Goal: Information Seeking & Learning: Learn about a topic

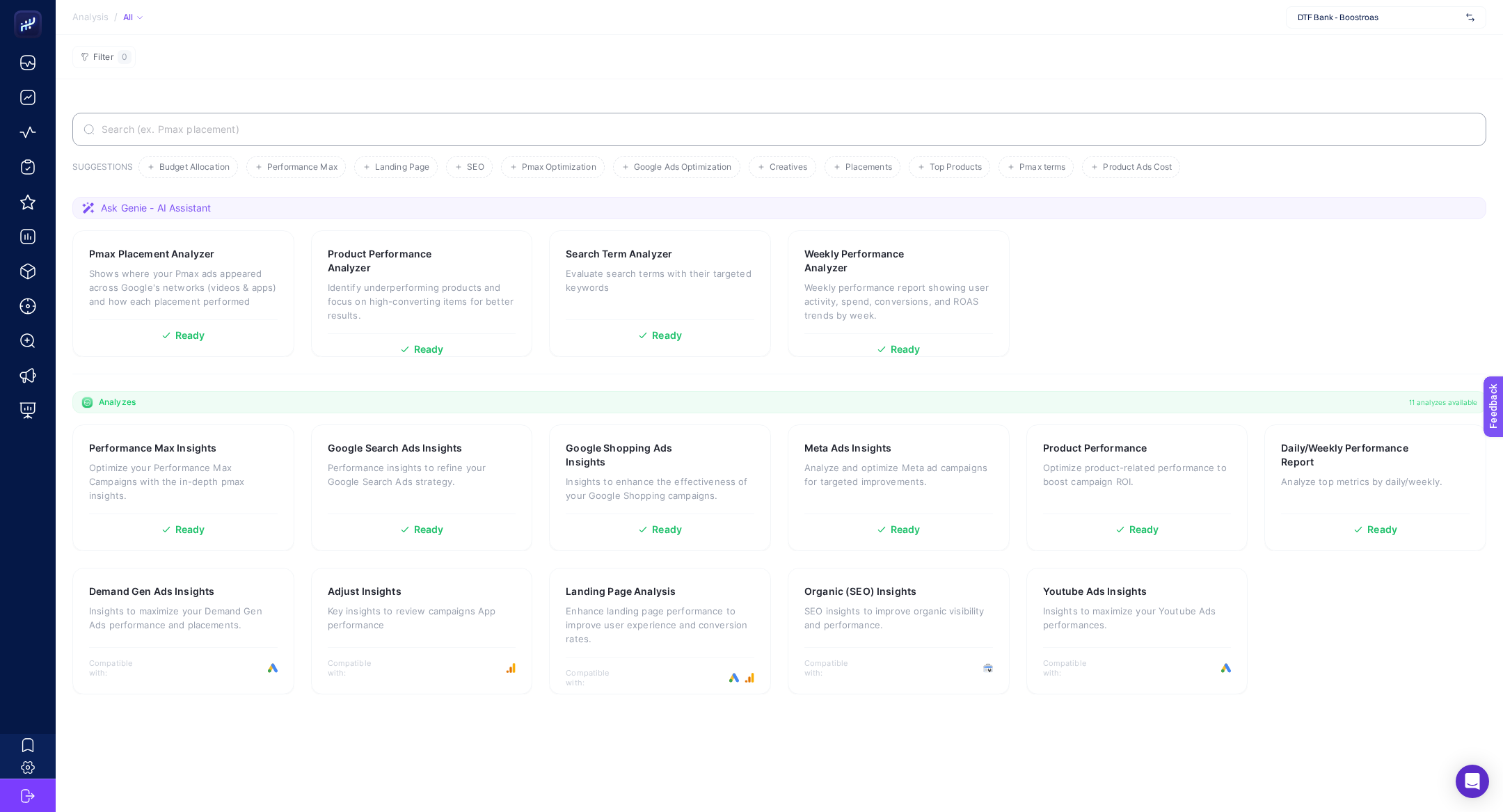
click at [1314, 15] on span "DTF Bank - Boostroas" at bounding box center [1380, 18] width 163 height 11
type input "her"
click at [1330, 37] on div "[URL][DOMAIN_NAME]" at bounding box center [1386, 46] width 199 height 22
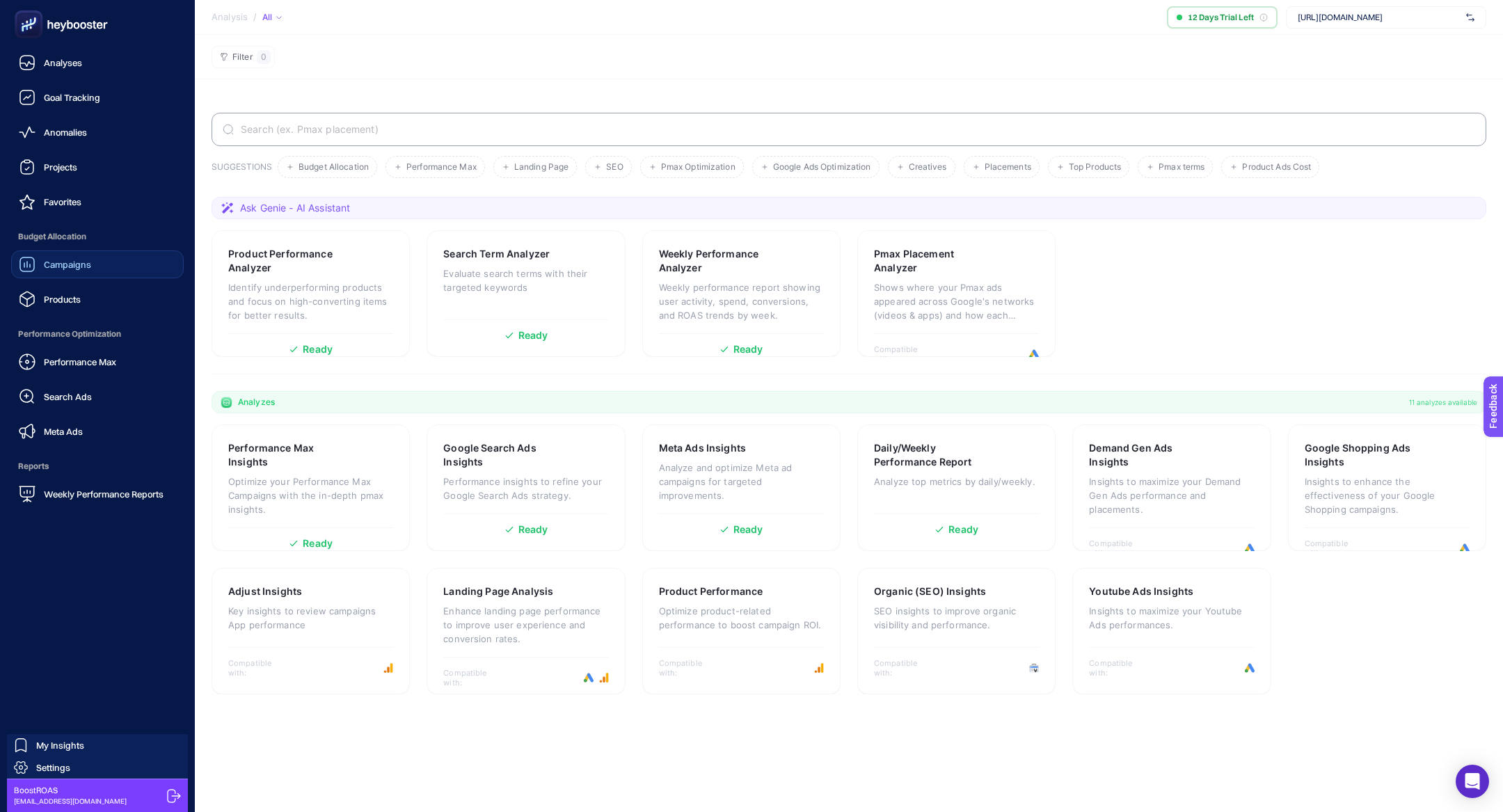
click at [67, 264] on span "Campaigns" at bounding box center [68, 264] width 47 height 11
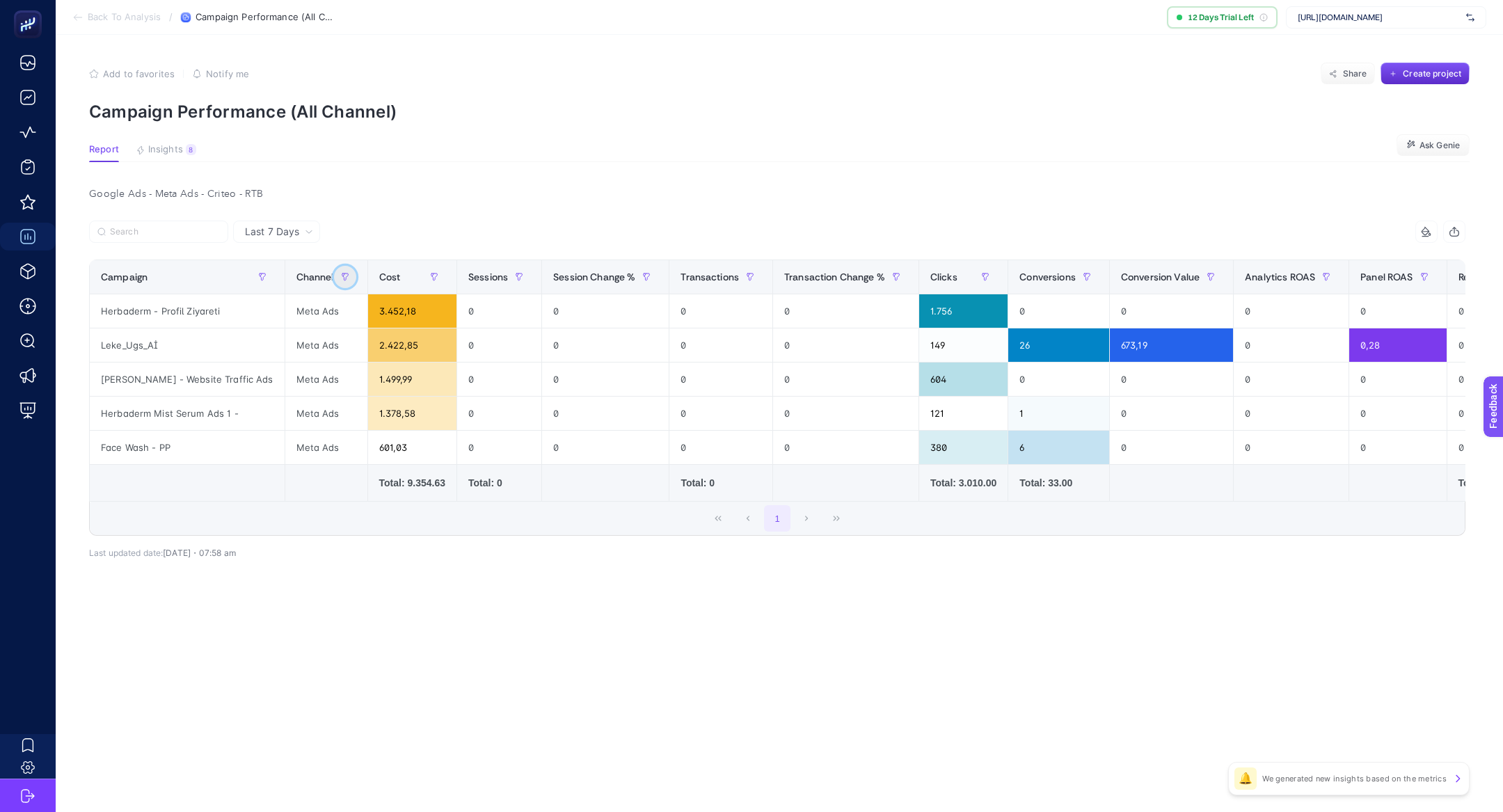
click at [341, 279] on icon "button" at bounding box center [345, 276] width 8 height 8
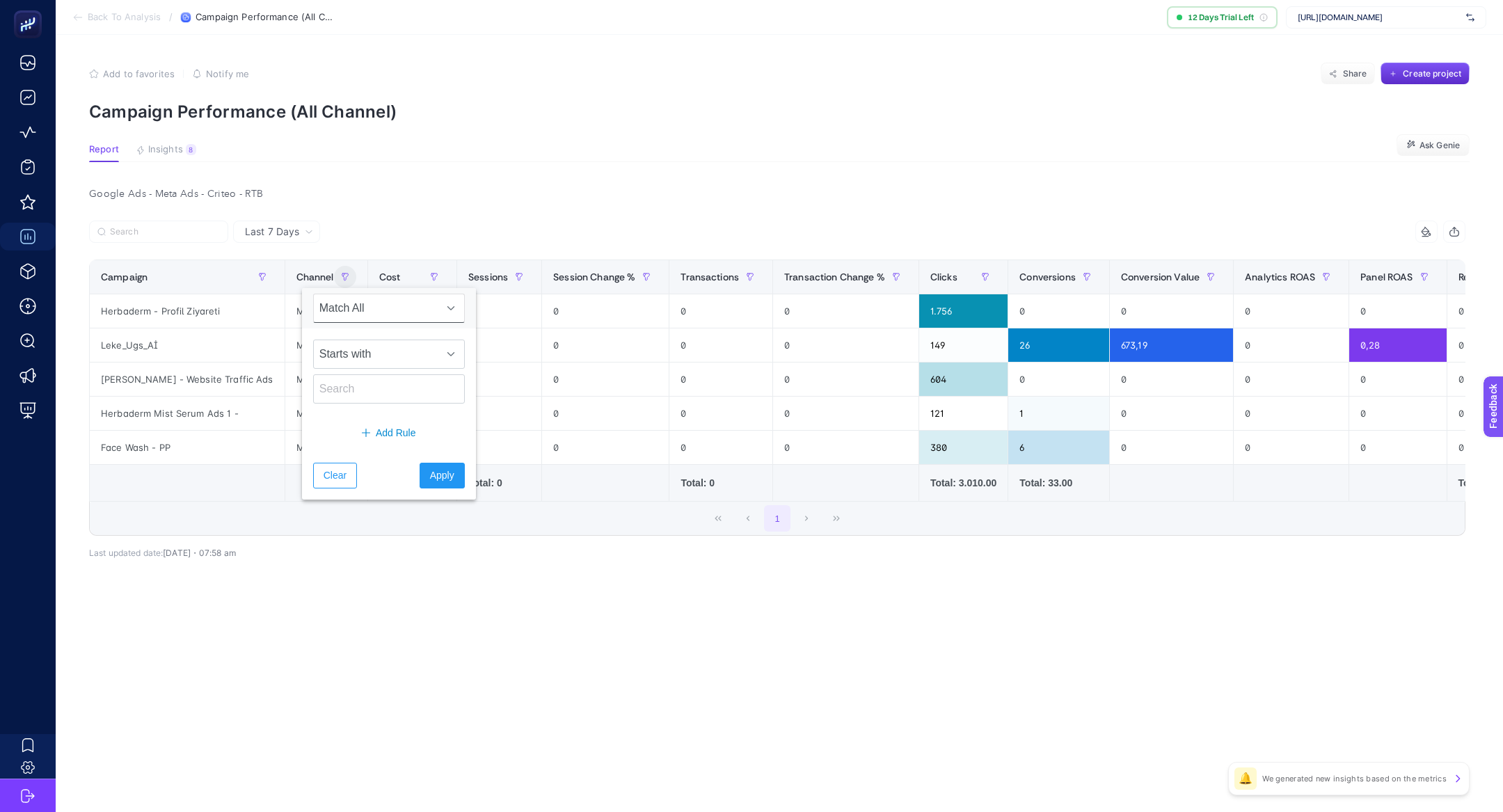
click at [294, 229] on span "Last 7 Days" at bounding box center [272, 231] width 54 height 14
click at [298, 285] on li "Last 30 Days" at bounding box center [276, 285] width 78 height 25
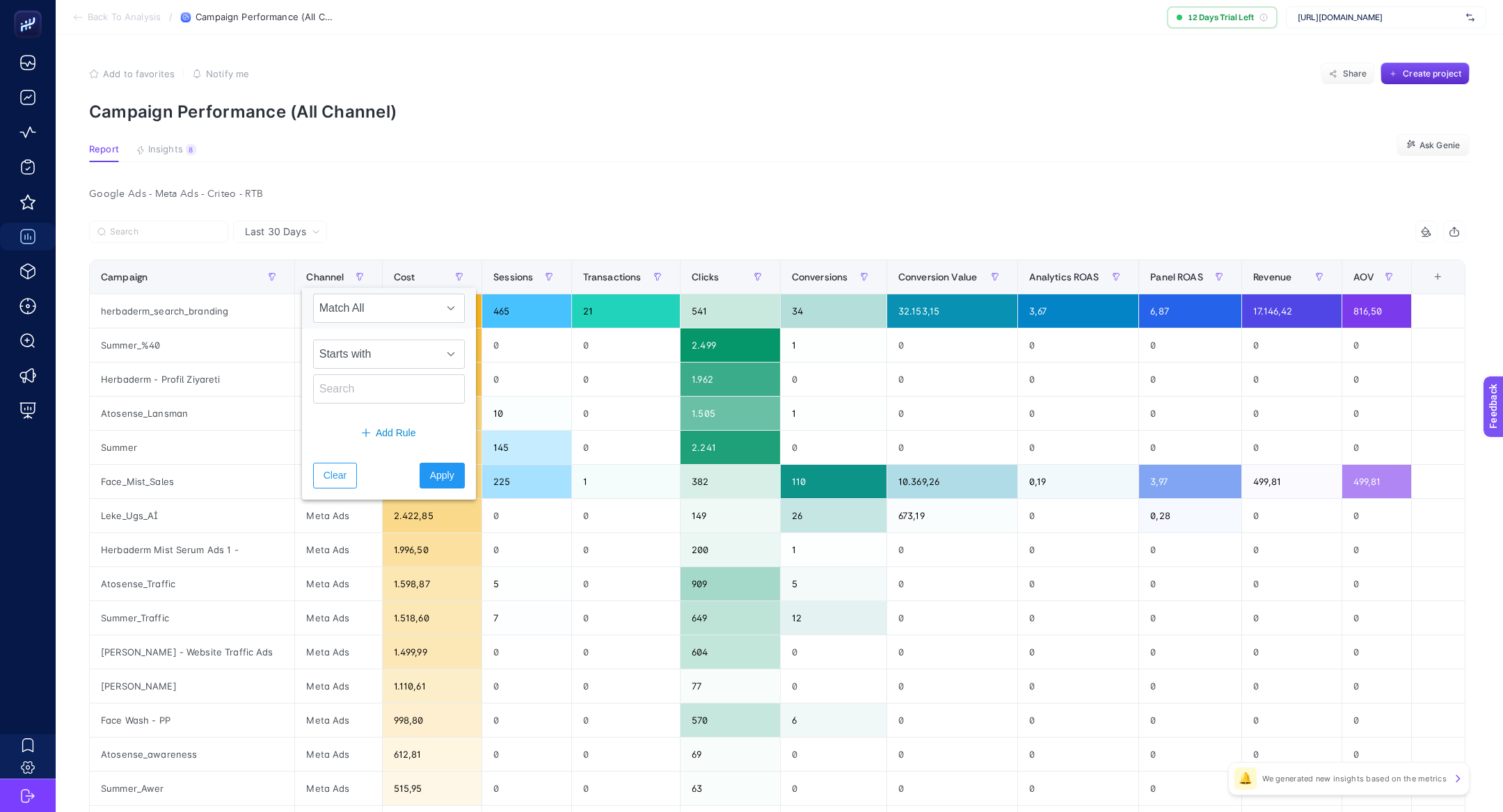
click at [568, 221] on div at bounding box center [433, 236] width 688 height 30
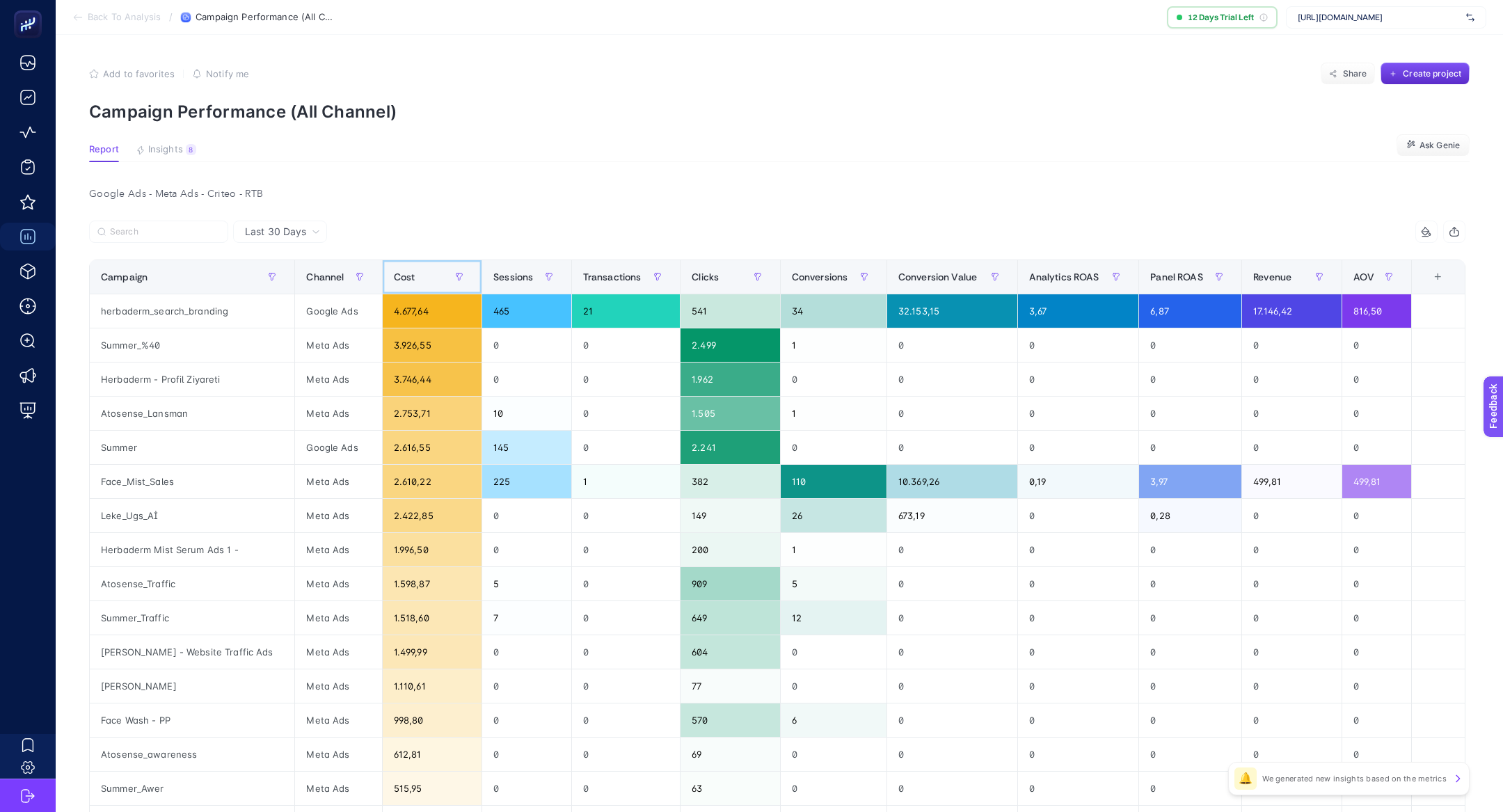
click at [408, 272] on div "Cost" at bounding box center [432, 276] width 77 height 22
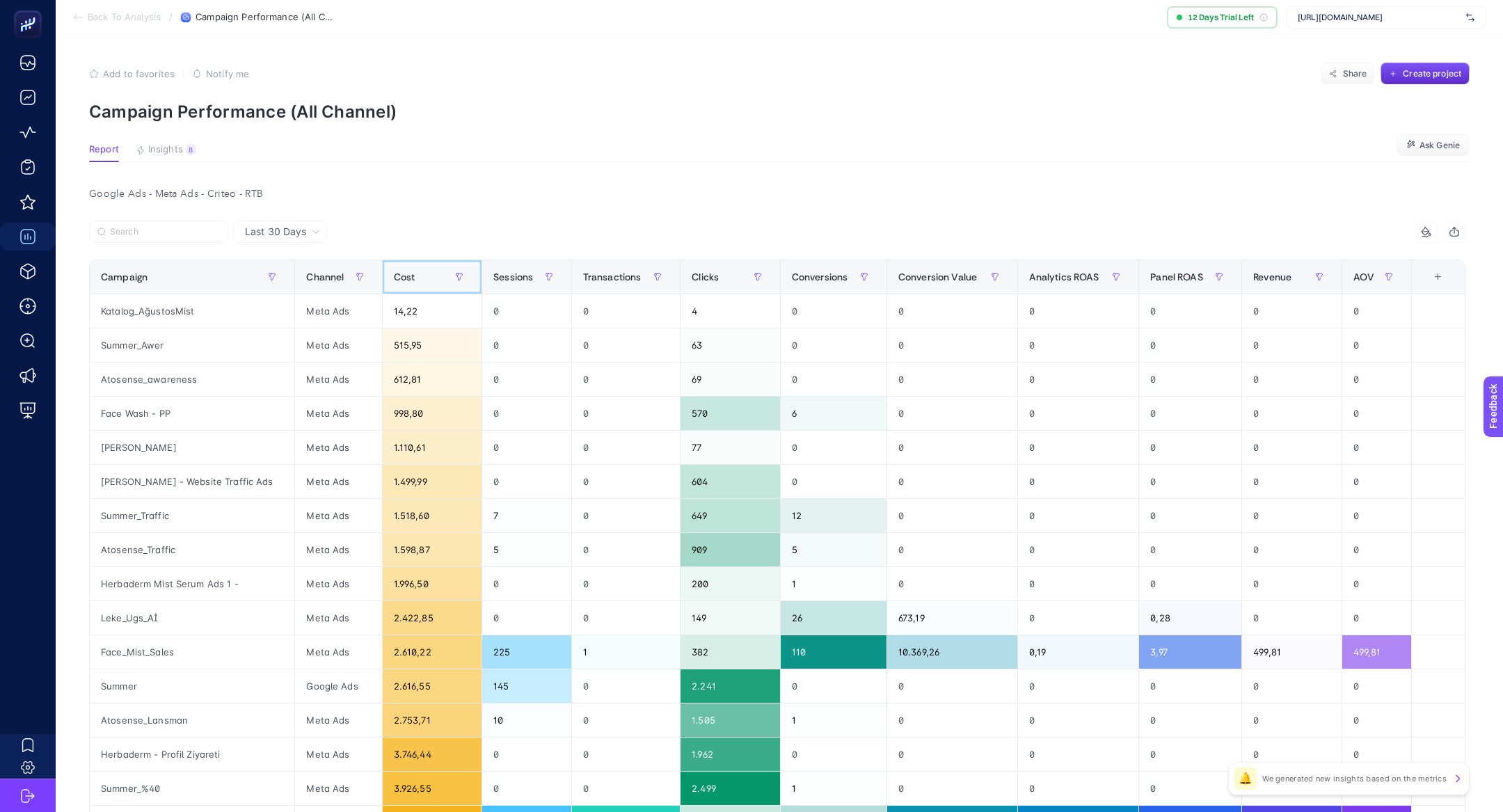
click at [408, 272] on div "Cost" at bounding box center [432, 276] width 77 height 22
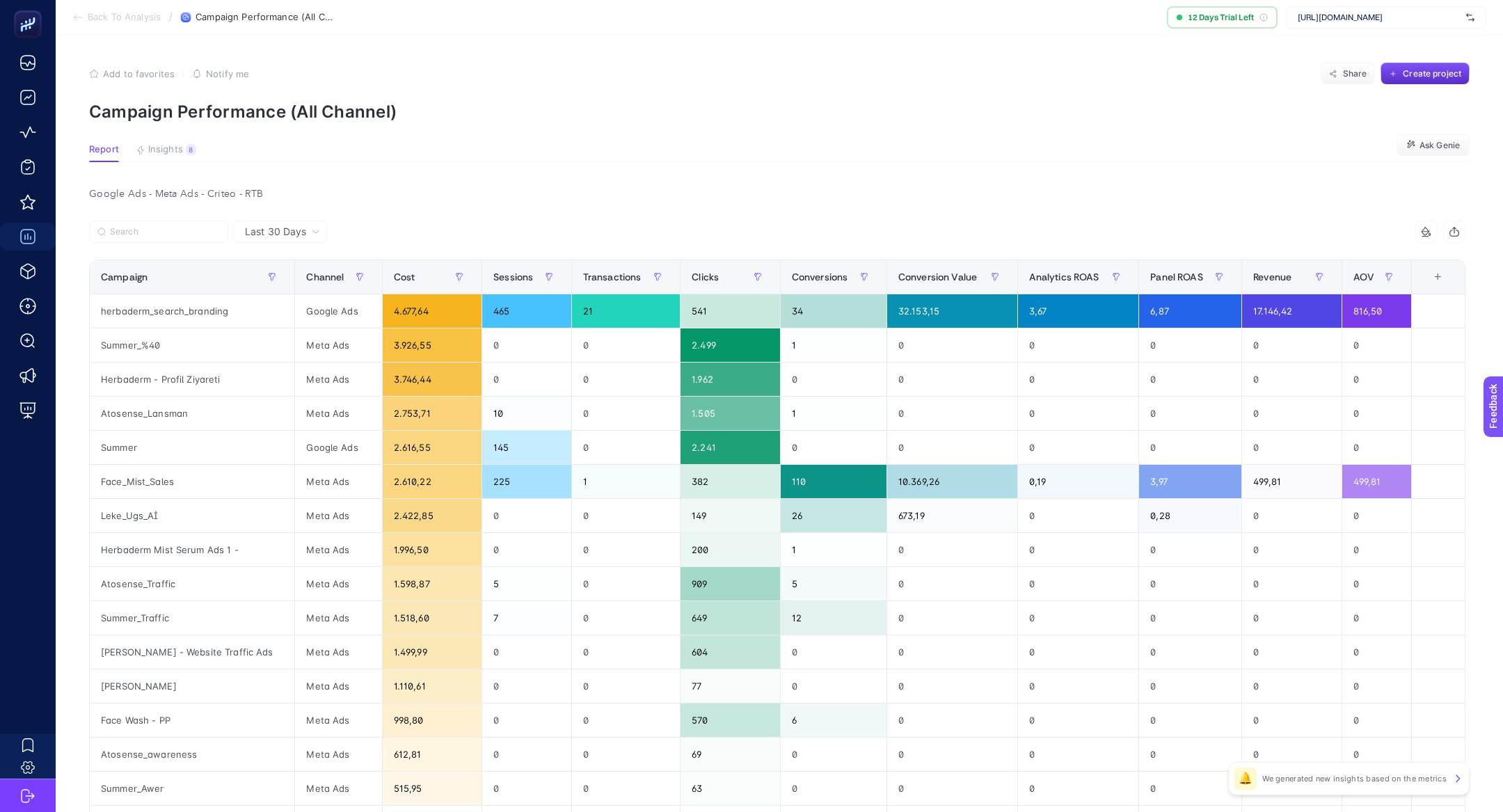
click at [304, 228] on span "Last 30 Days" at bounding box center [276, 231] width 61 height 14
click at [300, 273] on li "Last 7 Days" at bounding box center [280, 285] width 85 height 25
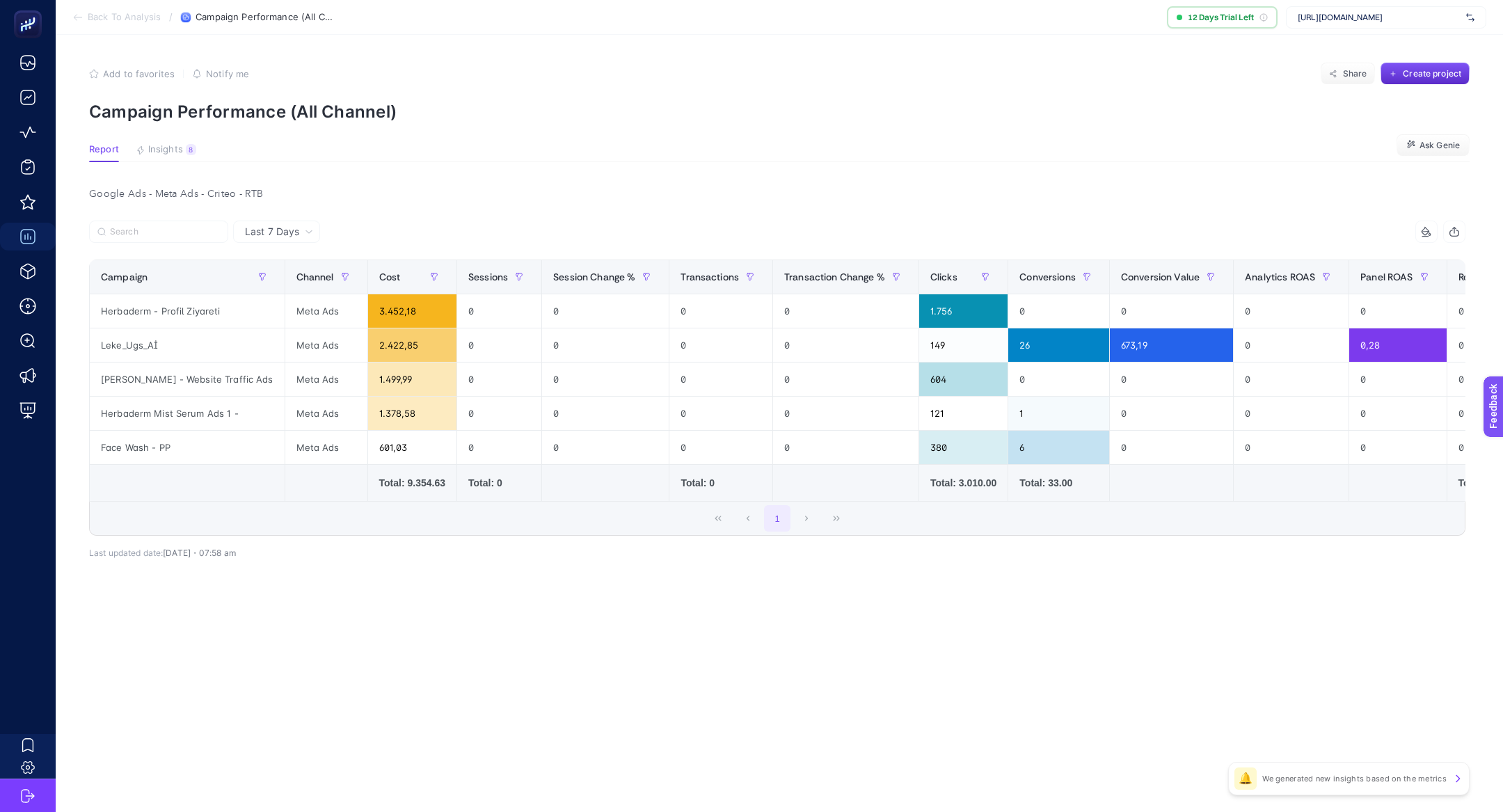
click at [302, 229] on div "Last 7 Days" at bounding box center [279, 231] width 79 height 10
click at [298, 287] on li "Last 30 Days" at bounding box center [276, 285] width 78 height 25
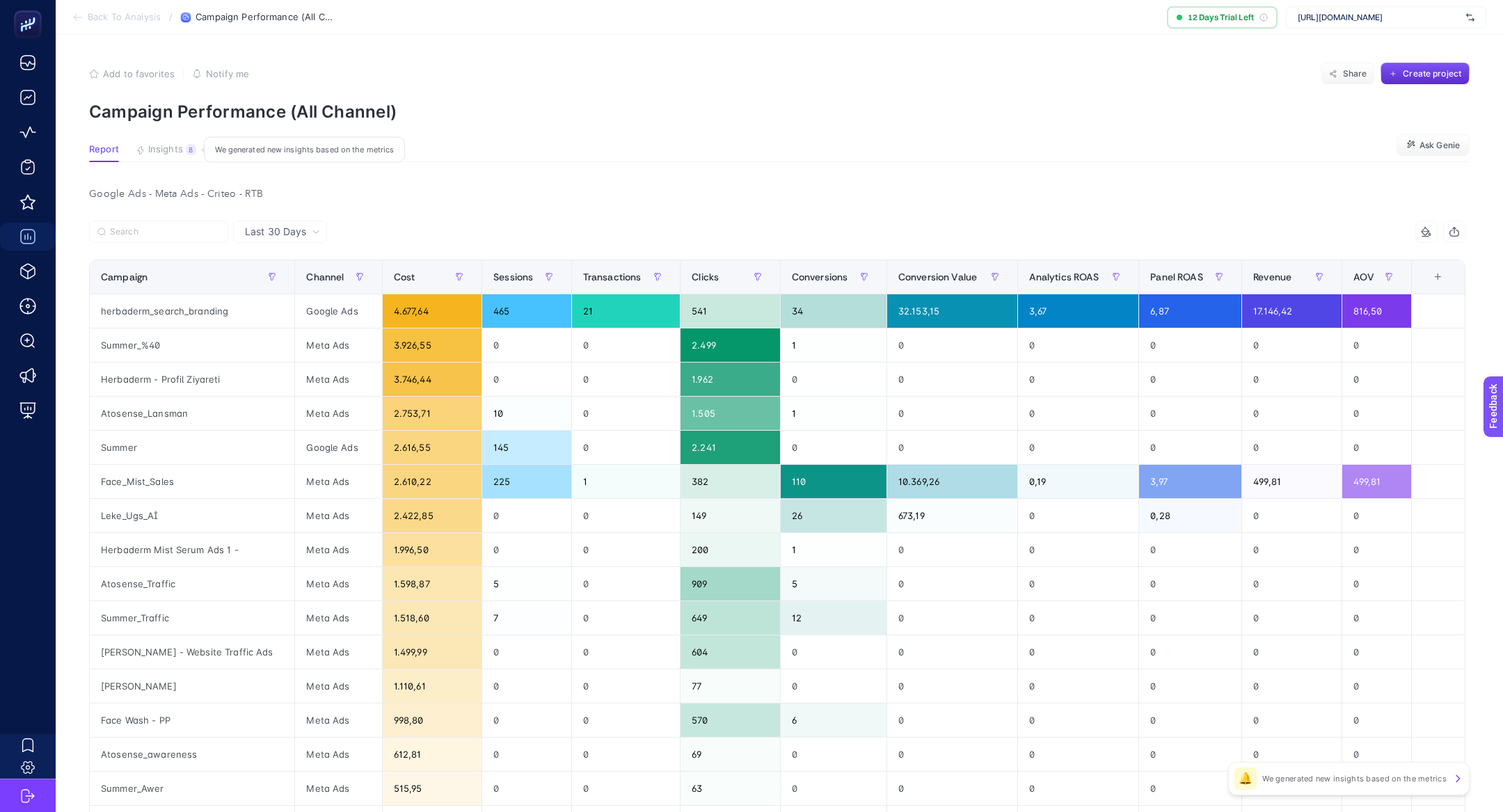
click at [190, 149] on div "8" at bounding box center [191, 149] width 11 height 11
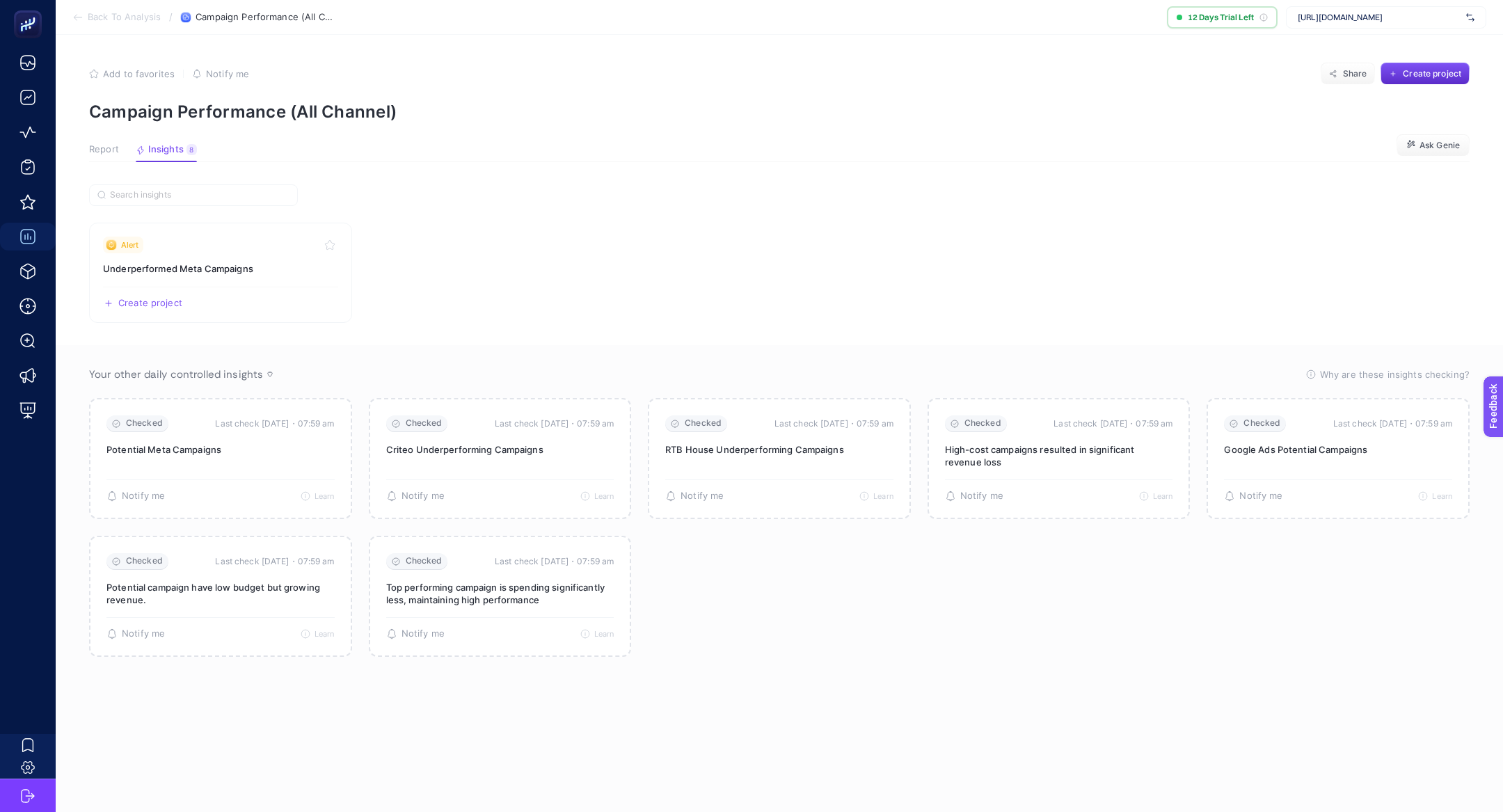
click at [117, 150] on span "Report" at bounding box center [104, 149] width 30 height 11
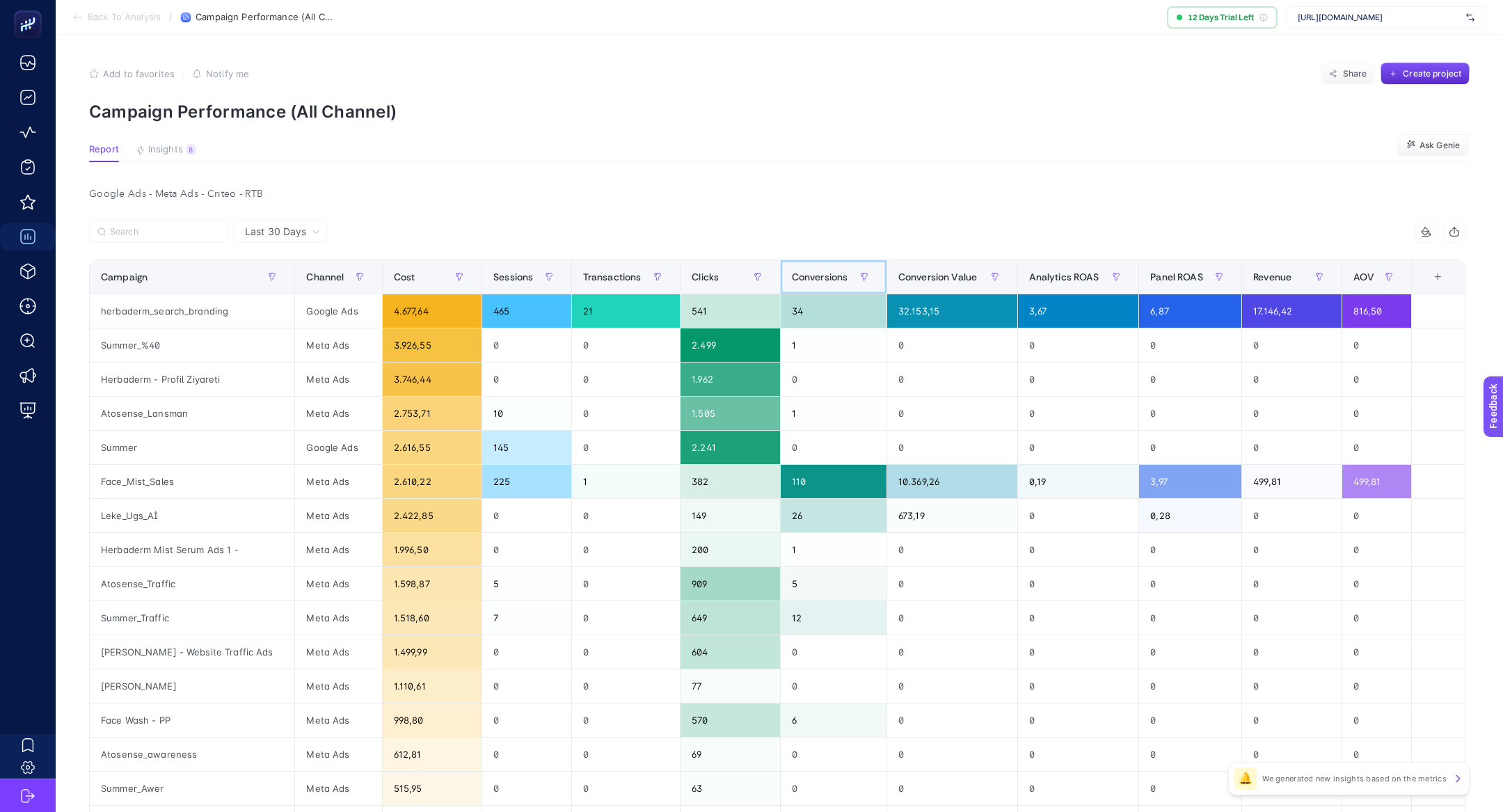
click at [822, 275] on span "Conversions" at bounding box center [820, 276] width 56 height 11
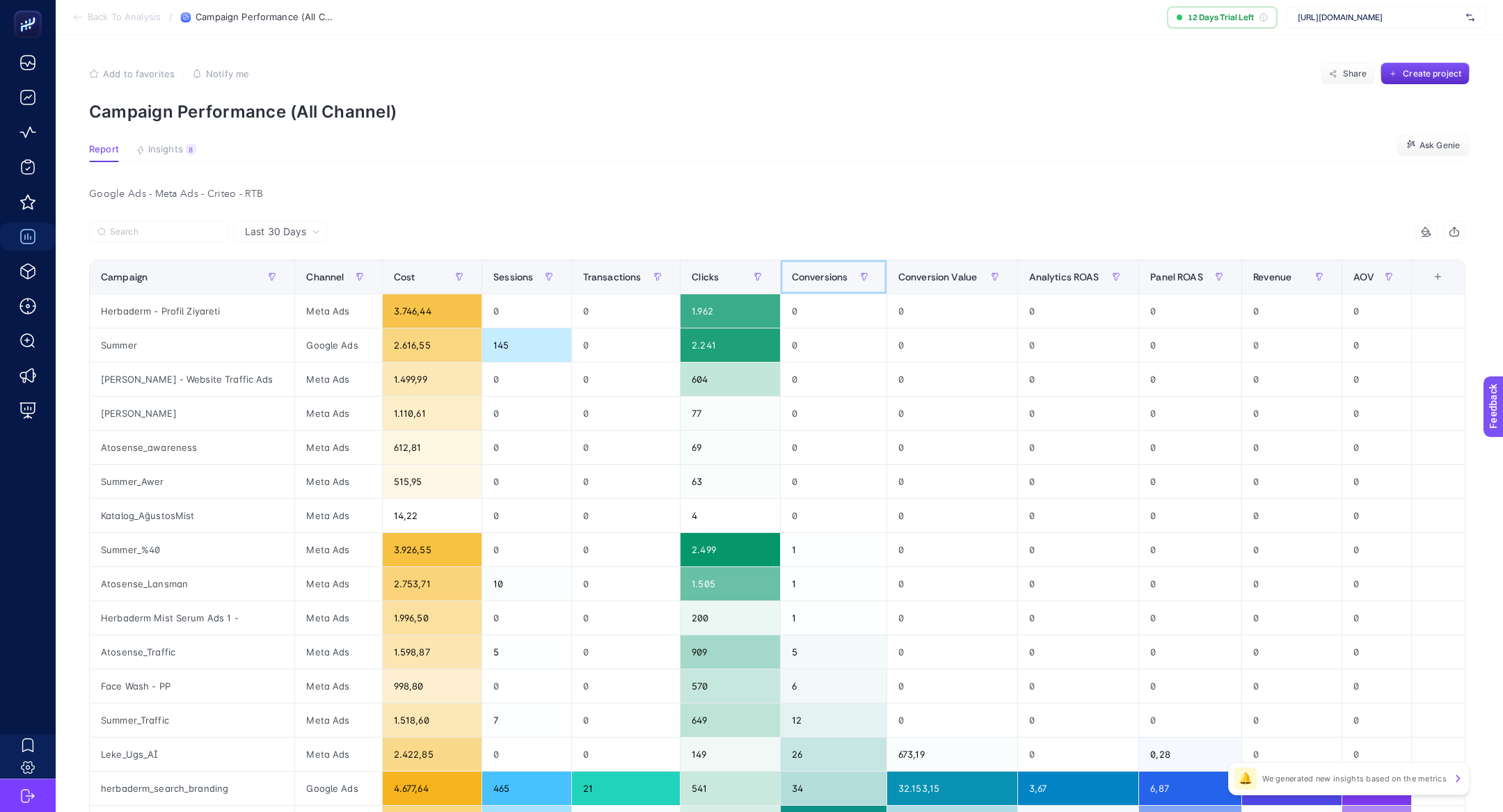
click at [822, 275] on span "Conversions" at bounding box center [820, 276] width 56 height 11
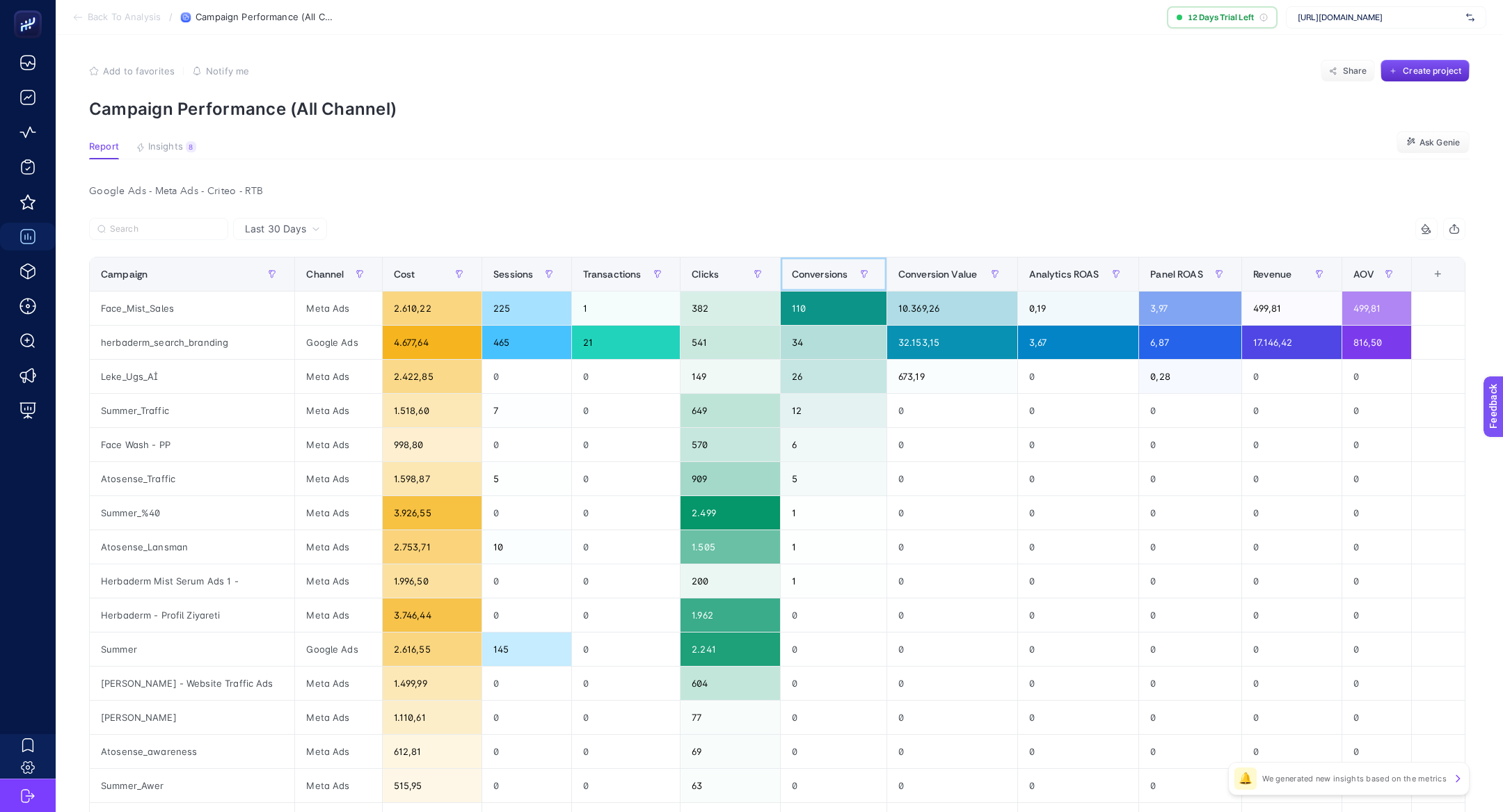
scroll to position [5, 0]
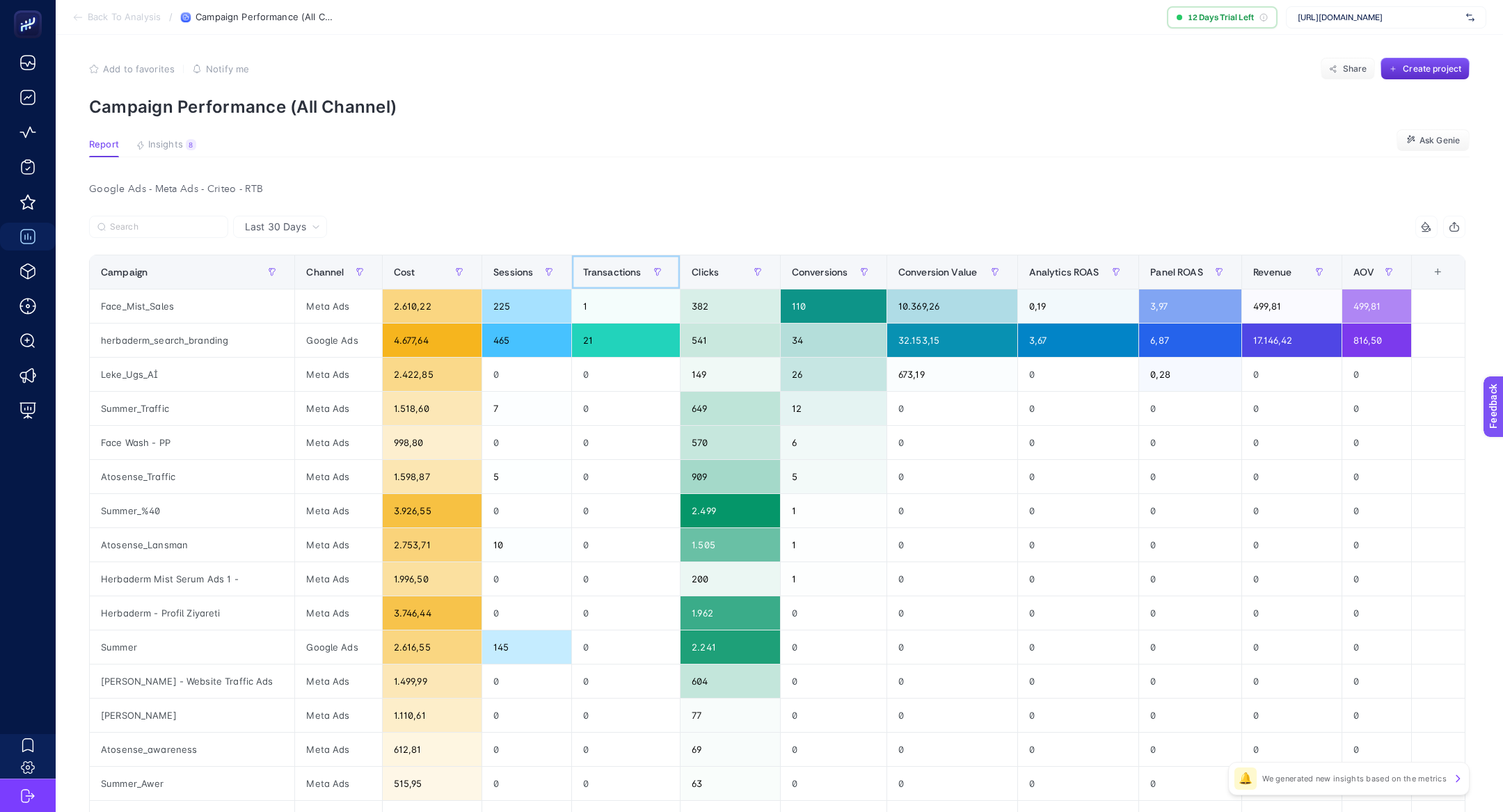
click at [594, 266] on span "Transactions" at bounding box center [612, 272] width 59 height 11
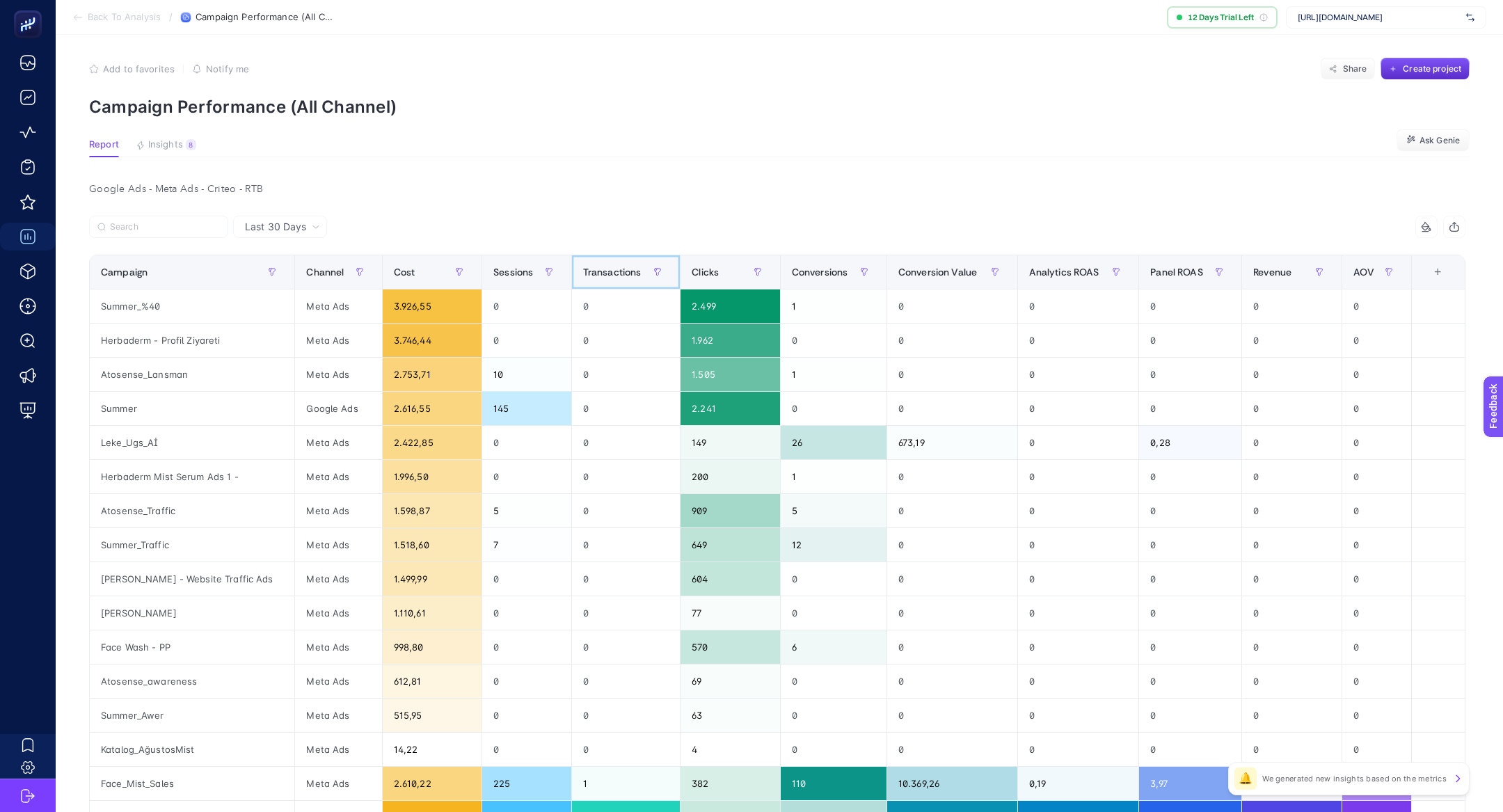
click at [594, 266] on span "Transactions" at bounding box center [612, 272] width 59 height 11
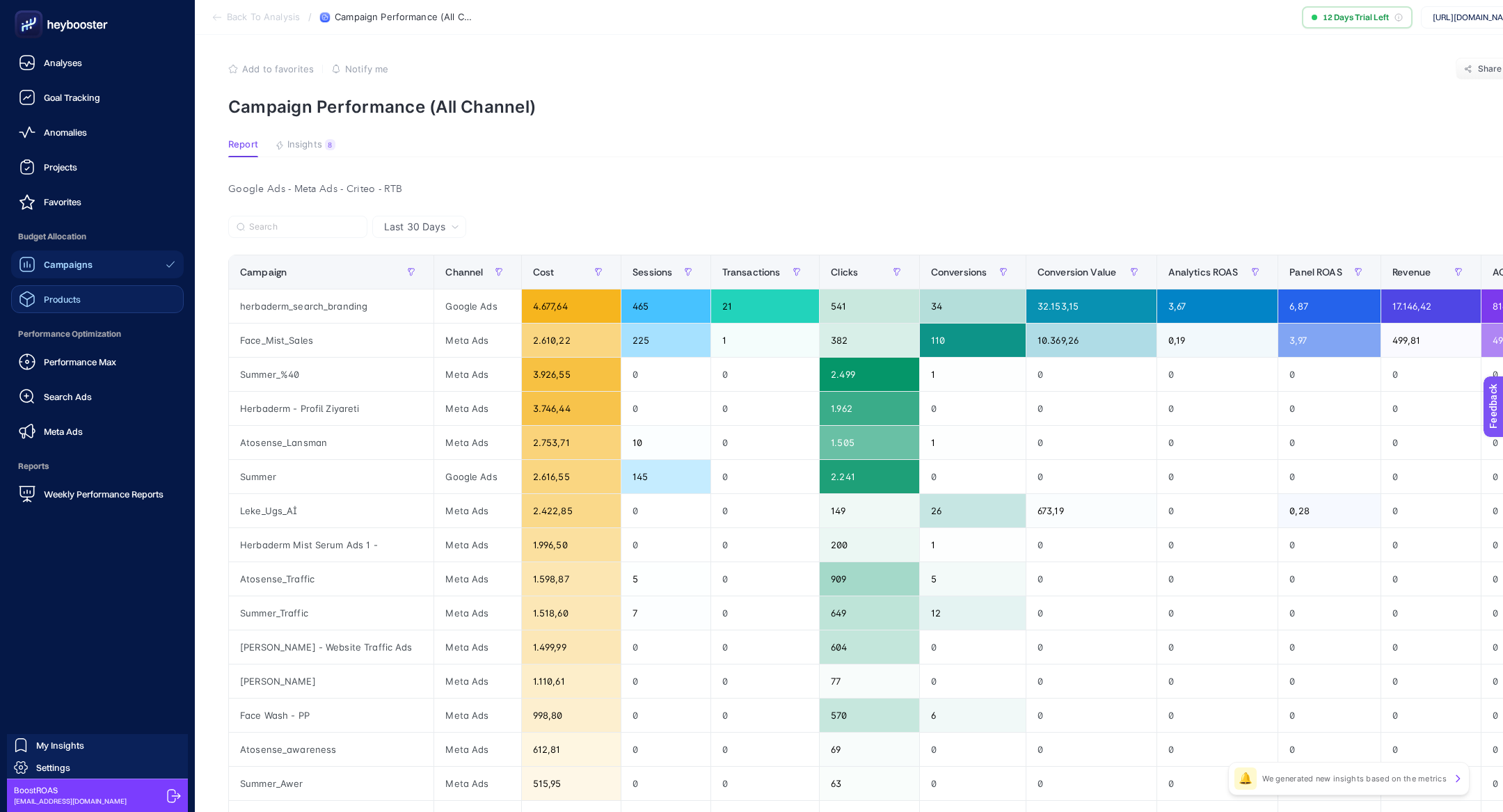
click at [95, 295] on link "Products" at bounding box center [97, 299] width 173 height 28
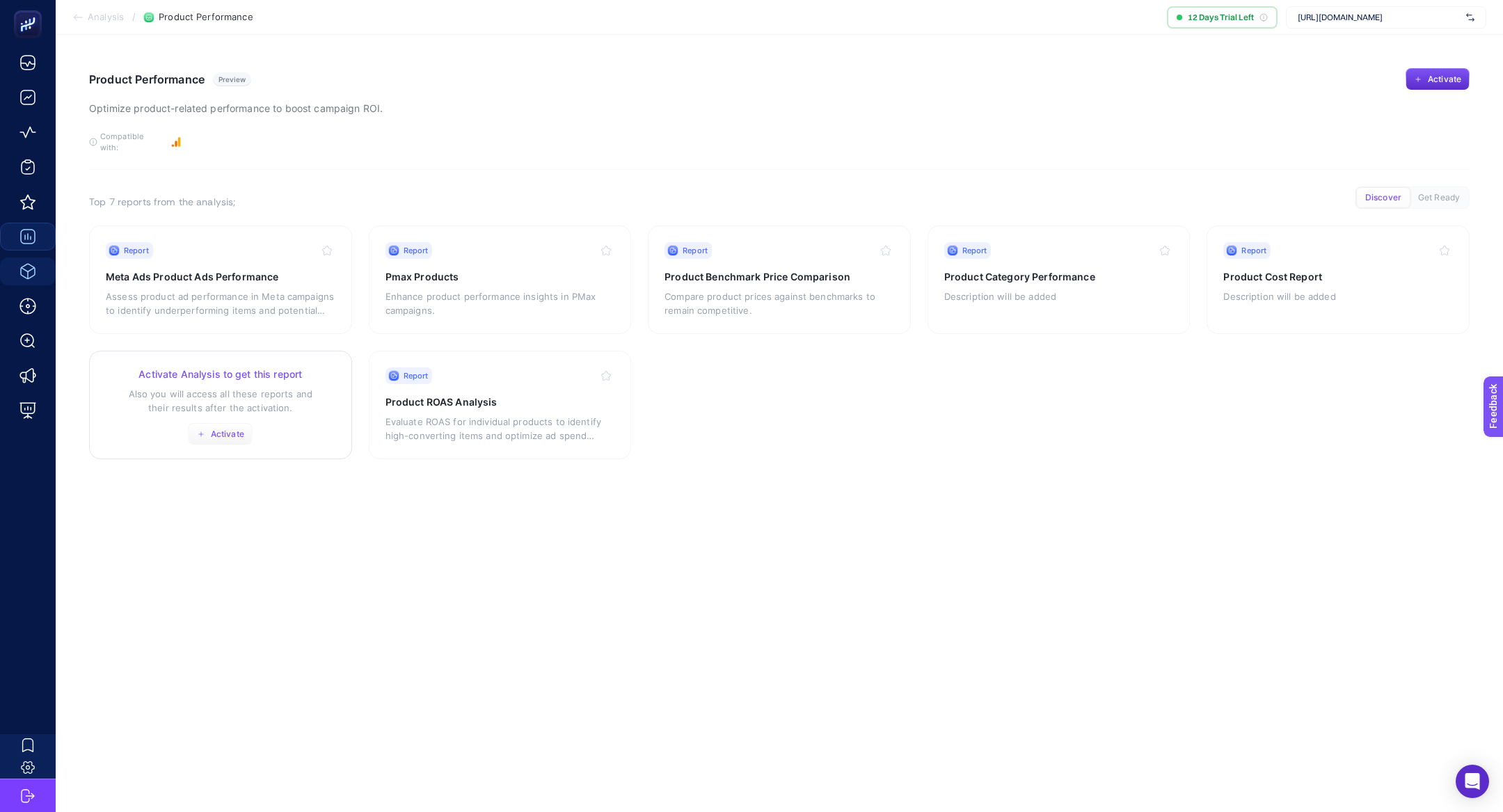
click at [240, 428] on span "Activate" at bounding box center [228, 434] width 34 height 11
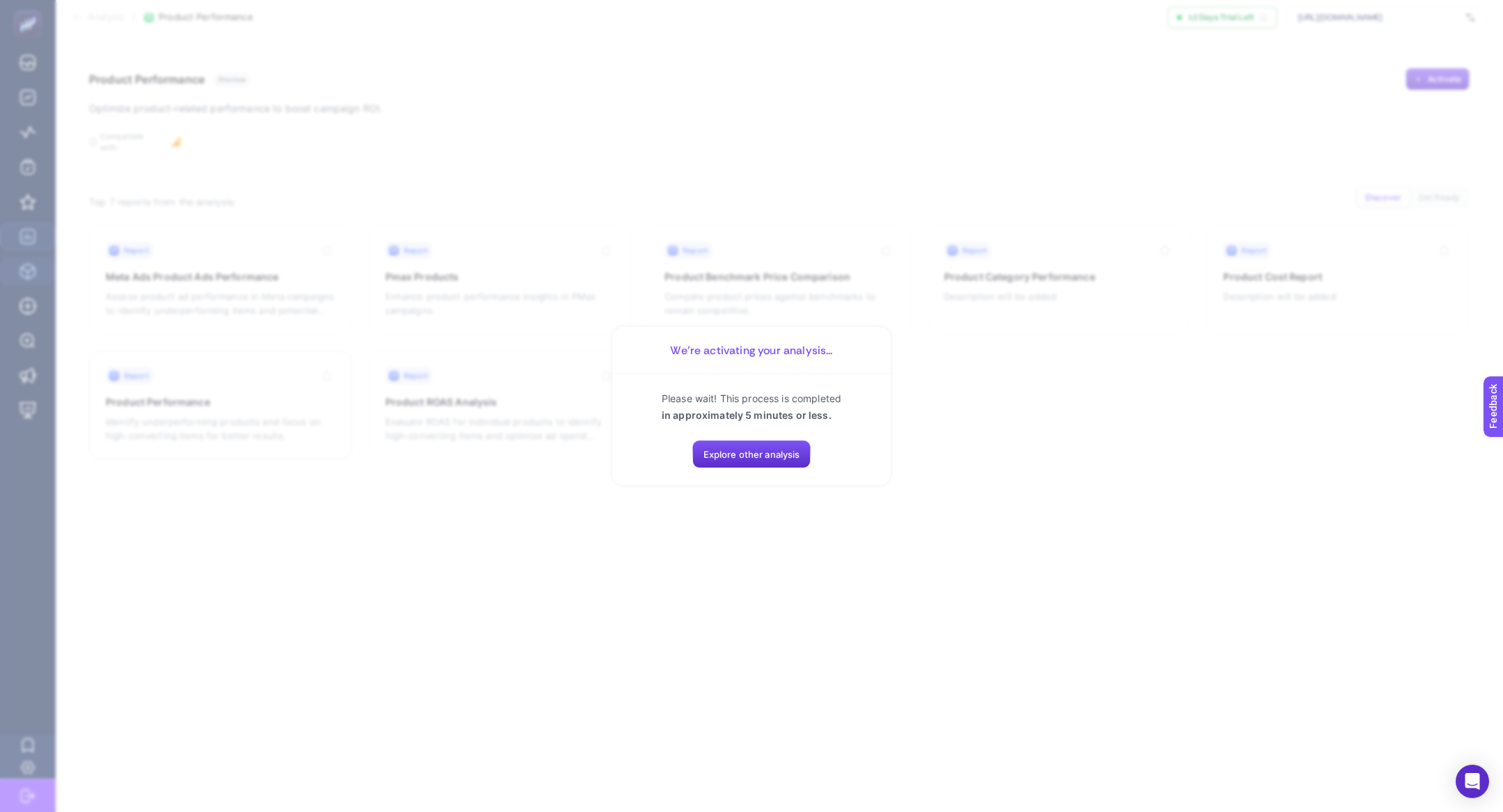
click at [478, 447] on section "We’re activating your analysis... Please wait! This process is completed in app…" at bounding box center [752, 406] width 1503 height 812
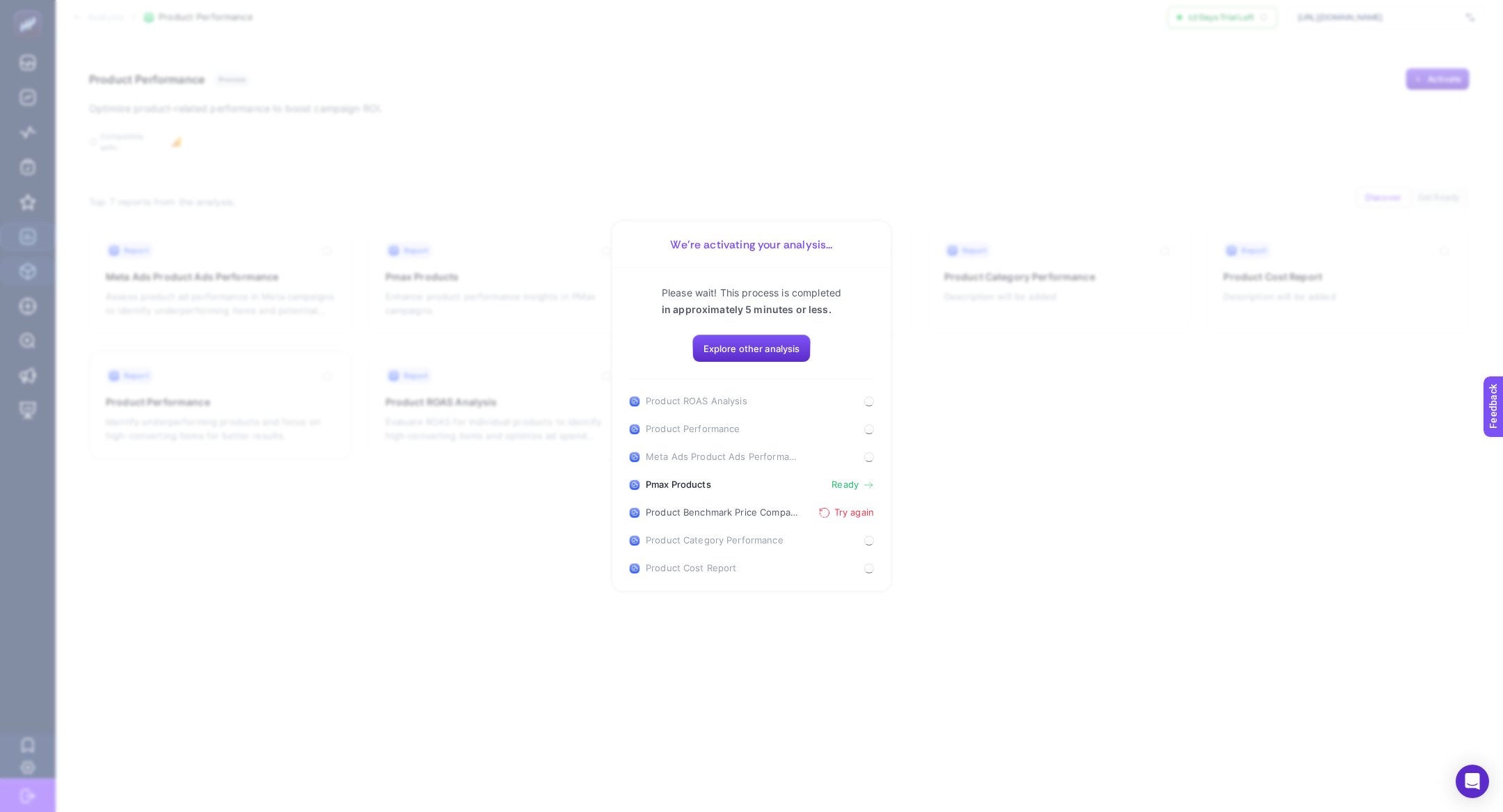
click at [461, 533] on section "We’re activating your analysis... Please wait! This process is completed in app…" at bounding box center [752, 406] width 1503 height 812
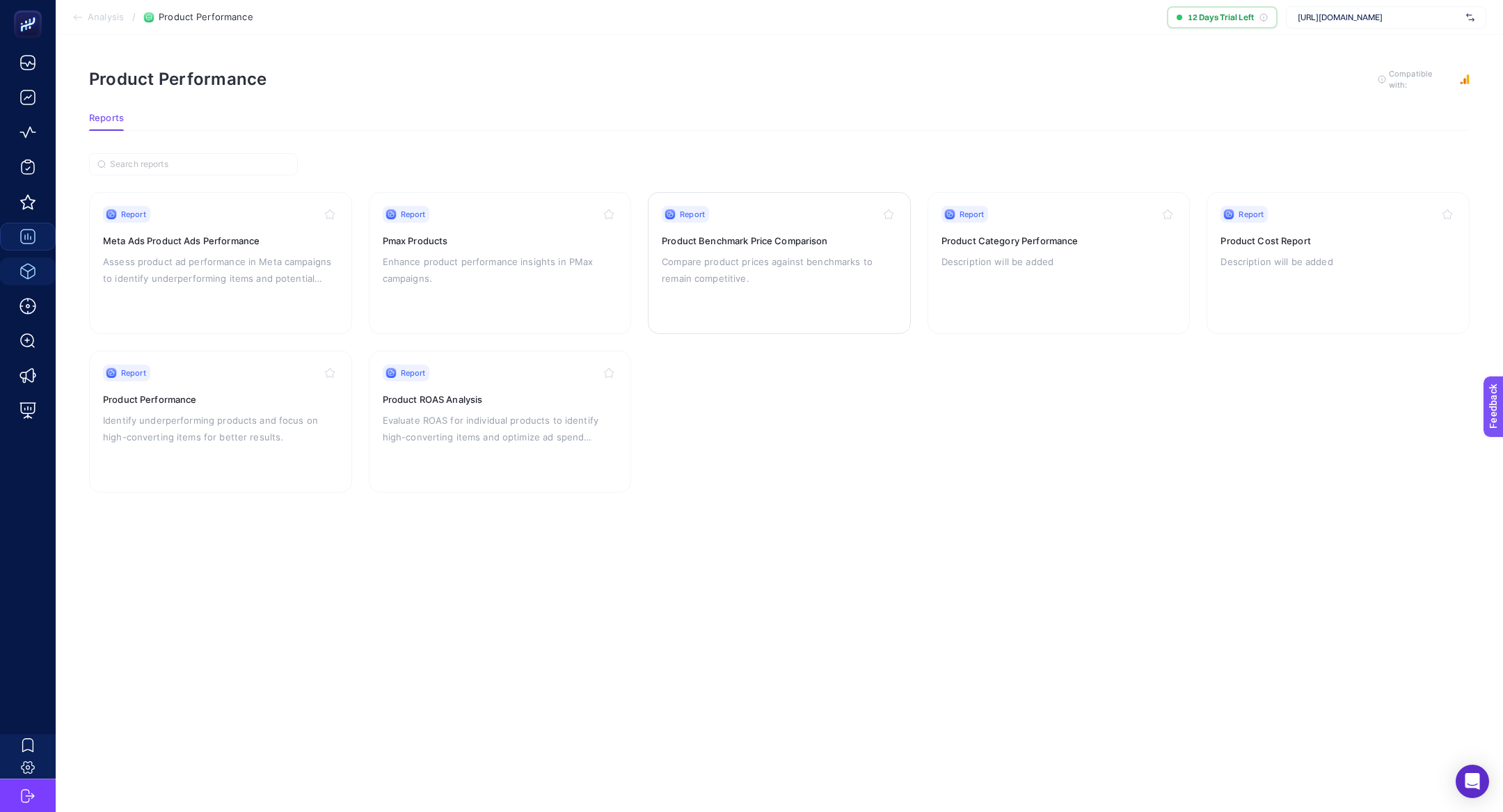
click at [764, 263] on p "Compare product prices against benchmarks to remain competitive." at bounding box center [779, 270] width 235 height 33
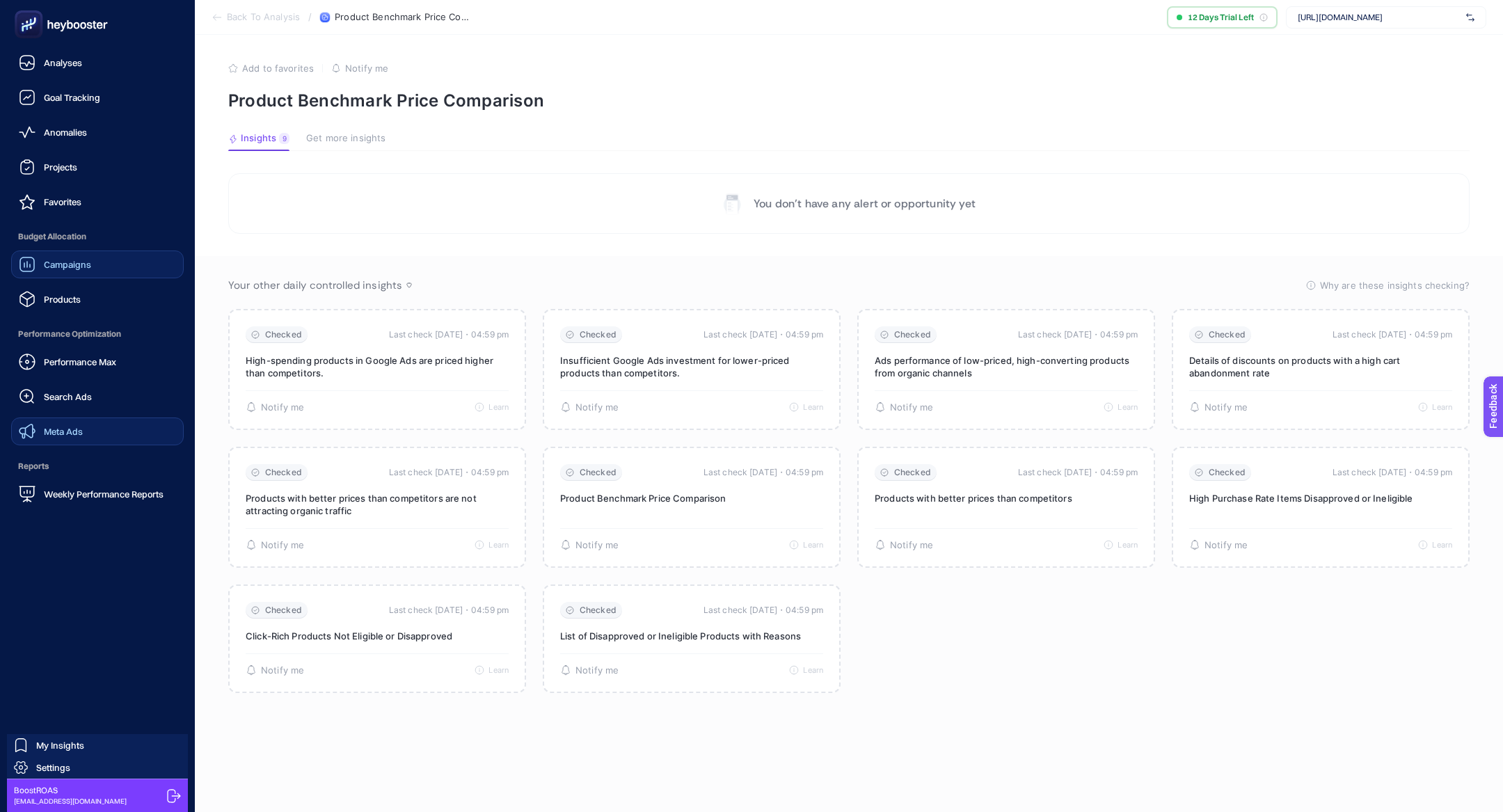
click at [103, 422] on link "Meta Ads" at bounding box center [97, 431] width 173 height 28
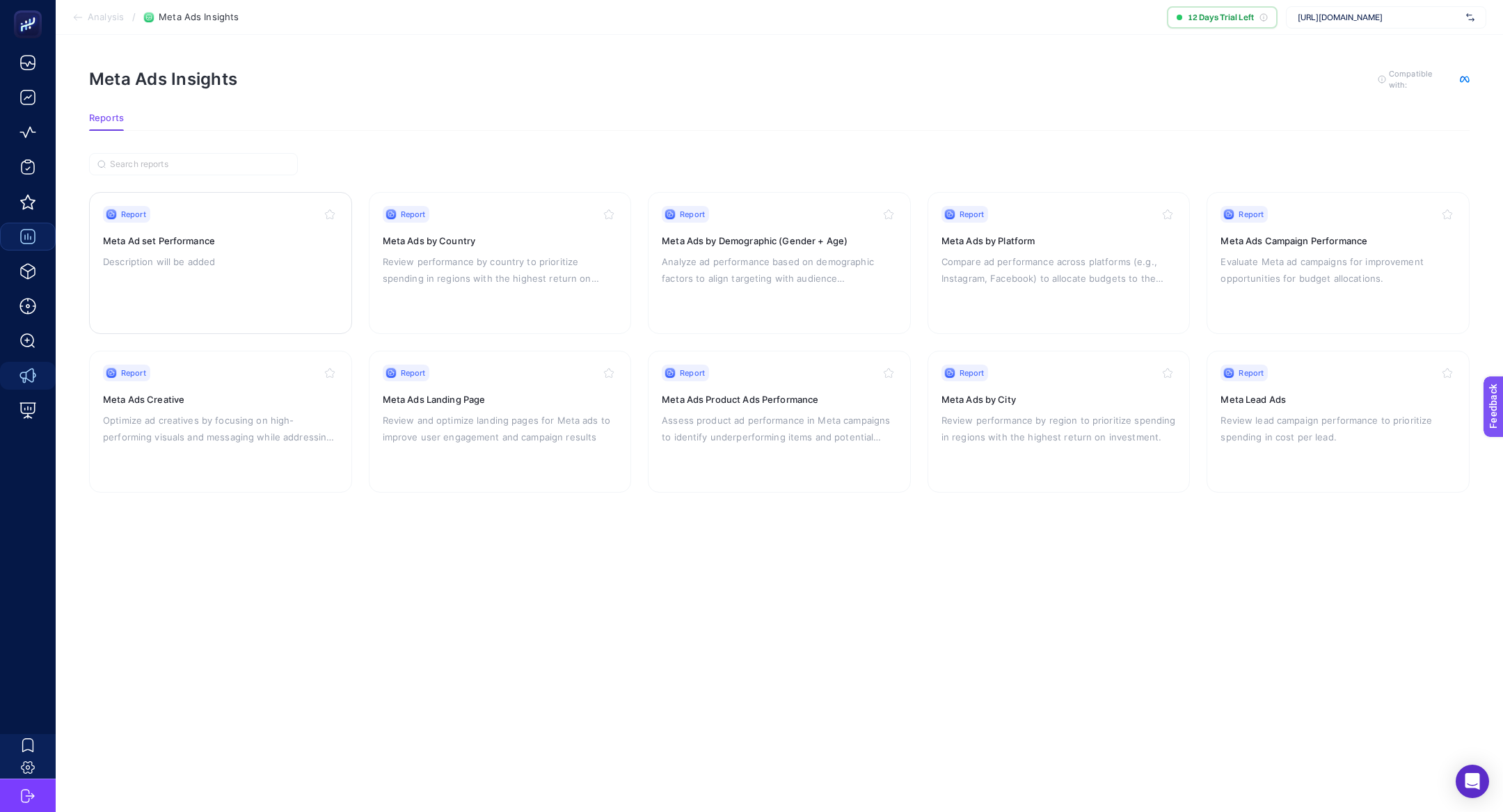
click at [327, 266] on p "Description will be added" at bounding box center [220, 262] width 235 height 17
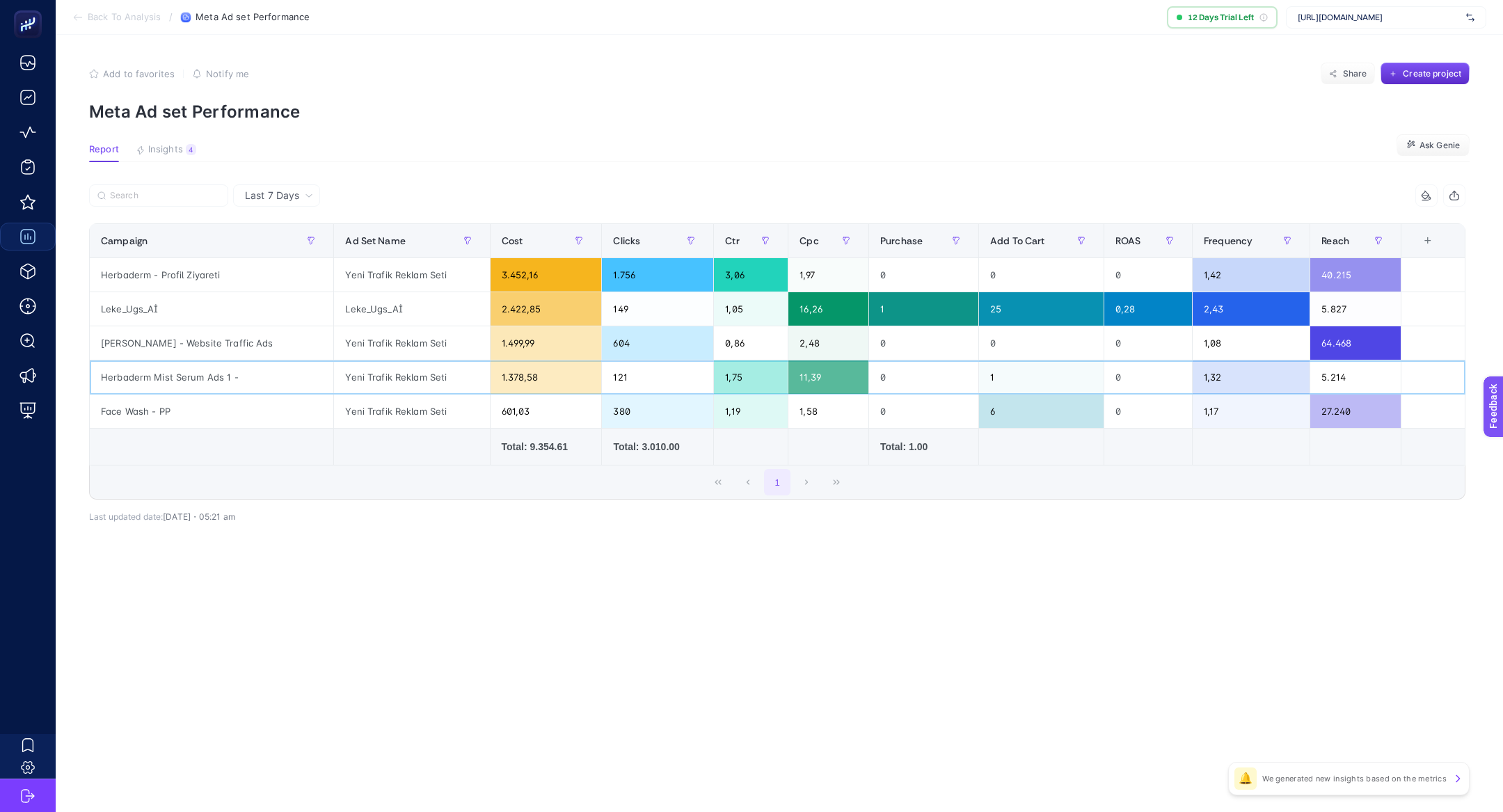
click at [355, 369] on div "Yeni Trafik Reklam Seti" at bounding box center [412, 377] width 155 height 33
drag, startPoint x: 1226, startPoint y: 371, endPoint x: 1181, endPoint y: 371, distance: 45.0
click at [1181, 371] on tr "Herbaderm Mist Serum Ads 1 - Yeni Trafik Reklam Seti 1.378,58 121 1,75 11,39 0 …" at bounding box center [777, 377] width 1376 height 34
click at [1201, 375] on div "1,32" at bounding box center [1252, 377] width 117 height 33
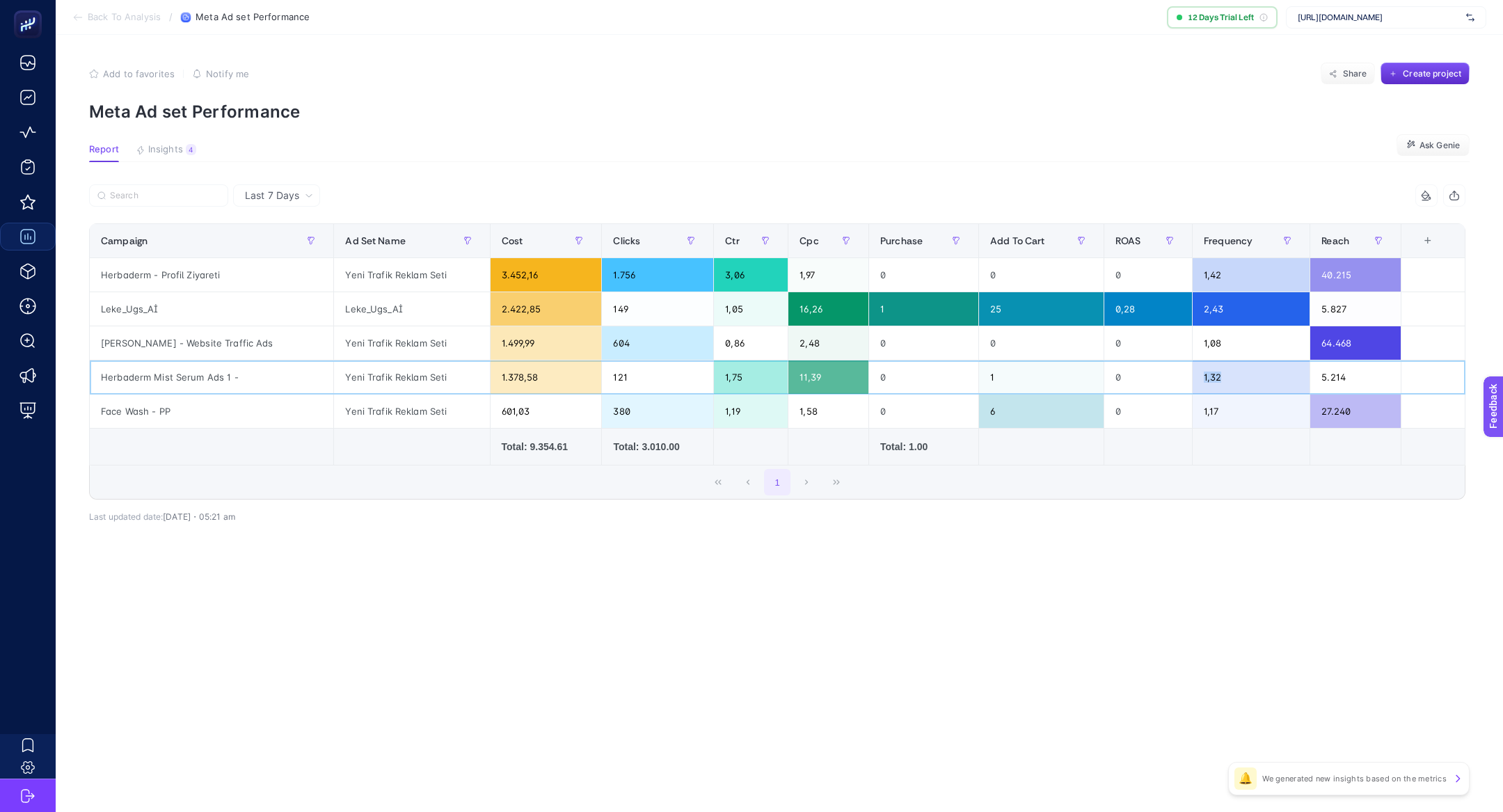
click at [1201, 375] on div "1,32" at bounding box center [1252, 377] width 117 height 33
click at [810, 373] on div "11,39" at bounding box center [828, 377] width 80 height 33
click at [796, 377] on div "11,39" at bounding box center [828, 377] width 80 height 33
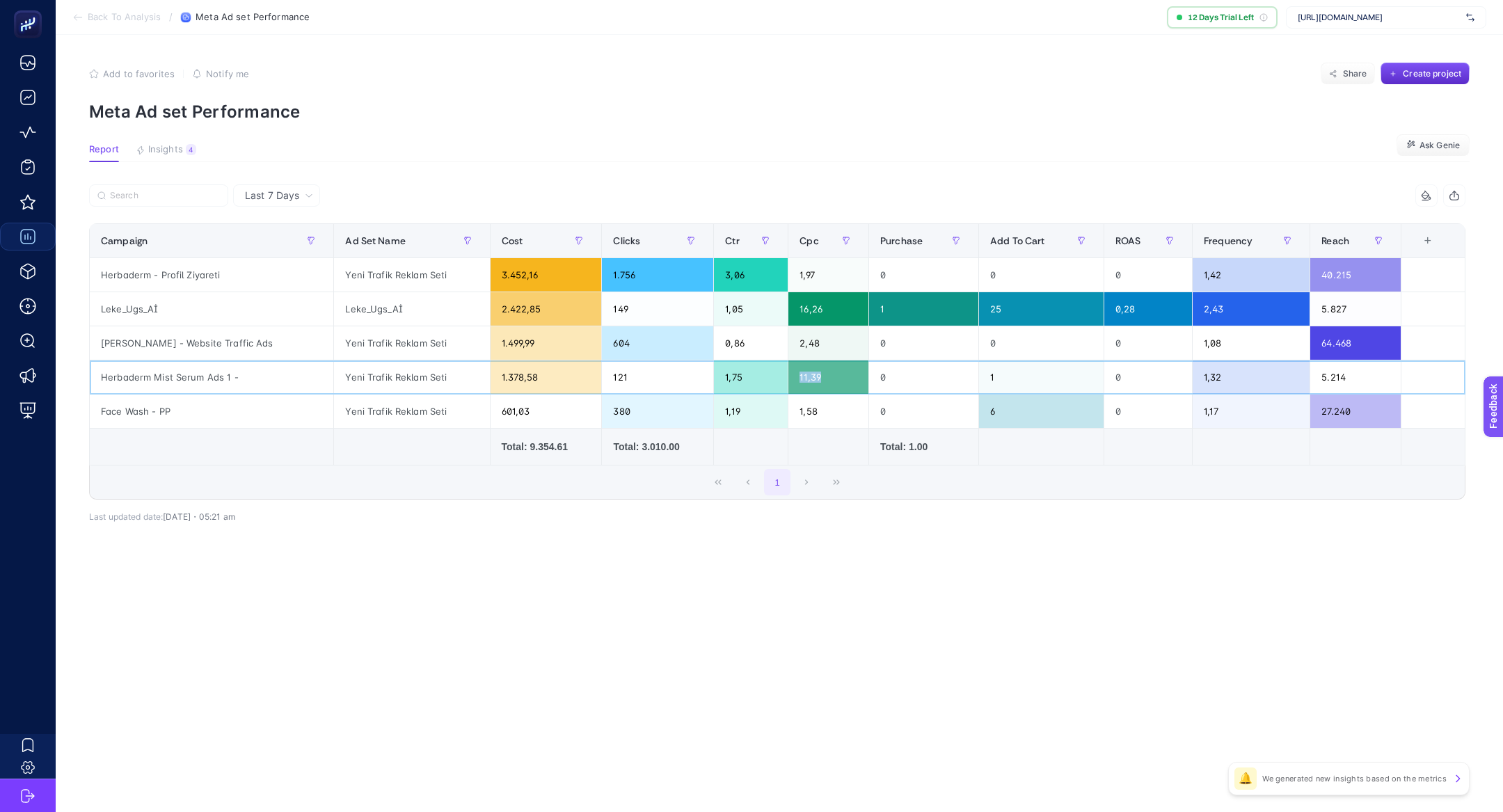
click at [796, 377] on div "11,39" at bounding box center [828, 377] width 80 height 33
click at [822, 377] on div "11,39" at bounding box center [828, 377] width 80 height 33
click at [796, 377] on div "11,39" at bounding box center [828, 377] width 80 height 33
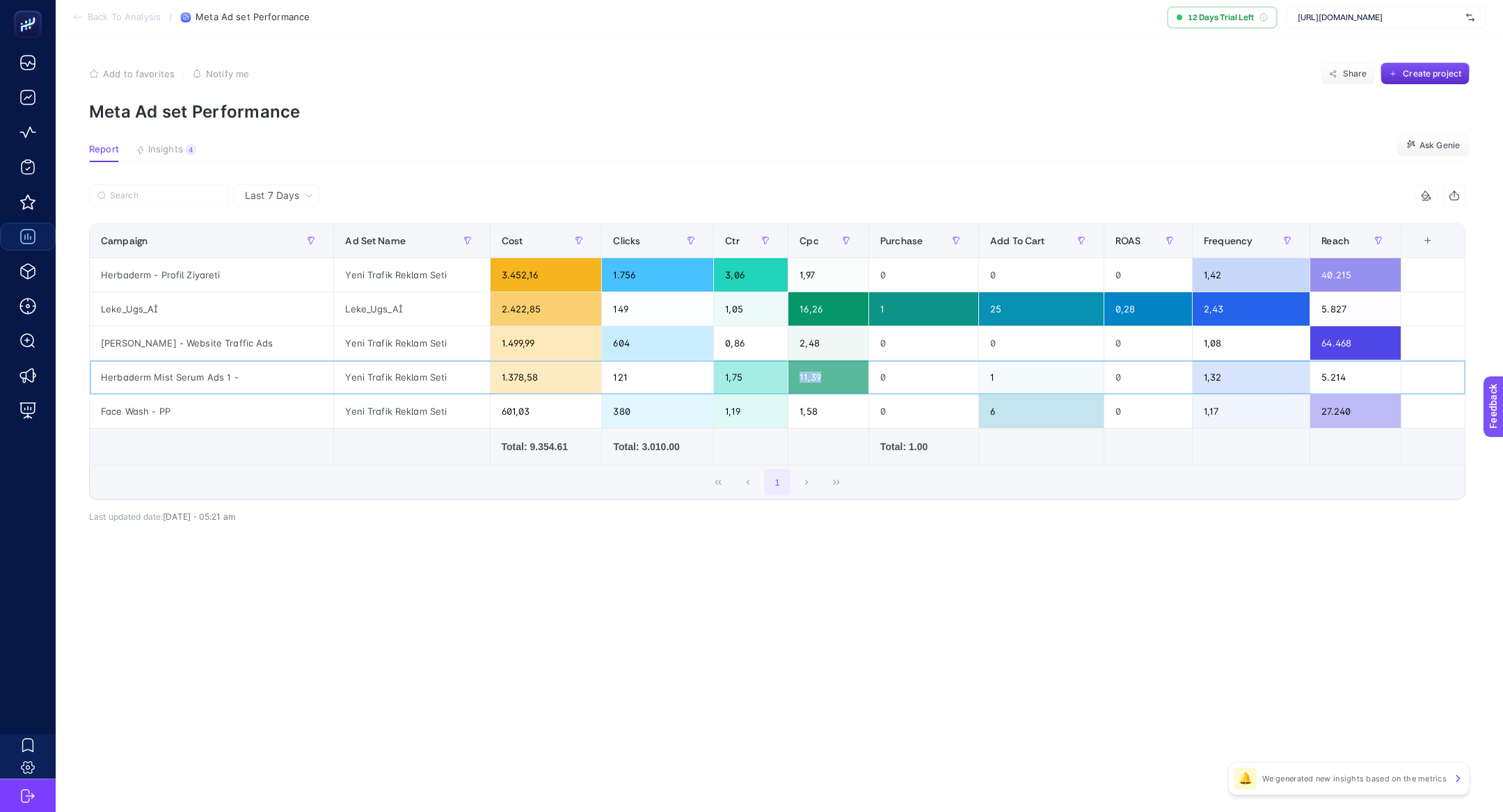
click at [796, 377] on div "11,39" at bounding box center [828, 377] width 80 height 33
drag, startPoint x: 855, startPoint y: 243, endPoint x: 868, endPoint y: 244, distance: 13.0
click at [870, 244] on th "Purchase" at bounding box center [924, 240] width 110 height 34
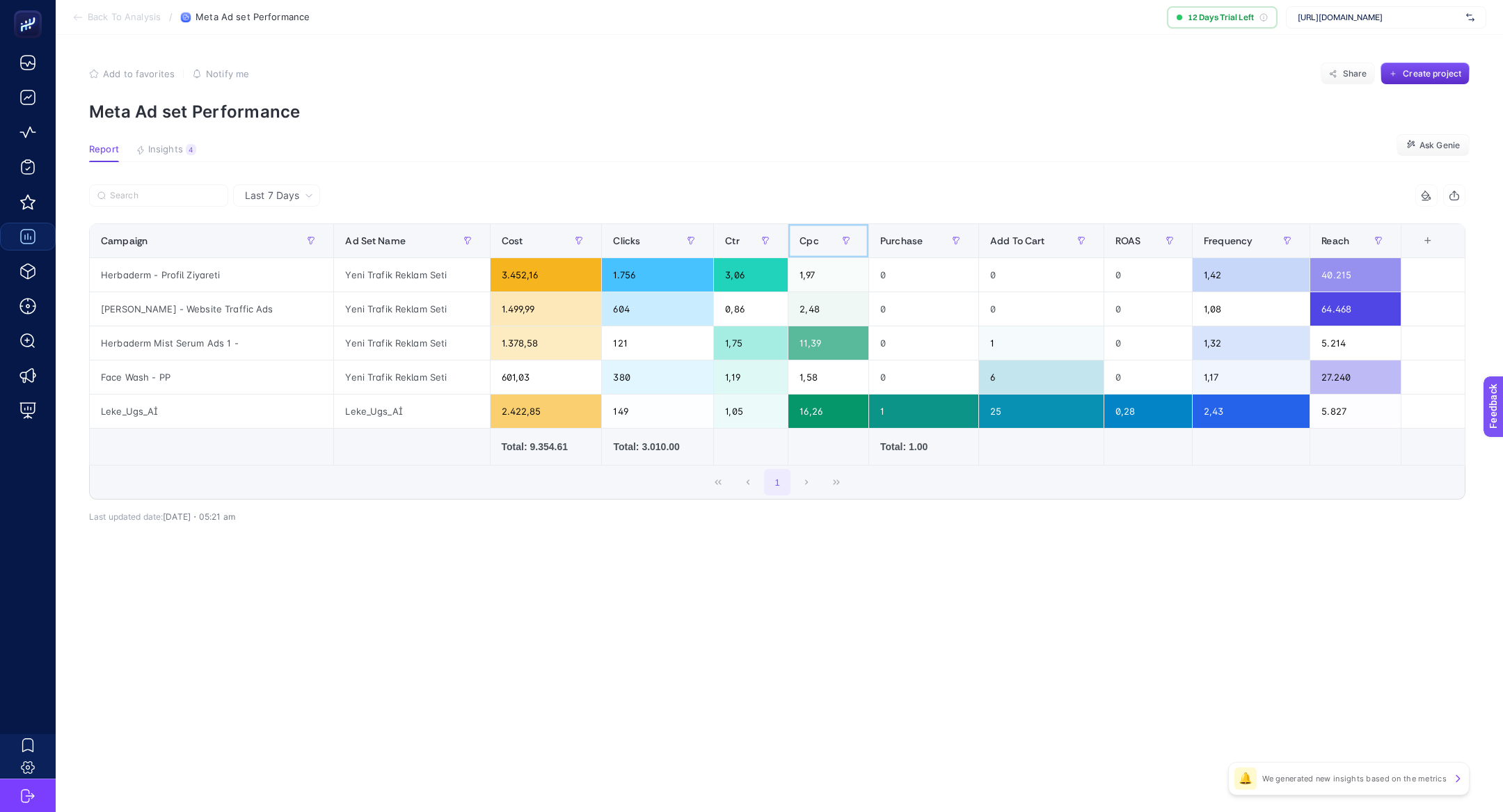
click at [808, 240] on div "Cpc" at bounding box center [828, 240] width 58 height 22
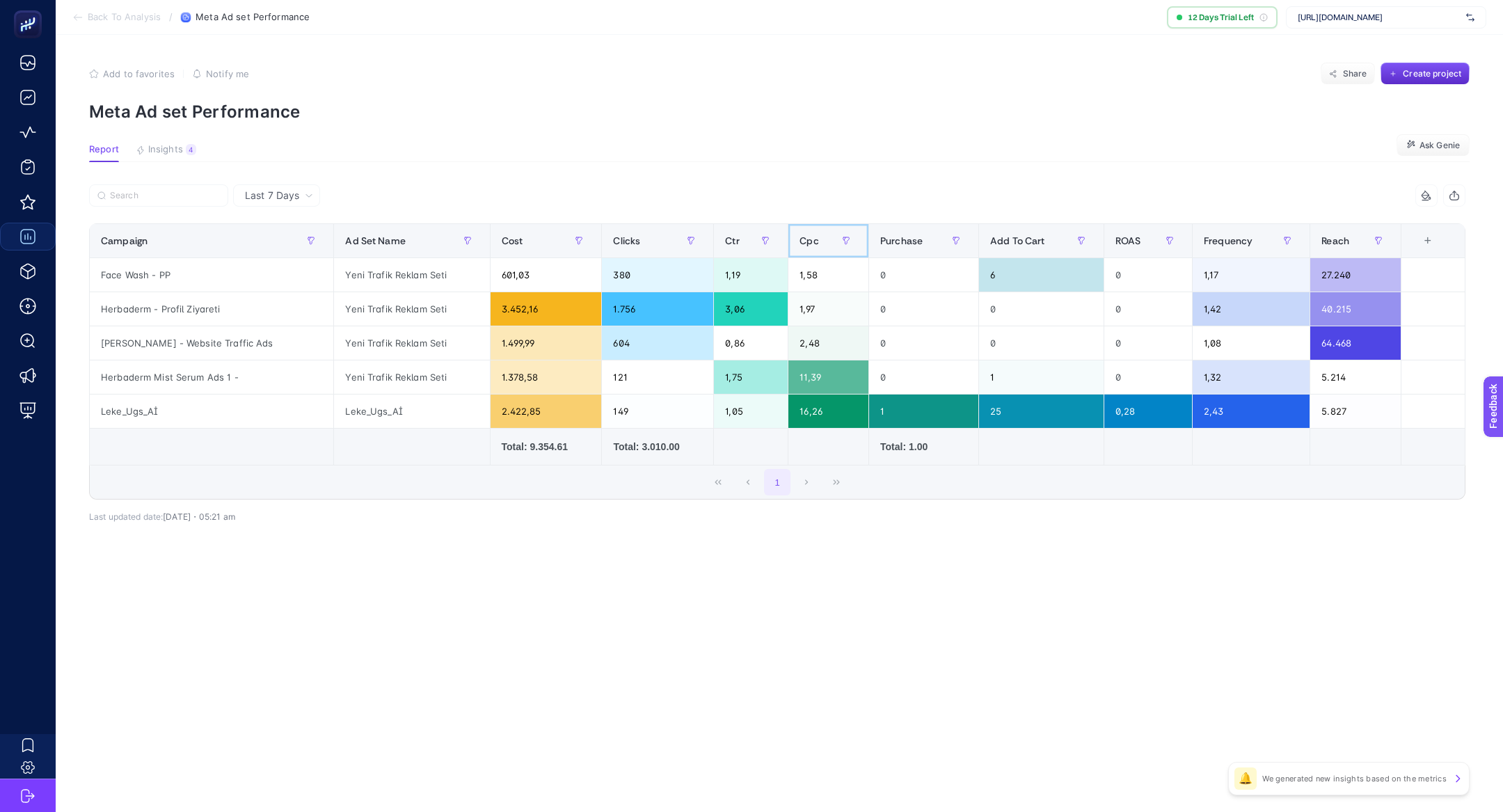
click at [806, 240] on div "Cpc" at bounding box center [828, 240] width 58 height 22
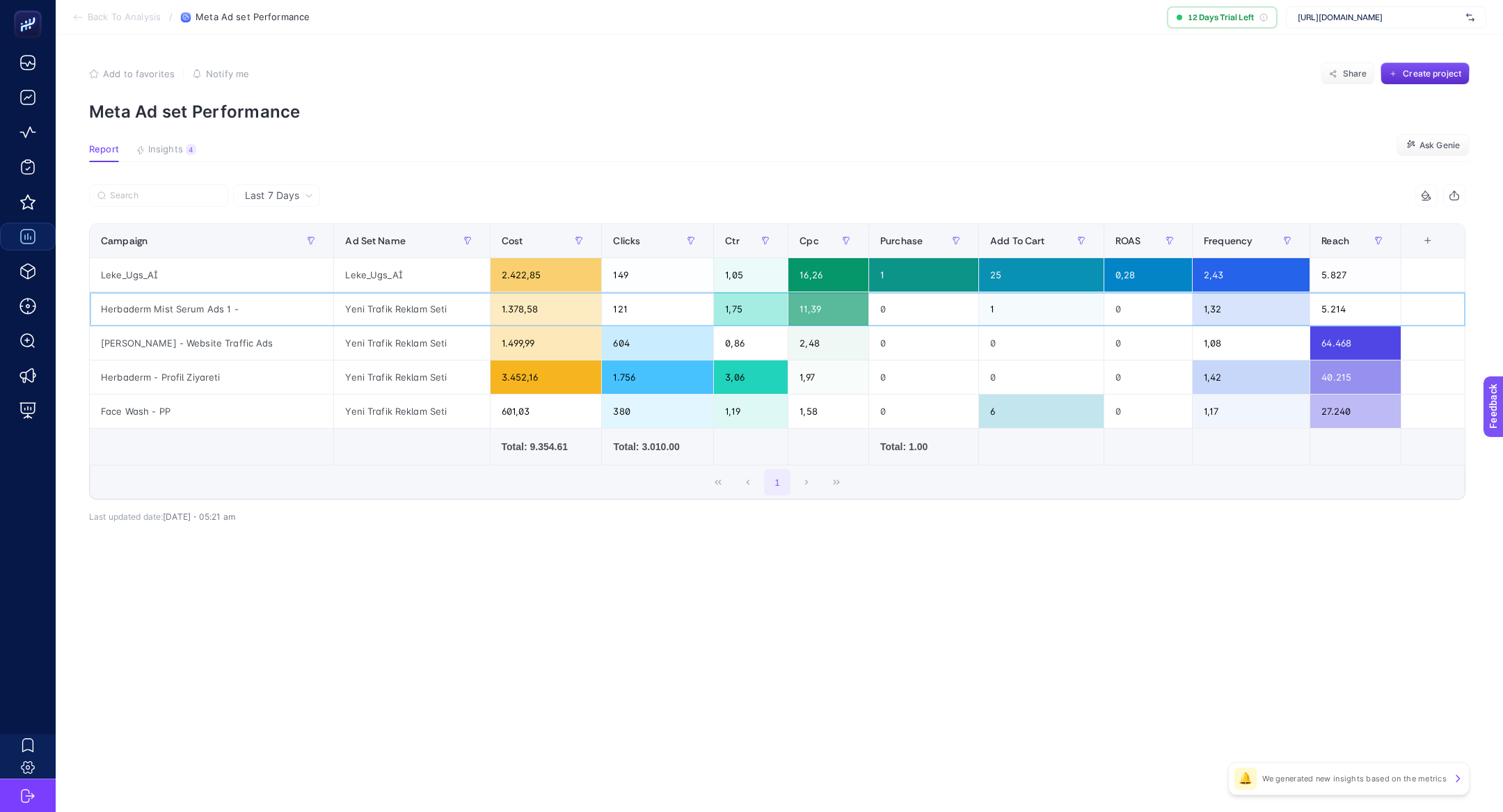
click at [227, 309] on div "Herbaderm Mist Serum Ads 1 -" at bounding box center [212, 309] width 244 height 33
click at [228, 310] on div "Herbaderm Mist Serum Ads 1 -" at bounding box center [212, 309] width 244 height 33
click at [426, 579] on div "Last 7 Days 9 items selected Campaign Ad Set Name Cost Clicks Ctr Cpc Purchase …" at bounding box center [777, 384] width 1399 height 399
click at [292, 196] on span "Last 7 Days" at bounding box center [272, 196] width 54 height 14
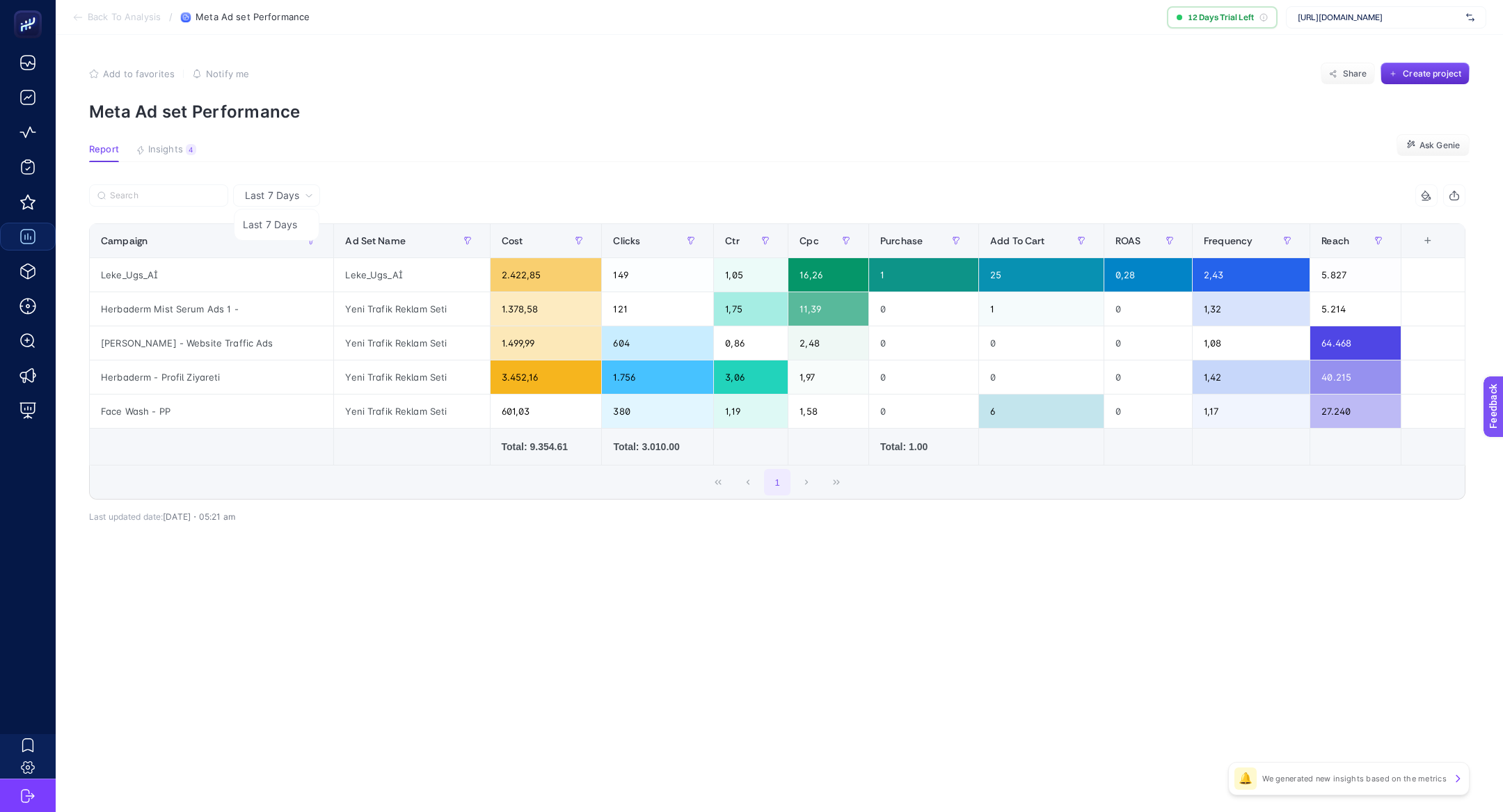
click at [442, 180] on article "Add to favorites false Notify me Share Create project Meta Ad set Performance R…" at bounding box center [779, 423] width 1447 height 777
click at [194, 147] on div "4" at bounding box center [191, 149] width 11 height 11
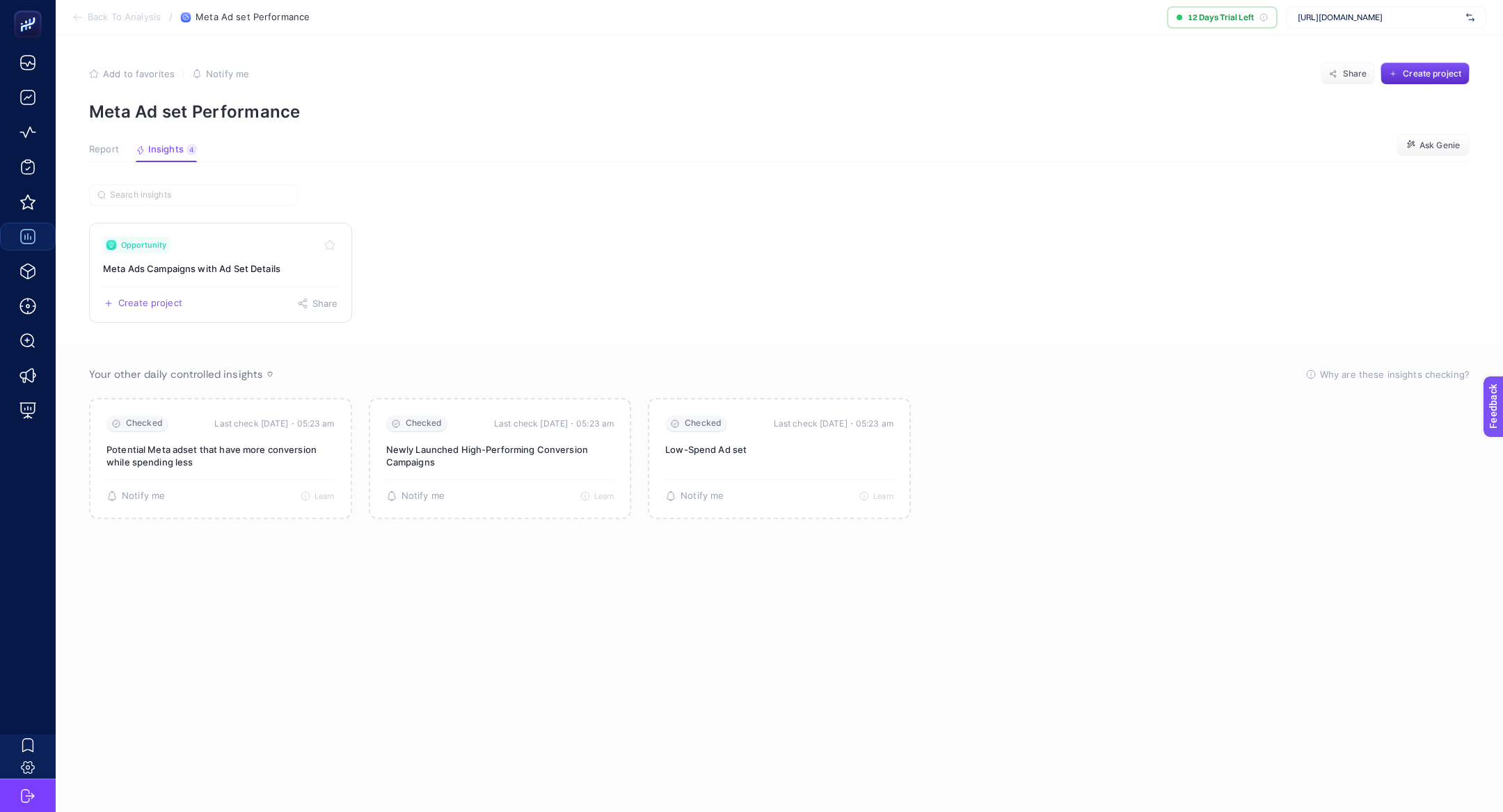
click at [218, 247] on div "Opportunity" at bounding box center [220, 245] width 235 height 17
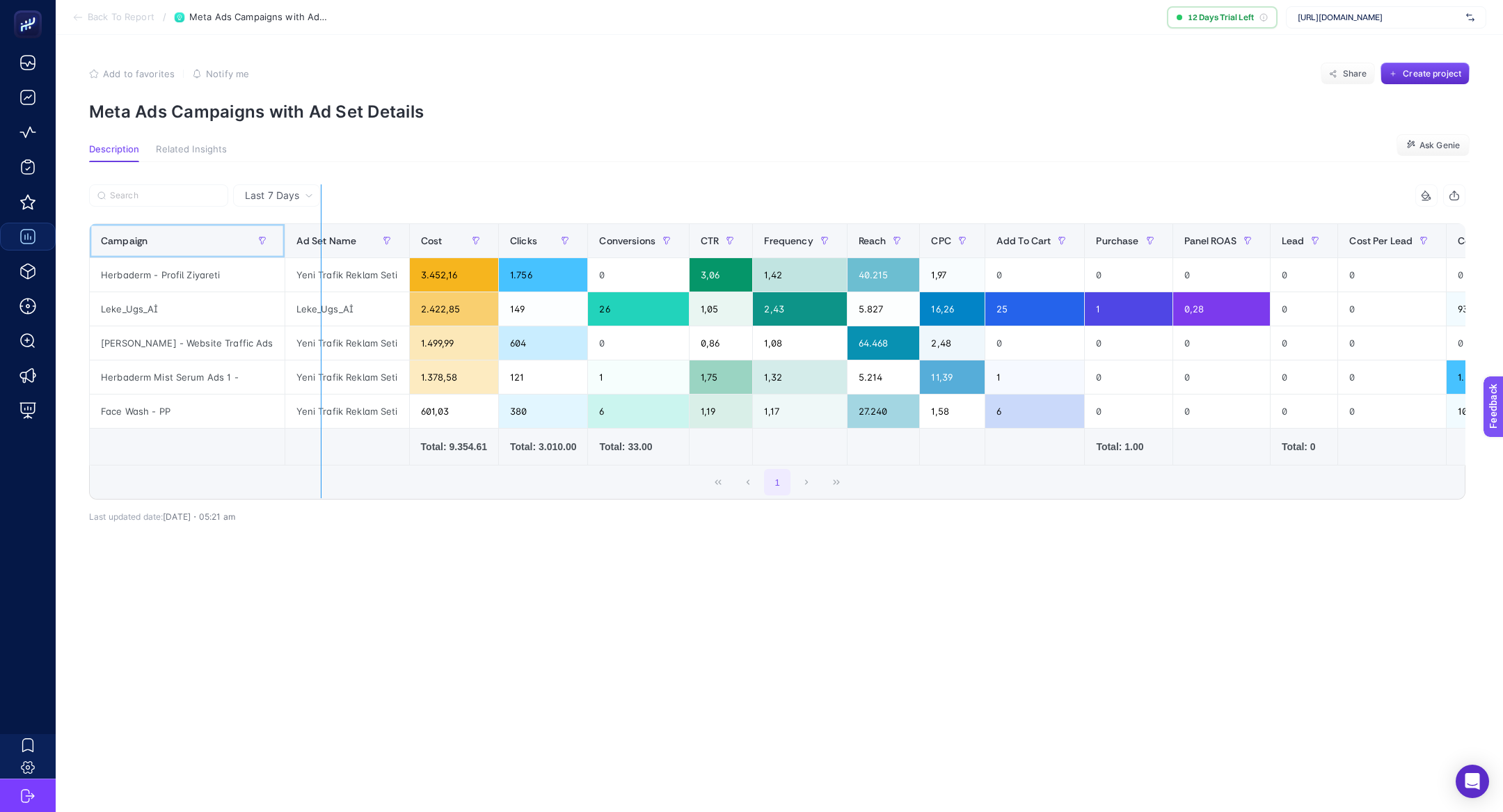
drag, startPoint x: 252, startPoint y: 239, endPoint x: 321, endPoint y: 237, distance: 69.0
click at [321, 237] on div "13 items selected Campaign Ad Set Name Cost Clicks Conversions CTR Frequency Re…" at bounding box center [777, 342] width 1377 height 315
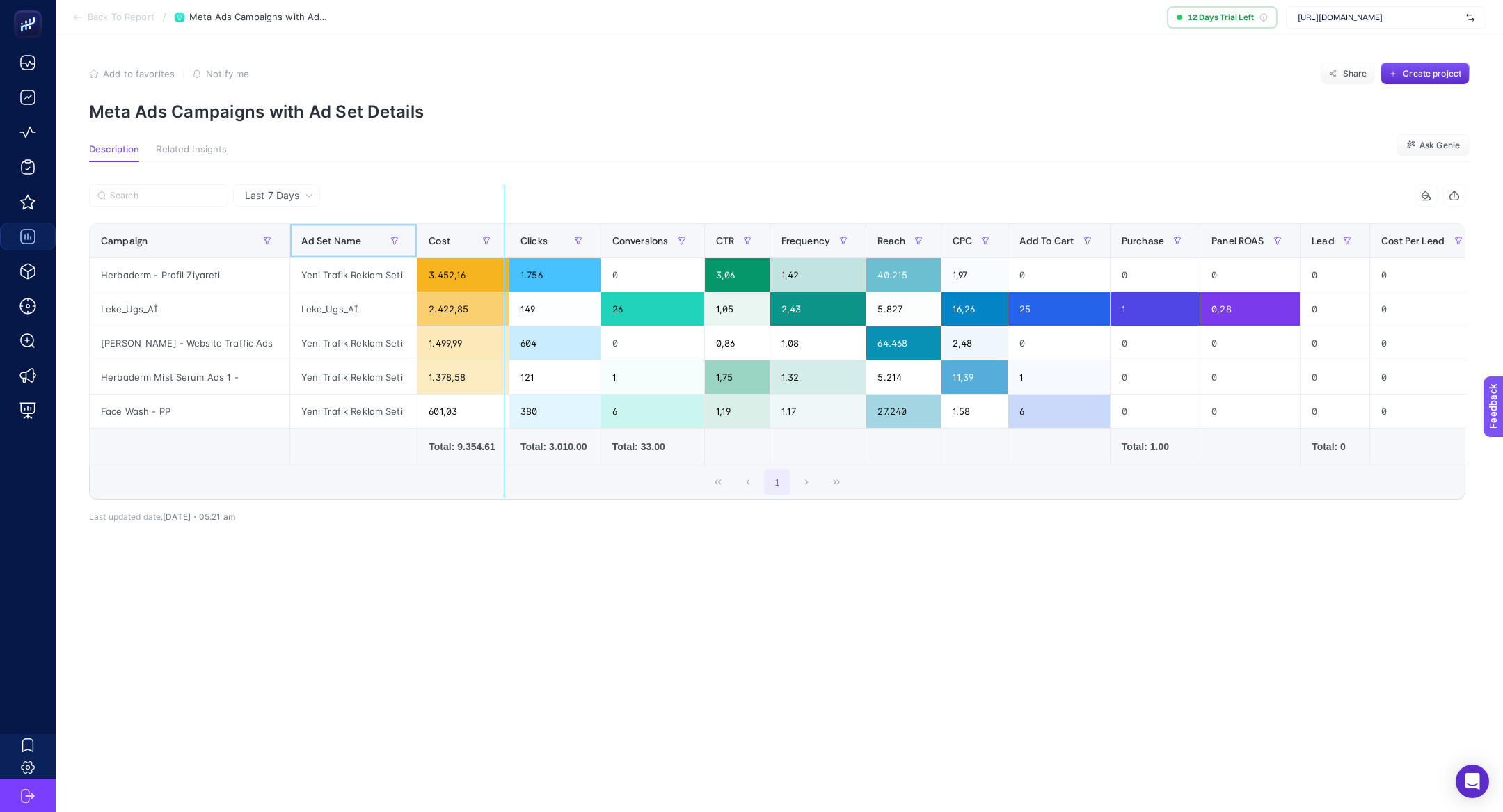
drag, startPoint x: 388, startPoint y: 233, endPoint x: 504, endPoint y: 234, distance: 116.0
click at [504, 234] on div "13 items selected Campaign Ad Set Name Cost Clicks Conversions CTR Frequency Re…" at bounding box center [777, 342] width 1377 height 315
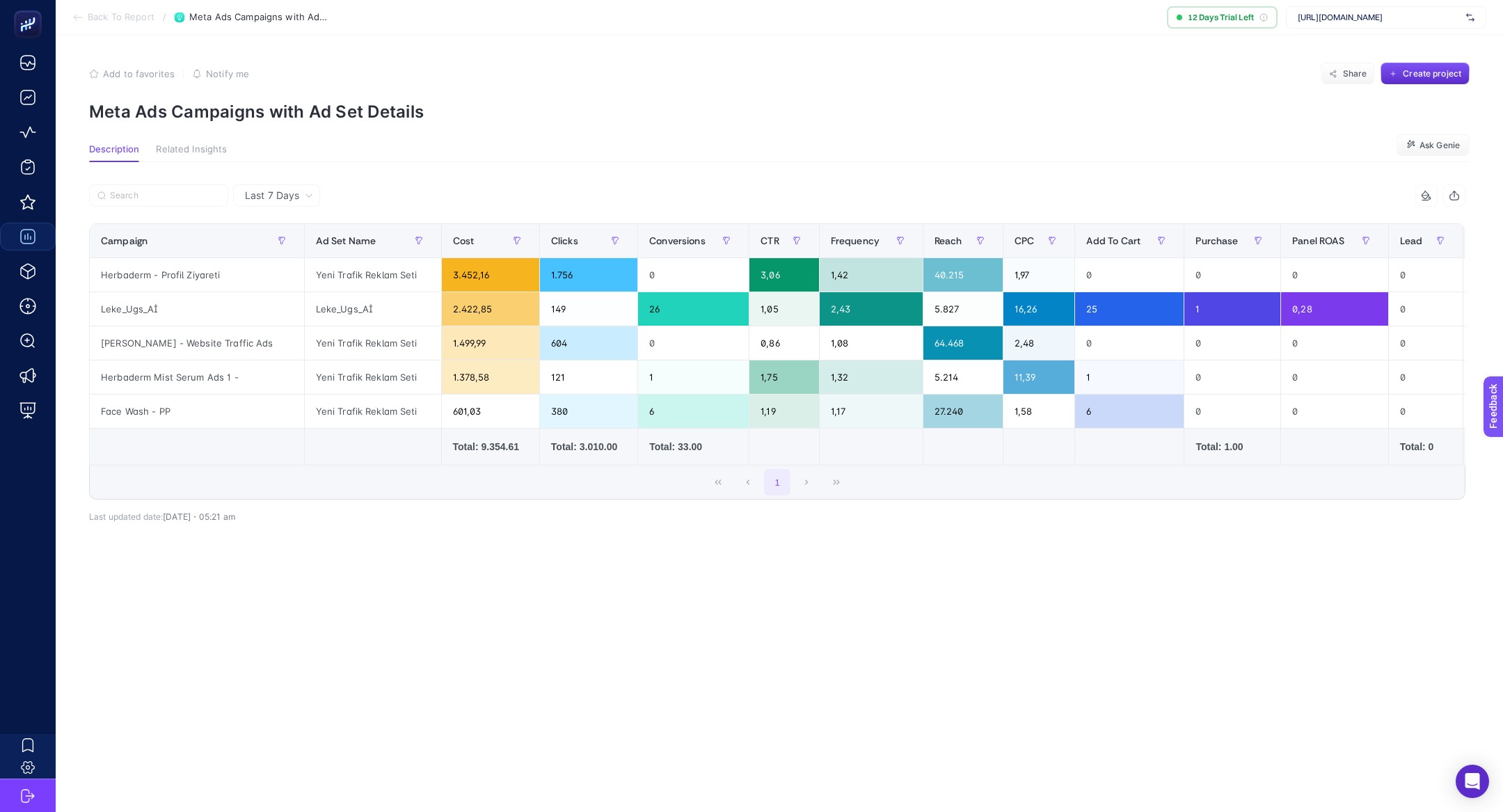
click at [530, 511] on div "13 items selected Campaign Ad Set Name Cost Clicks Conversions CTR Frequency Re…" at bounding box center [777, 364] width 1377 height 315
click at [563, 250] on div "Clicks" at bounding box center [589, 240] width 75 height 22
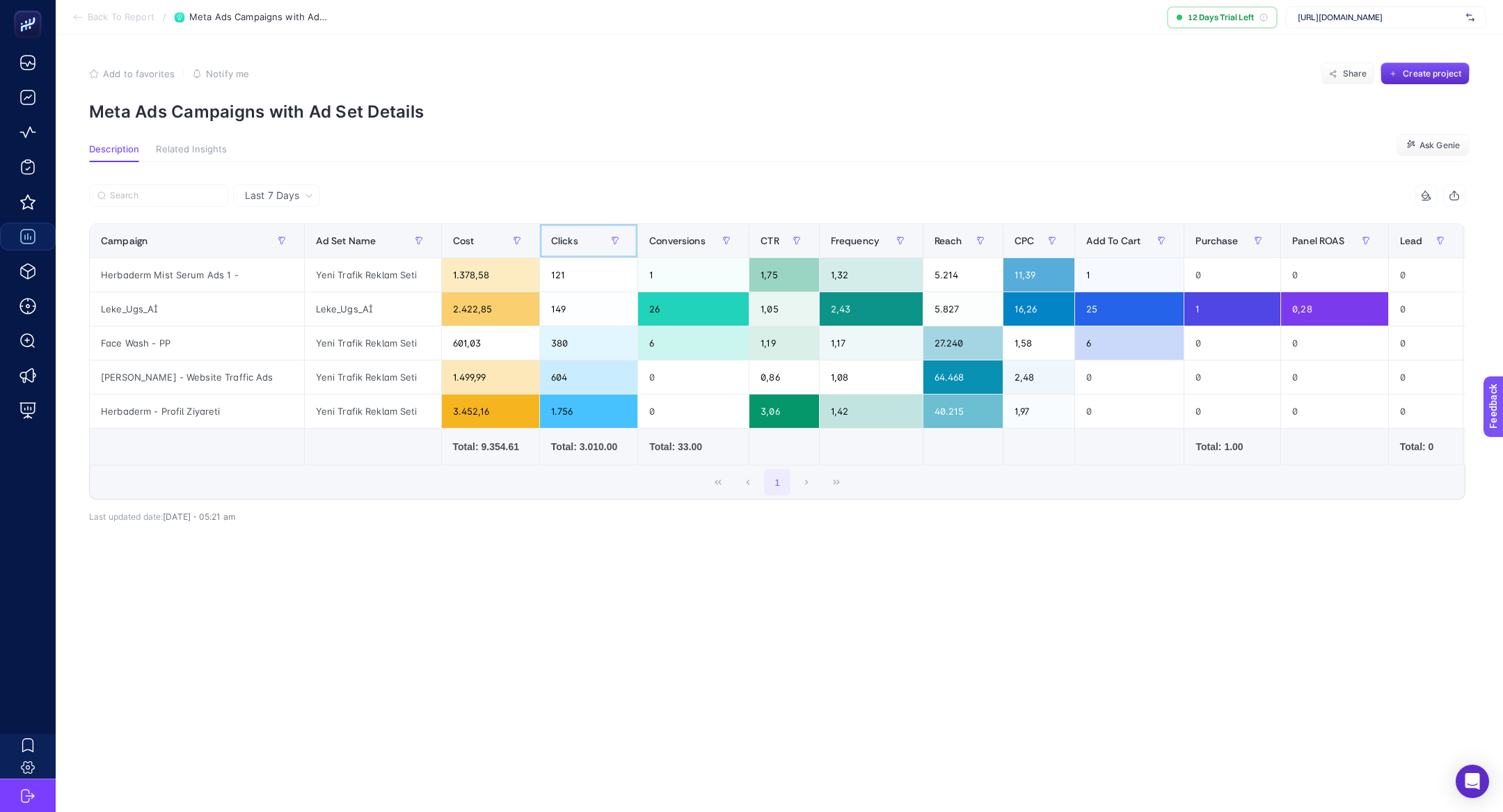
click at [563, 250] on div "Clicks" at bounding box center [589, 240] width 75 height 22
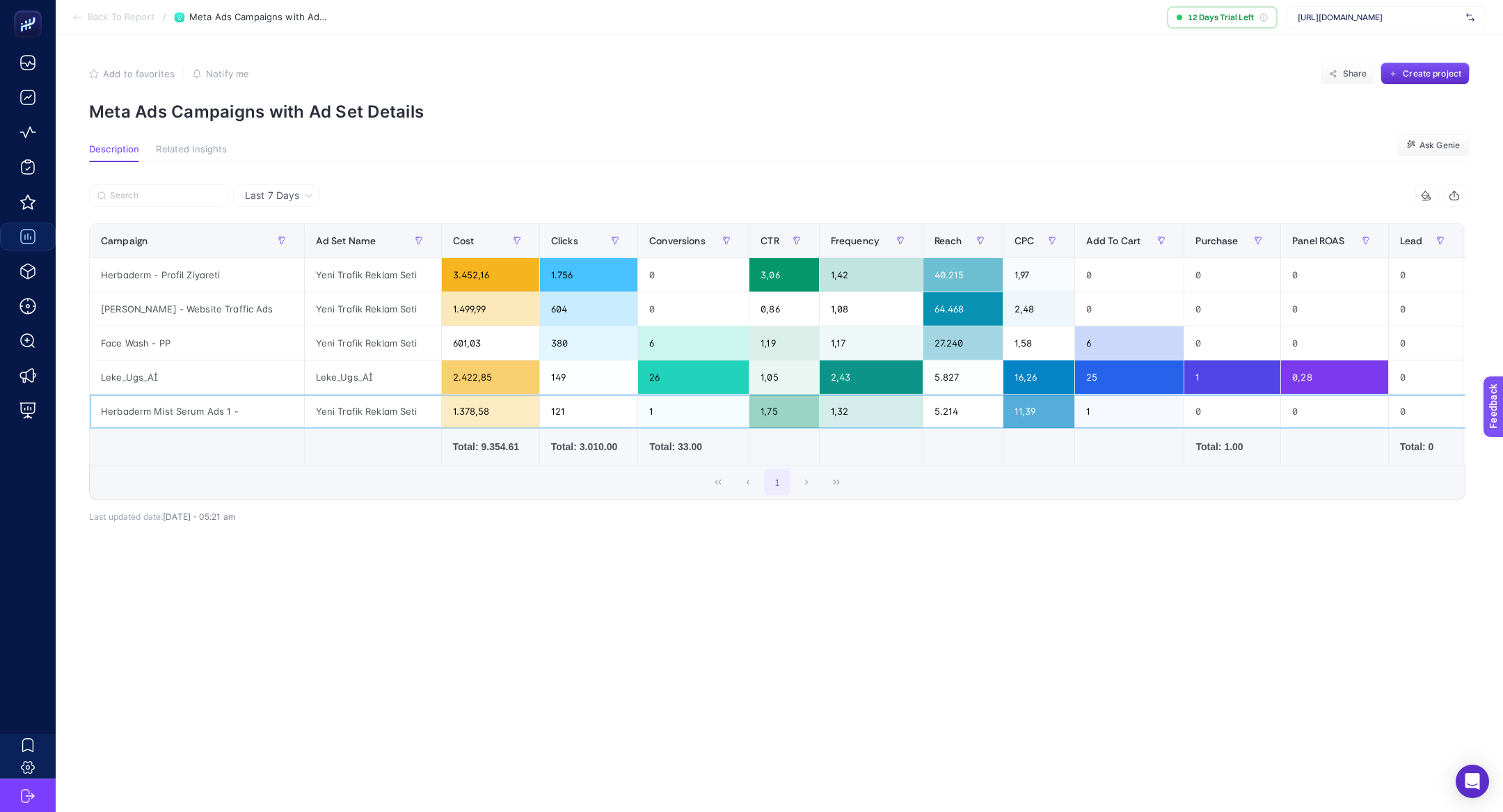
click at [556, 402] on div "121" at bounding box center [589, 411] width 97 height 33
click at [515, 480] on div "1" at bounding box center [777, 482] width 1375 height 33
click at [200, 307] on div "[PERSON_NAME] - Website Traffic Ads" at bounding box center [197, 309] width 215 height 33
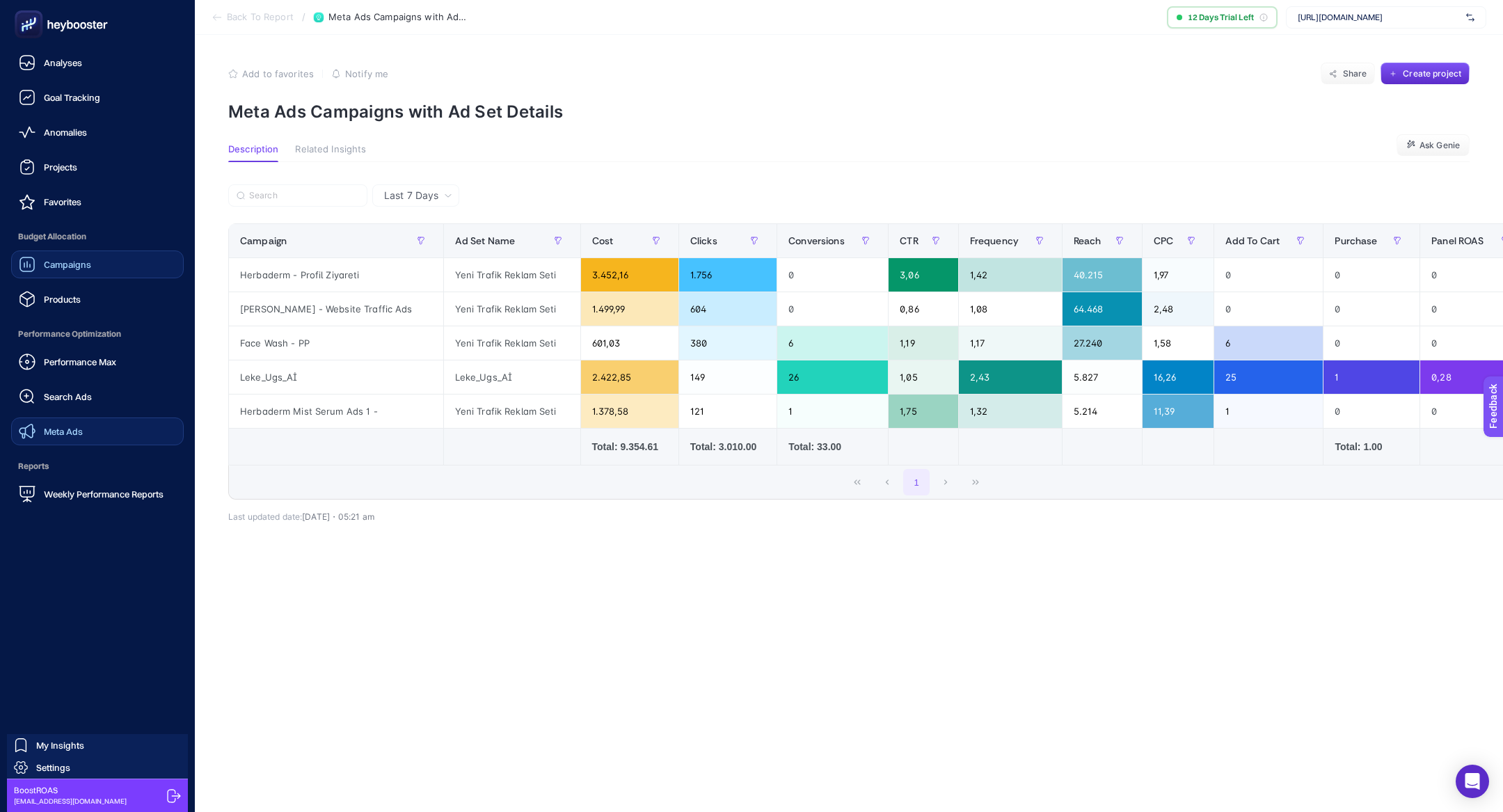
drag, startPoint x: 110, startPoint y: 457, endPoint x: 110, endPoint y: 441, distance: 16.0
click at [110, 451] on ul "Analyses Goal Tracking Anomalies Projects Favorites Budget Allocation Campaigns…" at bounding box center [97, 278] width 173 height 459
click at [110, 433] on link "Meta Ads" at bounding box center [97, 431] width 173 height 28
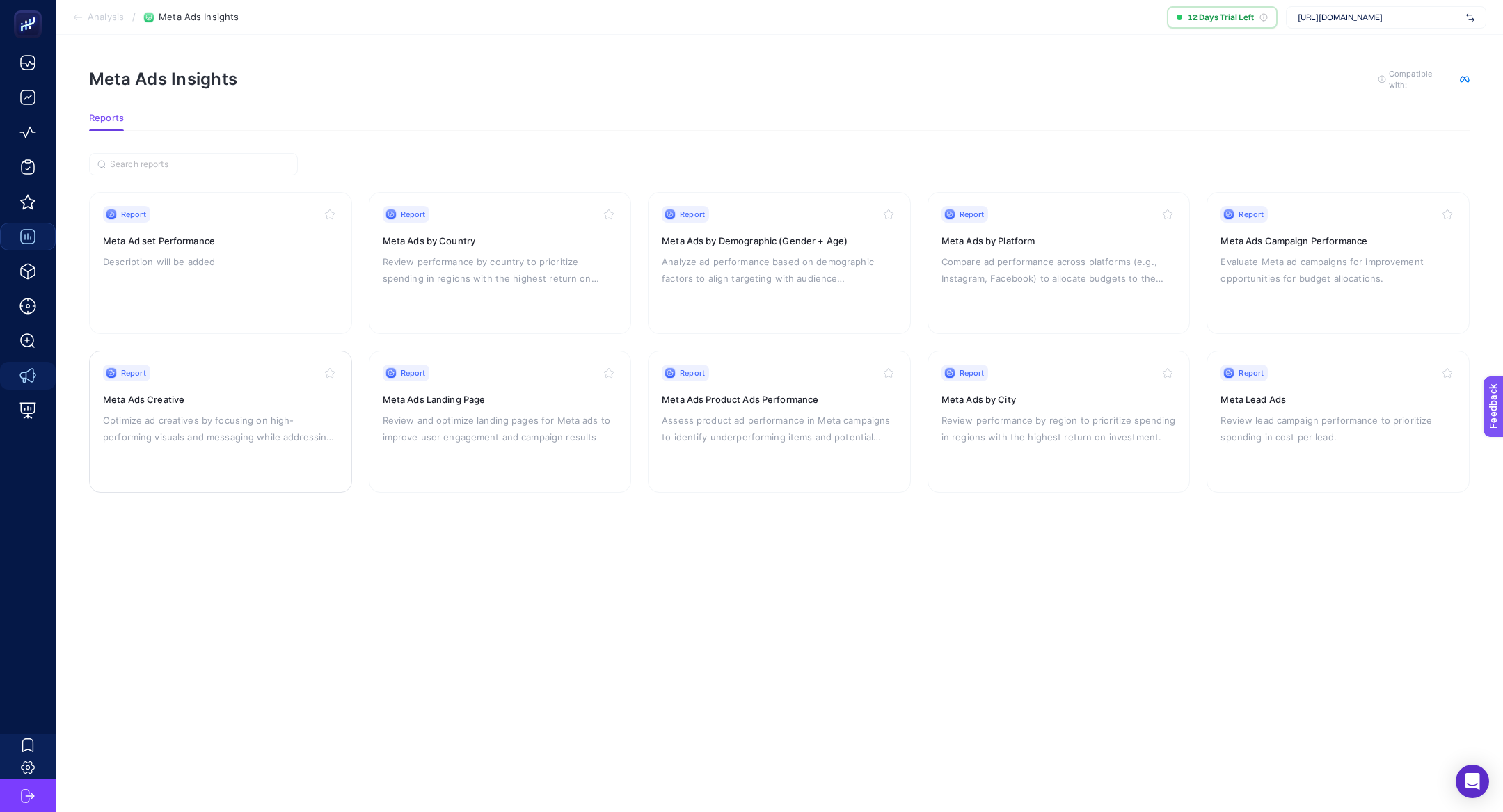
click at [225, 461] on div "Report Meta Ads Creative Optimize ad creatives by focusing on high-performing v…" at bounding box center [220, 422] width 235 height 114
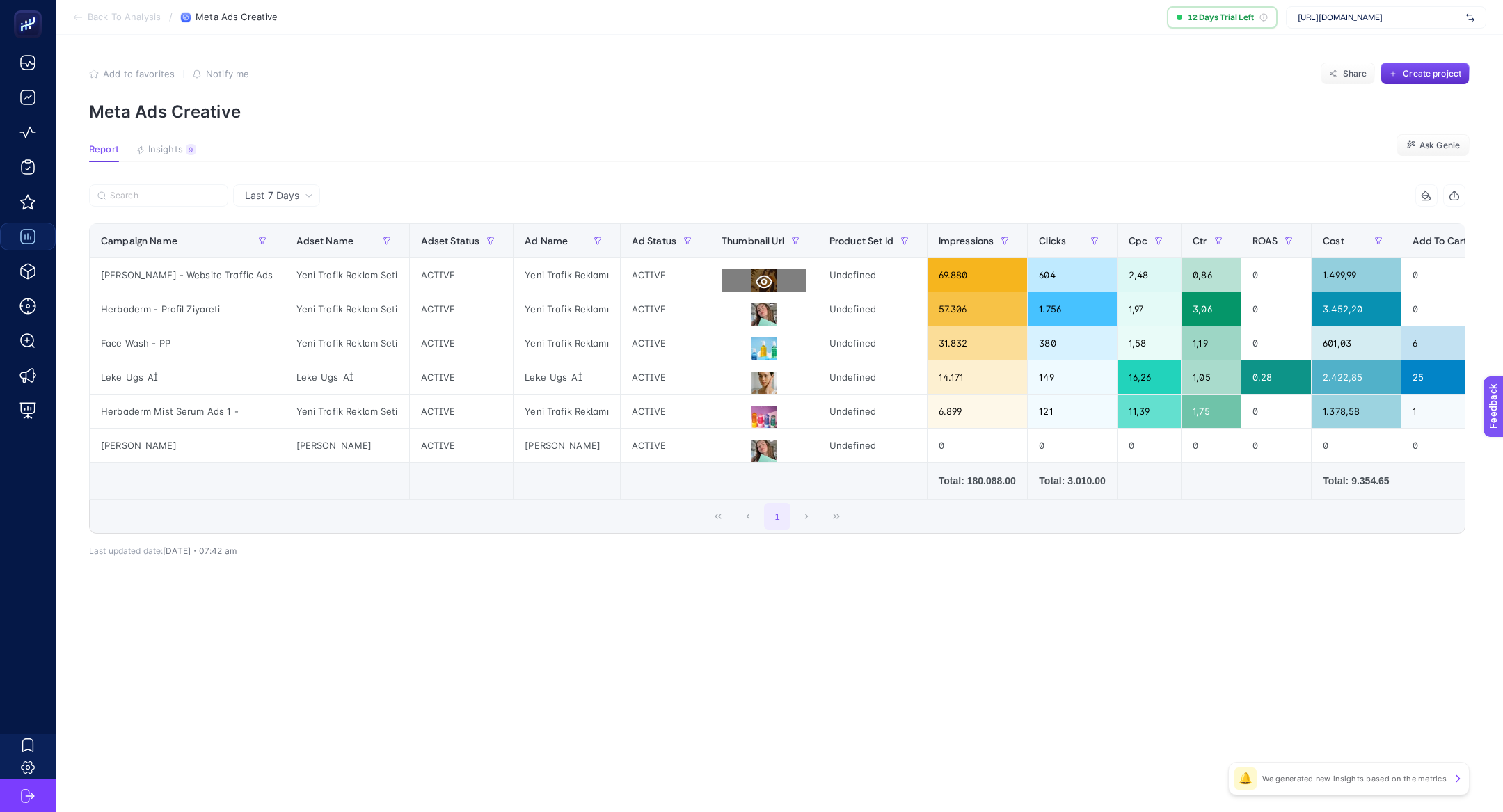
click at [756, 275] on icon at bounding box center [764, 282] width 17 height 17
click at [756, 312] on icon at bounding box center [764, 316] width 17 height 17
click at [756, 348] on icon at bounding box center [764, 350] width 17 height 17
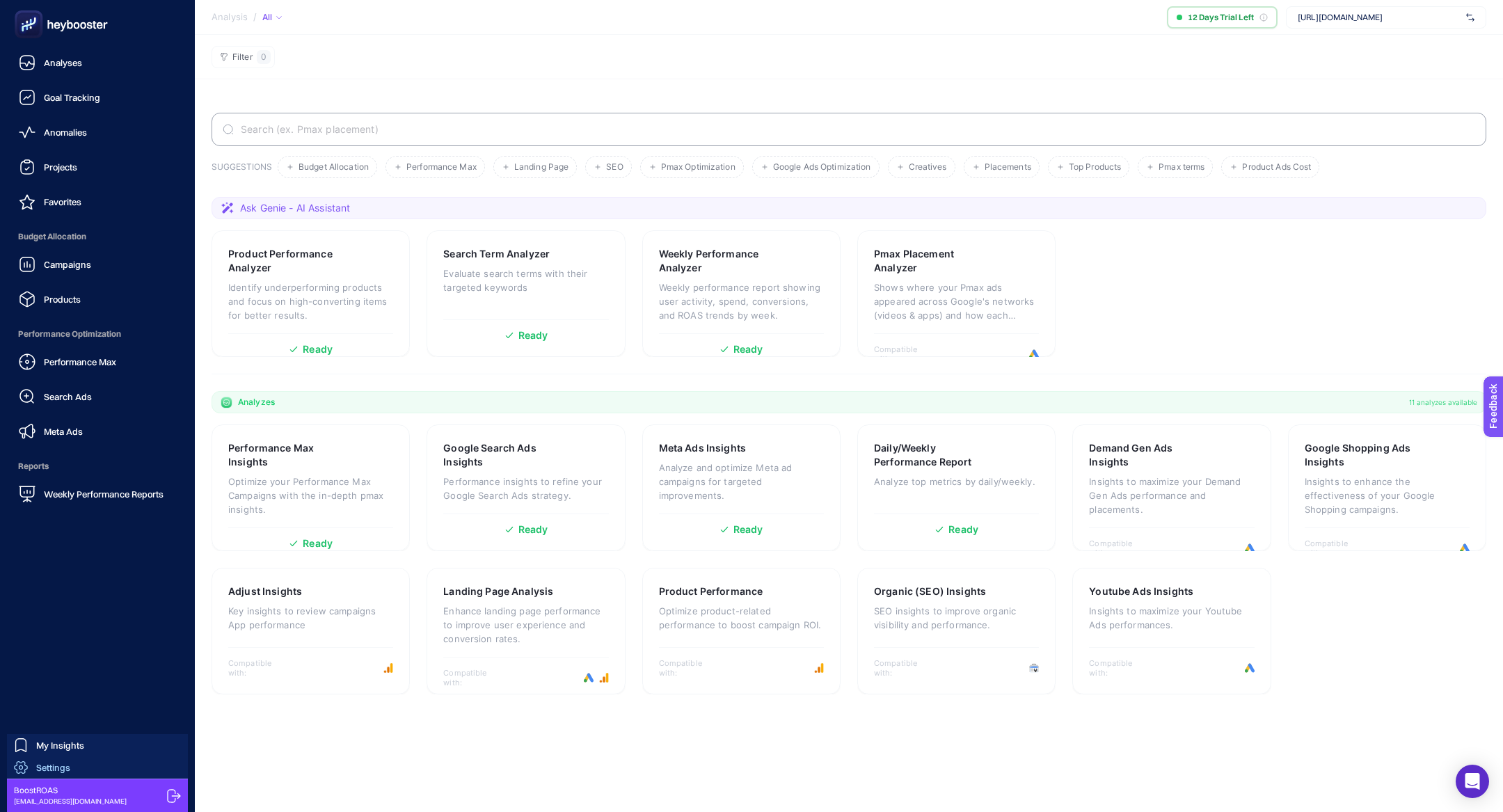
click at [81, 763] on link "Settings" at bounding box center [97, 767] width 181 height 22
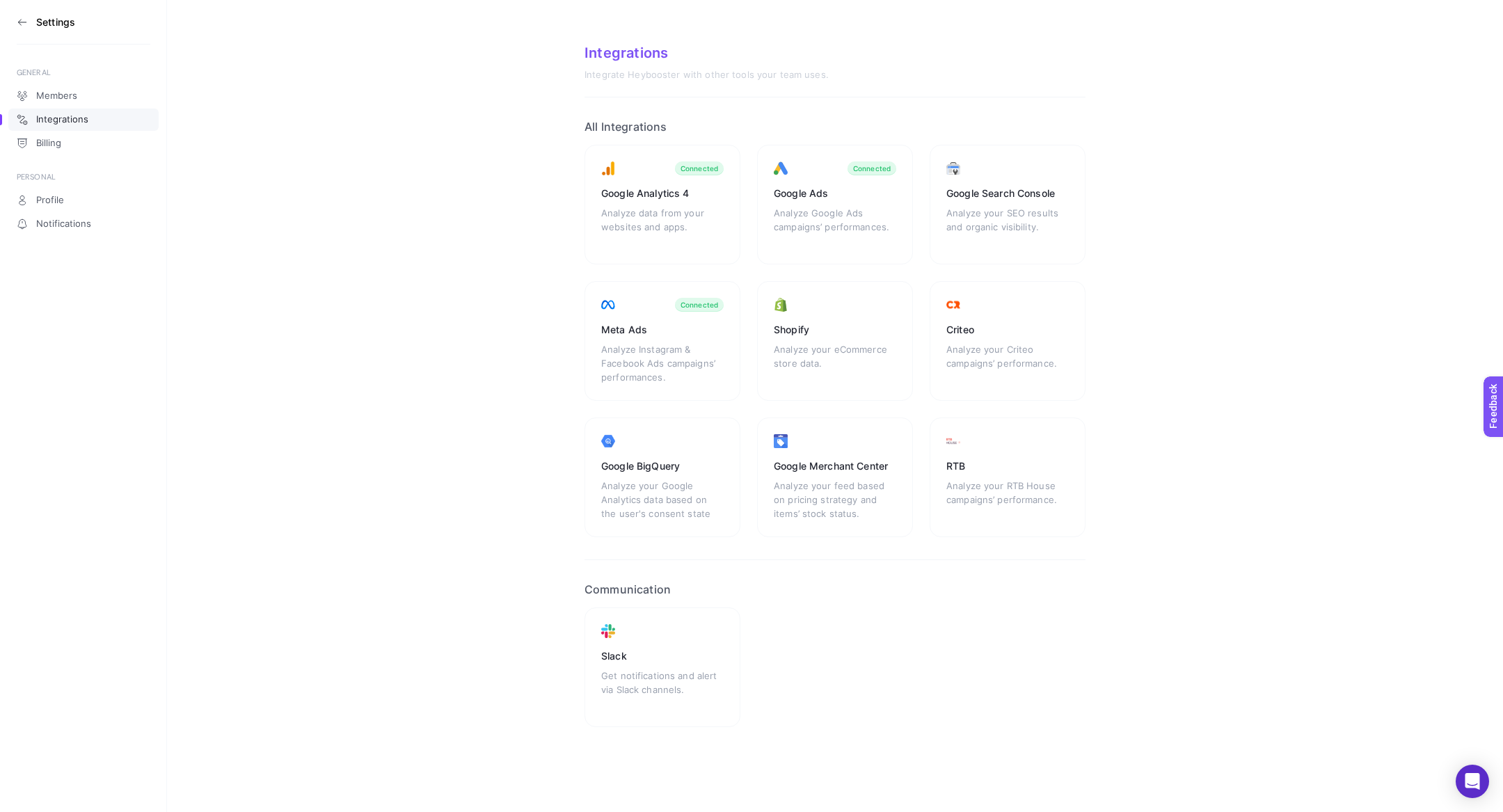
click at [24, 21] on icon at bounding box center [22, 22] width 11 height 11
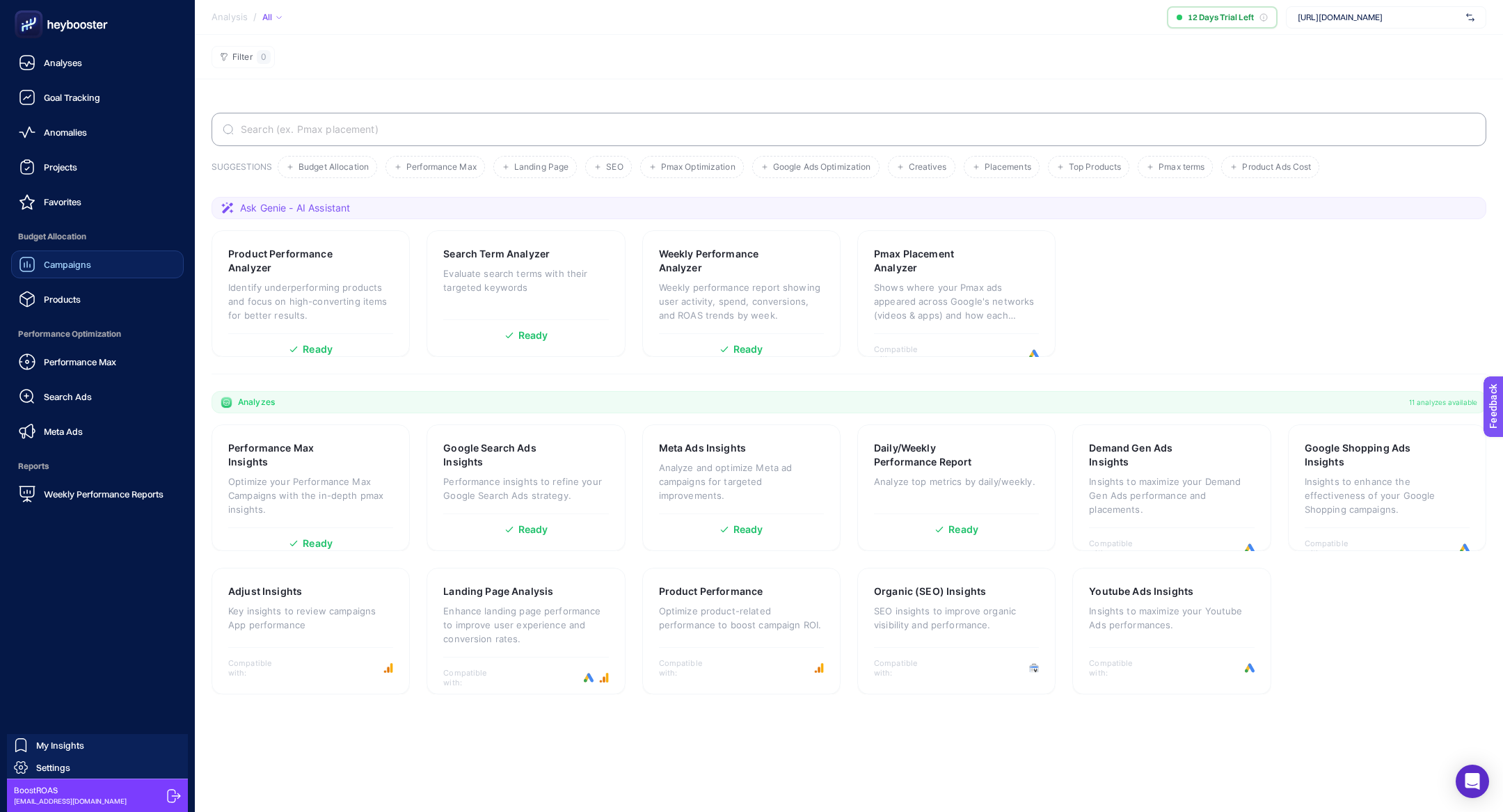
click at [95, 270] on link "Campaigns" at bounding box center [97, 264] width 173 height 28
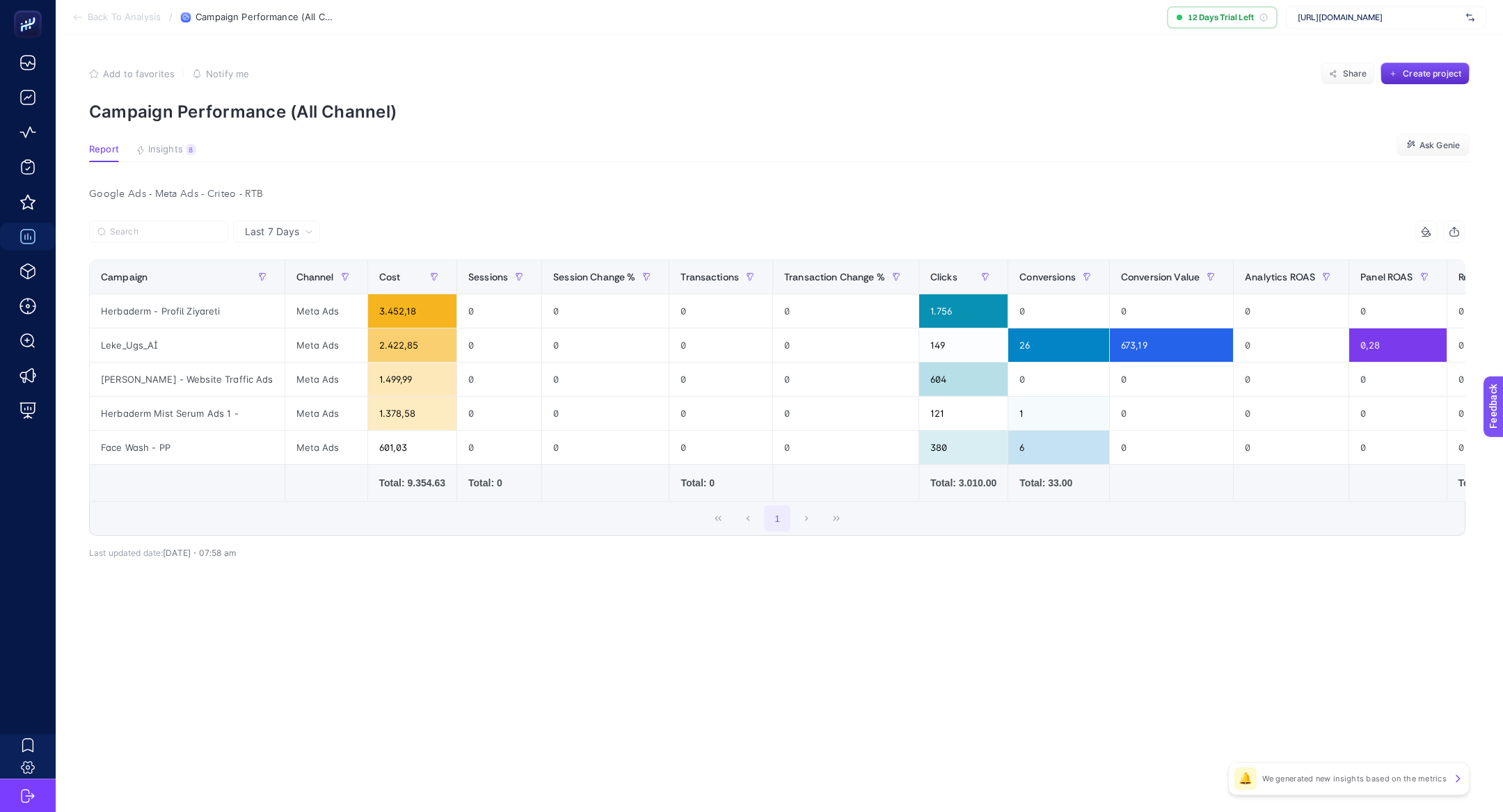
click at [280, 237] on span "Last 7 Days" at bounding box center [272, 231] width 54 height 14
click at [294, 283] on li "Last 30 Days" at bounding box center [276, 285] width 78 height 25
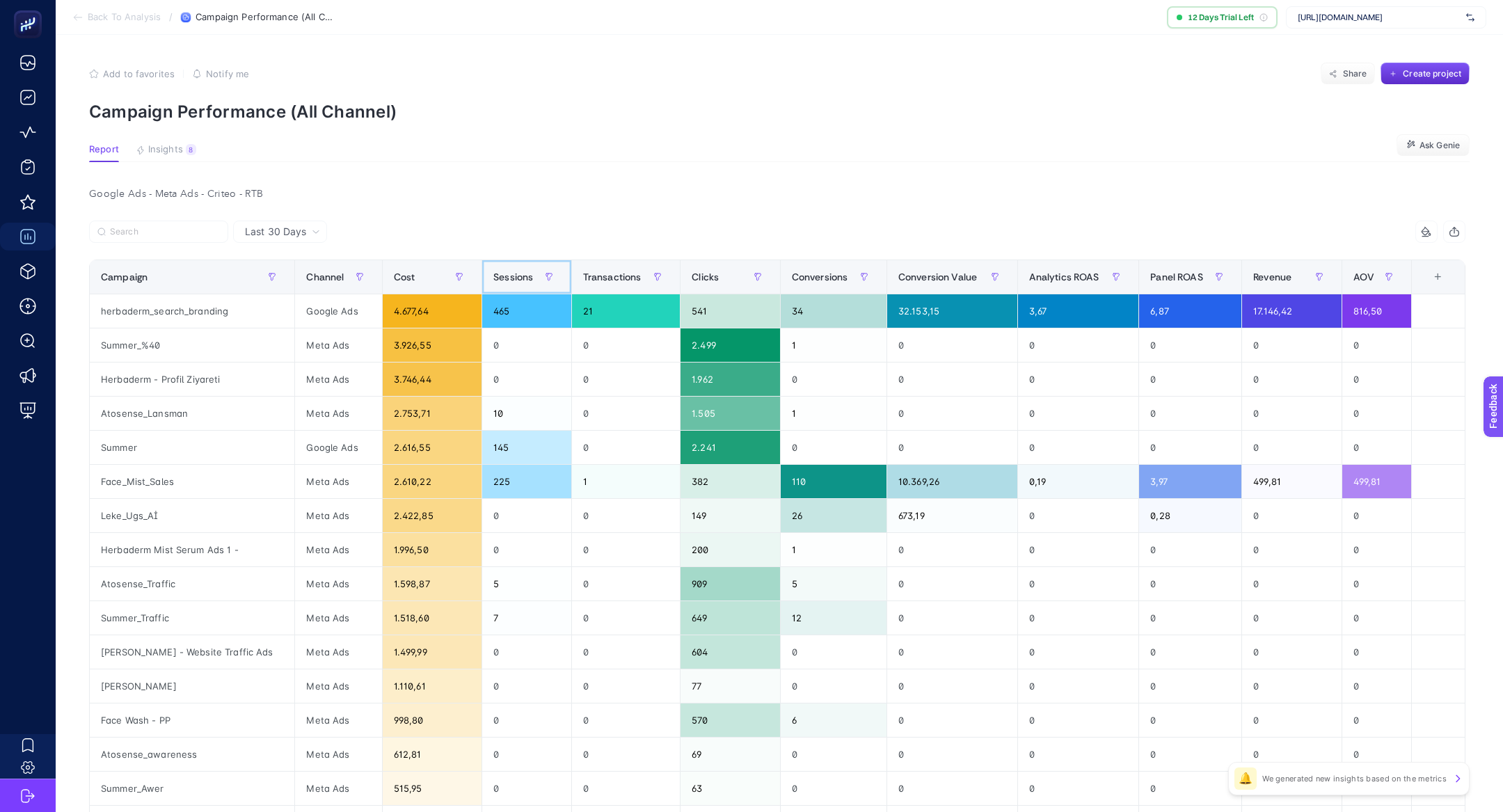
click at [493, 279] on span "Sessions" at bounding box center [513, 276] width 40 height 11
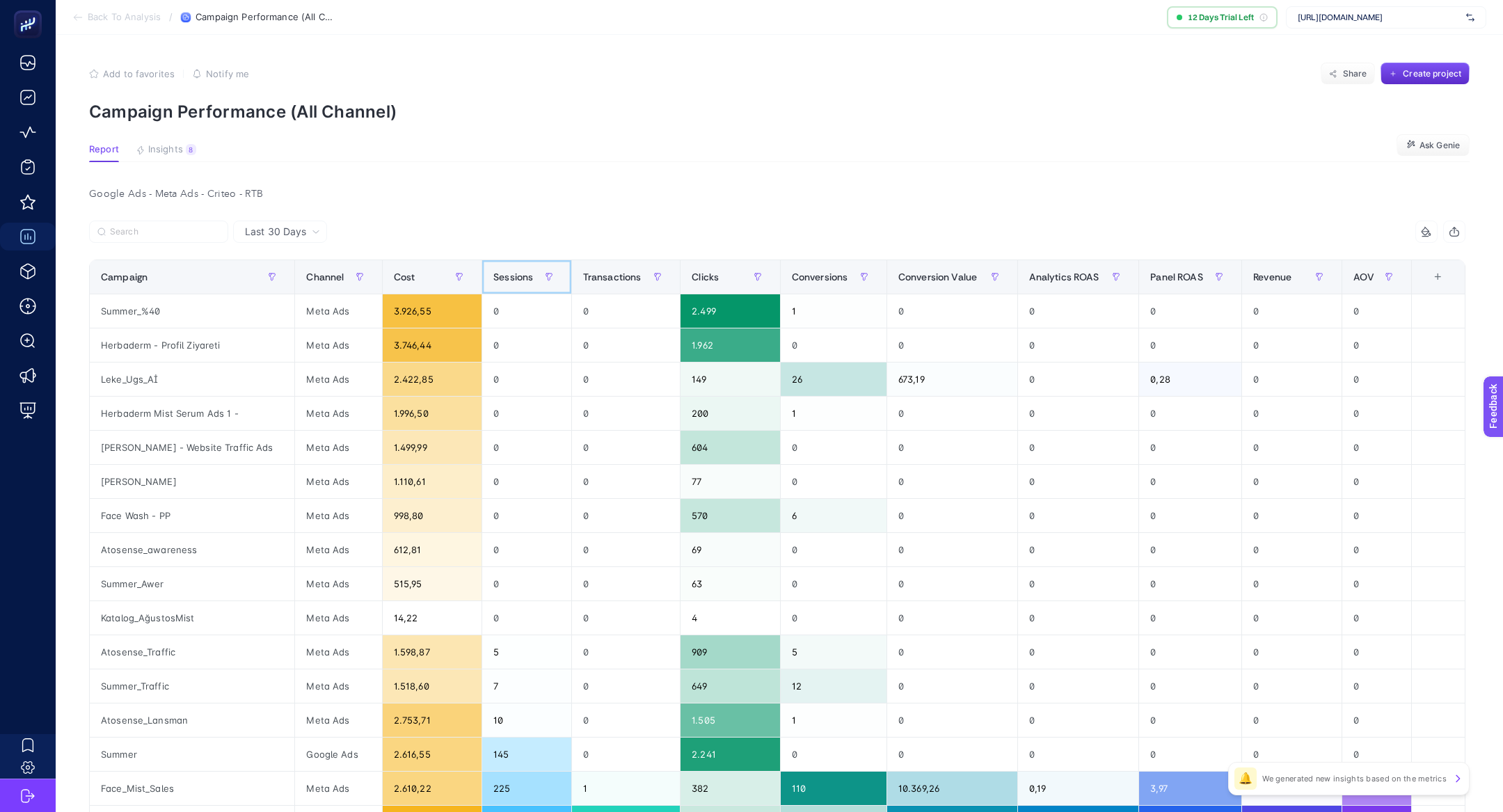
click at [493, 279] on span "Sessions" at bounding box center [513, 276] width 40 height 11
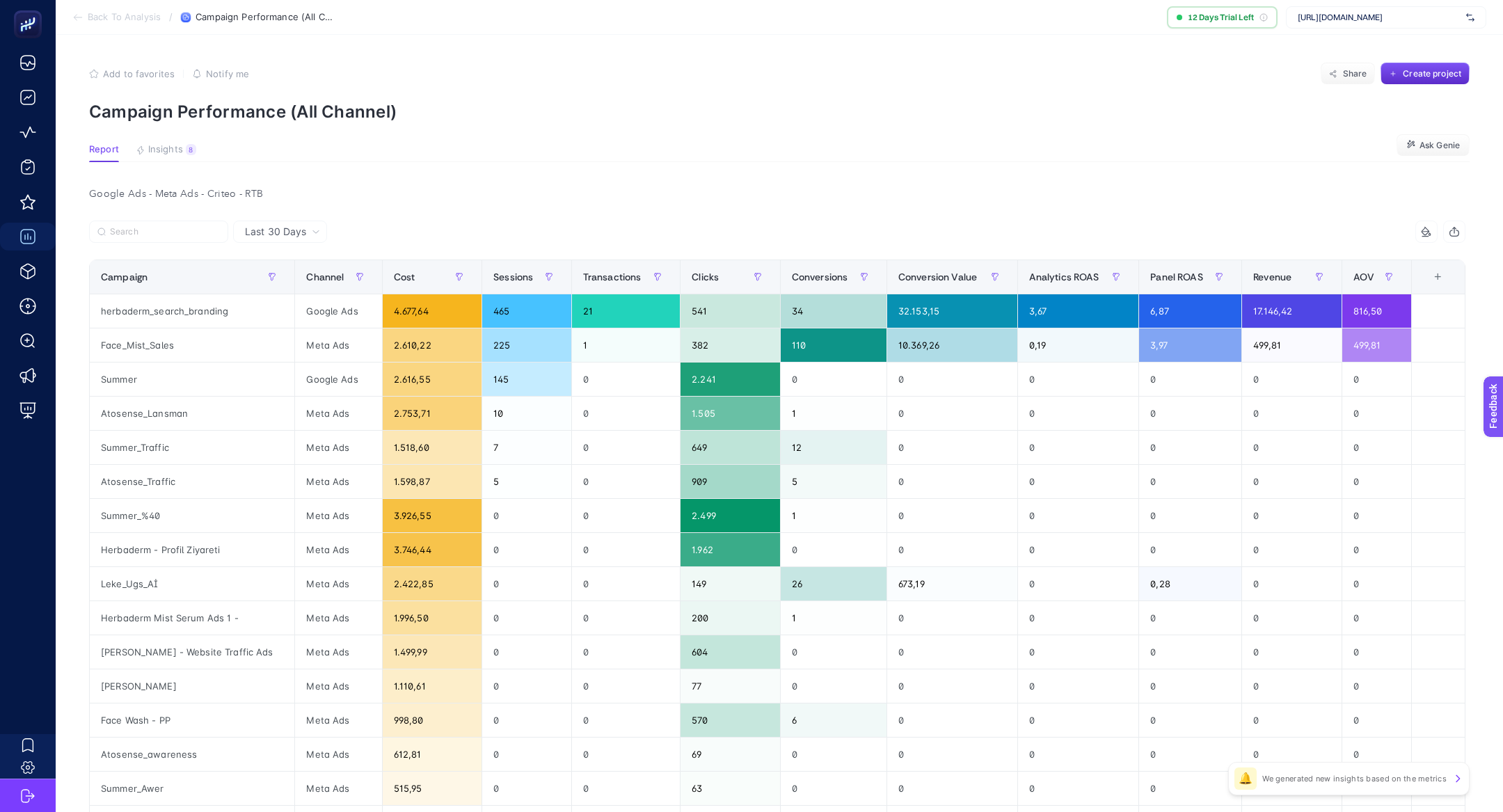
click at [554, 235] on div at bounding box center [433, 236] width 688 height 30
click at [1430, 279] on div "+" at bounding box center [1438, 276] width 27 height 11
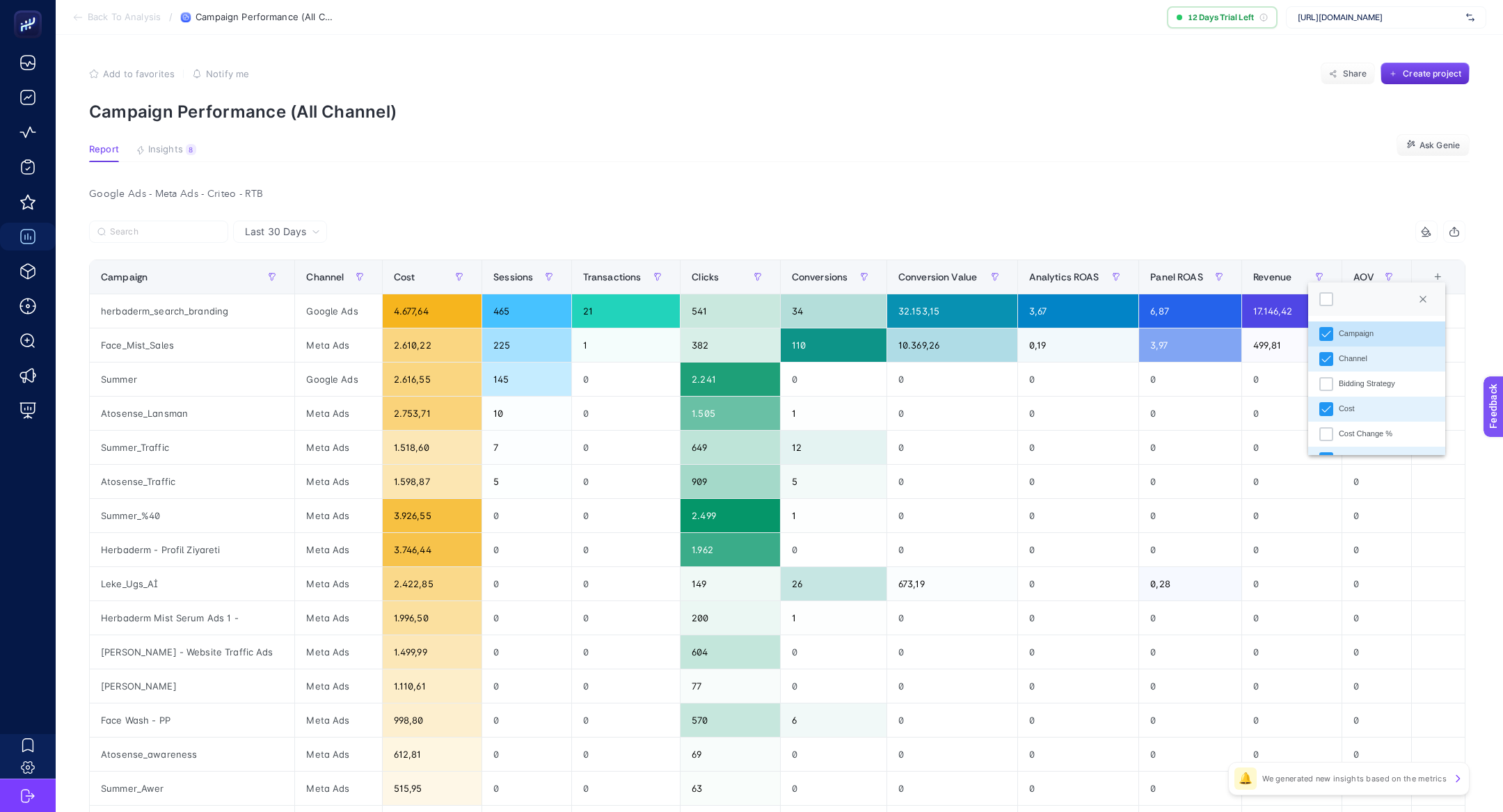
scroll to position [5, 0]
click at [1389, 368] on li "Bidding Strategy" at bounding box center [1377, 379] width 137 height 25
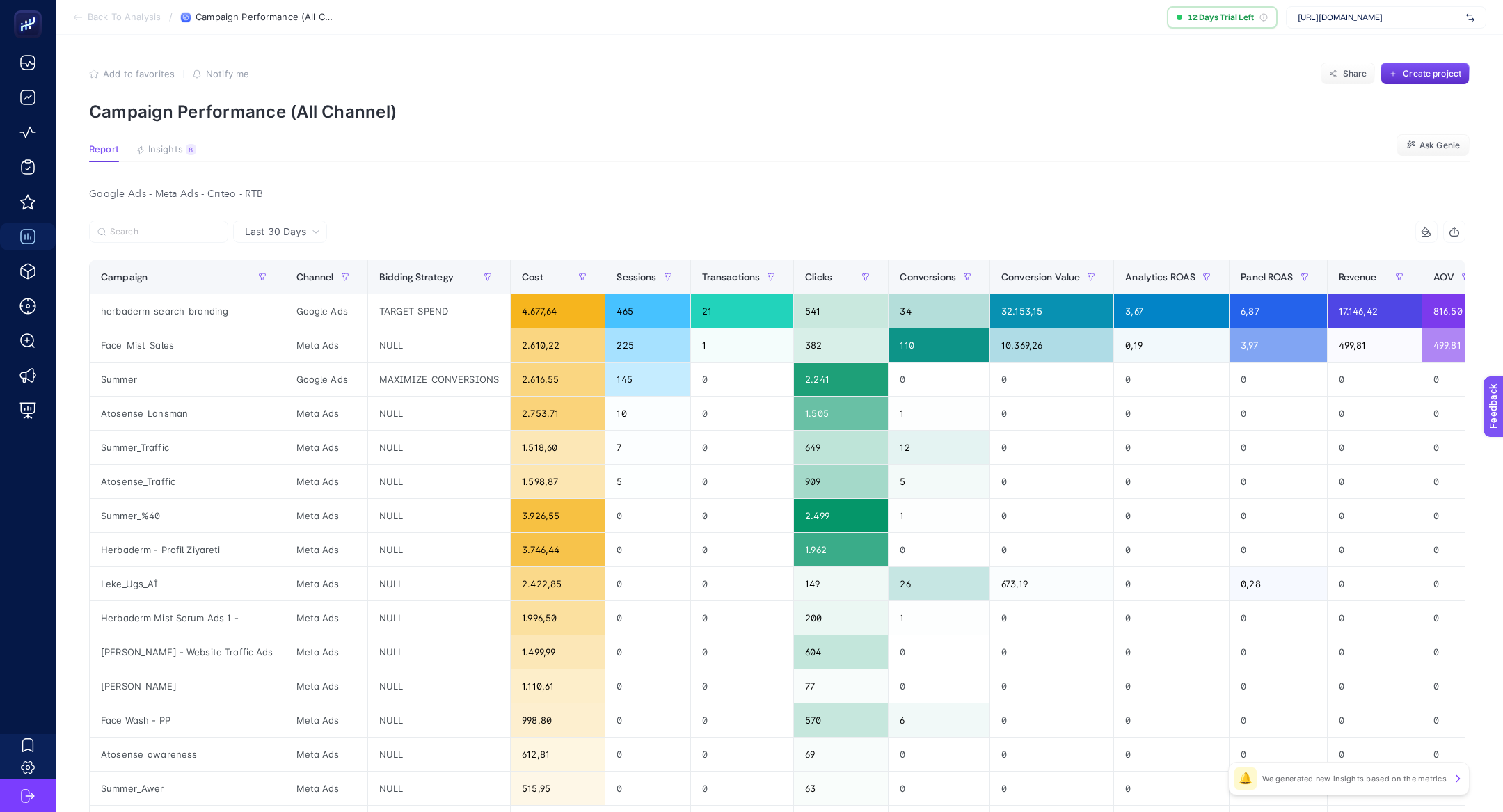
click at [1454, 234] on icon "button" at bounding box center [1454, 231] width 11 height 11
click at [1429, 226] on icon at bounding box center [1426, 231] width 11 height 11
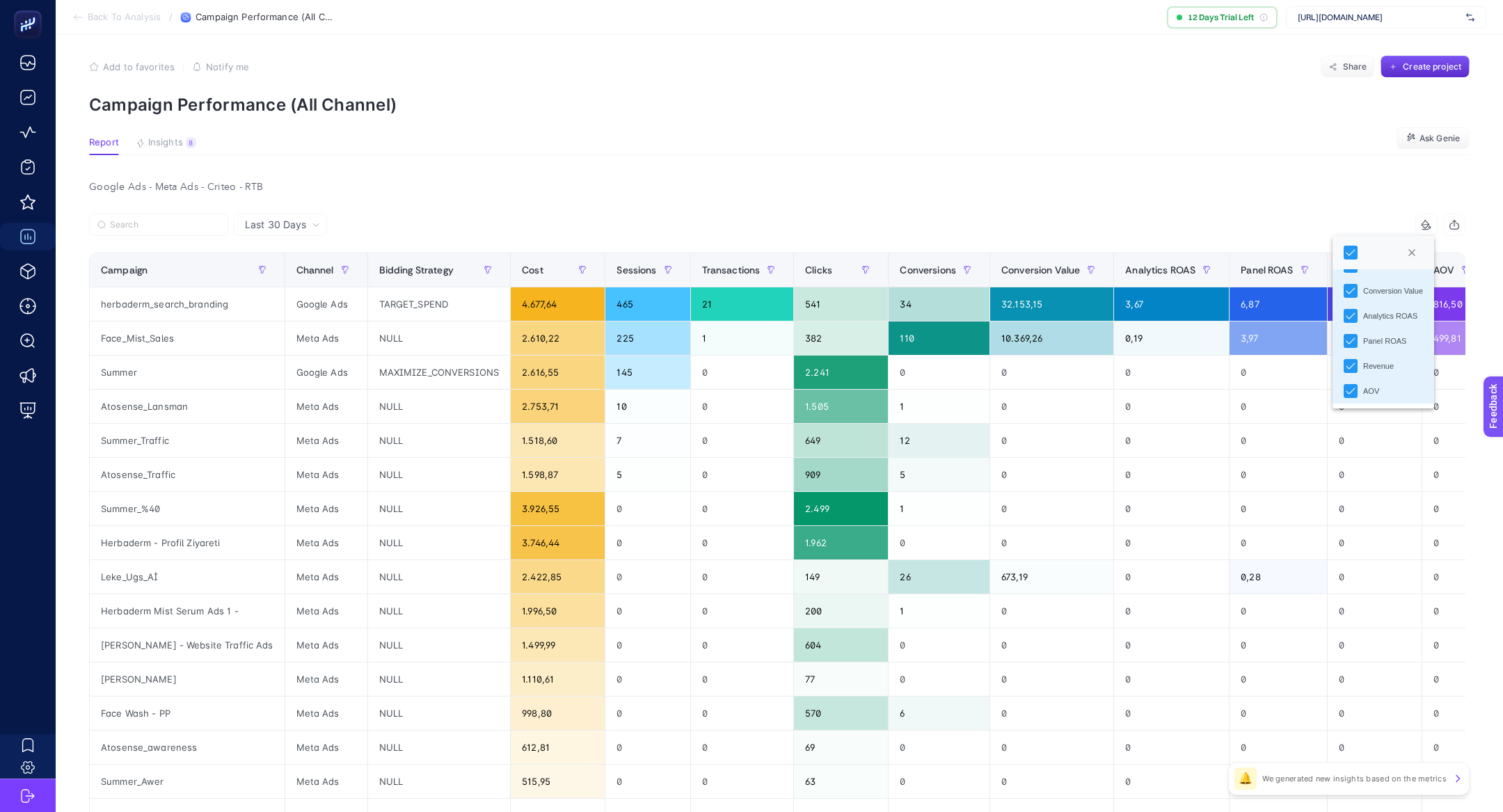
scroll to position [0, 0]
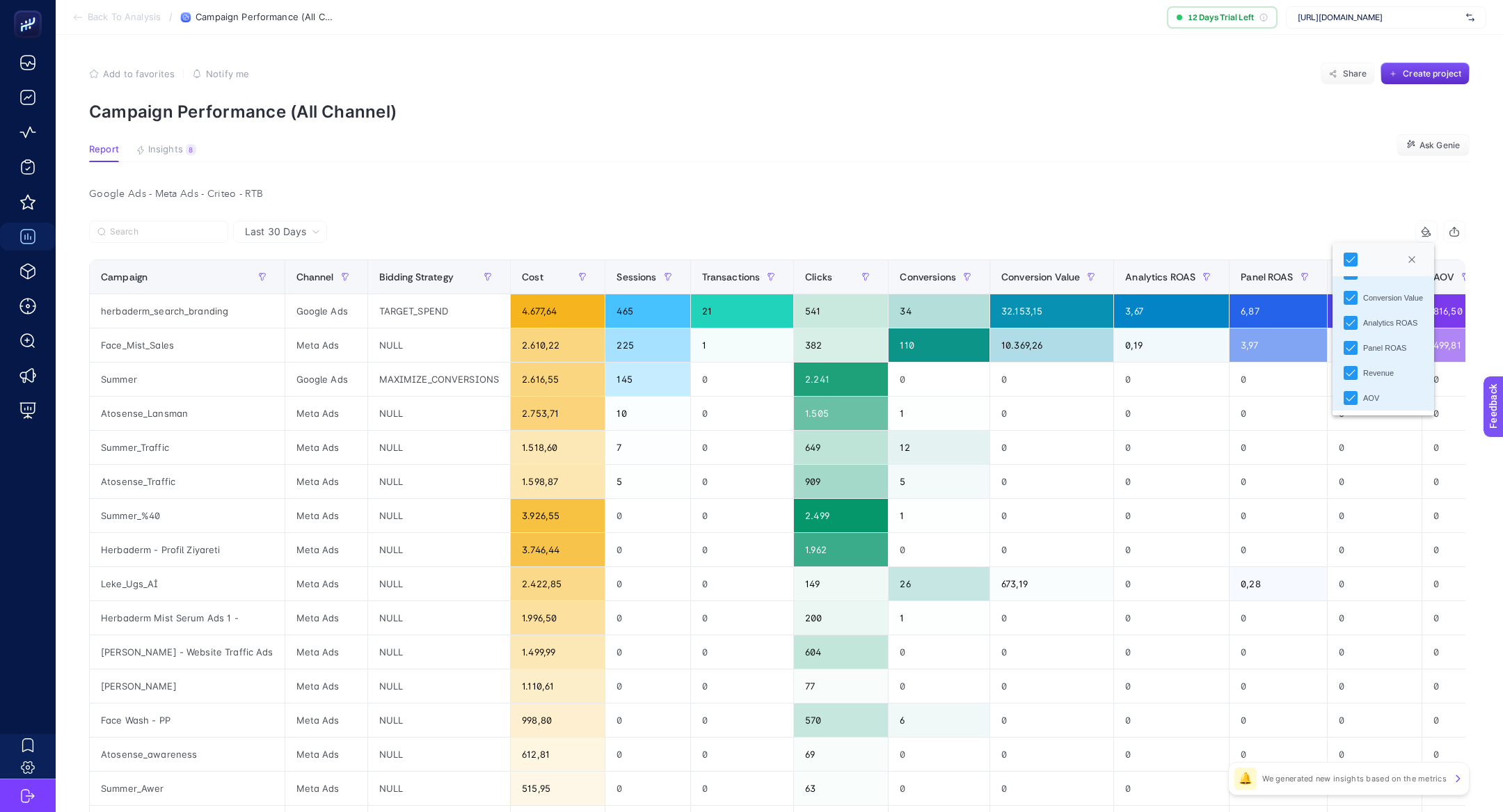
click at [962, 199] on div "Google Ads - Meta Ads - Criteo - RTB" at bounding box center [777, 194] width 1399 height 20
click at [215, 311] on div "herbaderm_search_branding" at bounding box center [187, 311] width 195 height 33
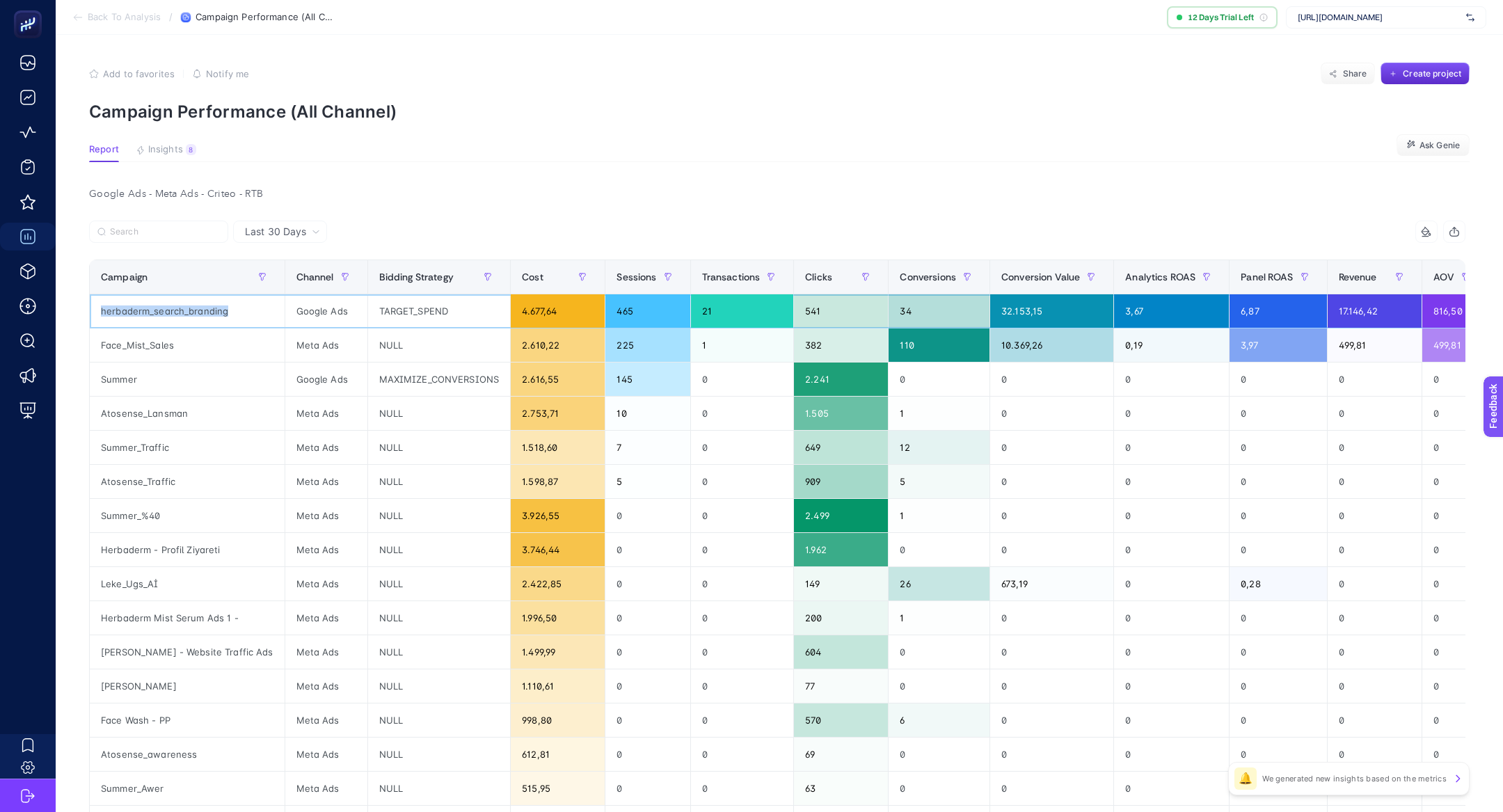
click at [215, 311] on div "herbaderm_search_branding" at bounding box center [187, 311] width 195 height 33
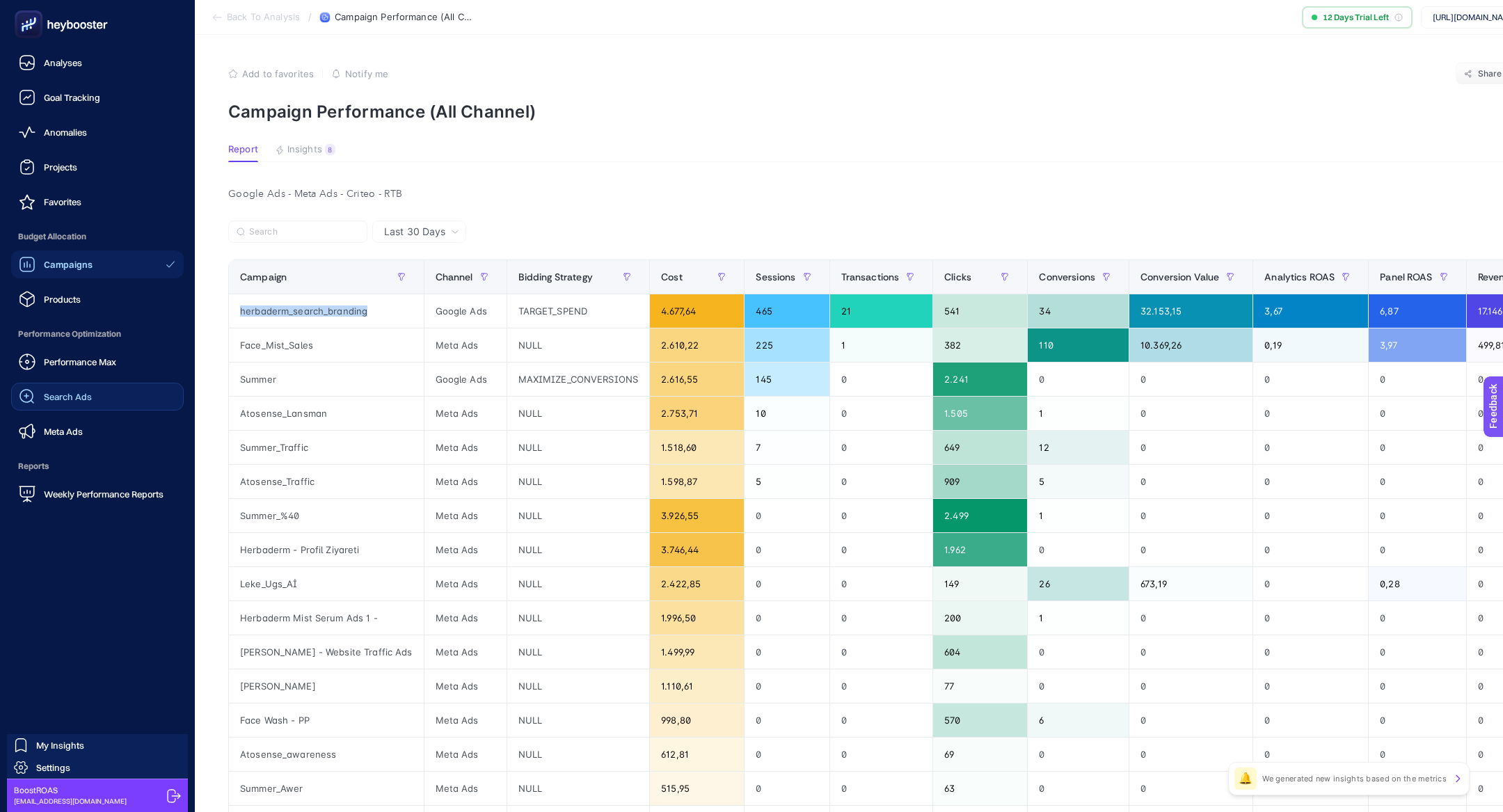
click at [77, 409] on link "Search Ads" at bounding box center [97, 396] width 173 height 28
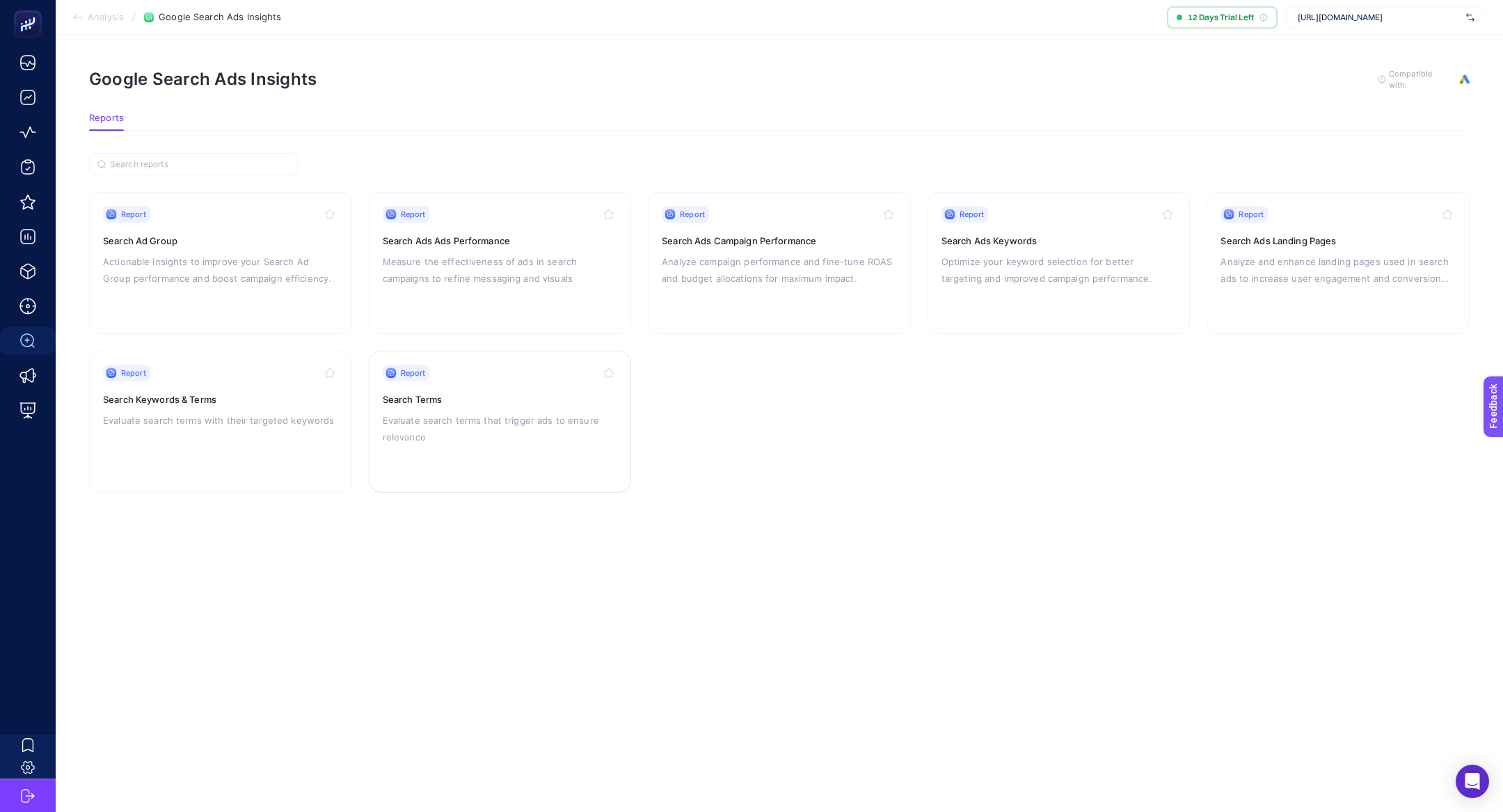
click at [429, 430] on p "Evaluate search terms that trigger ads to ensure relevance" at bounding box center [500, 428] width 235 height 33
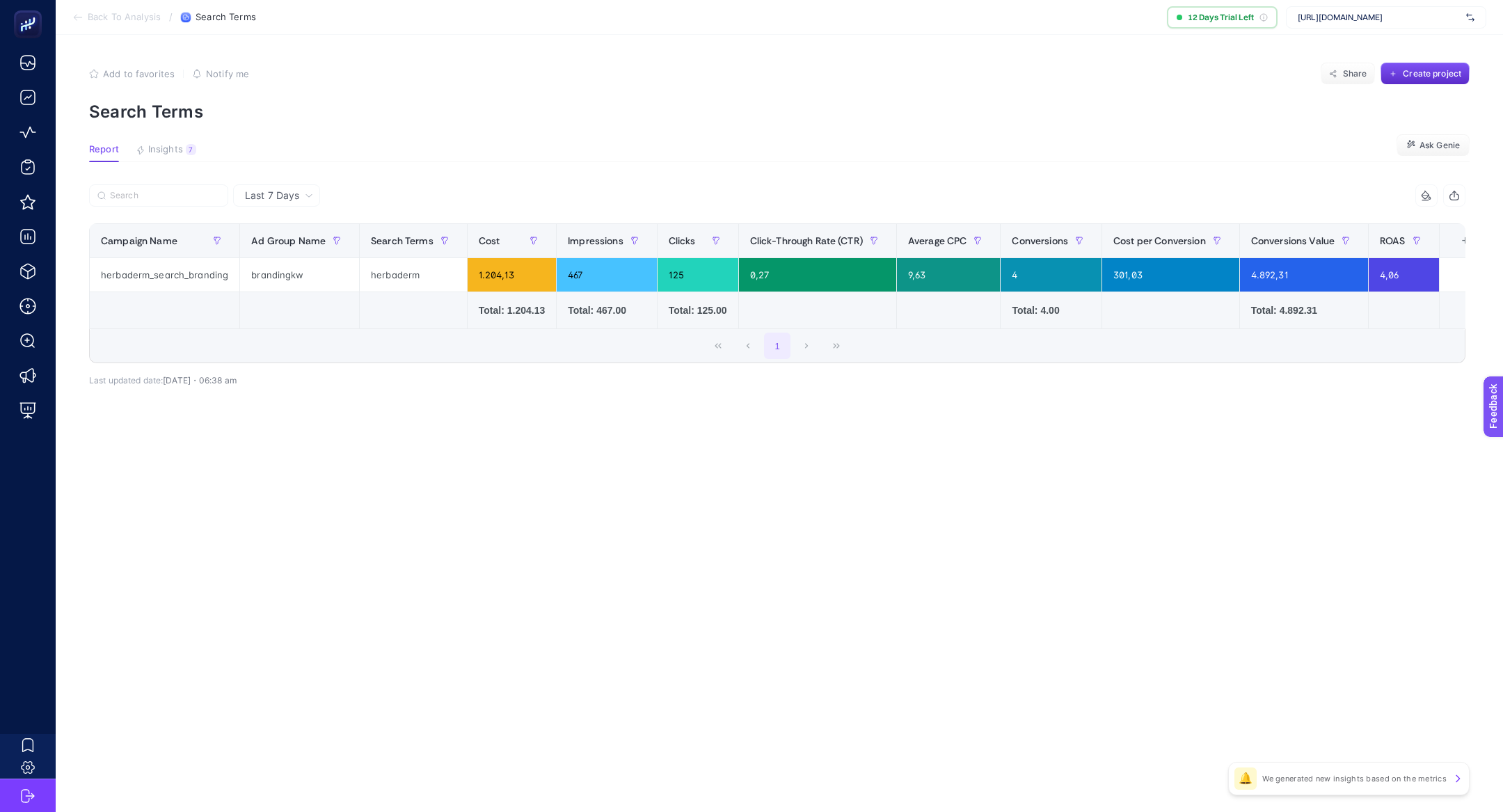
click at [273, 199] on span "Last 7 Days" at bounding box center [272, 196] width 54 height 14
click at [292, 238] on li "Last 30 Days" at bounding box center [276, 250] width 78 height 25
click at [185, 154] on button "Insights 7 We generated new insights based on the metrics" at bounding box center [166, 153] width 61 height 18
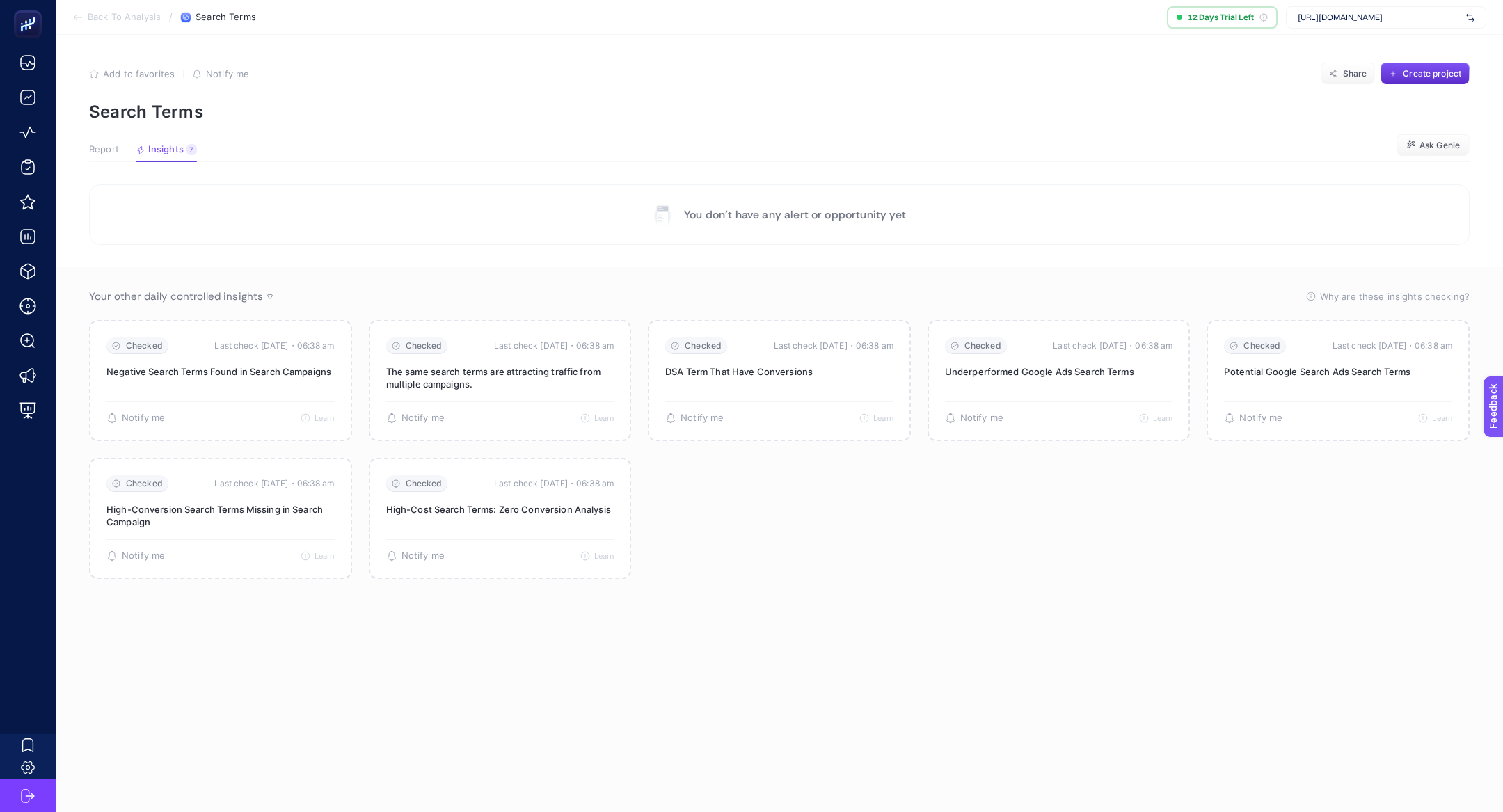
click at [112, 147] on span "Report" at bounding box center [104, 149] width 30 height 11
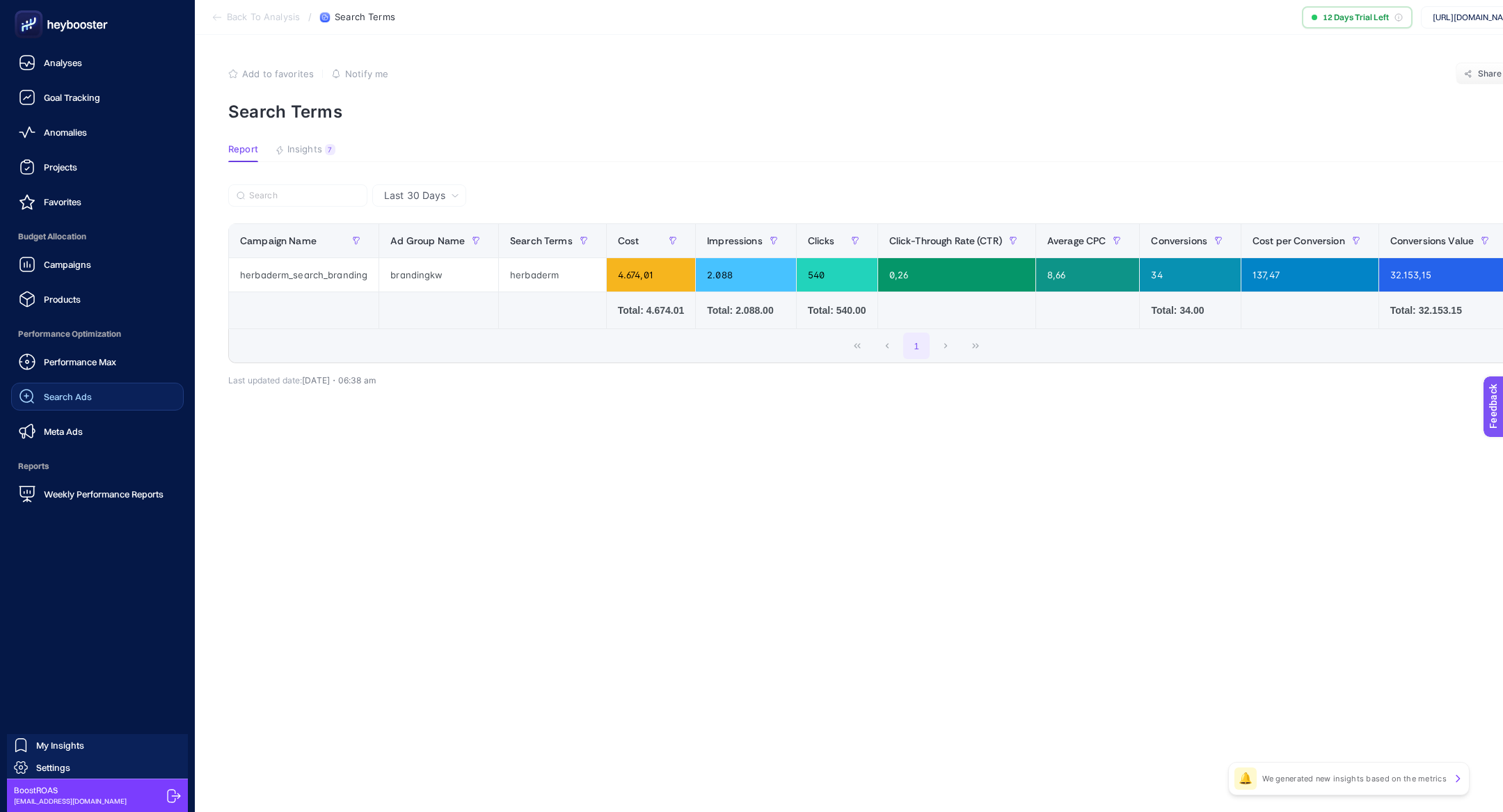
click at [73, 391] on span "Search Ads" at bounding box center [68, 396] width 48 height 11
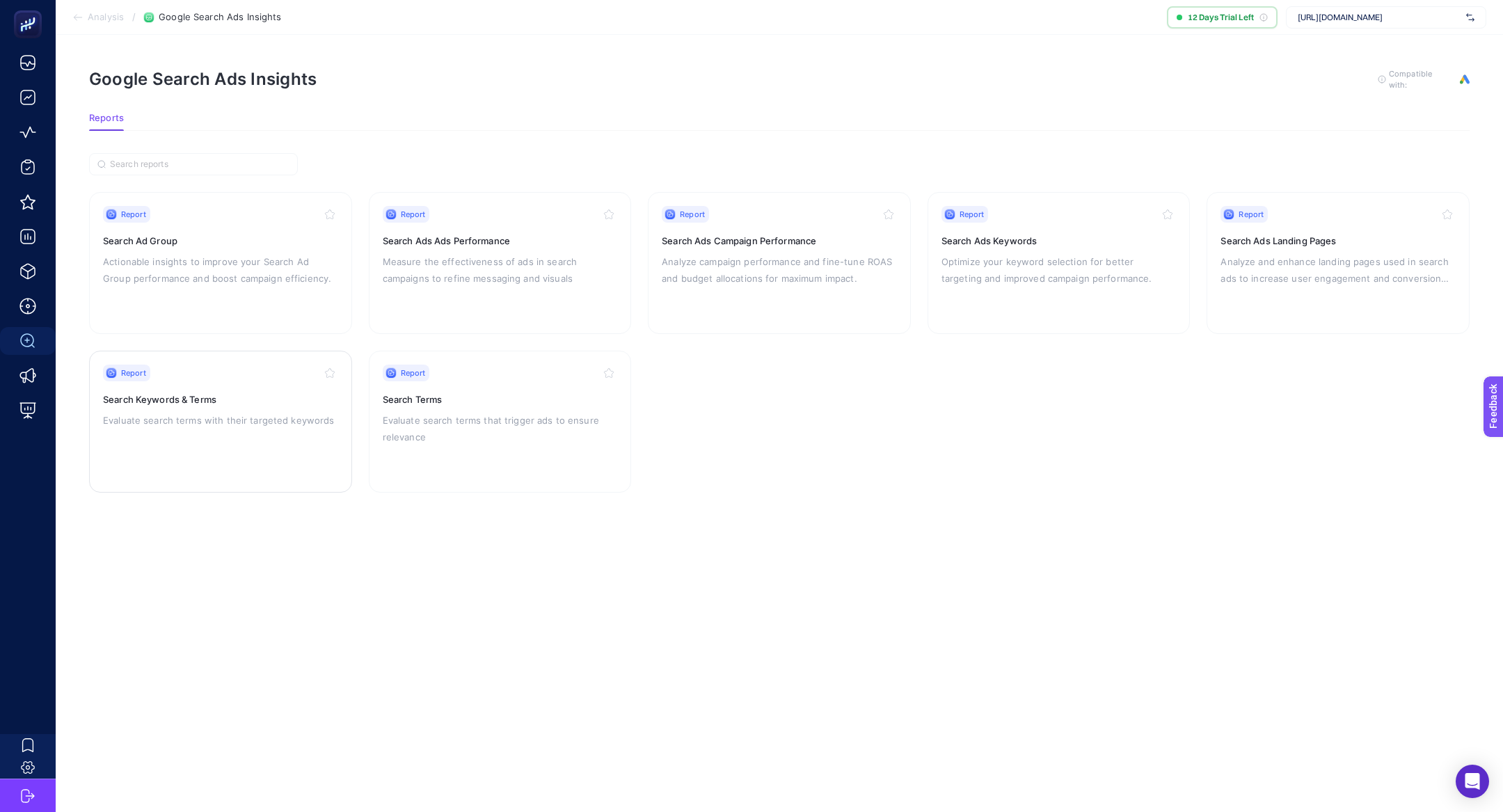
click at [271, 395] on h3 "Search Keywords & Terms" at bounding box center [220, 400] width 235 height 14
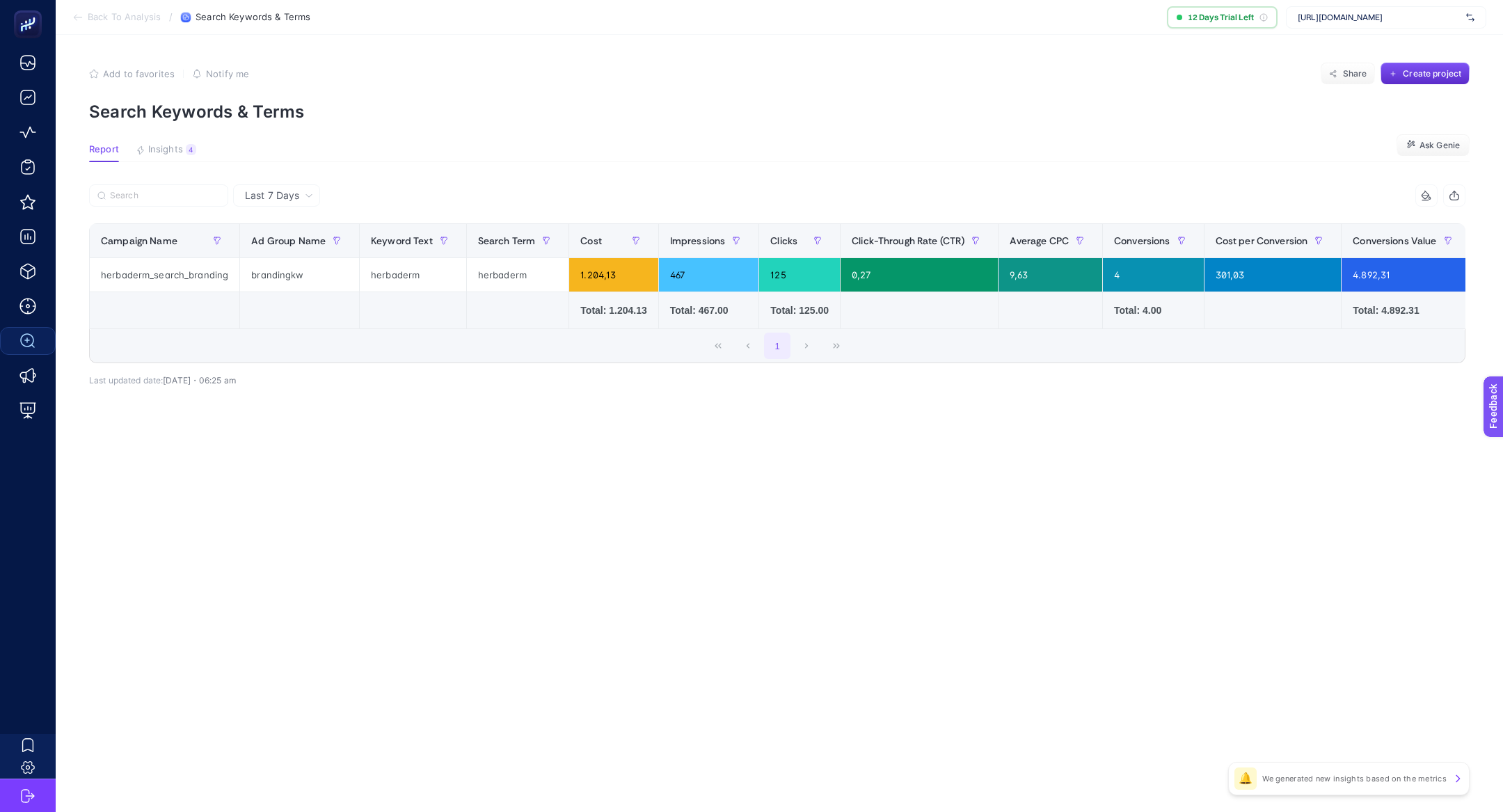
click at [288, 194] on span "Last 7 Days" at bounding box center [272, 196] width 54 height 14
click at [295, 247] on li "Last 30 Days" at bounding box center [276, 250] width 78 height 25
click at [184, 156] on button "Insights 4 We generated new insights based on the metrics" at bounding box center [166, 153] width 61 height 18
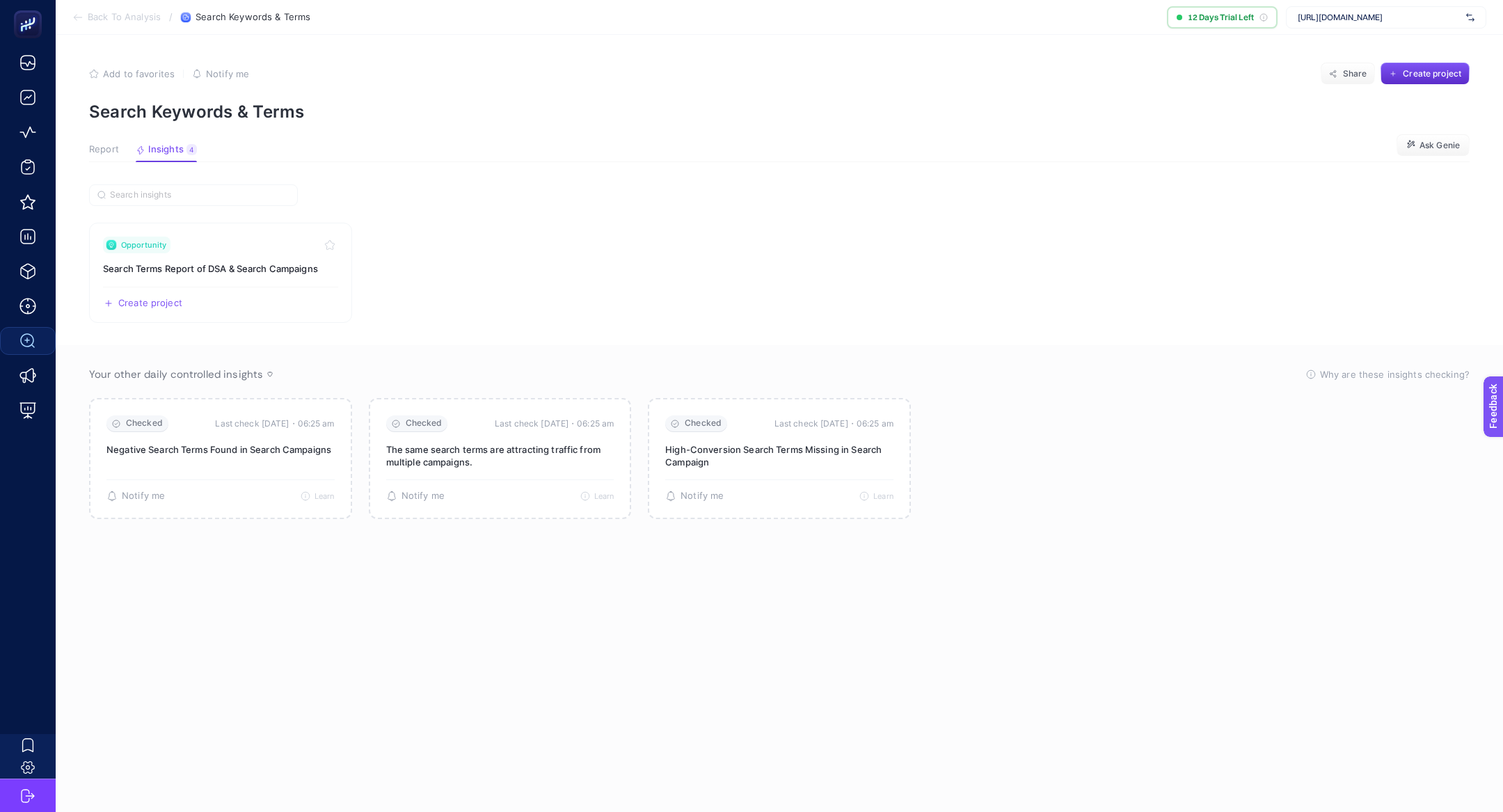
click at [130, 156] on div "Report Insights 4 We generated new insights based on the metrics" at bounding box center [143, 153] width 108 height 18
click at [111, 148] on span "Report" at bounding box center [104, 149] width 30 height 11
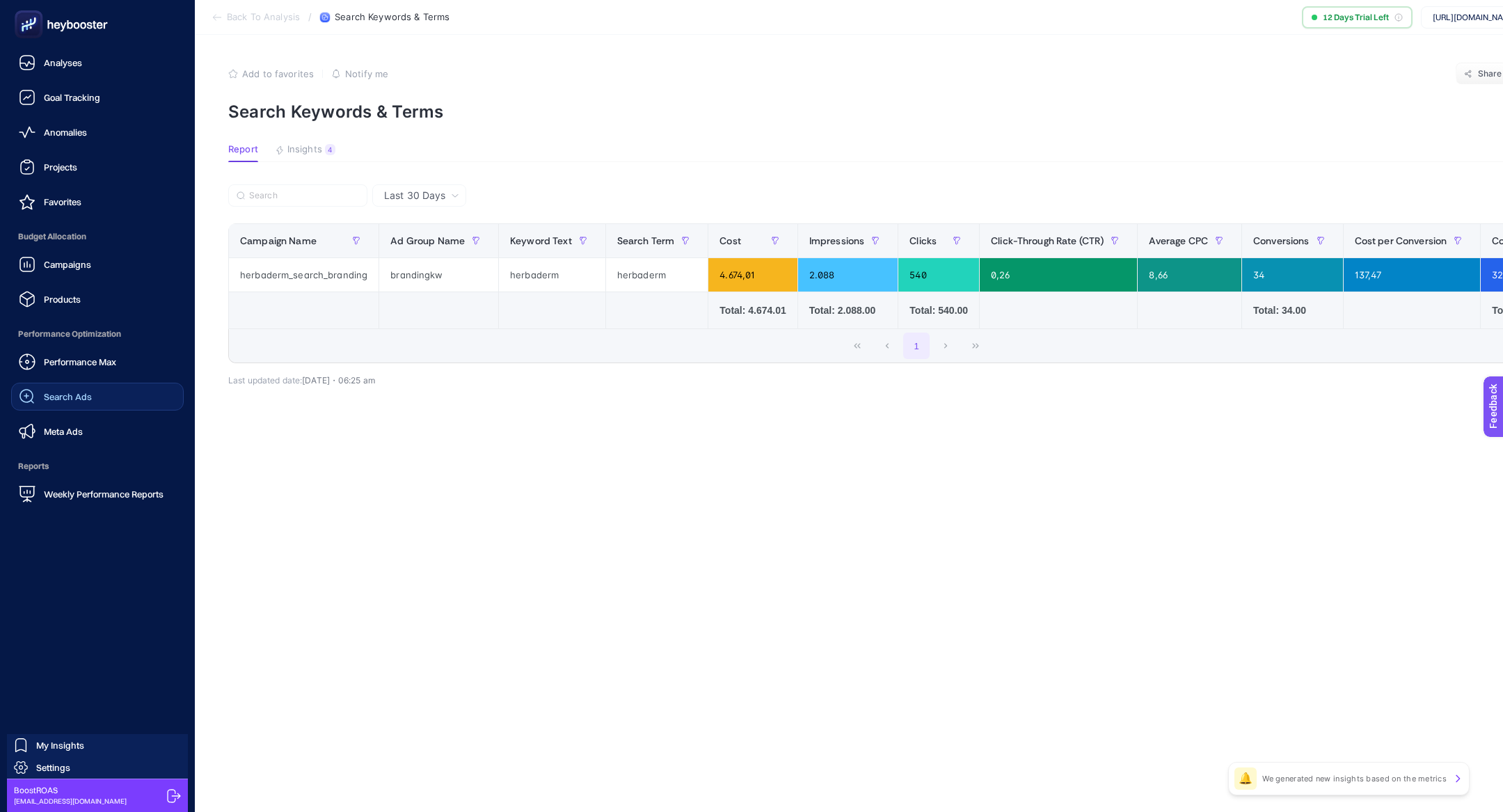
click at [56, 397] on span "Search Ads" at bounding box center [68, 396] width 48 height 11
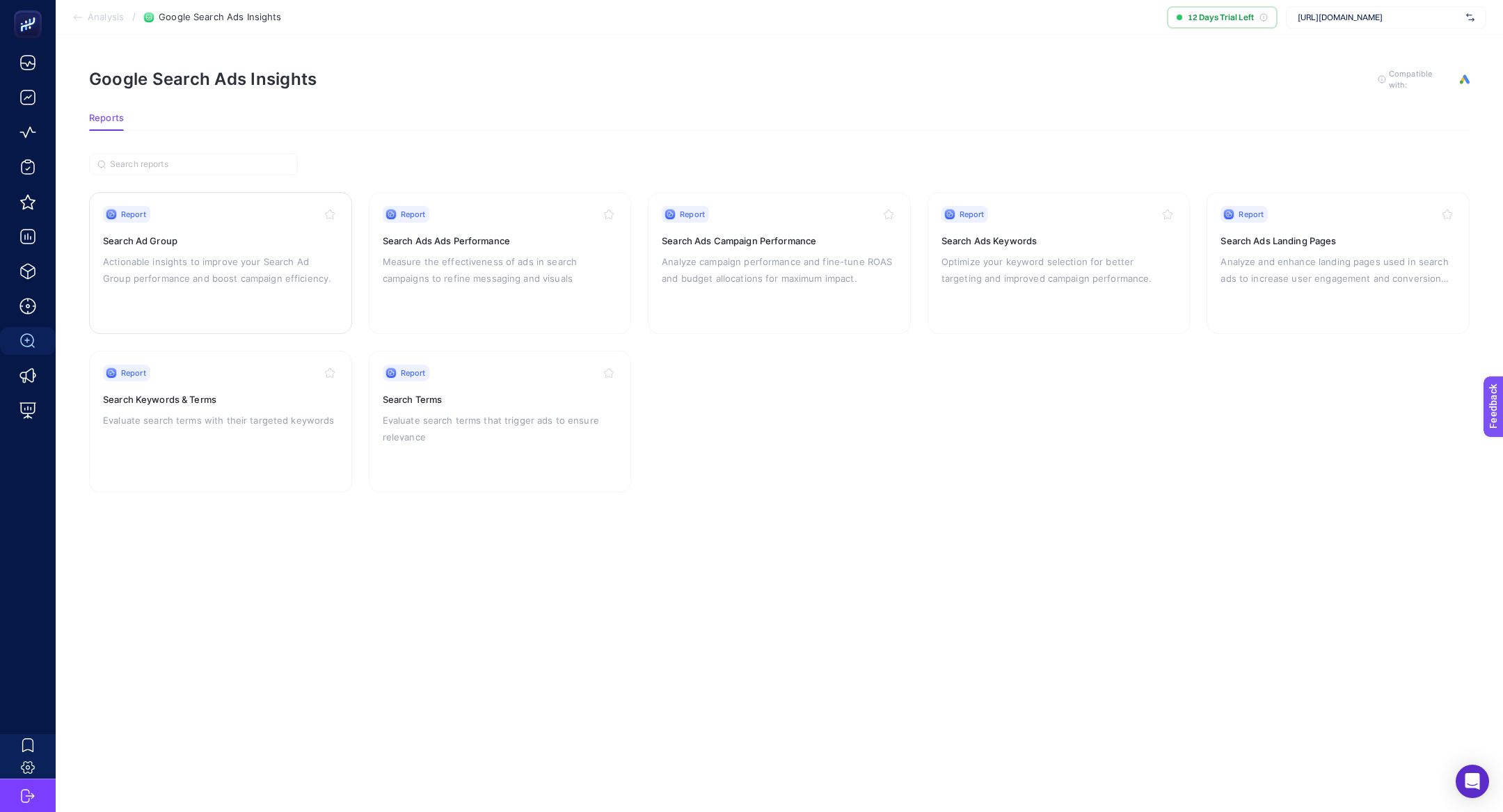
click at [239, 247] on div "Report Search Ad Group Actionable insights to improve your Search Ad Group perf…" at bounding box center [220, 263] width 235 height 114
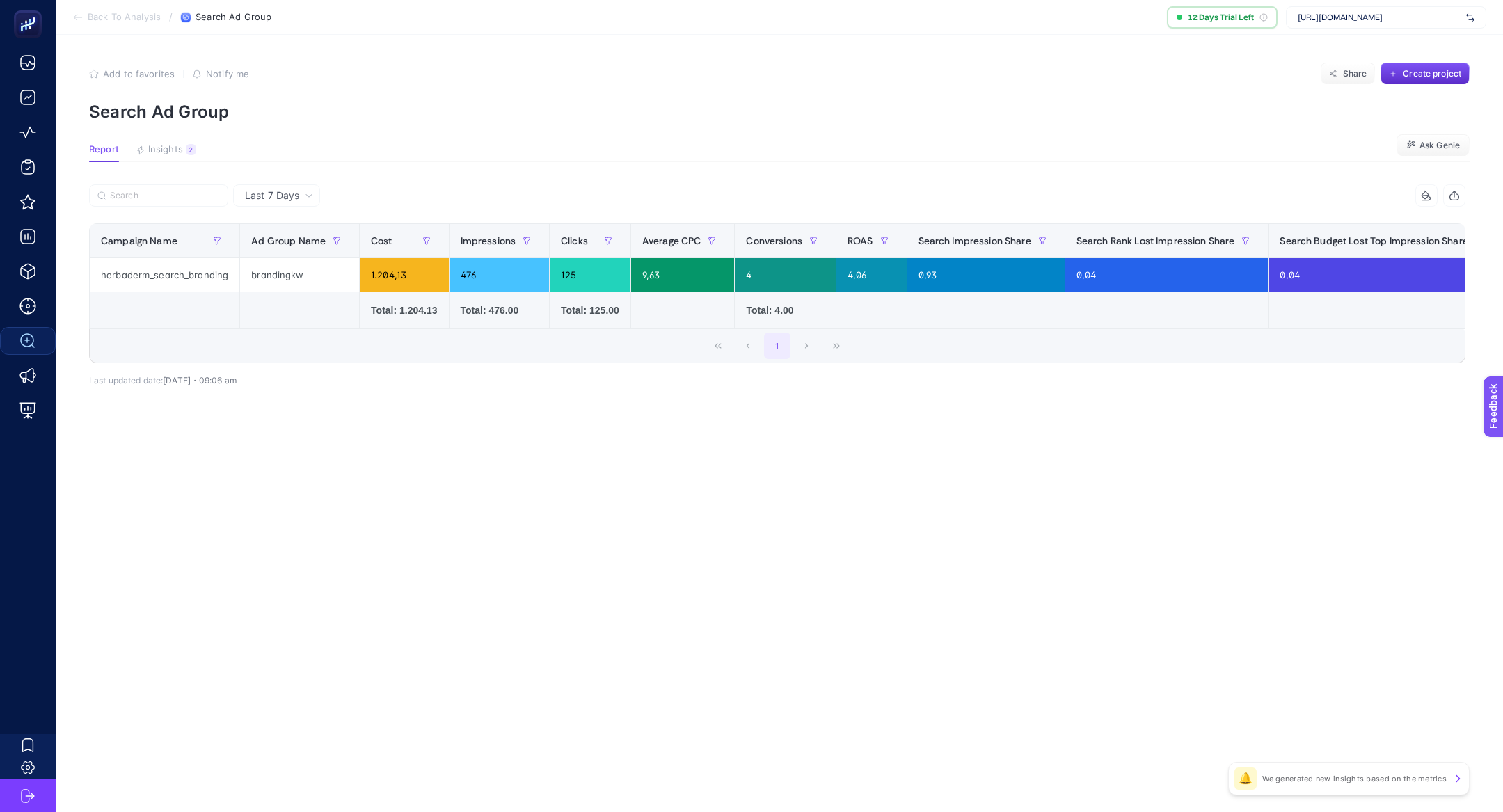
click at [275, 195] on span "Last 7 Days" at bounding box center [272, 196] width 54 height 14
click at [295, 245] on li "Last 30 Days" at bounding box center [276, 250] width 78 height 25
click at [473, 491] on article "Add to favorites false Notify me Share Create project Search Ad Group Report In…" at bounding box center [779, 423] width 1447 height 777
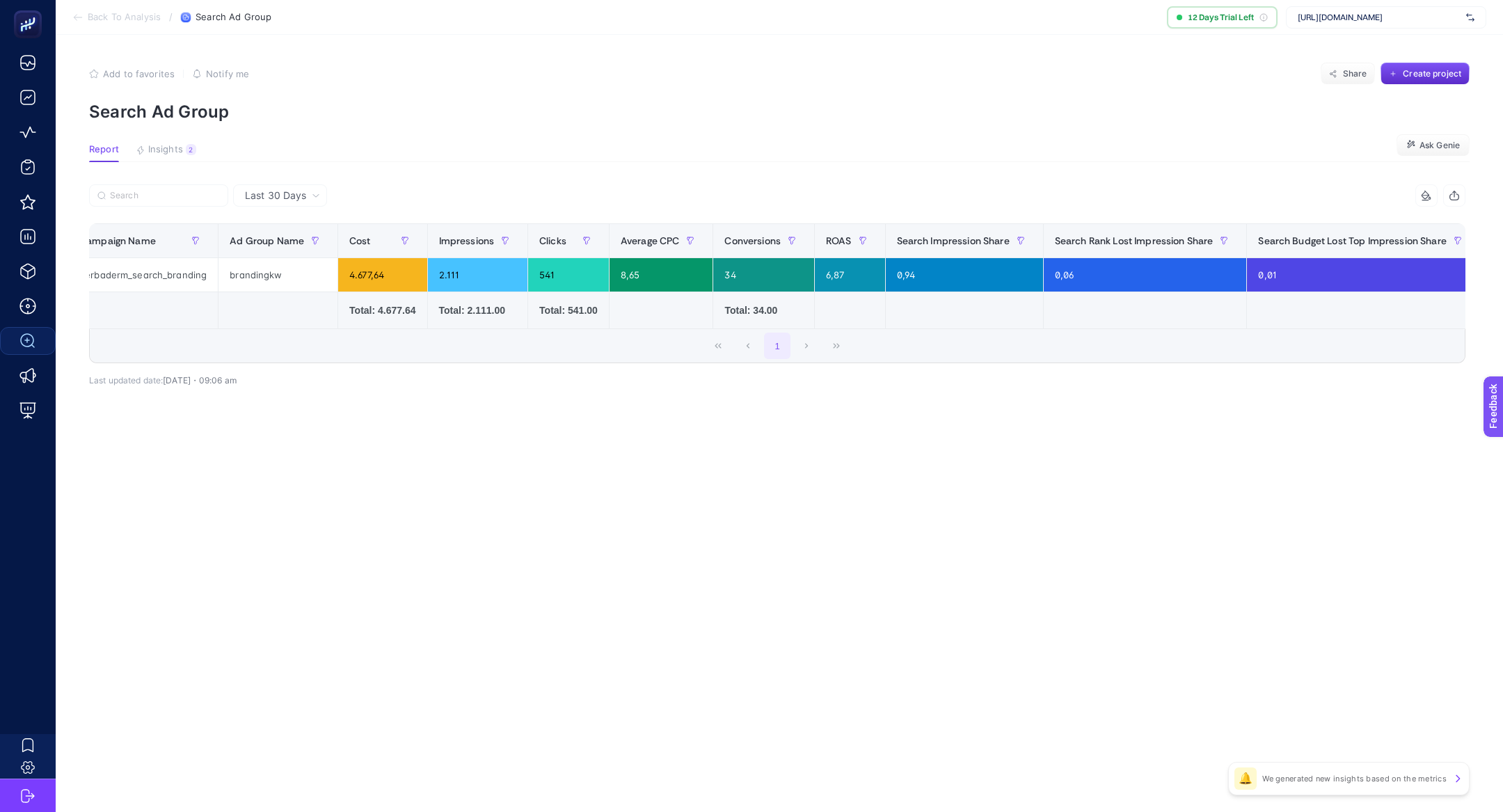
scroll to position [0, 24]
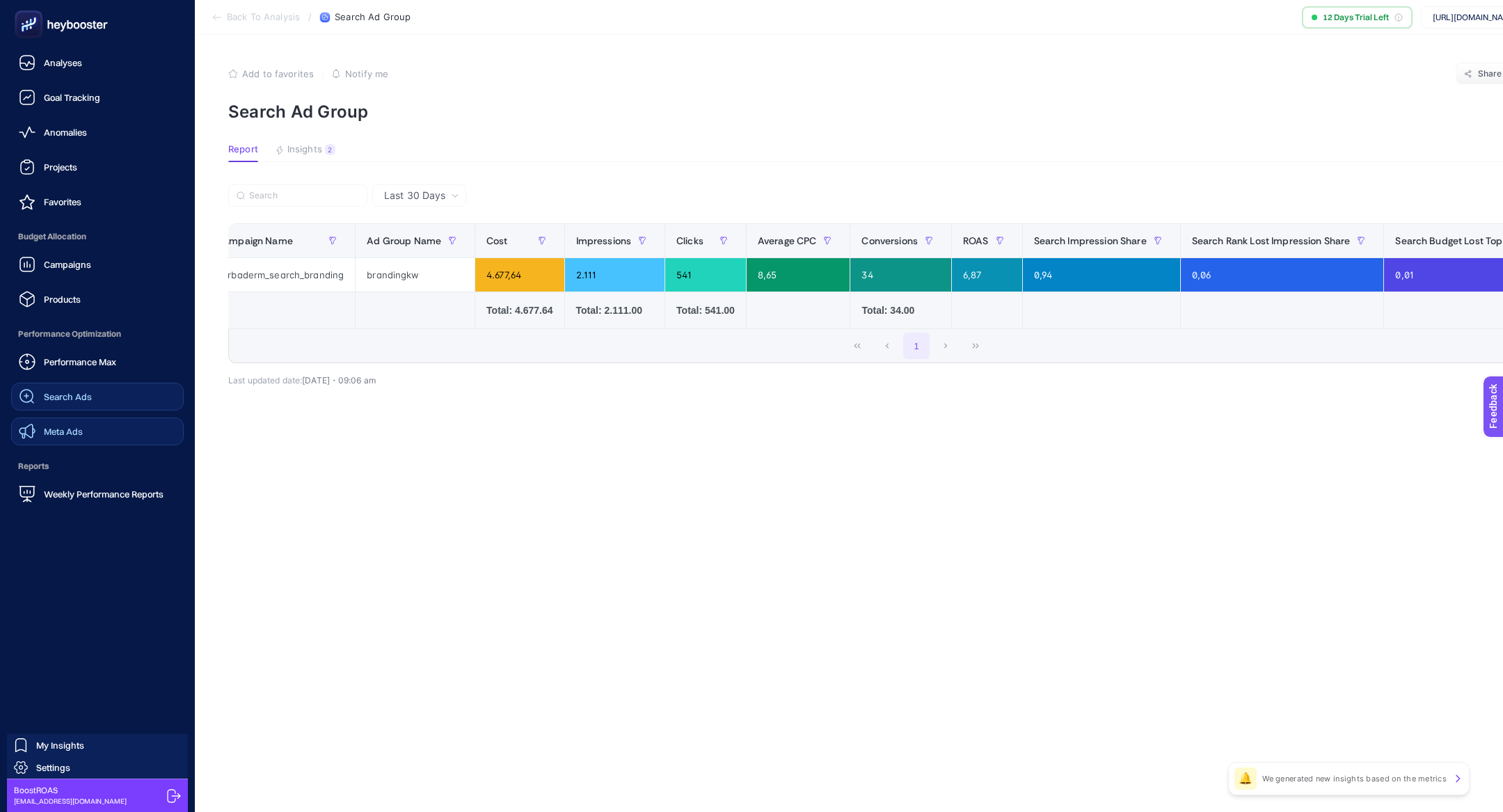
click at [94, 433] on link "Meta Ads" at bounding box center [97, 431] width 173 height 28
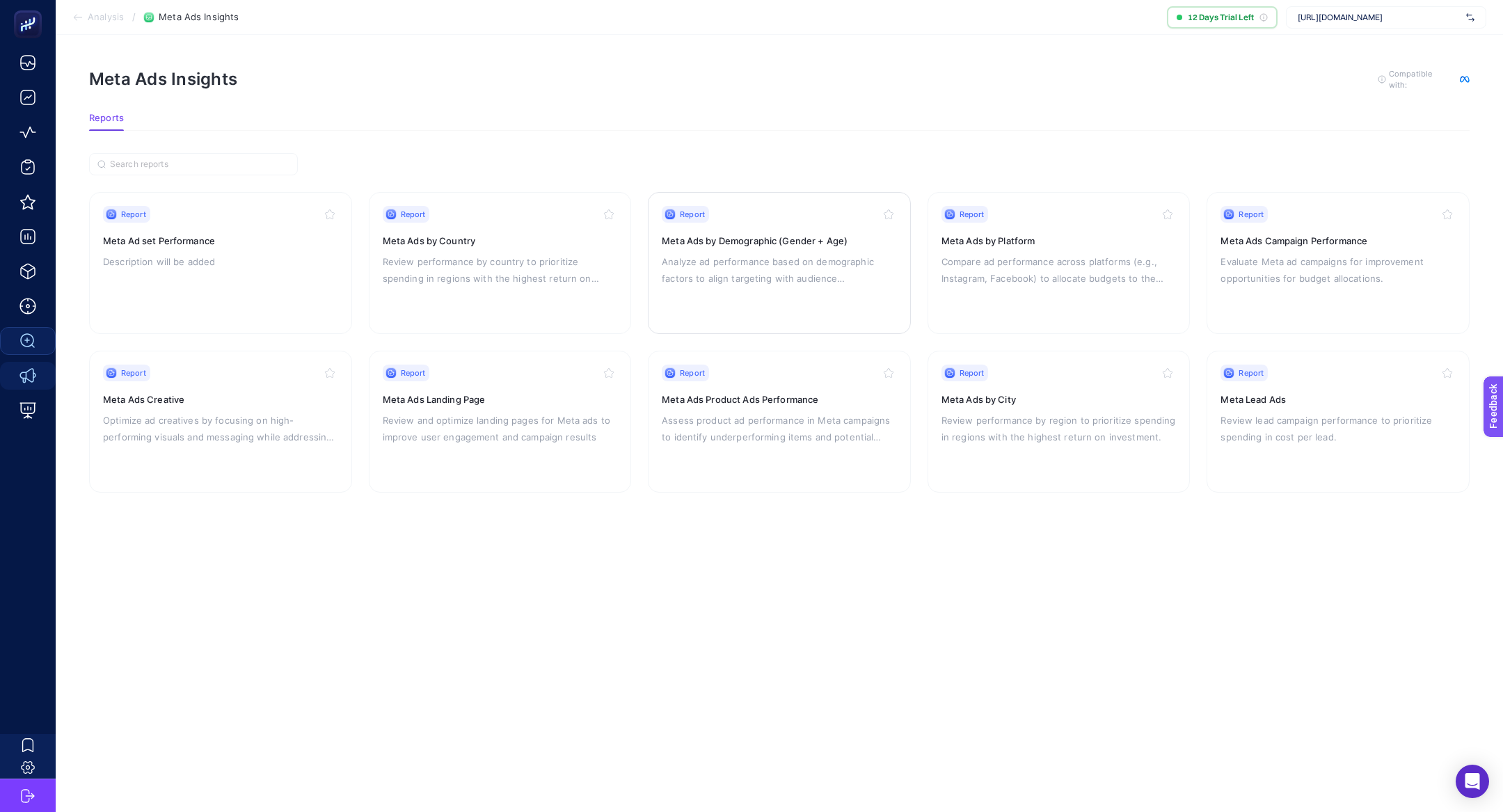
click at [734, 295] on div "Report Meta Ads by Demographic (Gender + Age) Analyze ad performance based on d…" at bounding box center [779, 263] width 235 height 114
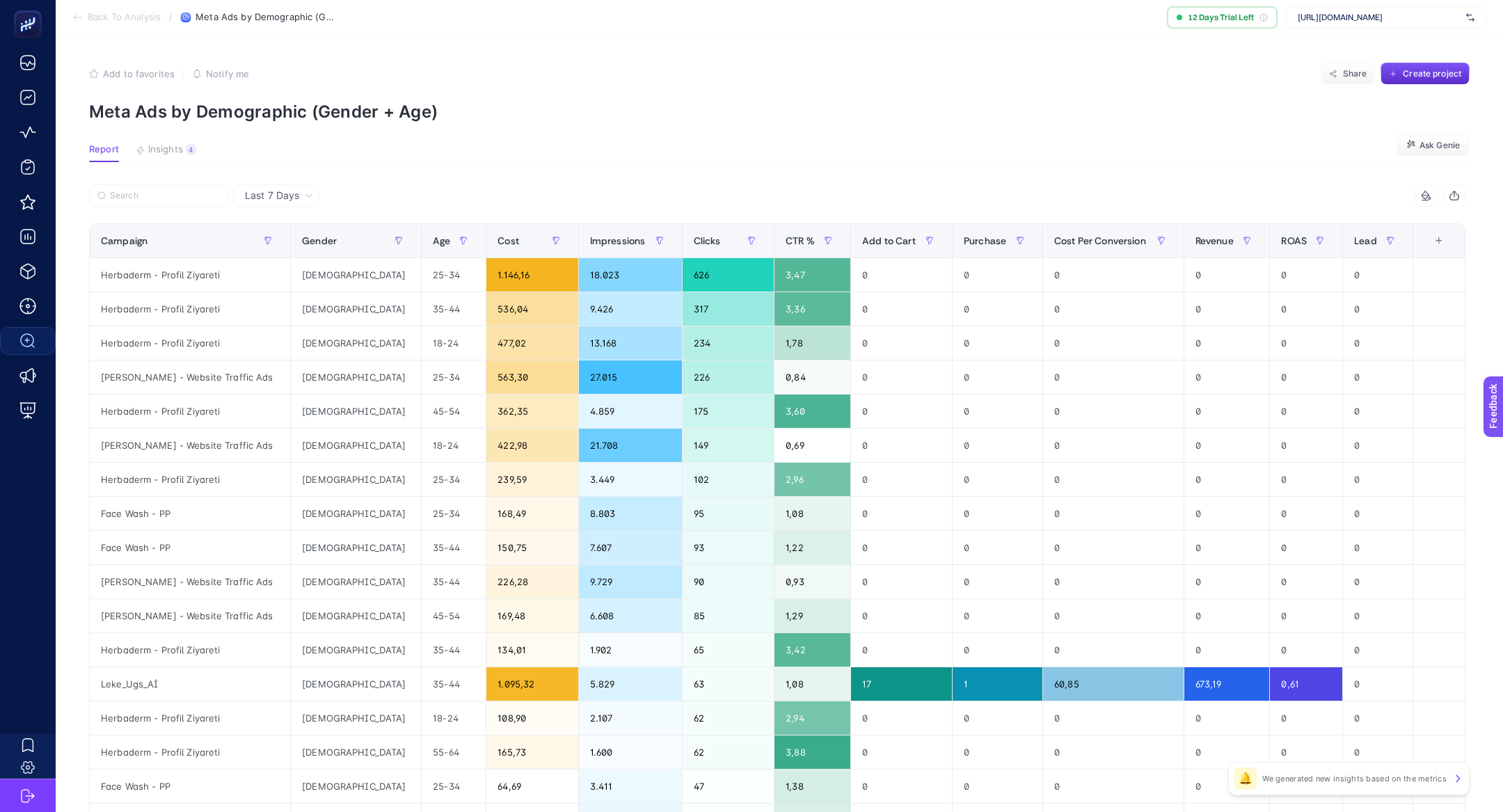
click at [292, 199] on span "Last 7 Days" at bounding box center [272, 196] width 54 height 14
click at [302, 250] on li "Last 30 Days" at bounding box center [276, 250] width 78 height 25
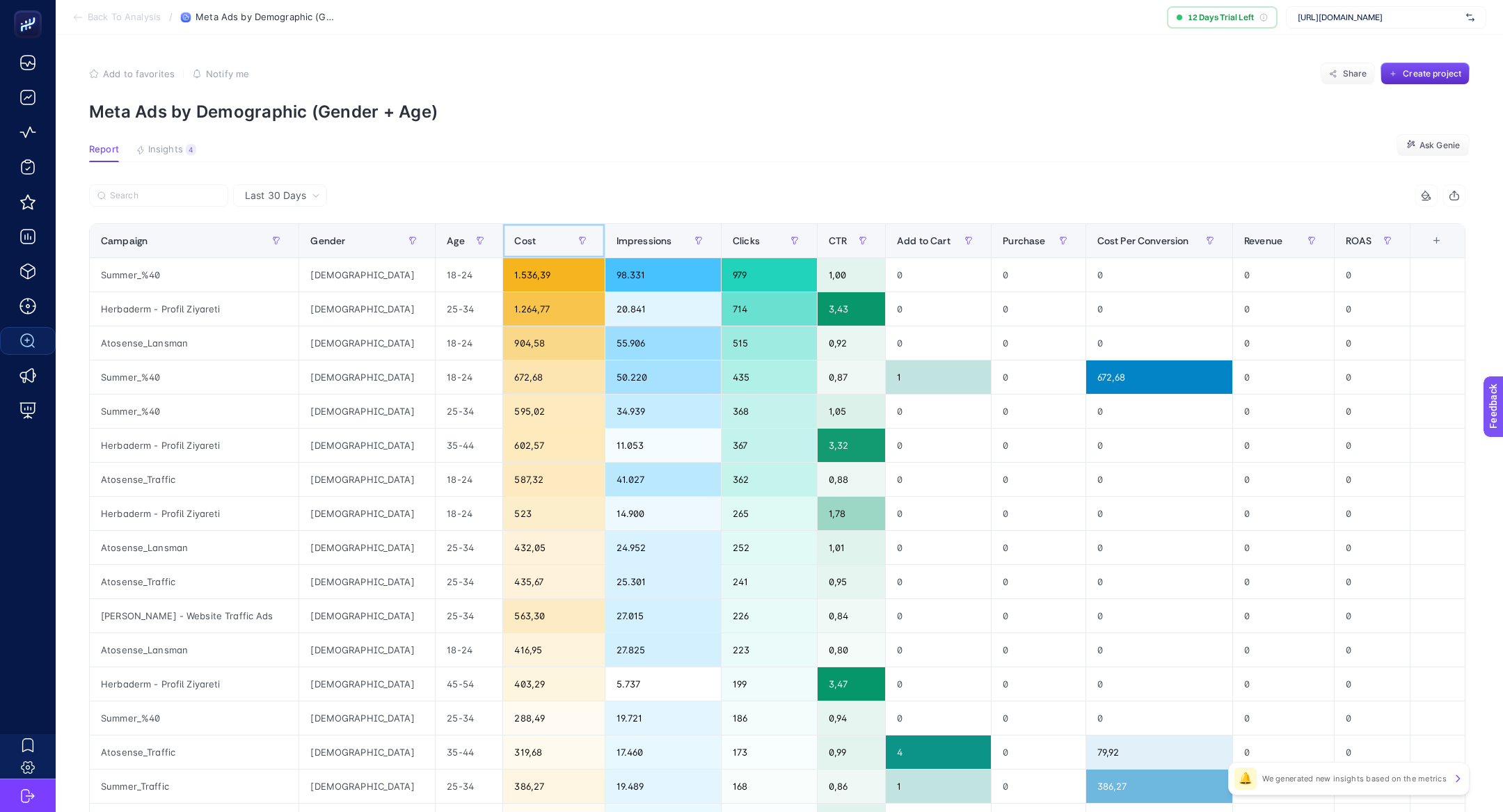
click at [514, 239] on div "Cost" at bounding box center [553, 240] width 78 height 22
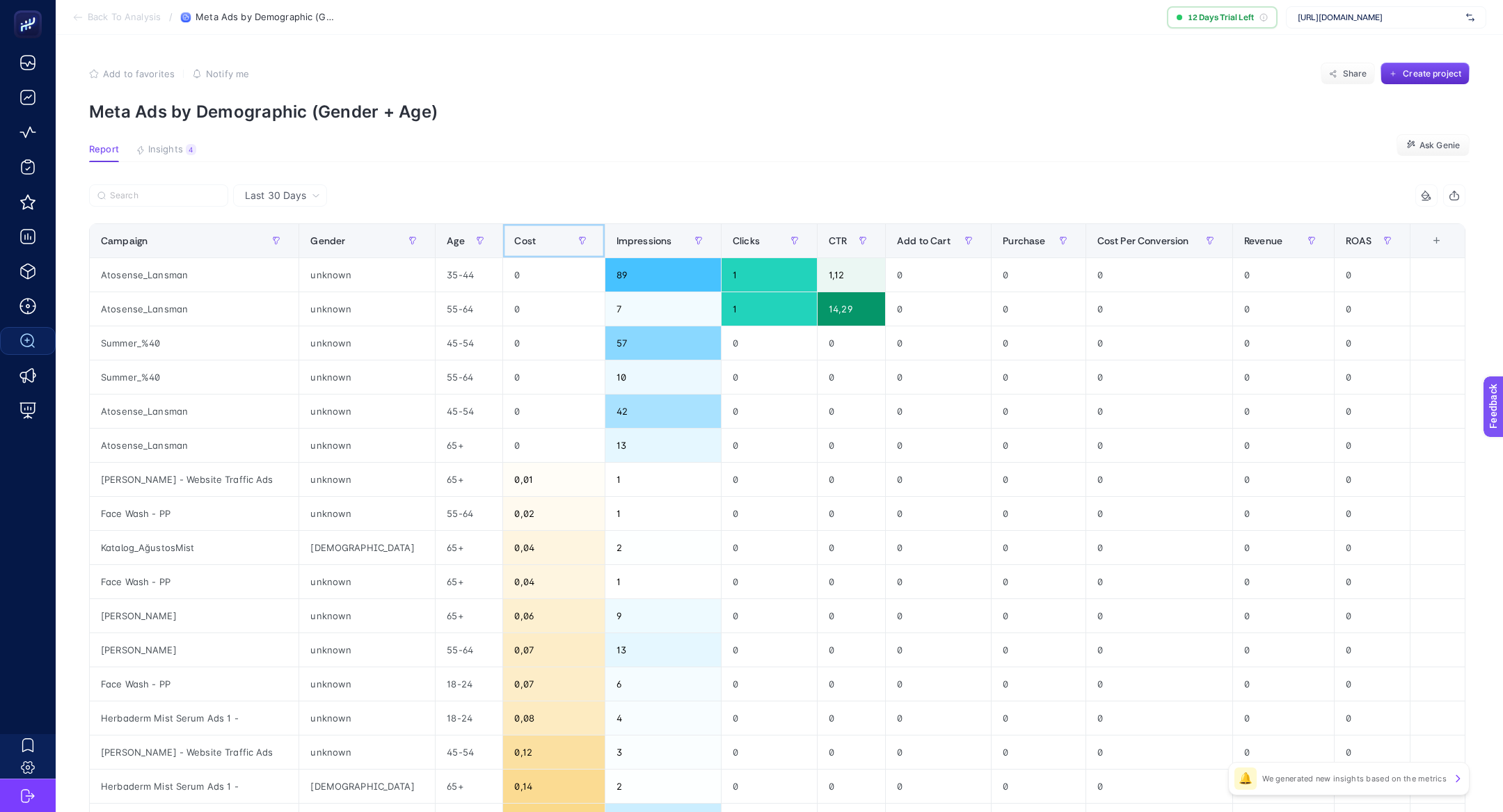
click at [514, 238] on div "Cost" at bounding box center [553, 240] width 78 height 22
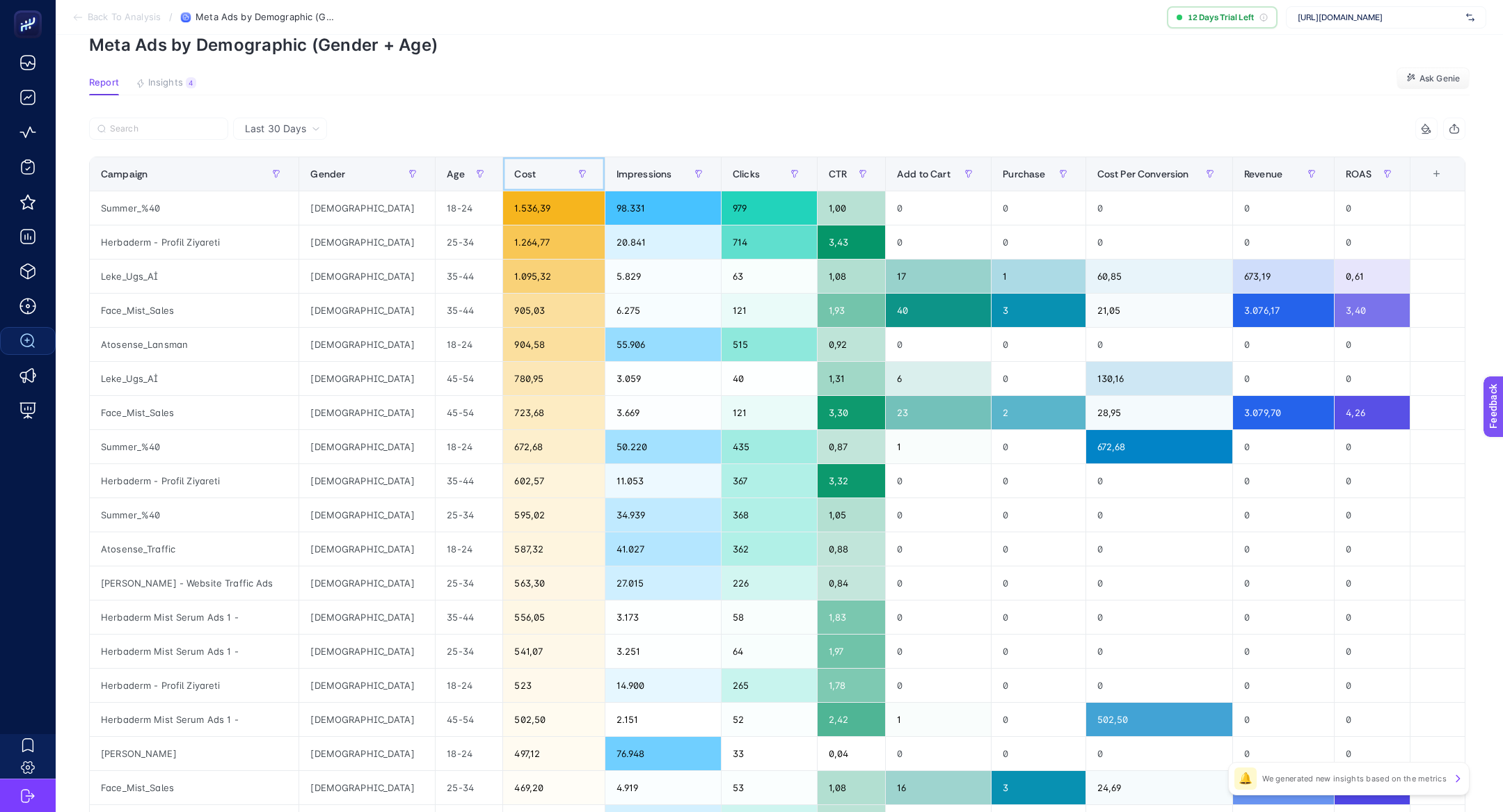
scroll to position [39, 0]
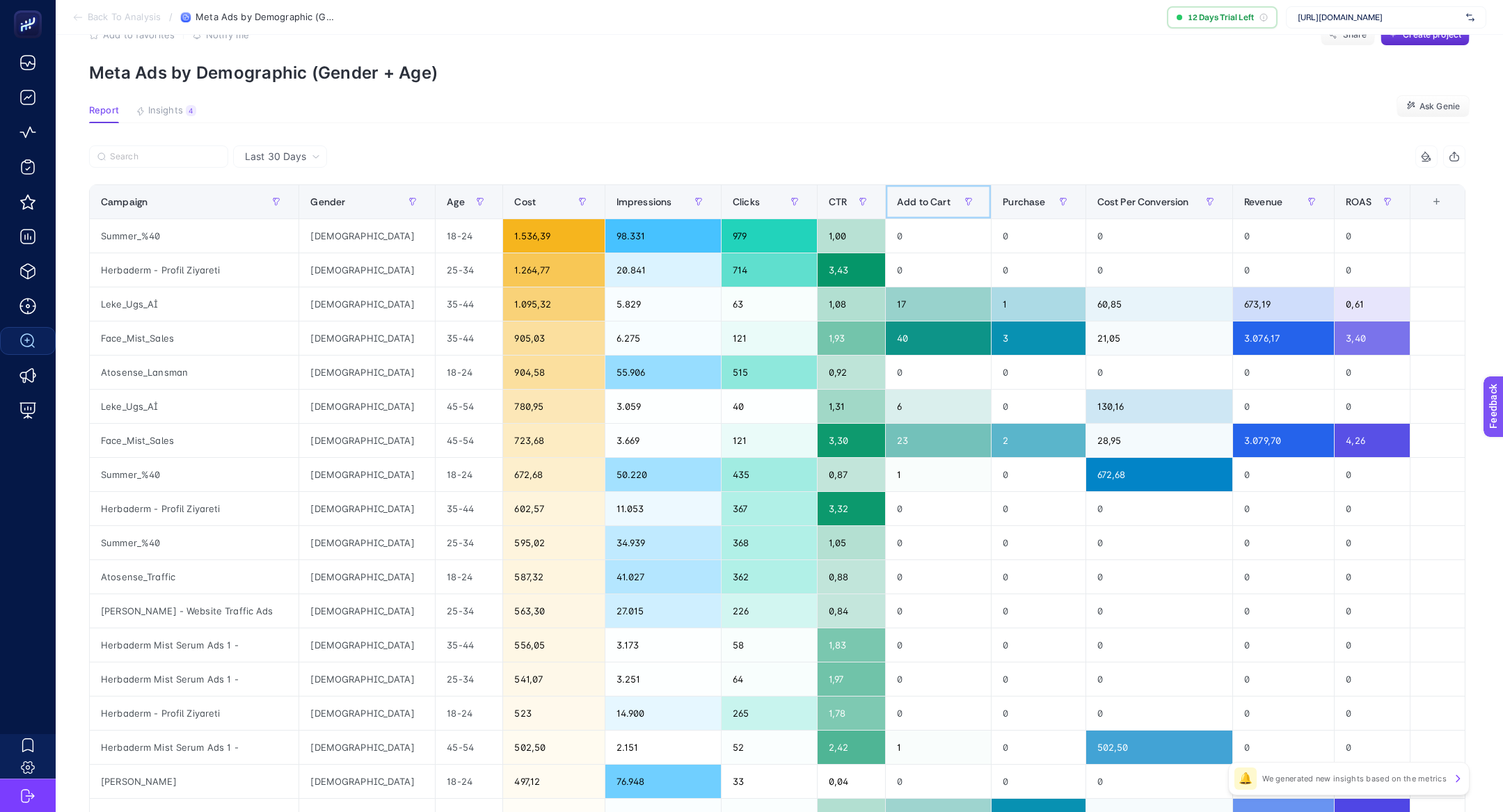
click at [923, 192] on div "Add to Cart" at bounding box center [938, 201] width 83 height 22
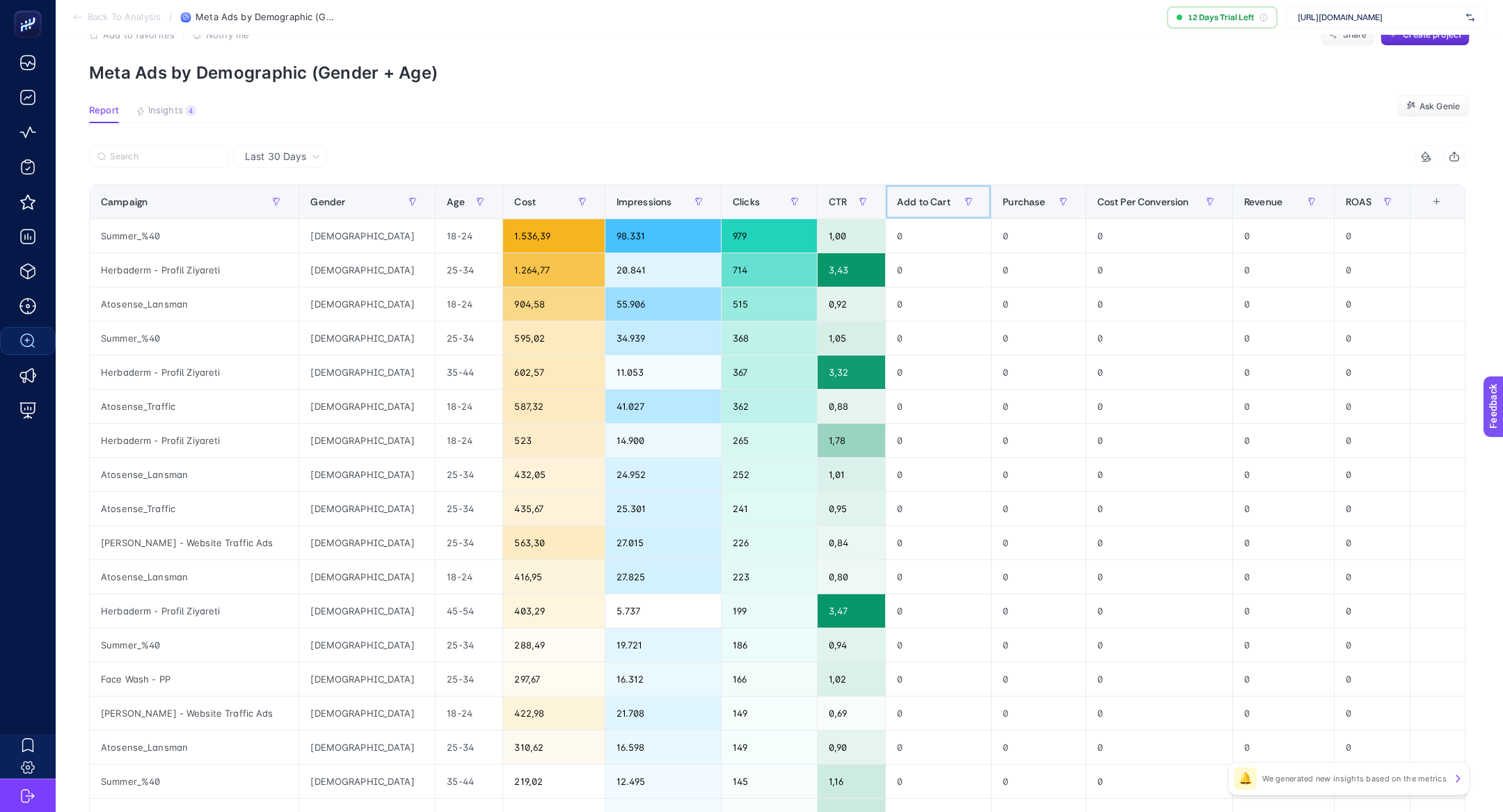
click at [923, 193] on div "Add to Cart" at bounding box center [938, 201] width 83 height 22
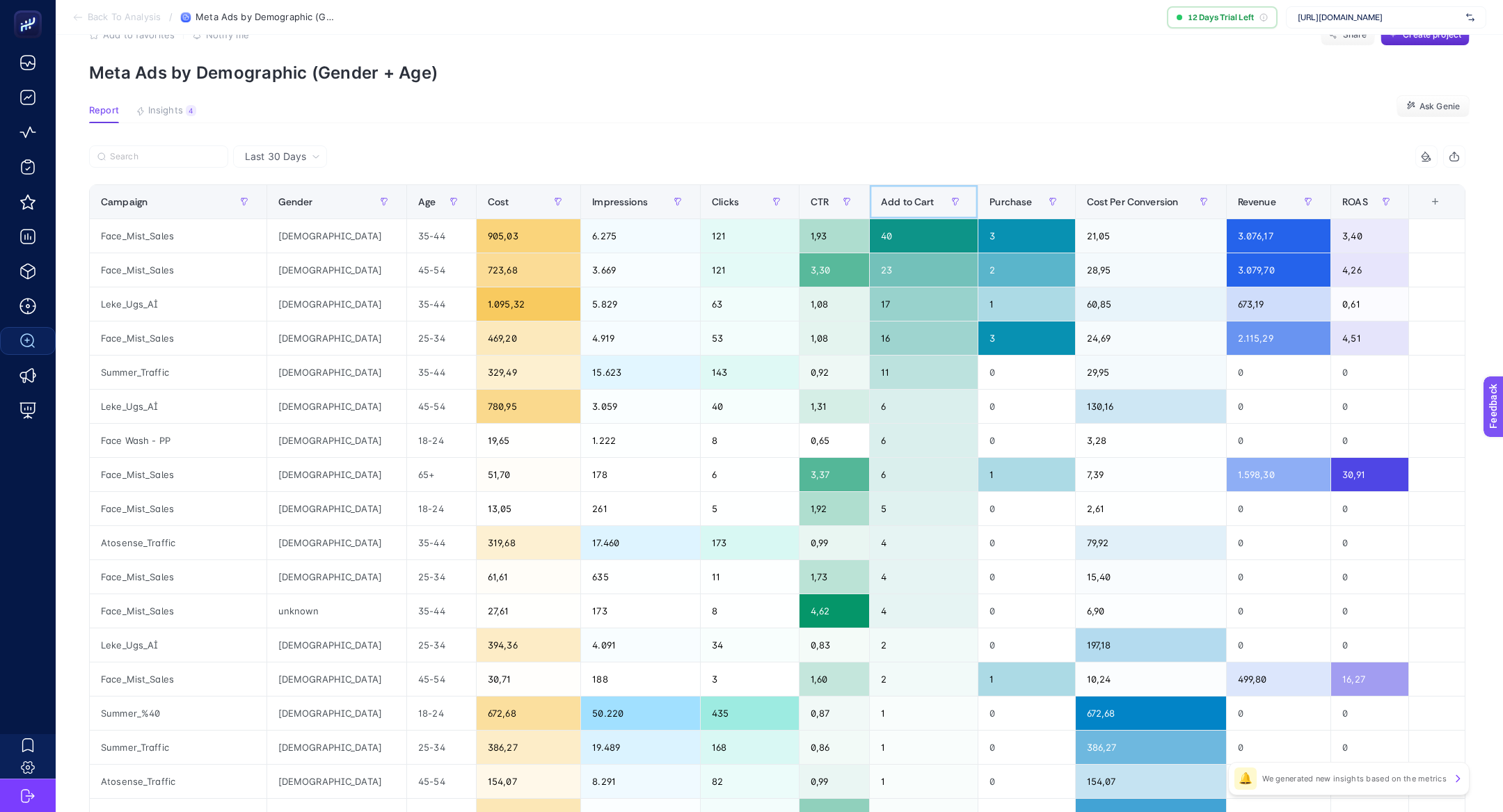
click at [923, 193] on div "Add to Cart" at bounding box center [924, 201] width 85 height 22
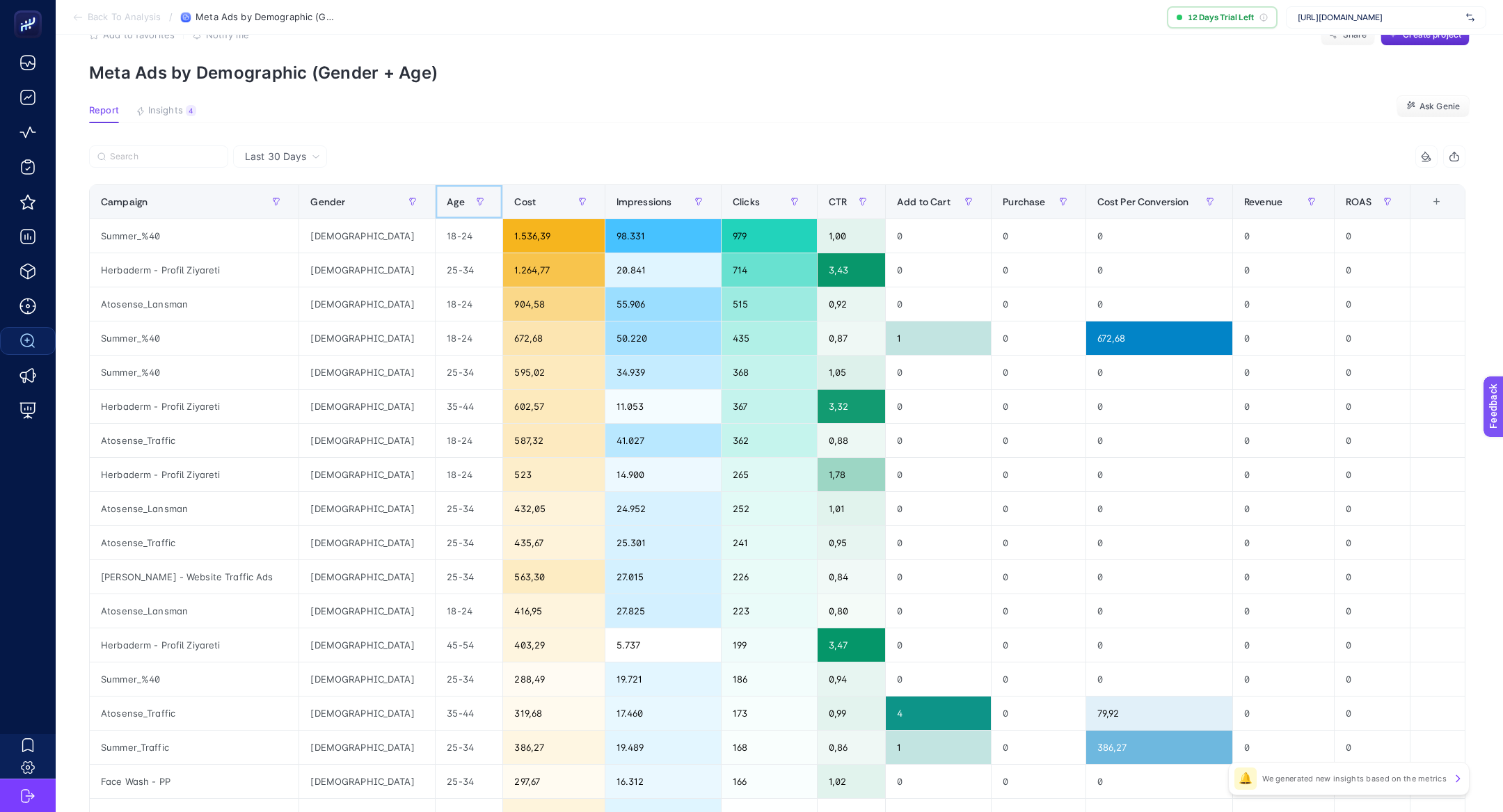
click at [992, 202] on th "Age" at bounding box center [1039, 202] width 94 height 34
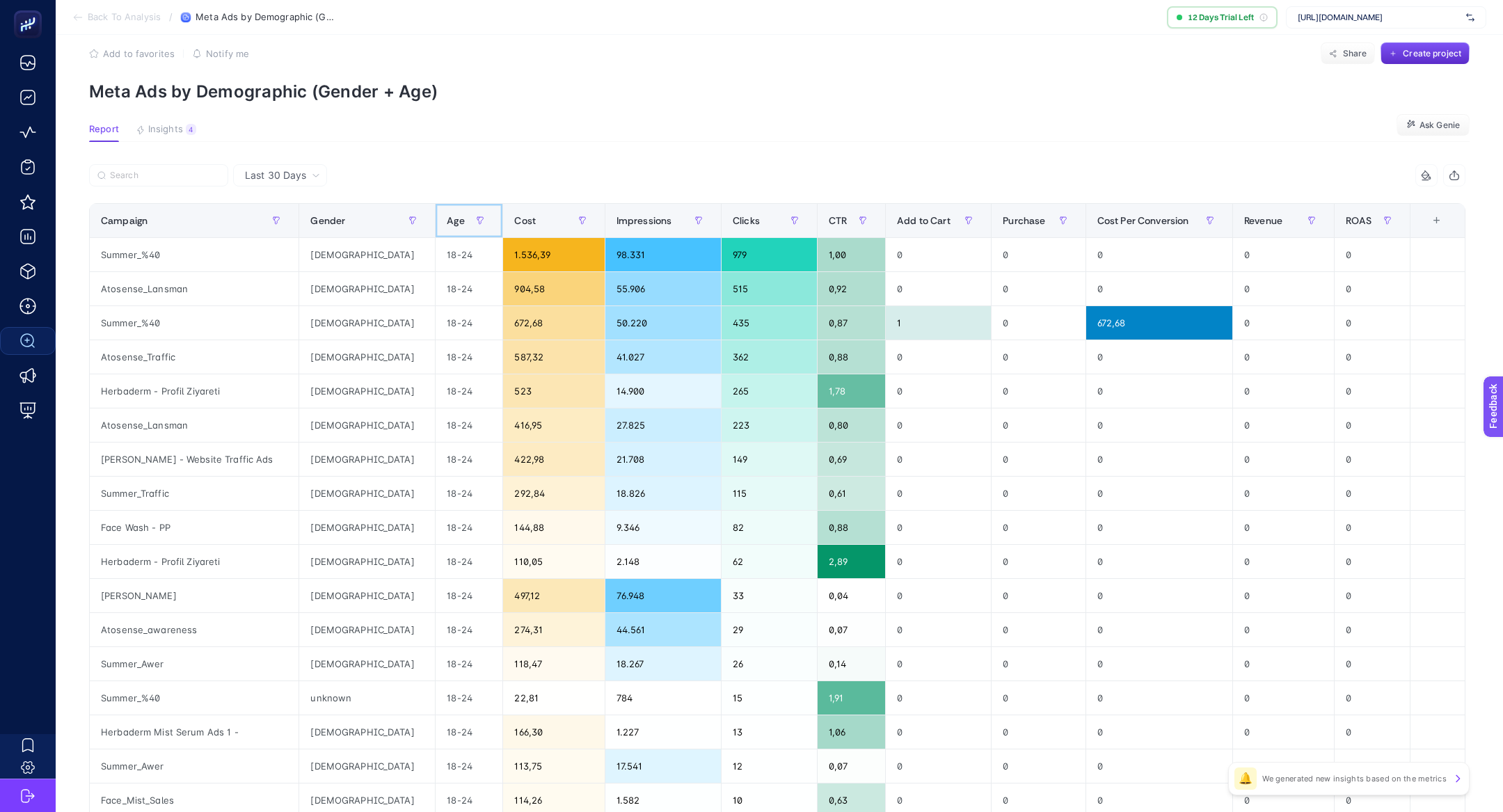
scroll to position [21, 0]
click at [796, 138] on section "Report Insights 4 We generated new insights based on the metrics Ask Genie" at bounding box center [779, 132] width 1380 height 18
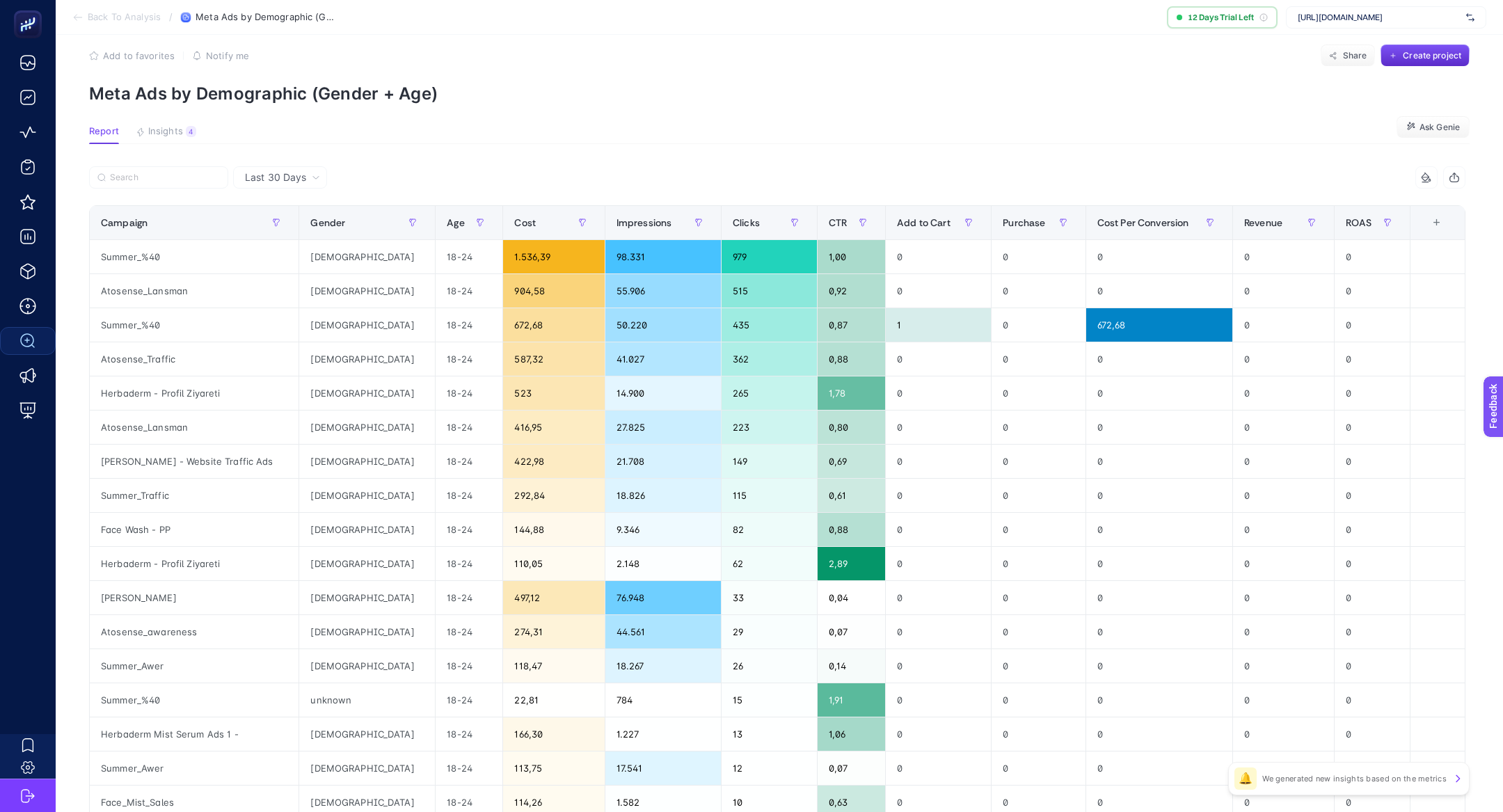
scroll to position [14, 0]
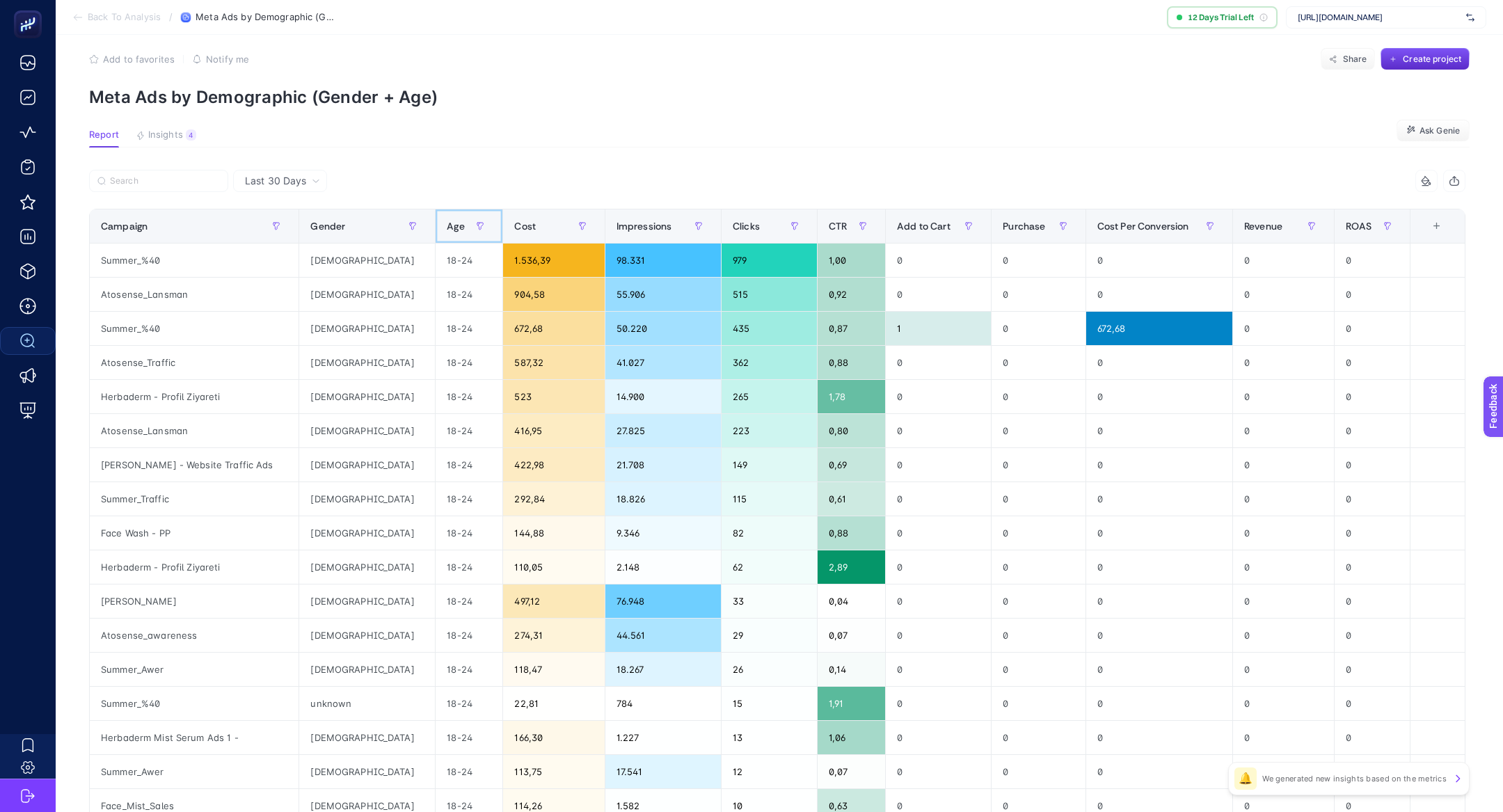
click at [436, 239] on th "Age" at bounding box center [469, 226] width 68 height 34
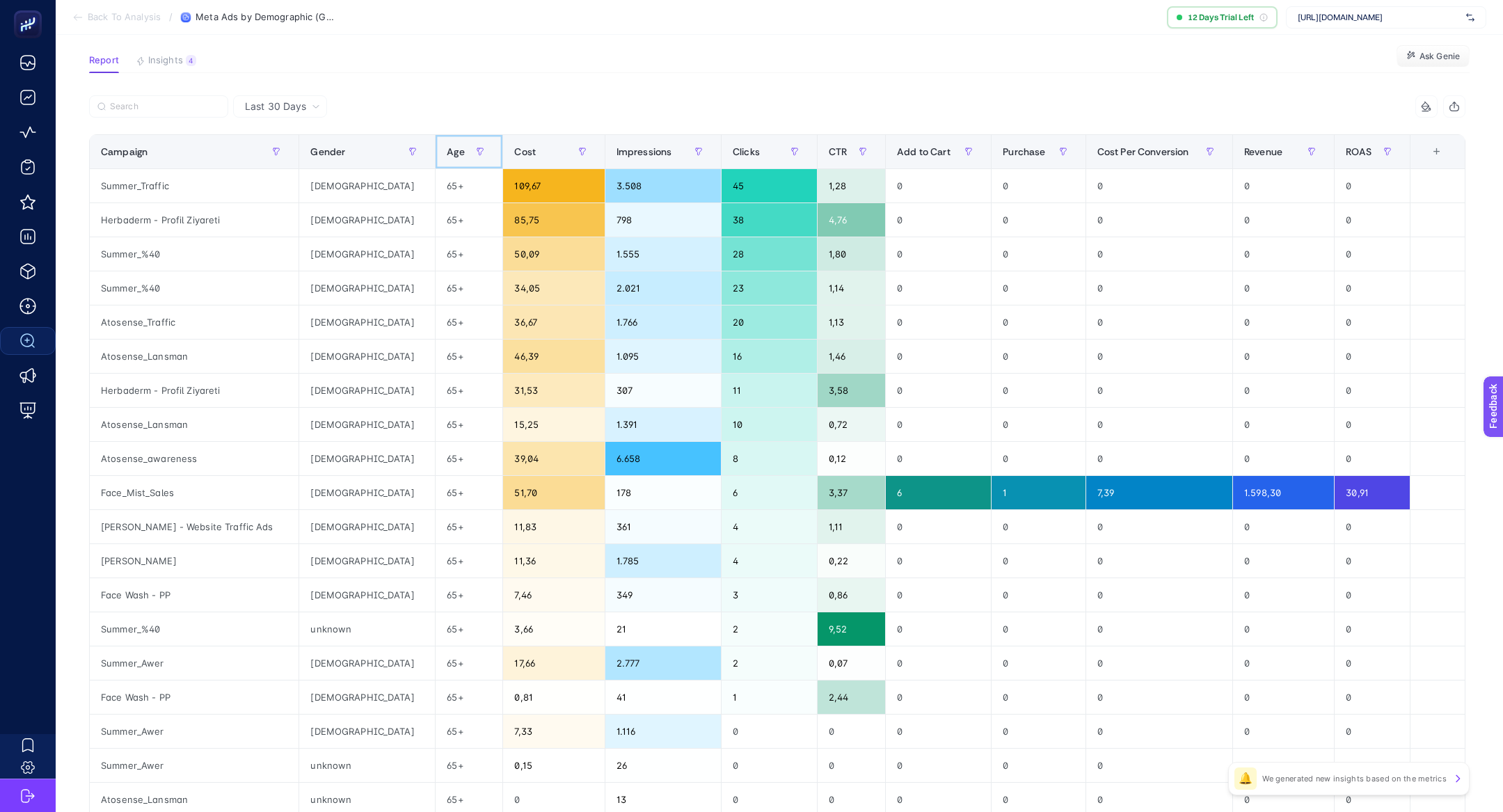
scroll to position [93, 0]
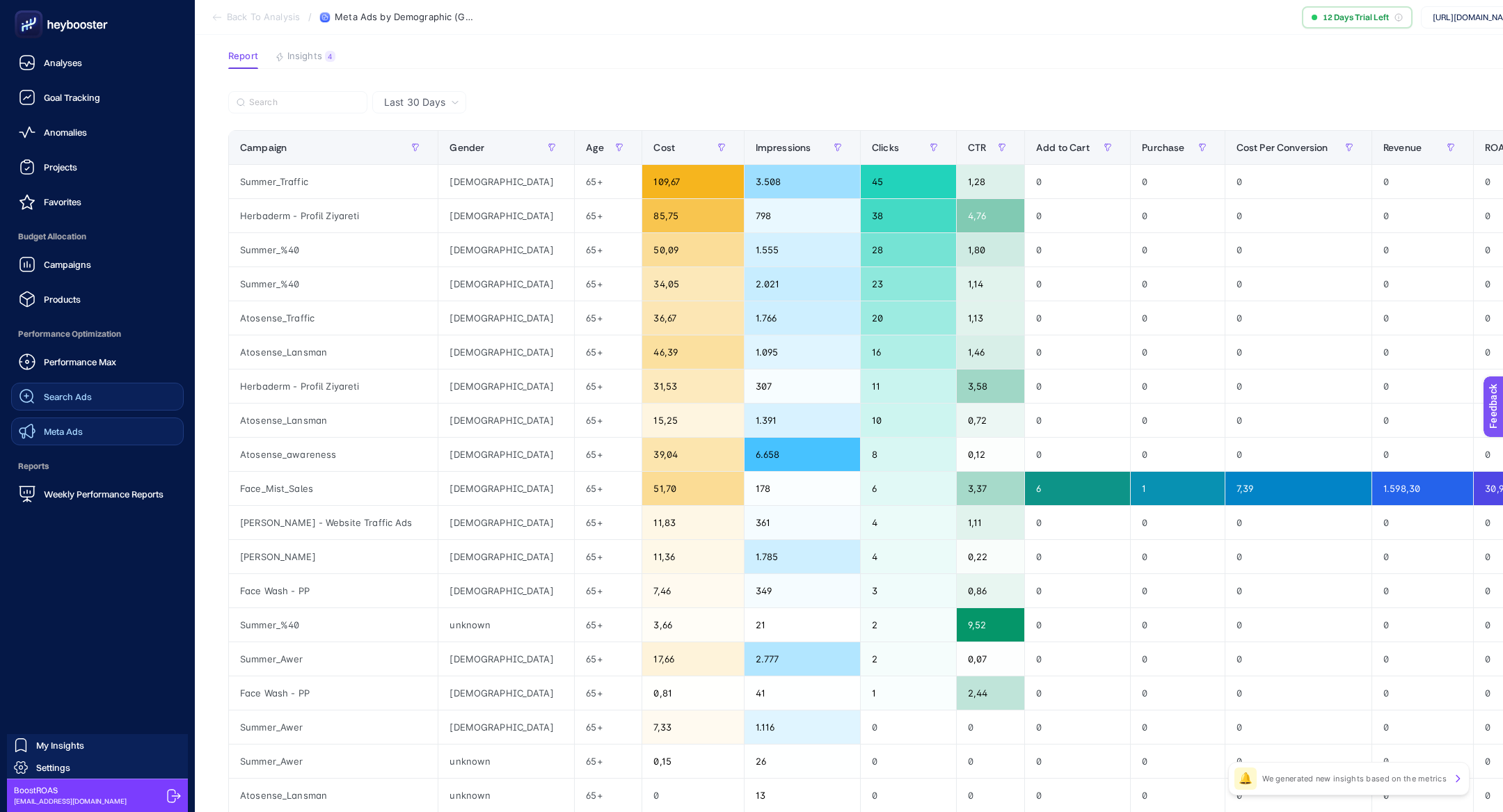
click at [106, 420] on link "Meta Ads" at bounding box center [97, 431] width 173 height 28
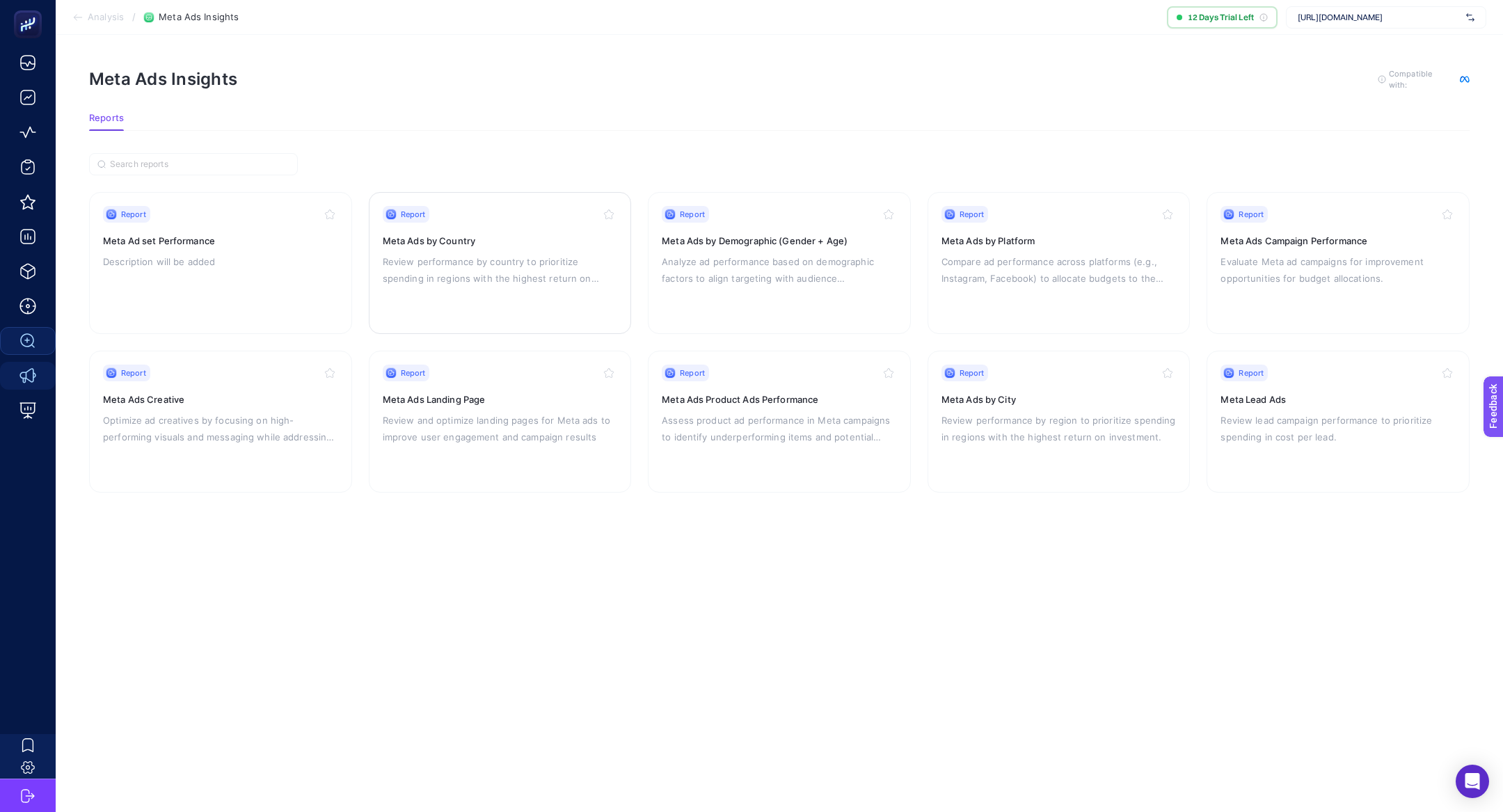
click at [574, 263] on p "Review performance by country to prioritize spending in regions with the highes…" at bounding box center [500, 270] width 235 height 33
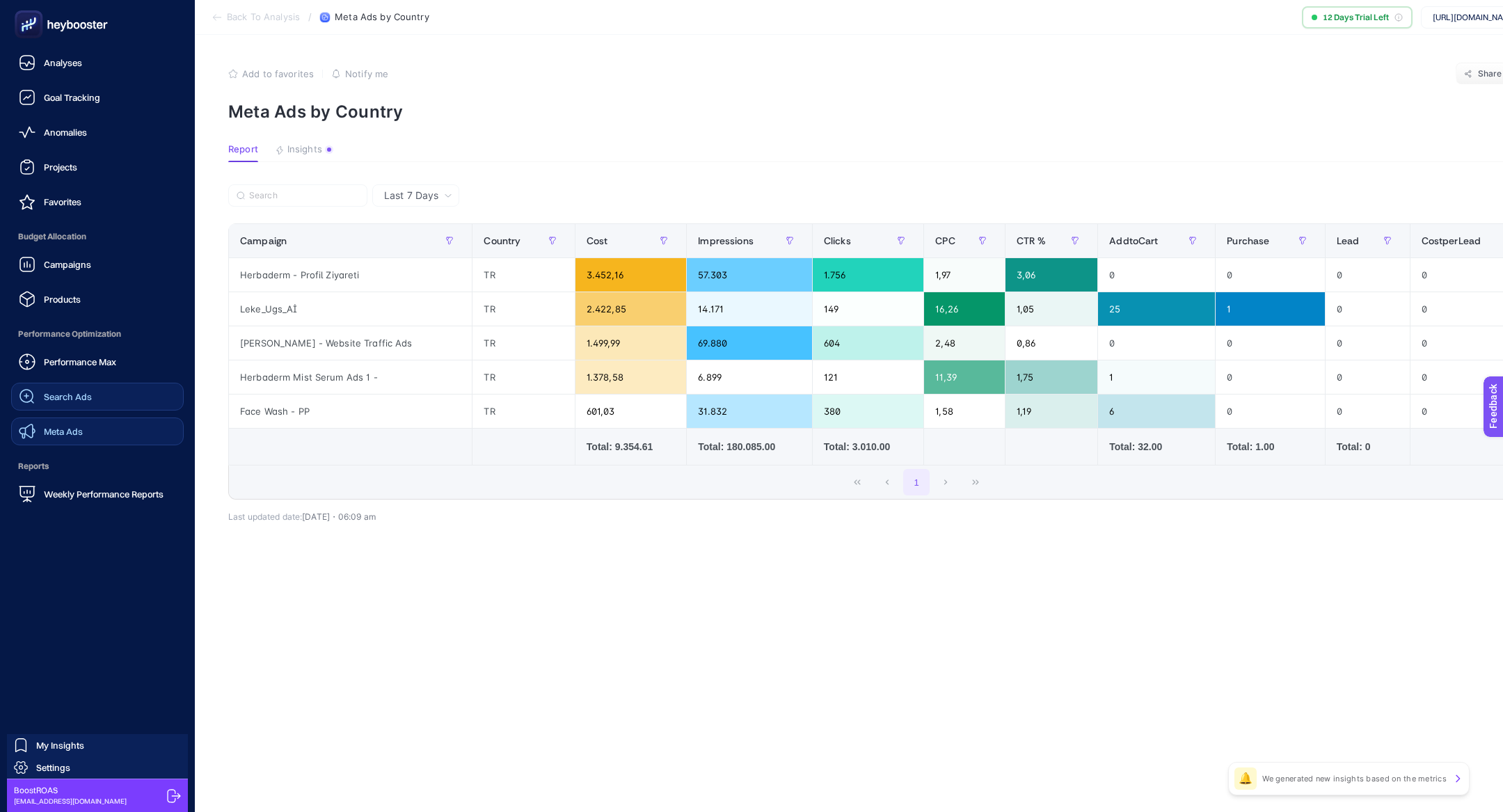
click at [72, 425] on div "Meta Ads" at bounding box center [51, 431] width 64 height 17
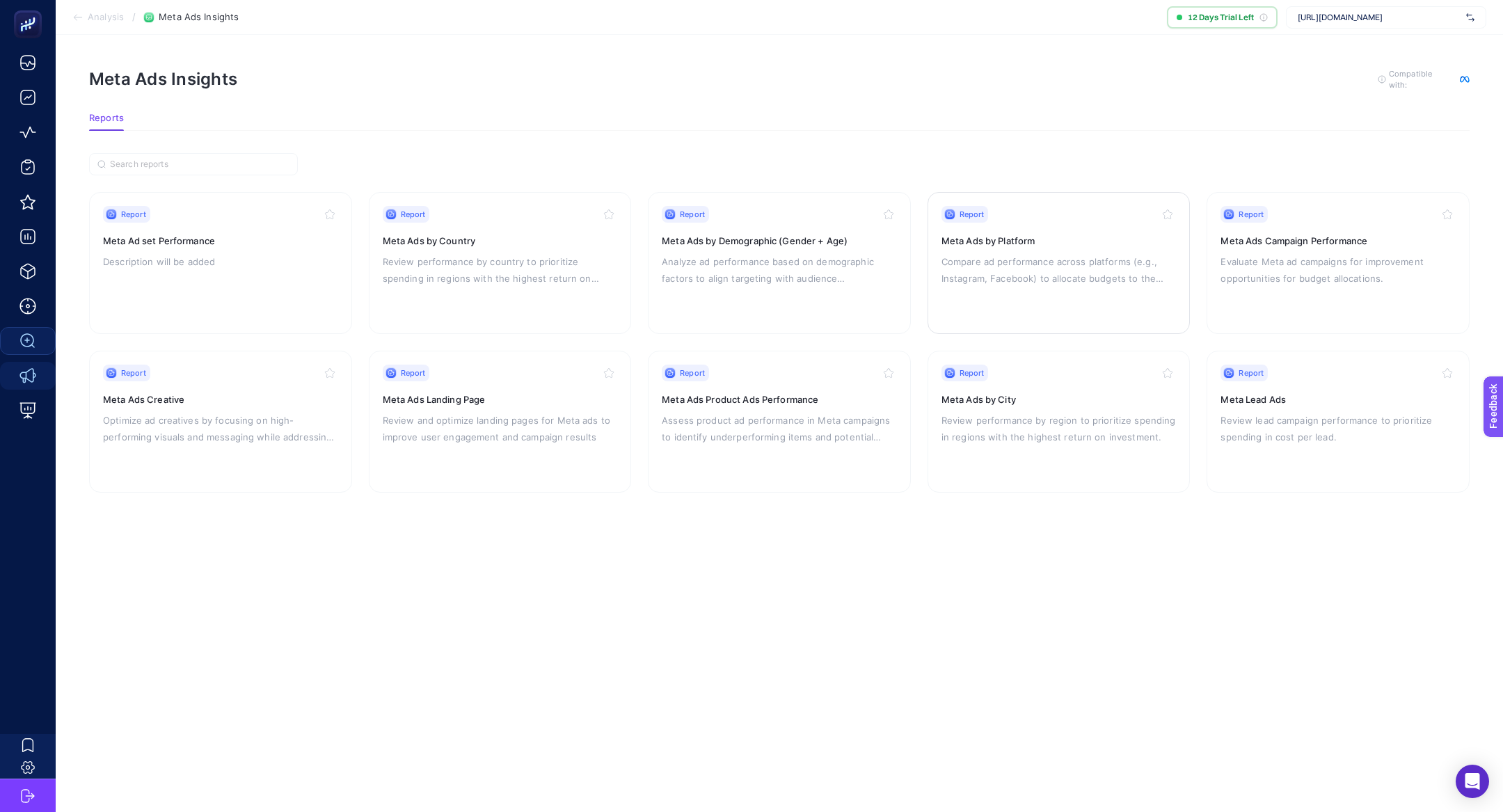
click at [972, 280] on p "Compare ad performance across platforms (e.g., Instagram, Facebook) to allocate…" at bounding box center [1059, 270] width 235 height 33
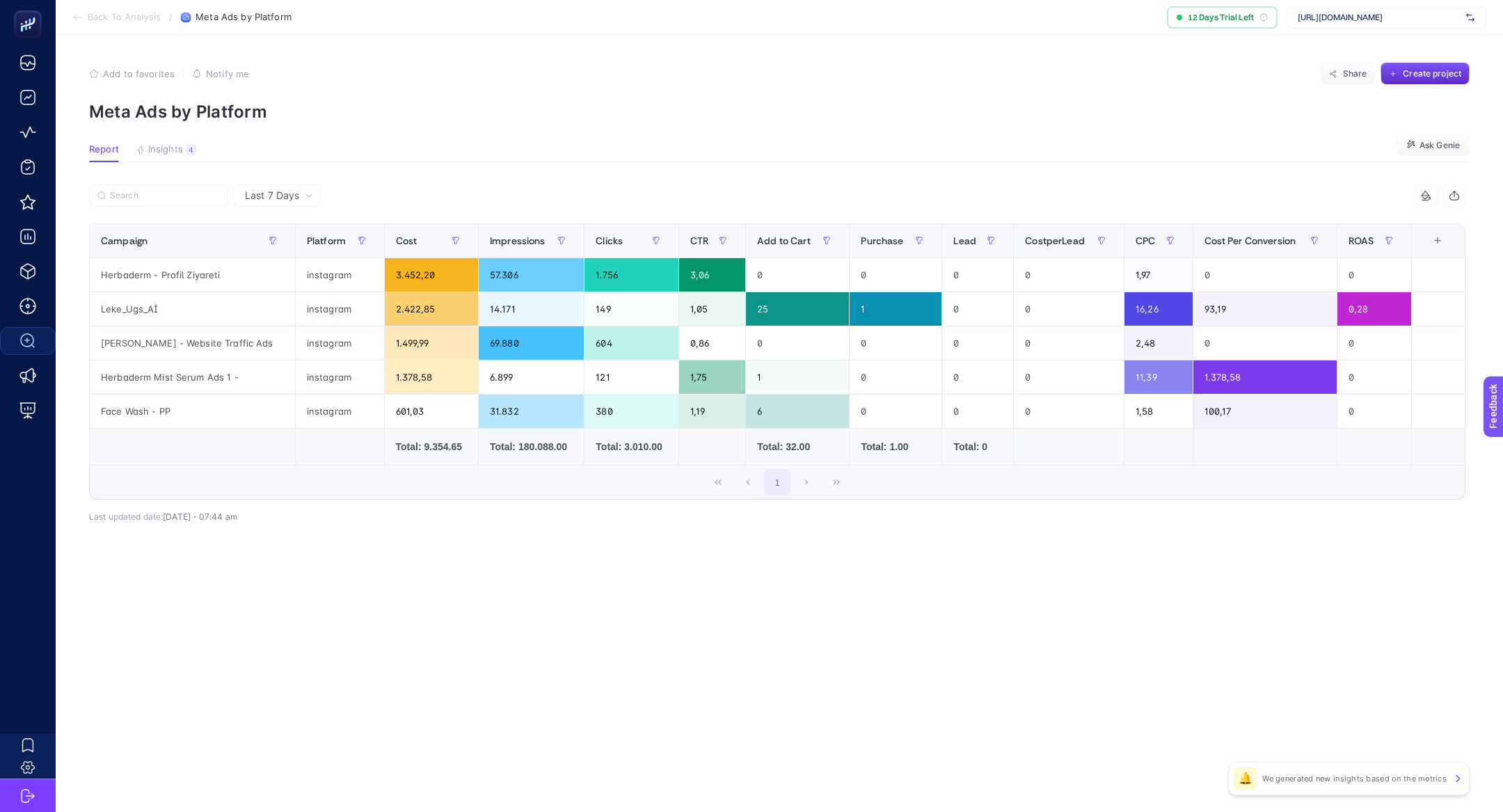
click at [285, 196] on span "Last 7 Days" at bounding box center [272, 196] width 54 height 14
click at [291, 248] on li "Last 30 Days" at bounding box center [276, 250] width 78 height 25
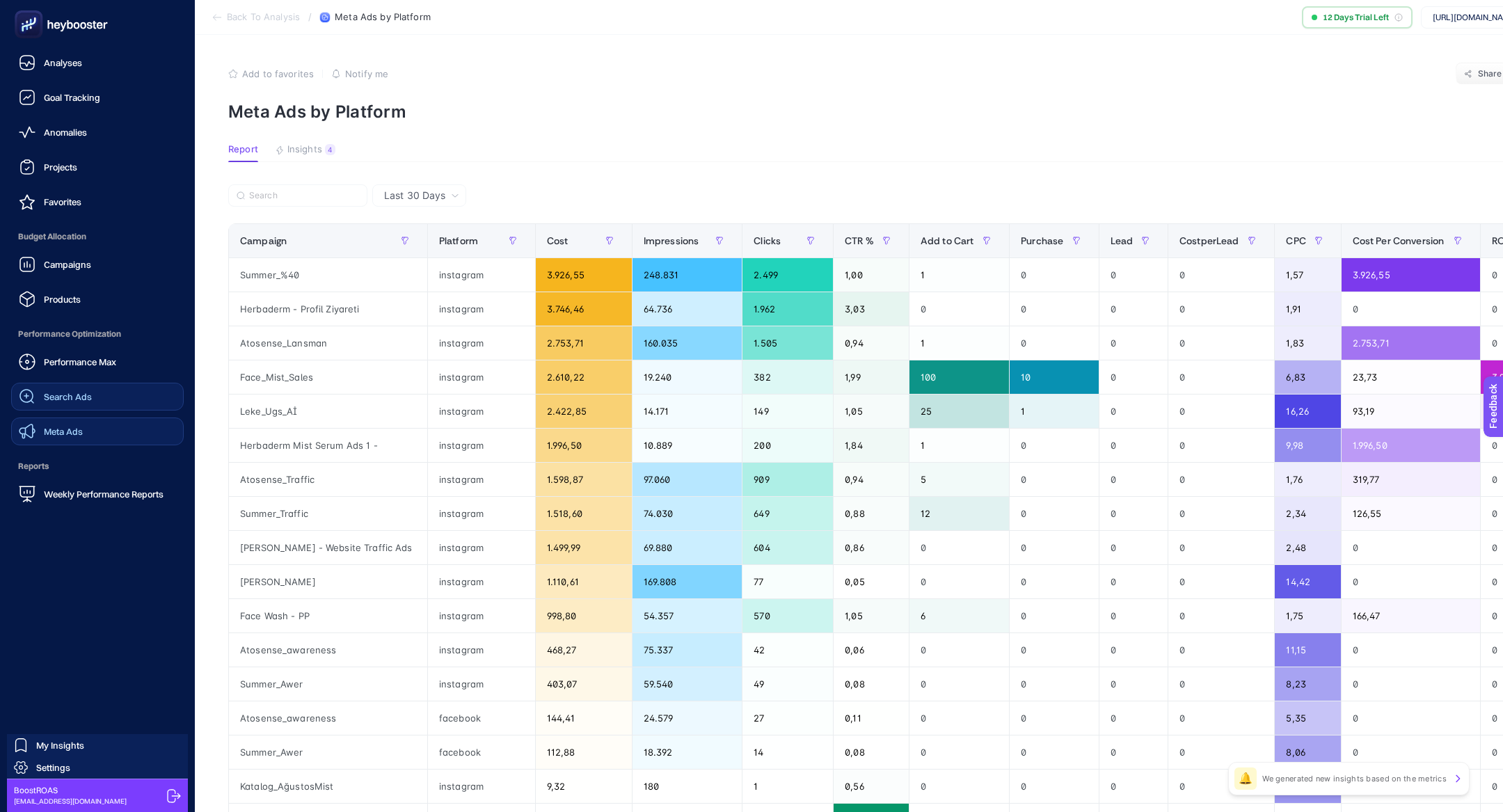
click at [96, 428] on link "Meta Ads" at bounding box center [97, 431] width 173 height 28
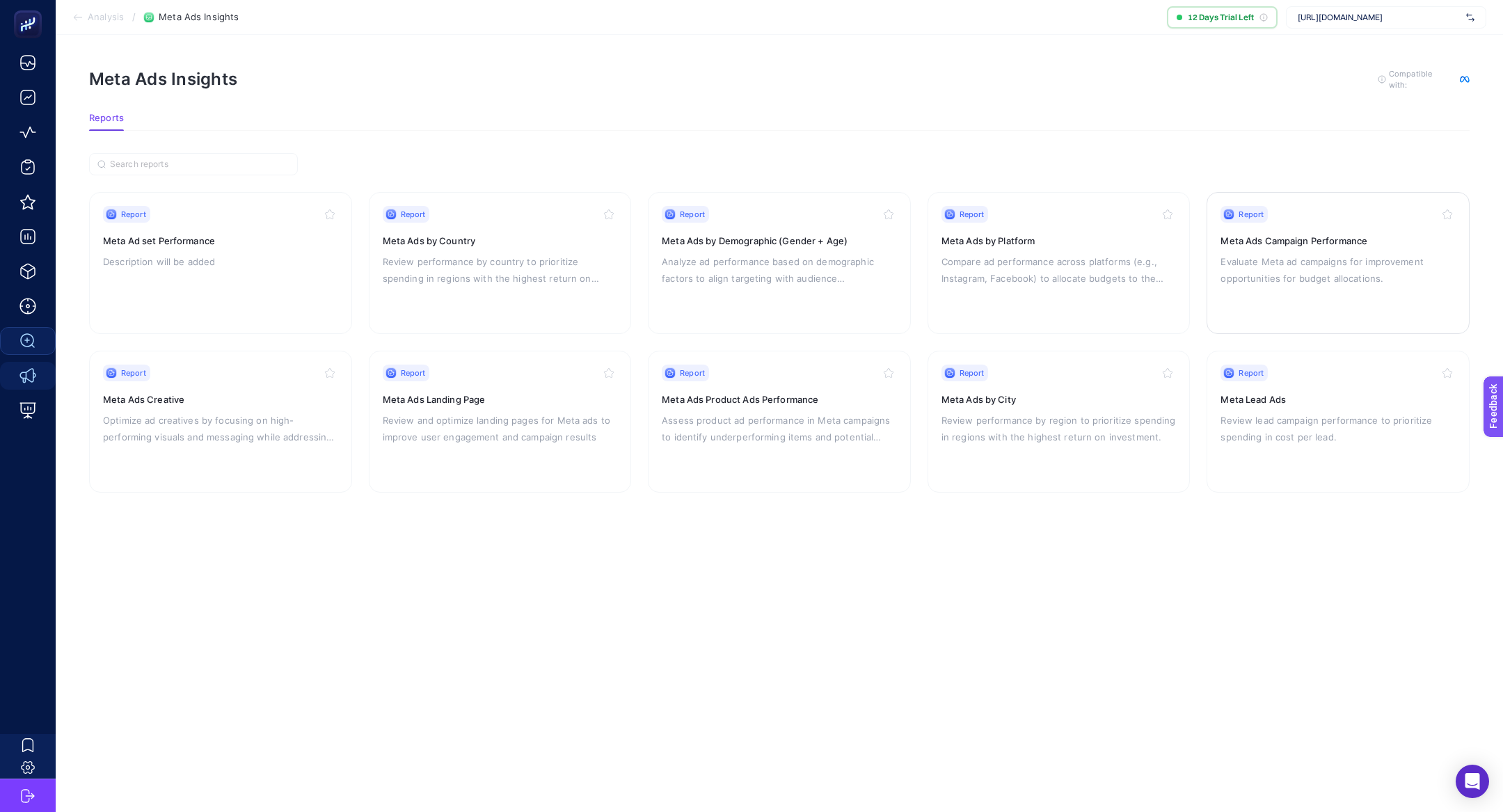
click at [1274, 244] on h3 "Meta Ads Campaign Performance" at bounding box center [1338, 240] width 235 height 14
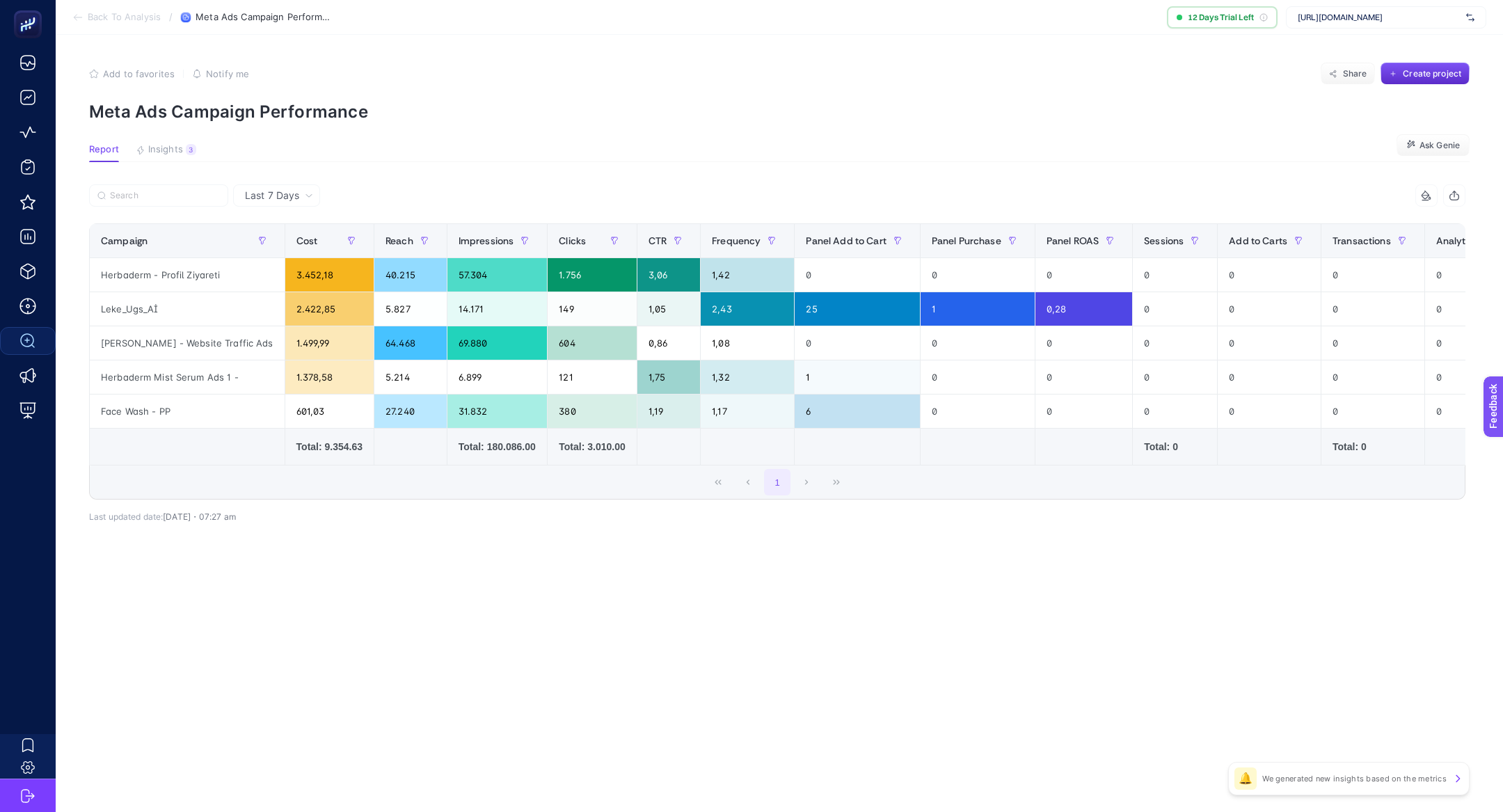
click at [272, 189] on span "Last 7 Days" at bounding box center [272, 196] width 54 height 14
click at [298, 256] on li "Last 30 Days" at bounding box center [276, 250] width 78 height 25
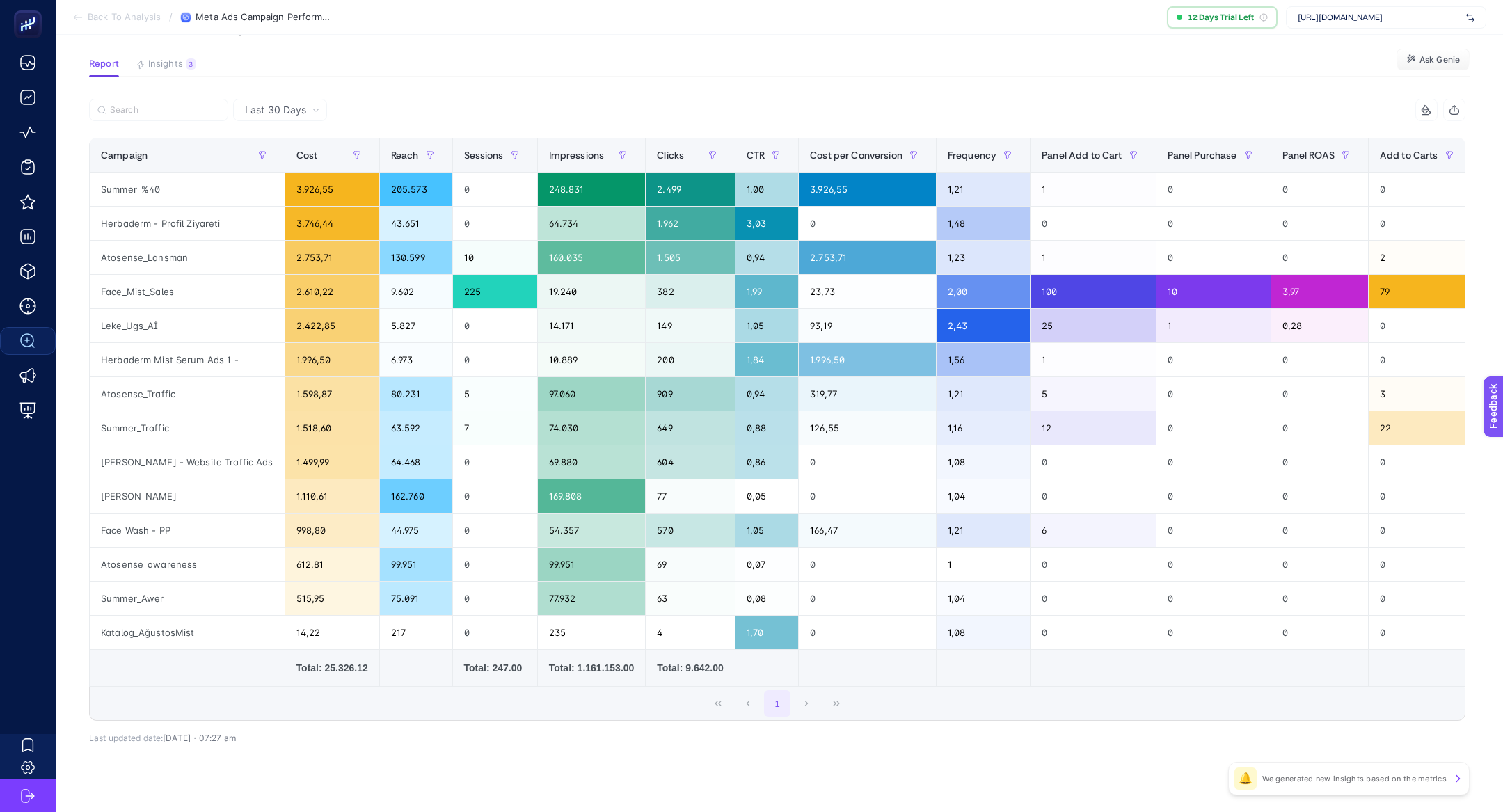
scroll to position [98, 0]
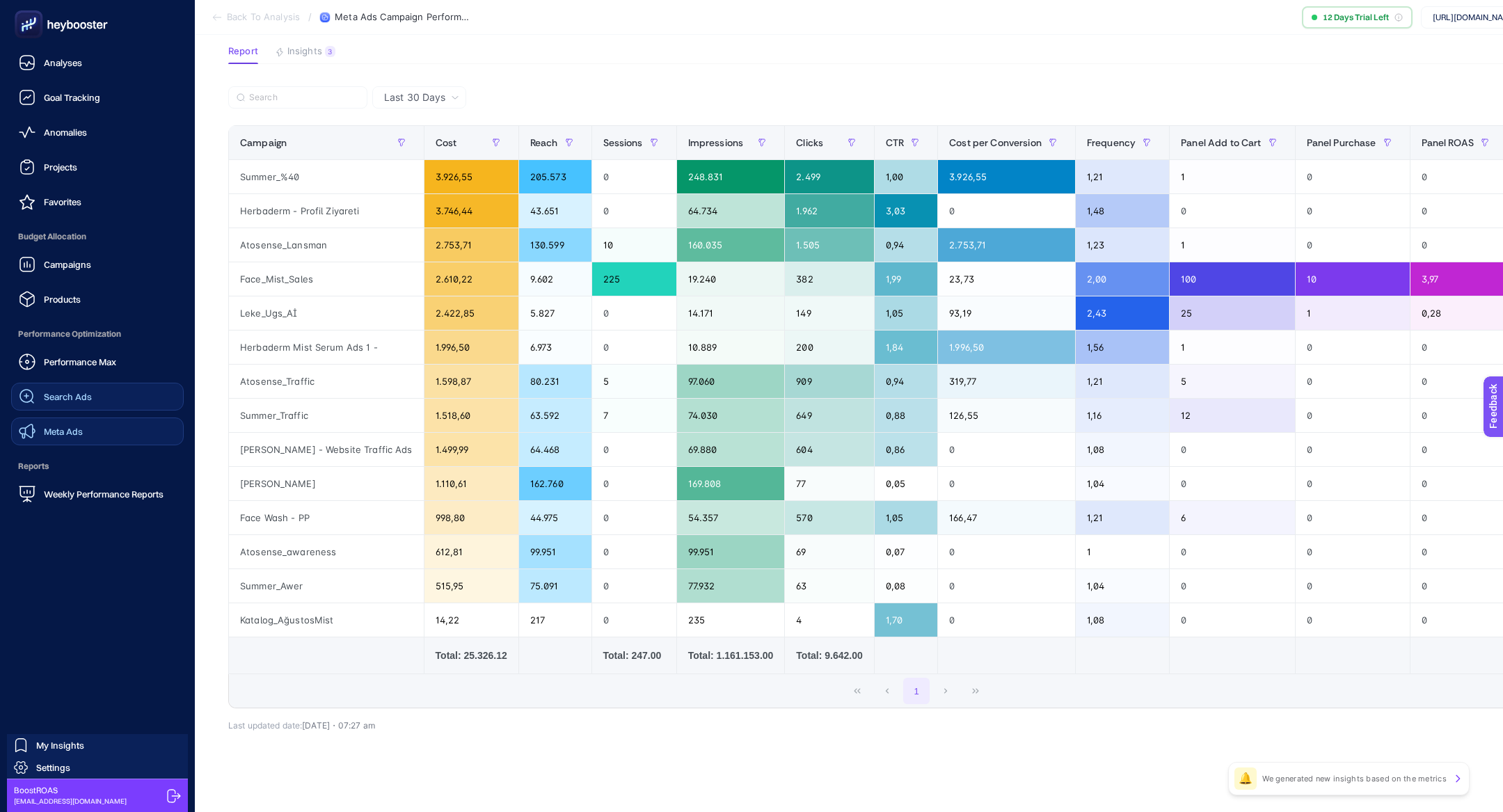
click at [79, 421] on link "Meta Ads" at bounding box center [97, 431] width 173 height 28
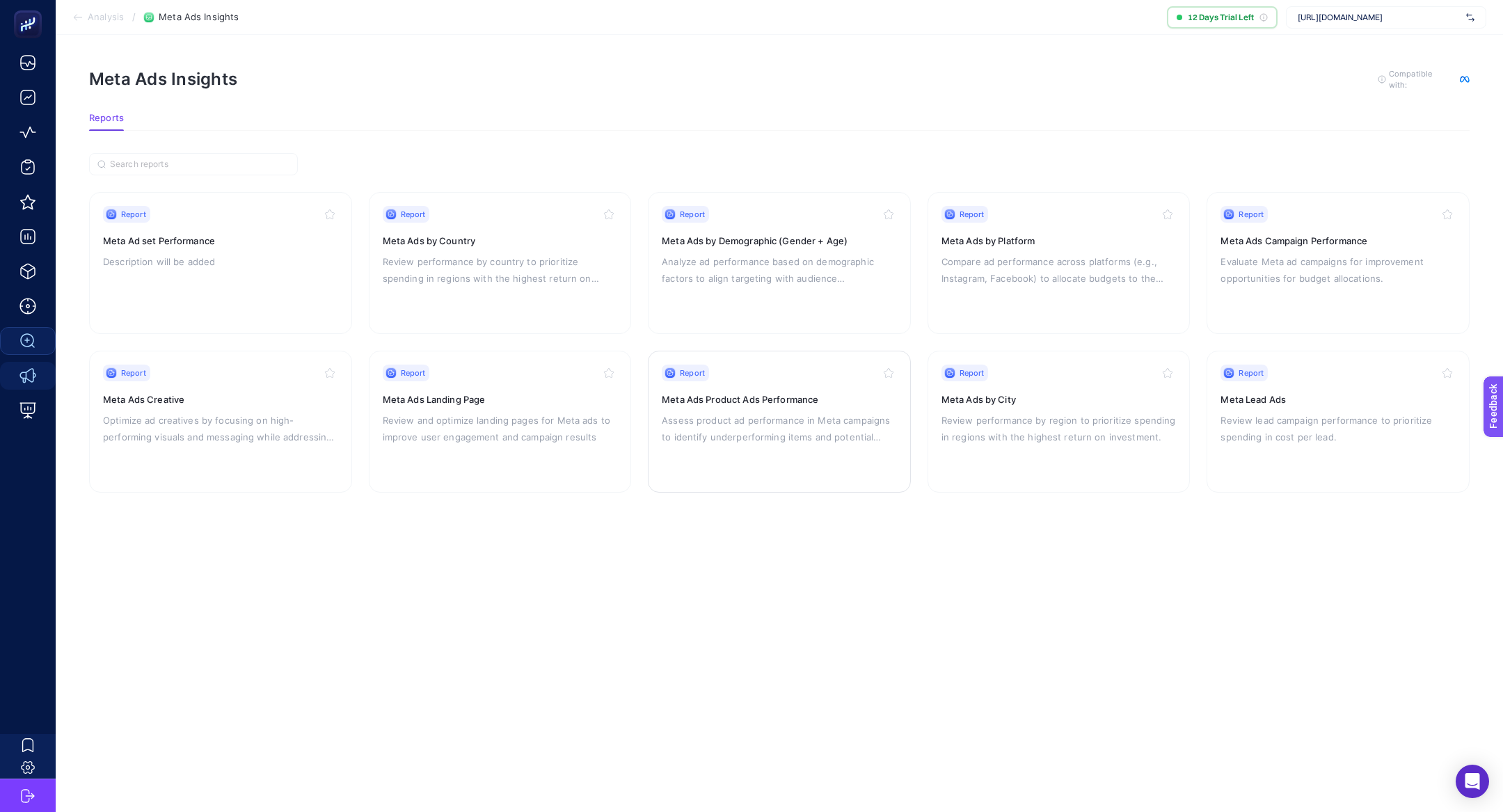
click at [838, 457] on div "Report Meta Ads Product Ads Performance Assess product ad performance in Meta c…" at bounding box center [779, 422] width 235 height 114
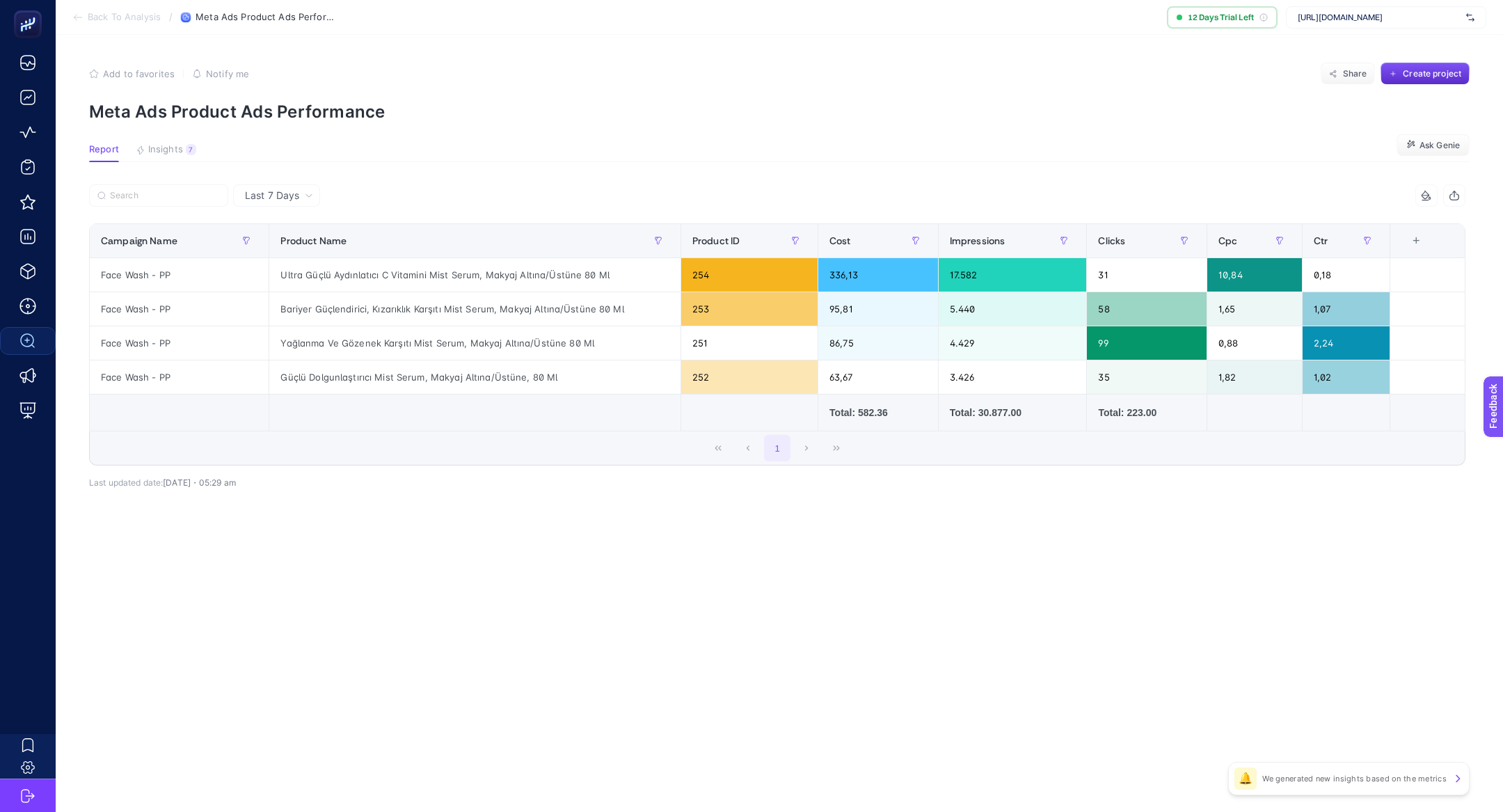
click at [295, 192] on span "Last 7 Days" at bounding box center [272, 196] width 54 height 14
click at [303, 224] on li "Last 7 Days" at bounding box center [276, 224] width 78 height 25
click at [181, 158] on button "Insights 7 We generated new insights based on the metrics" at bounding box center [166, 153] width 61 height 18
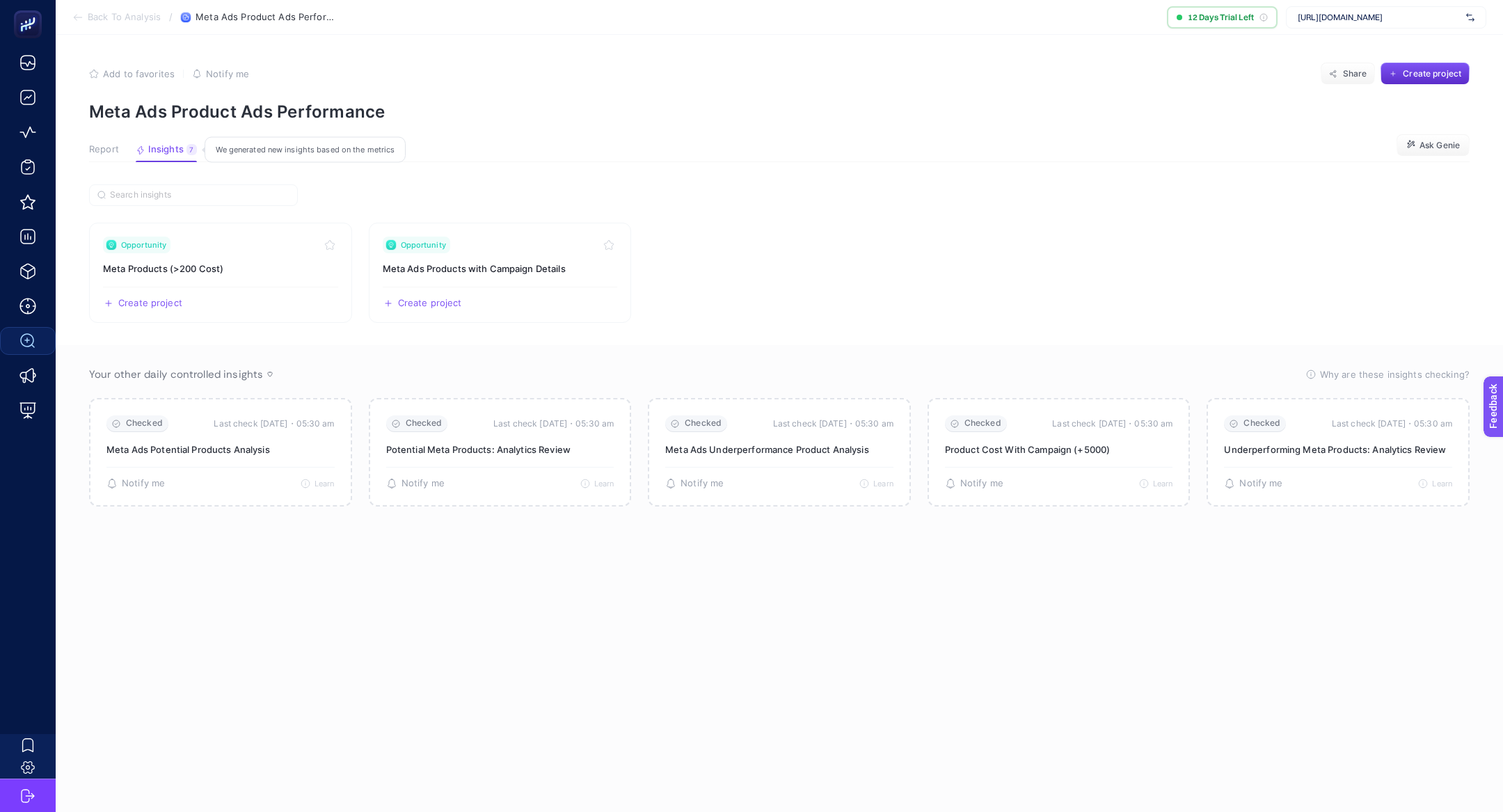
click at [140, 151] on icon "button" at bounding box center [140, 150] width 10 height 10
click at [509, 257] on link "Opportunity Meta Ads Products with Campaign Details Create project Share" at bounding box center [500, 272] width 263 height 100
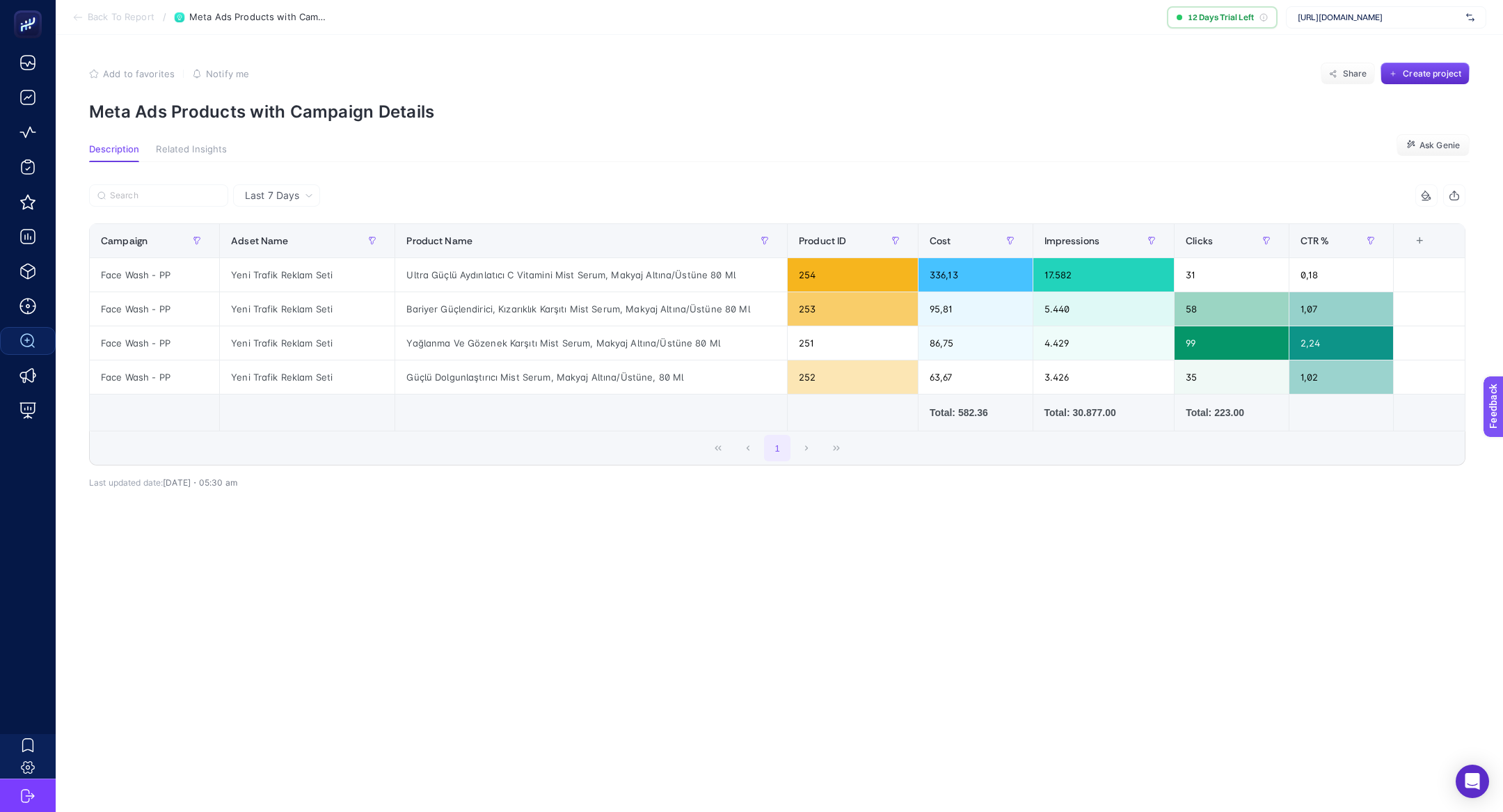
click at [643, 627] on article "Add to favorites false Notify me Share Create project Meta Ads Products with Ca…" at bounding box center [779, 423] width 1447 height 777
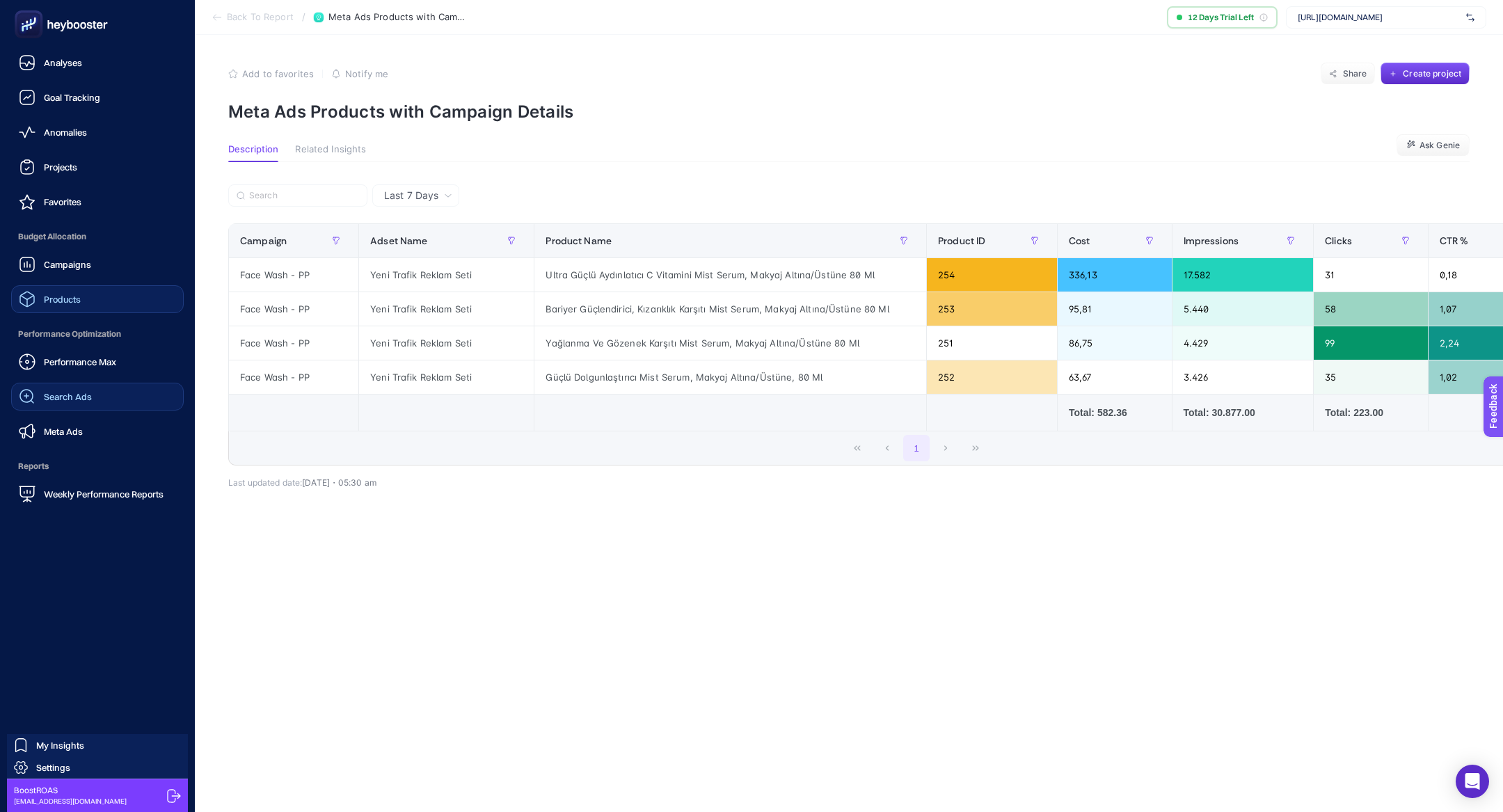
click at [113, 285] on div "Campaigns Products" at bounding box center [97, 282] width 173 height 62
click at [95, 436] on link "Meta Ads" at bounding box center [97, 431] width 173 height 28
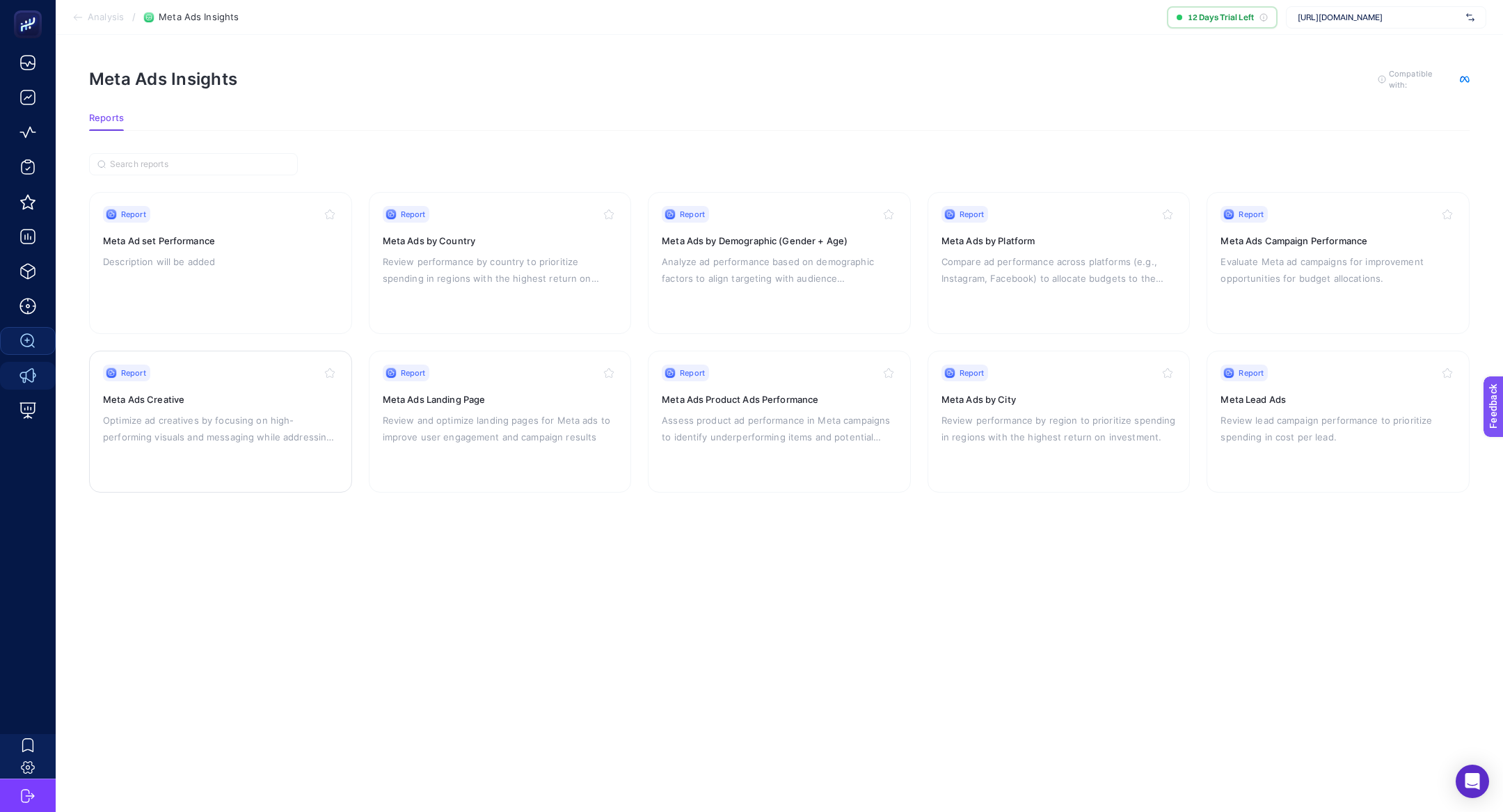
click at [226, 418] on p "Optimize ad creatives by focusing on high-performing visuals and messaging whil…" at bounding box center [220, 428] width 235 height 33
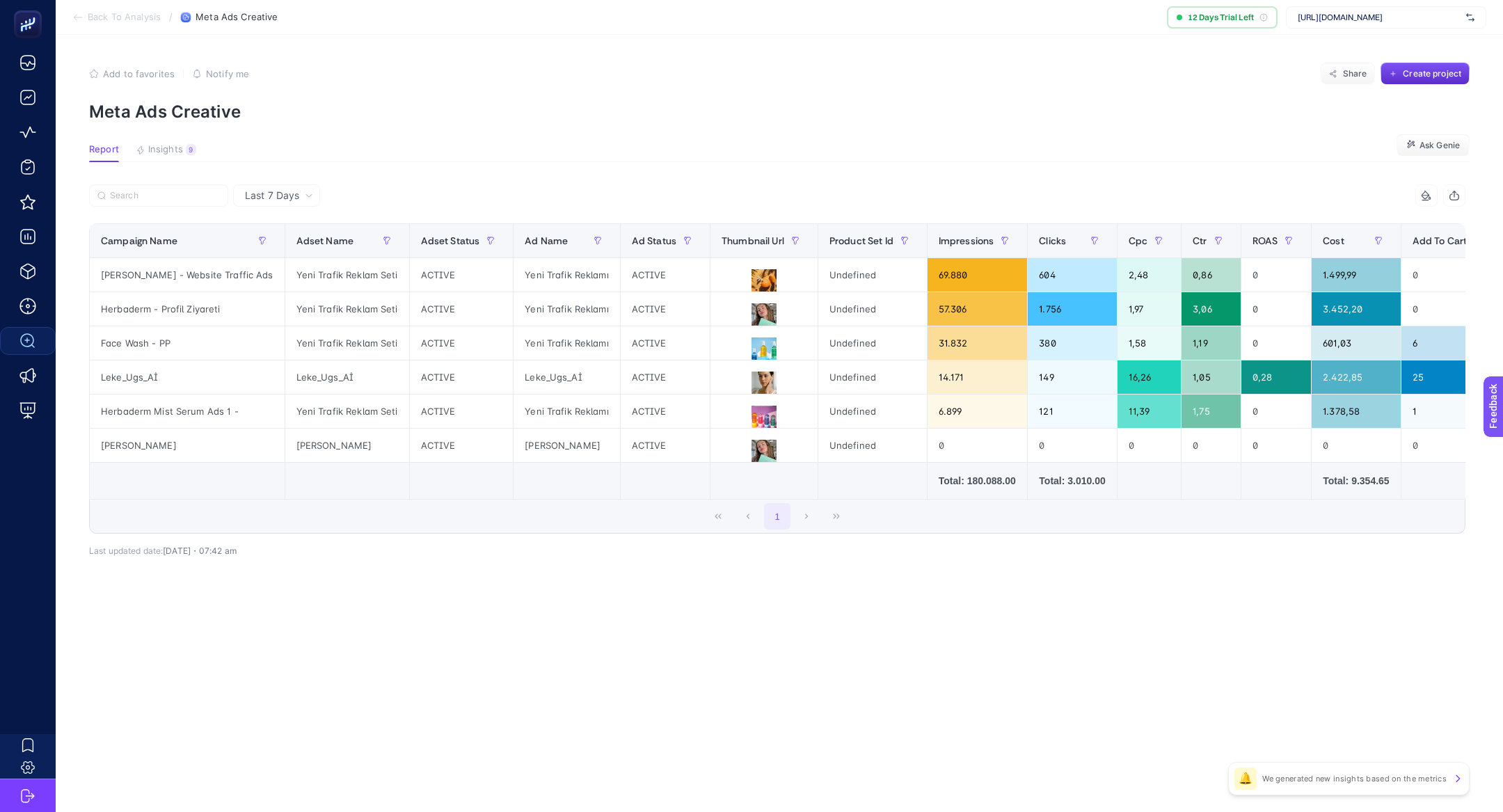
click at [288, 194] on span "Last 7 Days" at bounding box center [272, 196] width 54 height 14
click at [287, 221] on li "Last 7 Days" at bounding box center [276, 224] width 78 height 25
click at [350, 309] on div "Yeni Trafik Reklam Seti" at bounding box center [347, 309] width 124 height 33
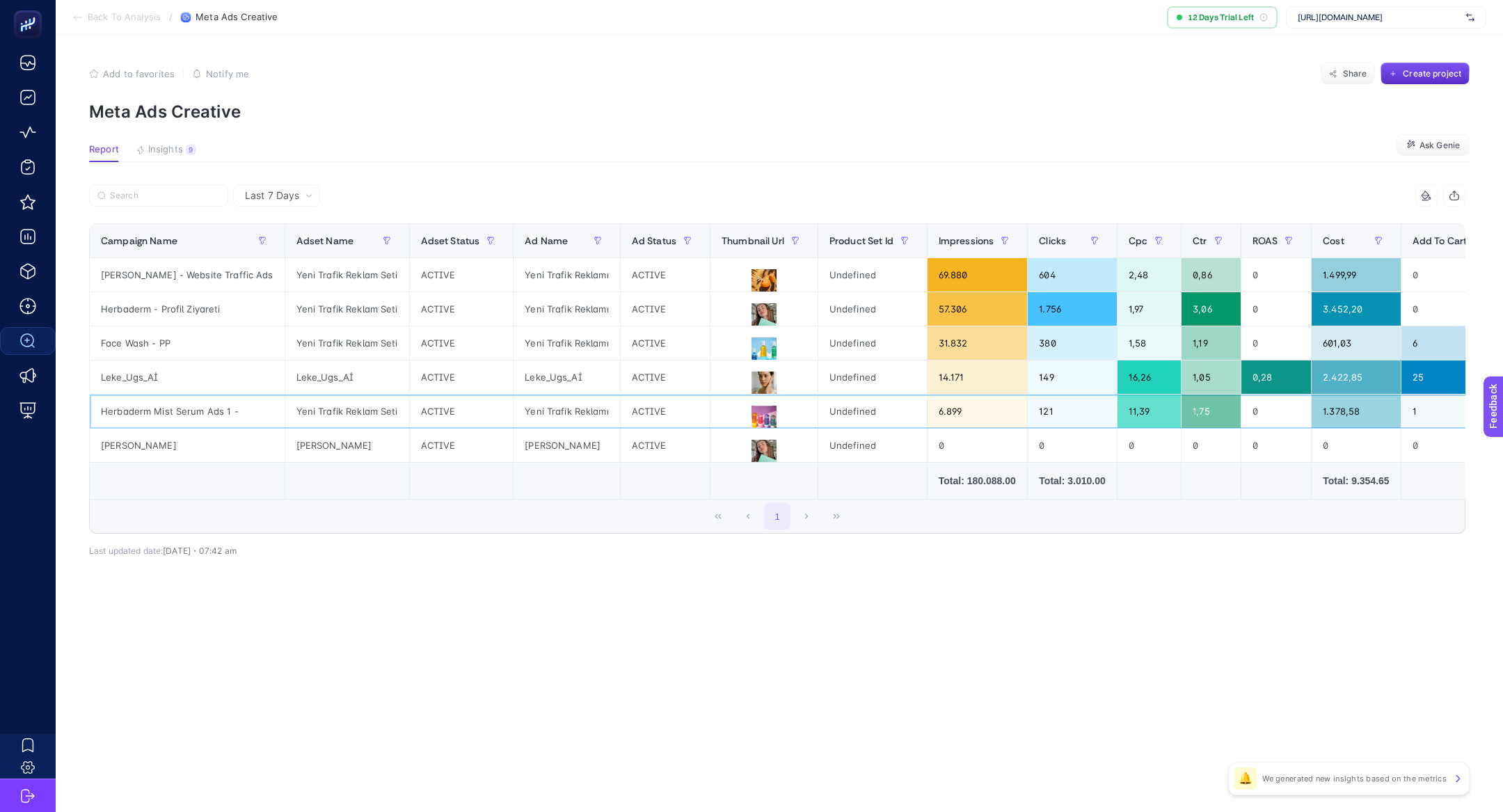
click at [304, 410] on div "Yeni Trafik Reklam Seti" at bounding box center [347, 411] width 124 height 33
click at [425, 409] on div "ACTIVE" at bounding box center [461, 411] width 104 height 33
click at [763, 565] on div "11 items selected Campaign Name Adset Name Adset Status Ad Name Ad Status Thumb…" at bounding box center [777, 389] width 1377 height 366
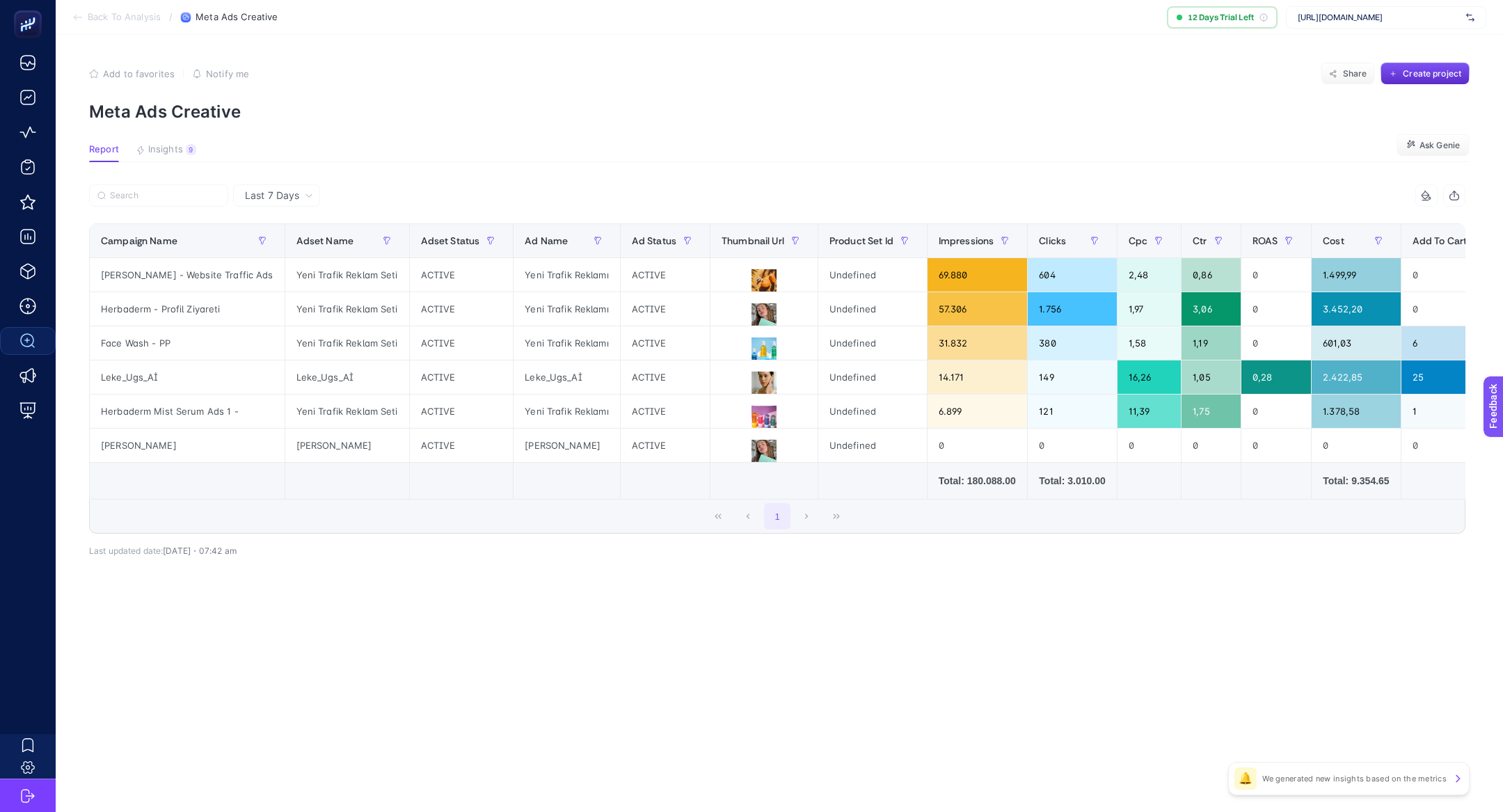
click at [740, 579] on div "Last 7 Days 11 items selected Campaign Name Adset Name Adset Status Ad Name Ad …" at bounding box center [777, 400] width 1399 height 433
click at [756, 416] on icon at bounding box center [764, 418] width 17 height 13
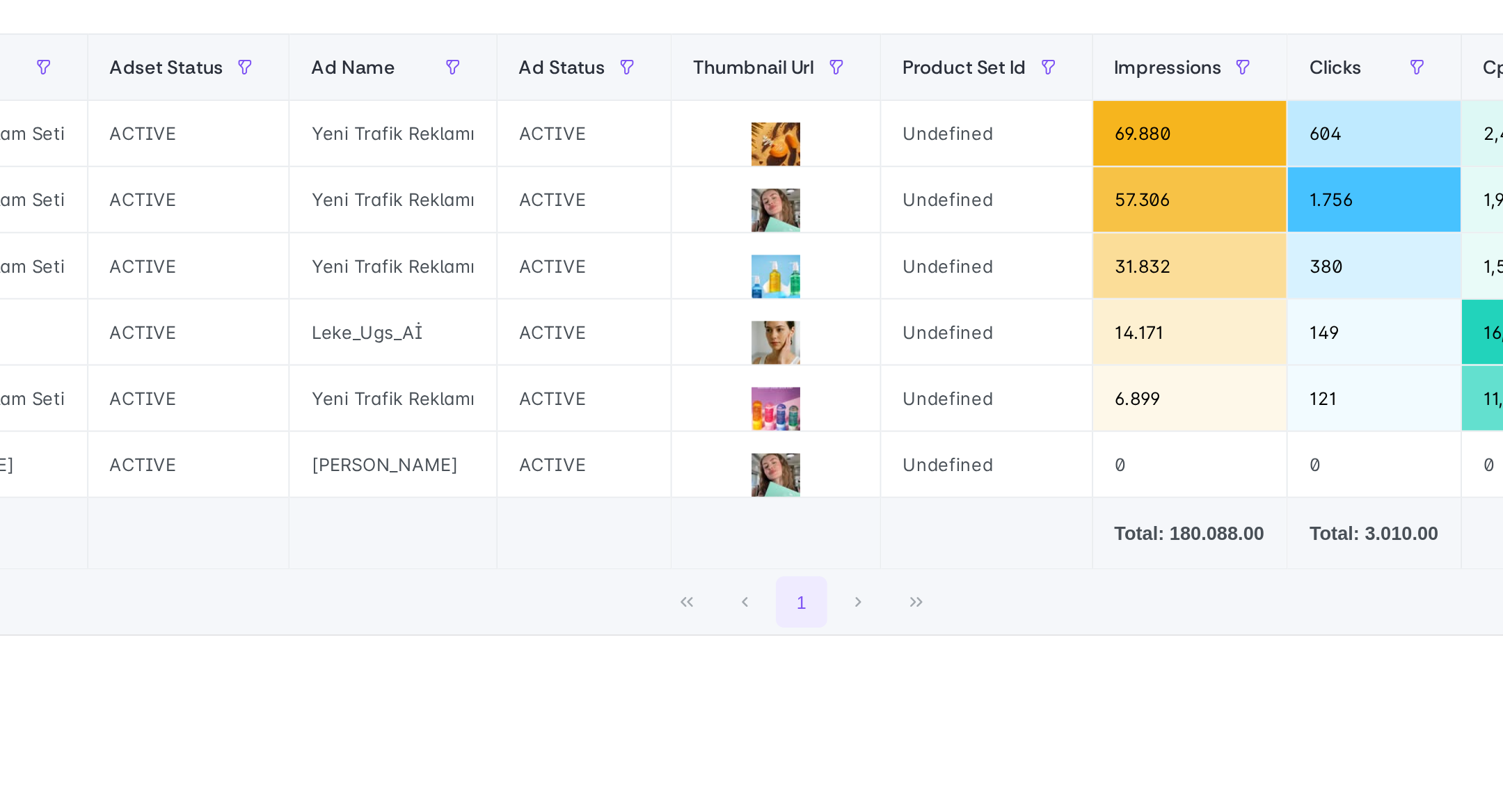
scroll to position [2, 0]
click at [719, 501] on div "1" at bounding box center [777, 516] width 1375 height 33
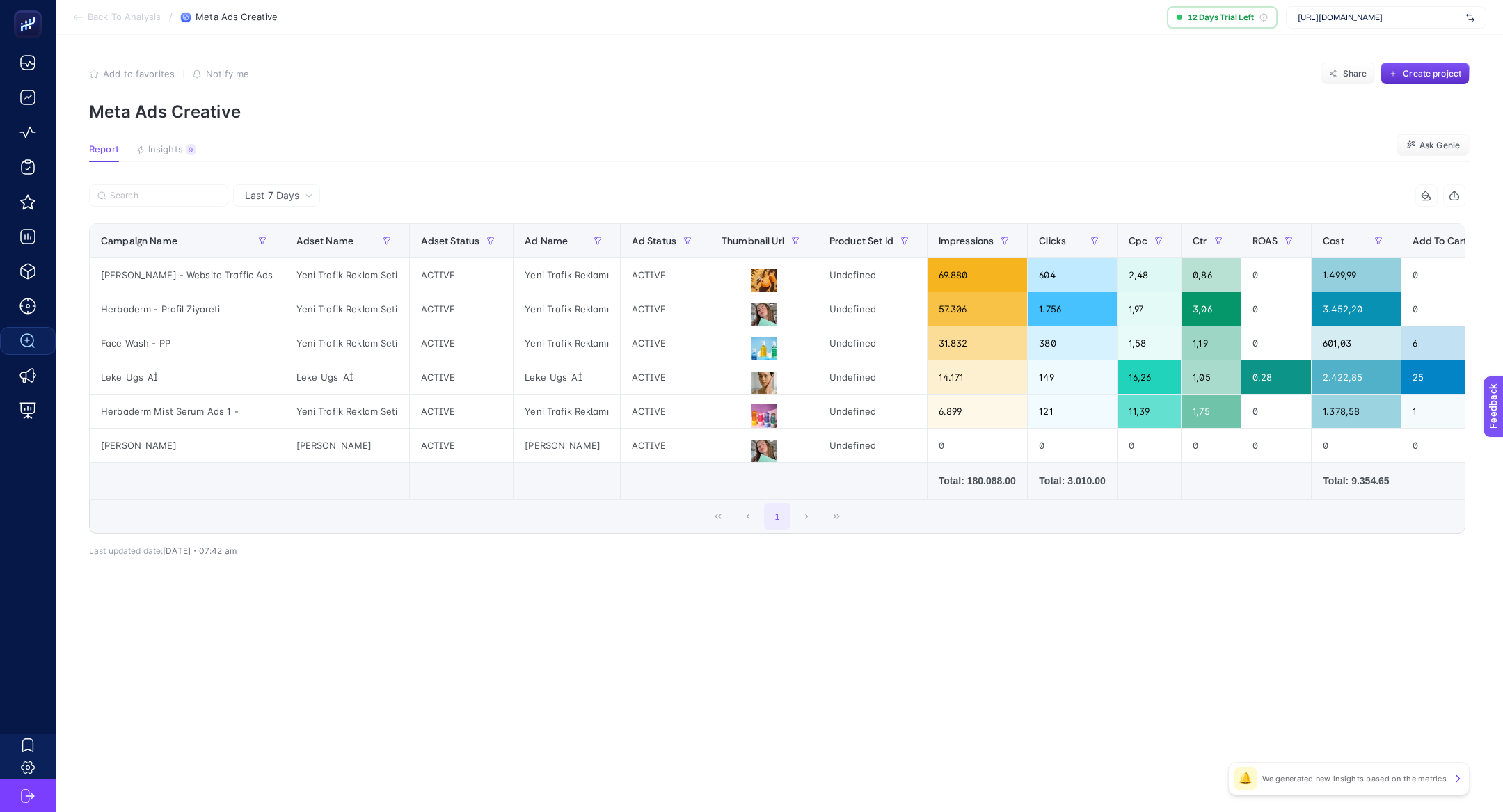
click at [677, 611] on div "Last 7 Days 11 items selected Campaign Name Adset Name Adset Status Ad Name Ad …" at bounding box center [777, 400] width 1399 height 433
click at [273, 201] on span "Last 7 Days" at bounding box center [272, 196] width 54 height 14
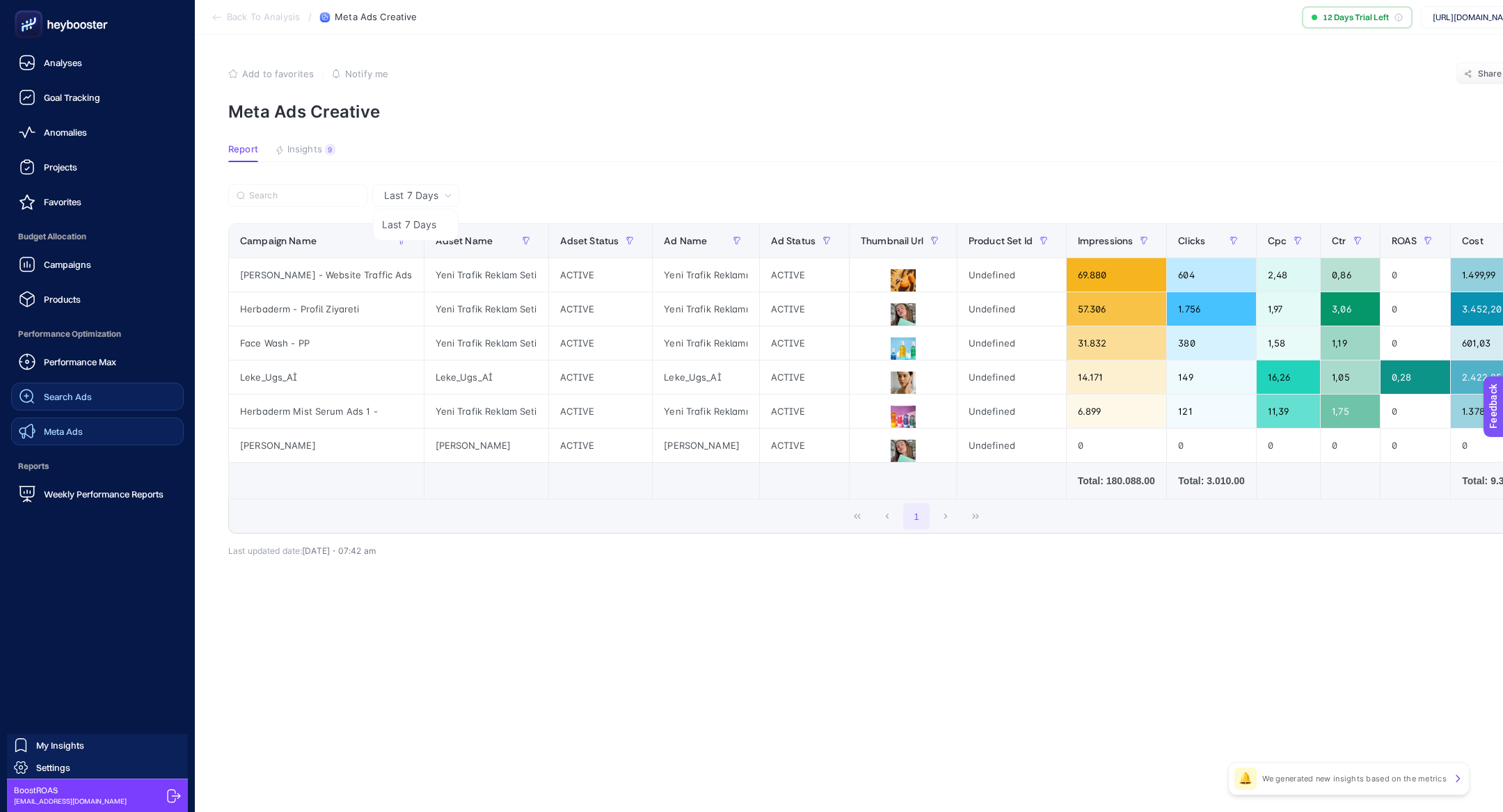
click at [90, 425] on link "Meta Ads" at bounding box center [97, 431] width 173 height 28
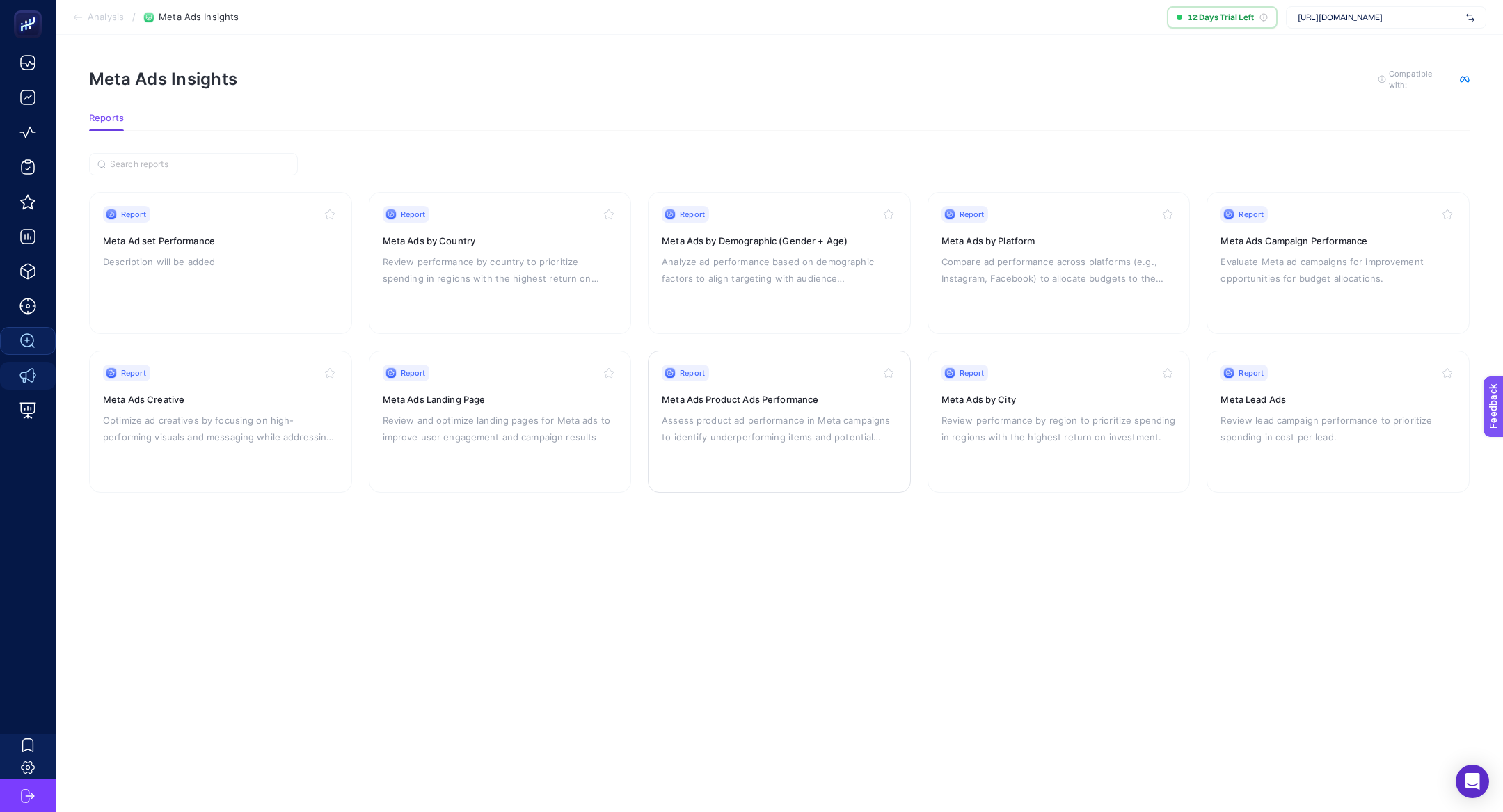
click at [761, 460] on div "Report Meta Ads Product Ads Performance Assess product ad performance in Meta c…" at bounding box center [779, 422] width 235 height 114
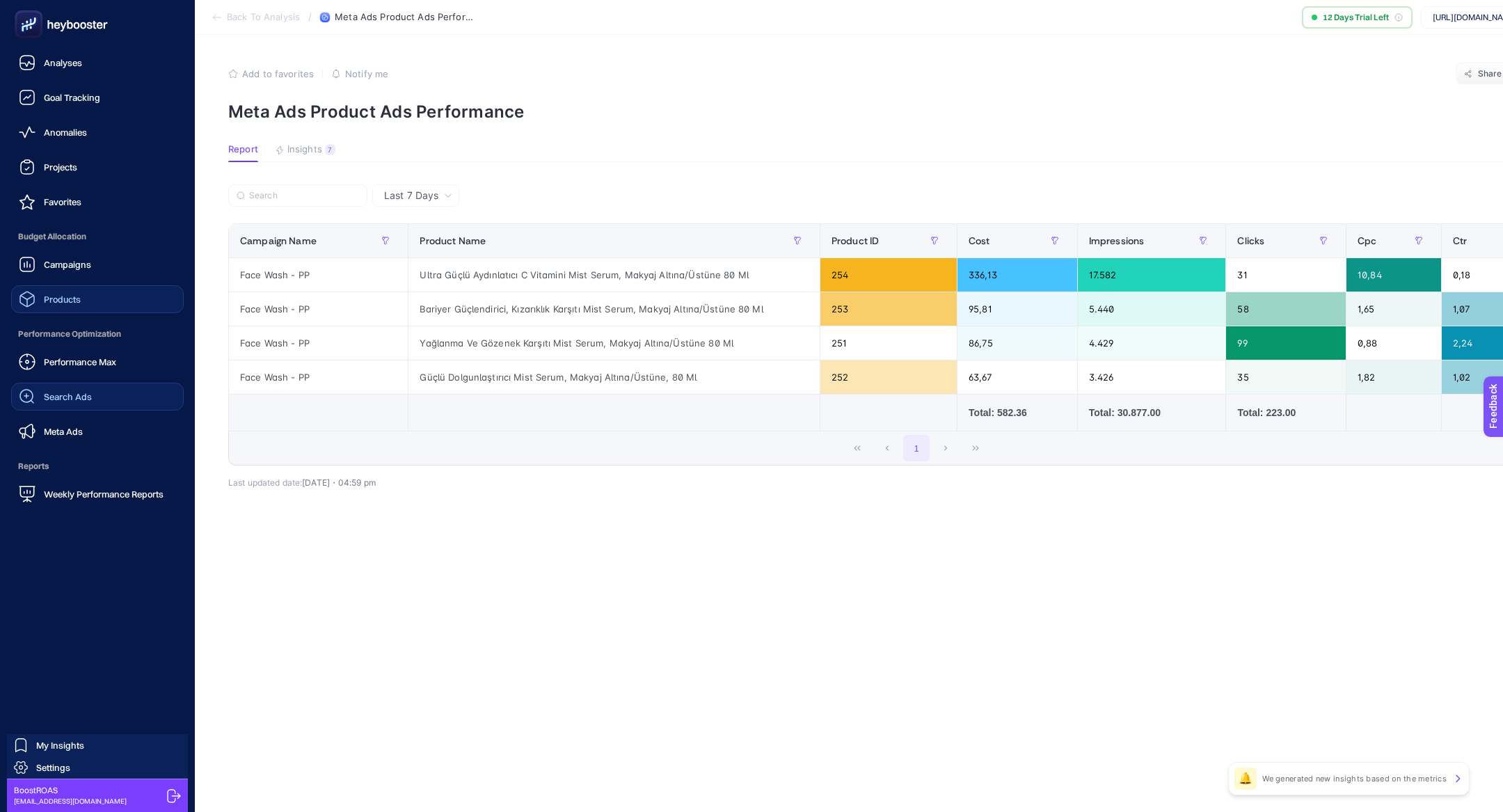
click at [108, 304] on link "Products" at bounding box center [97, 299] width 173 height 28
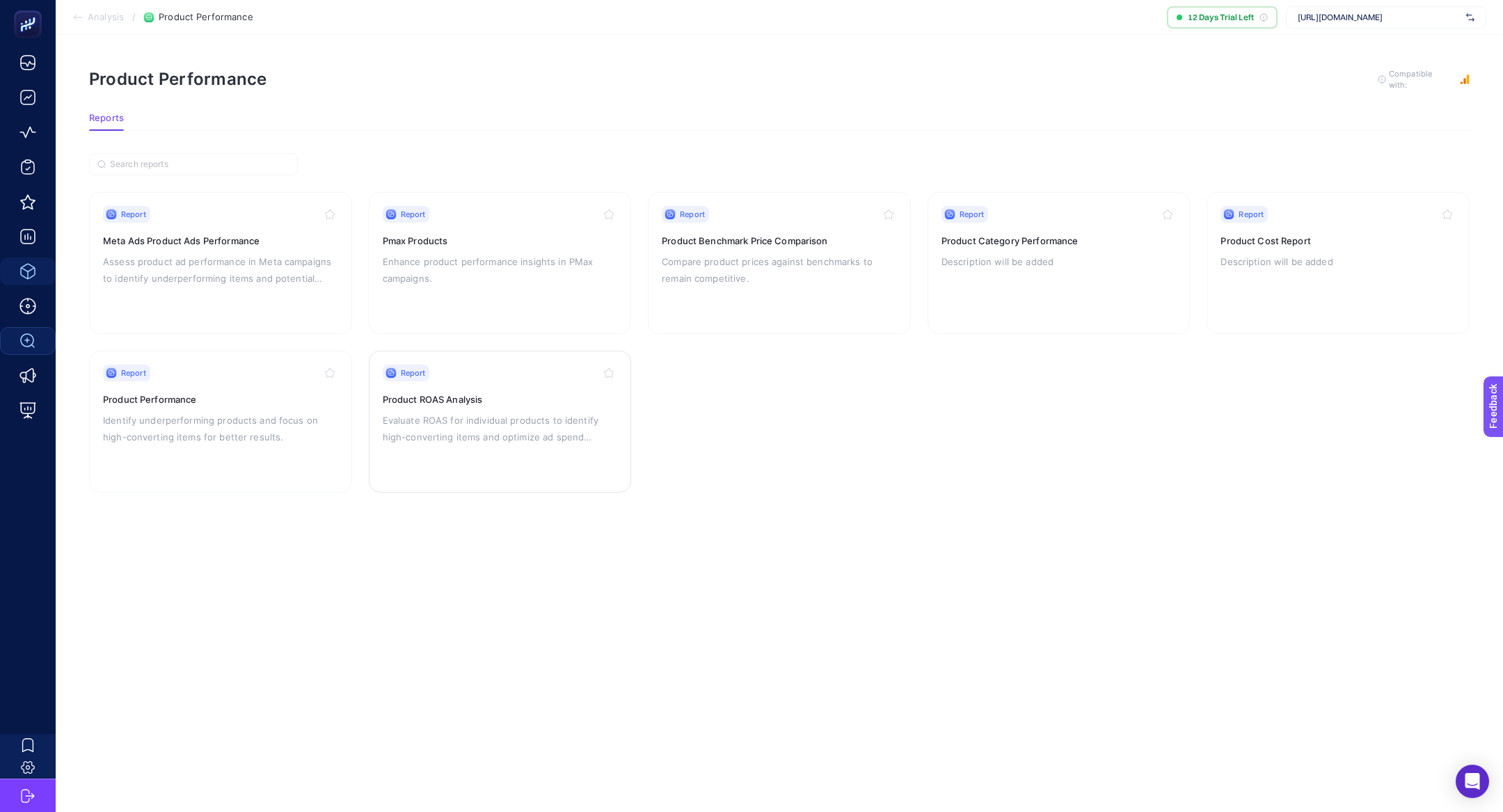
click at [551, 463] on div "Report Product ROAS Analysis Evaluate ROAS for individual products to identify …" at bounding box center [500, 422] width 235 height 114
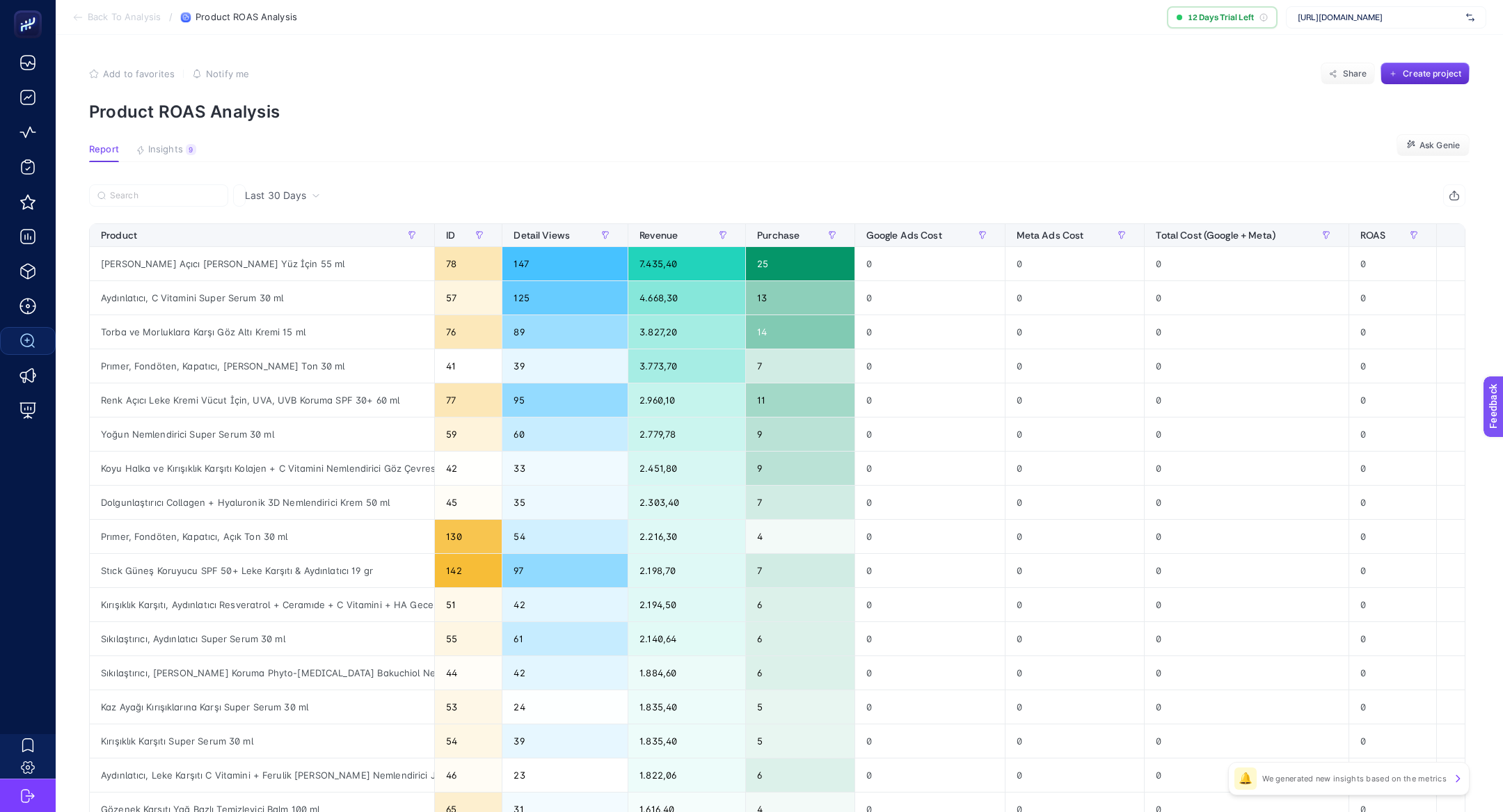
click at [292, 195] on span "Last 30 Days" at bounding box center [276, 196] width 61 height 14
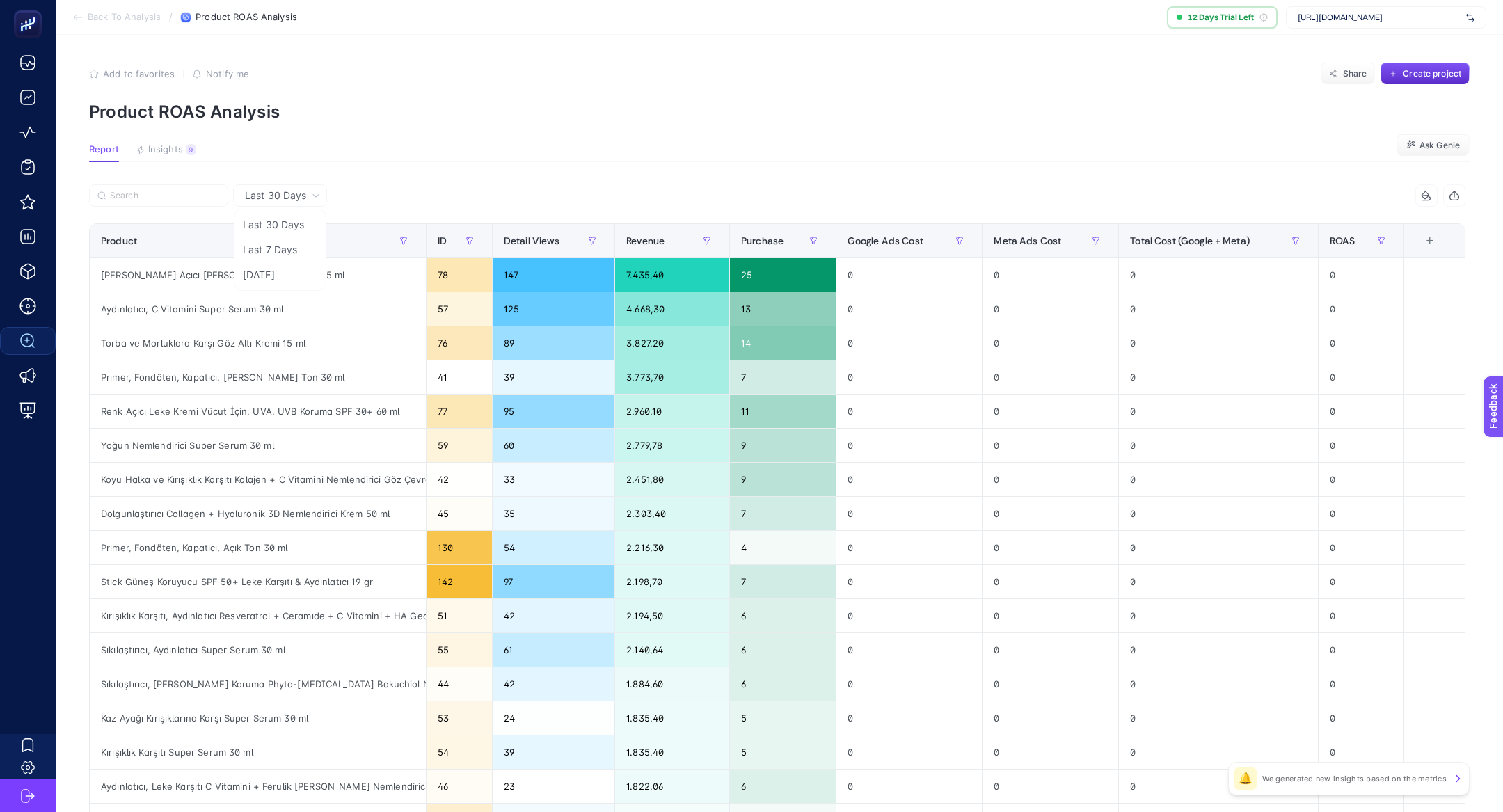
click at [298, 193] on span "Last 30 Days" at bounding box center [276, 196] width 61 height 14
click at [295, 243] on div "Product" at bounding box center [258, 240] width 314 height 22
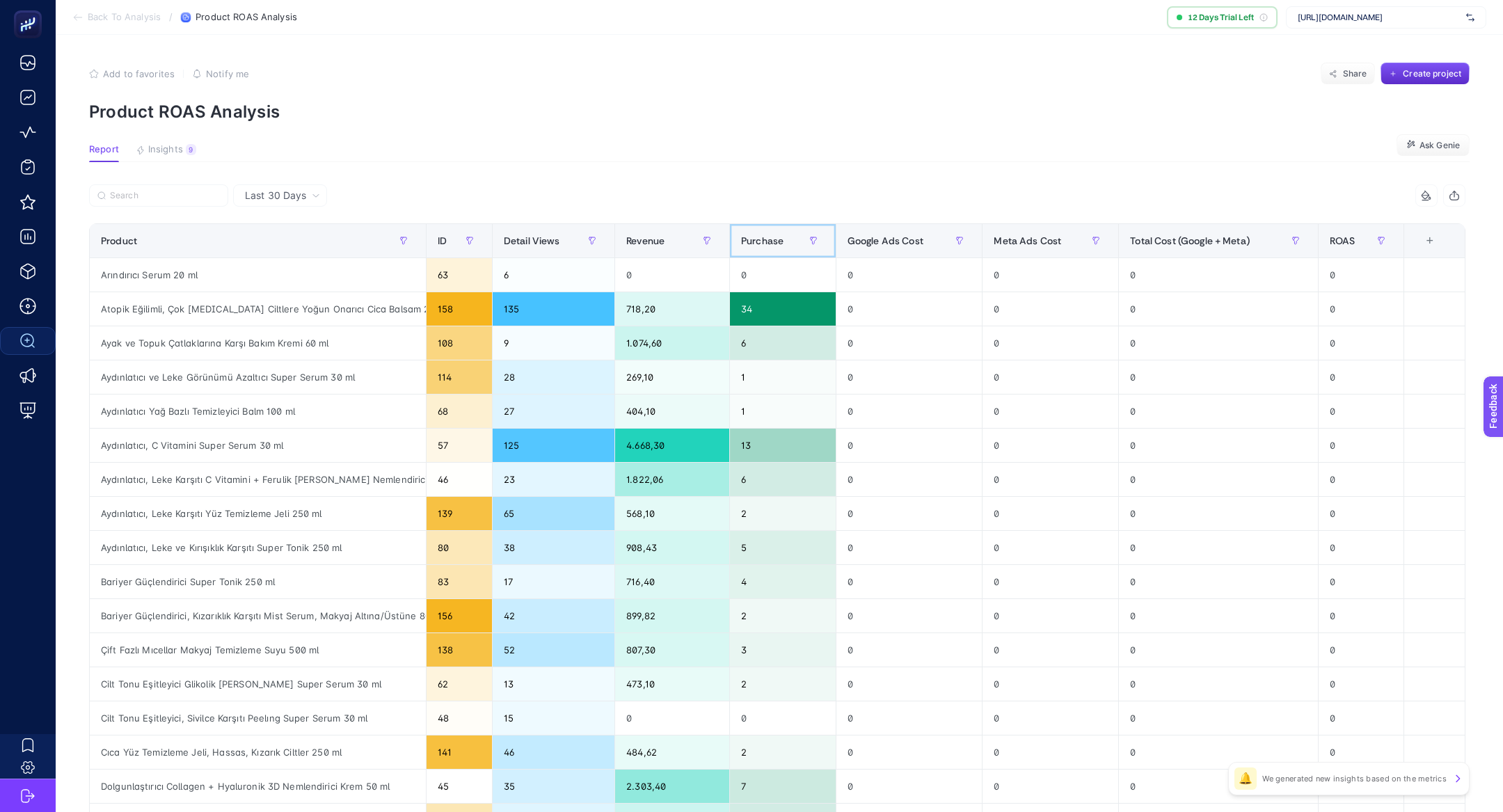
click at [759, 238] on span "Purchase" at bounding box center [762, 240] width 43 height 11
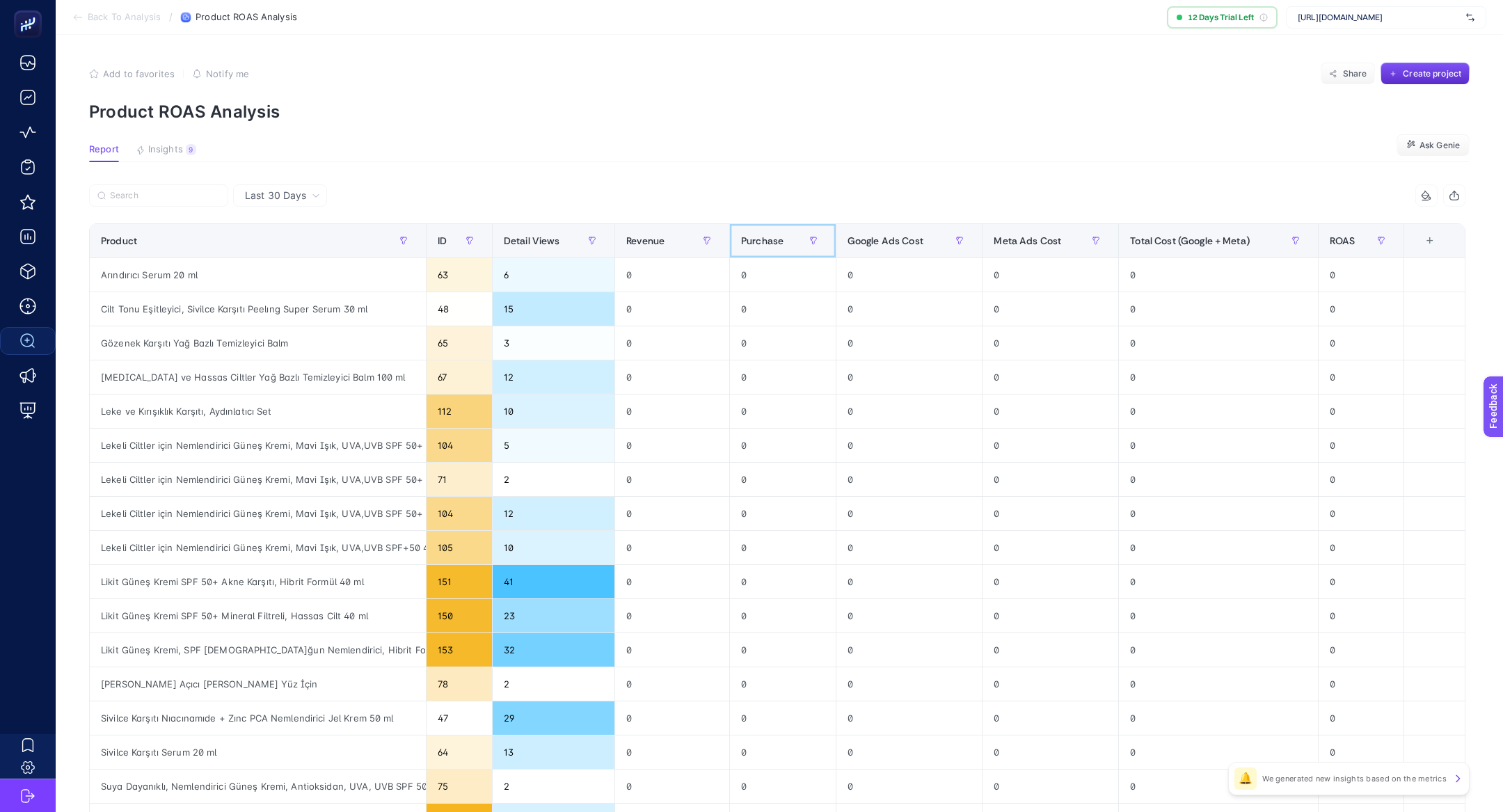
click at [759, 237] on span "Purchase" at bounding box center [762, 240] width 43 height 11
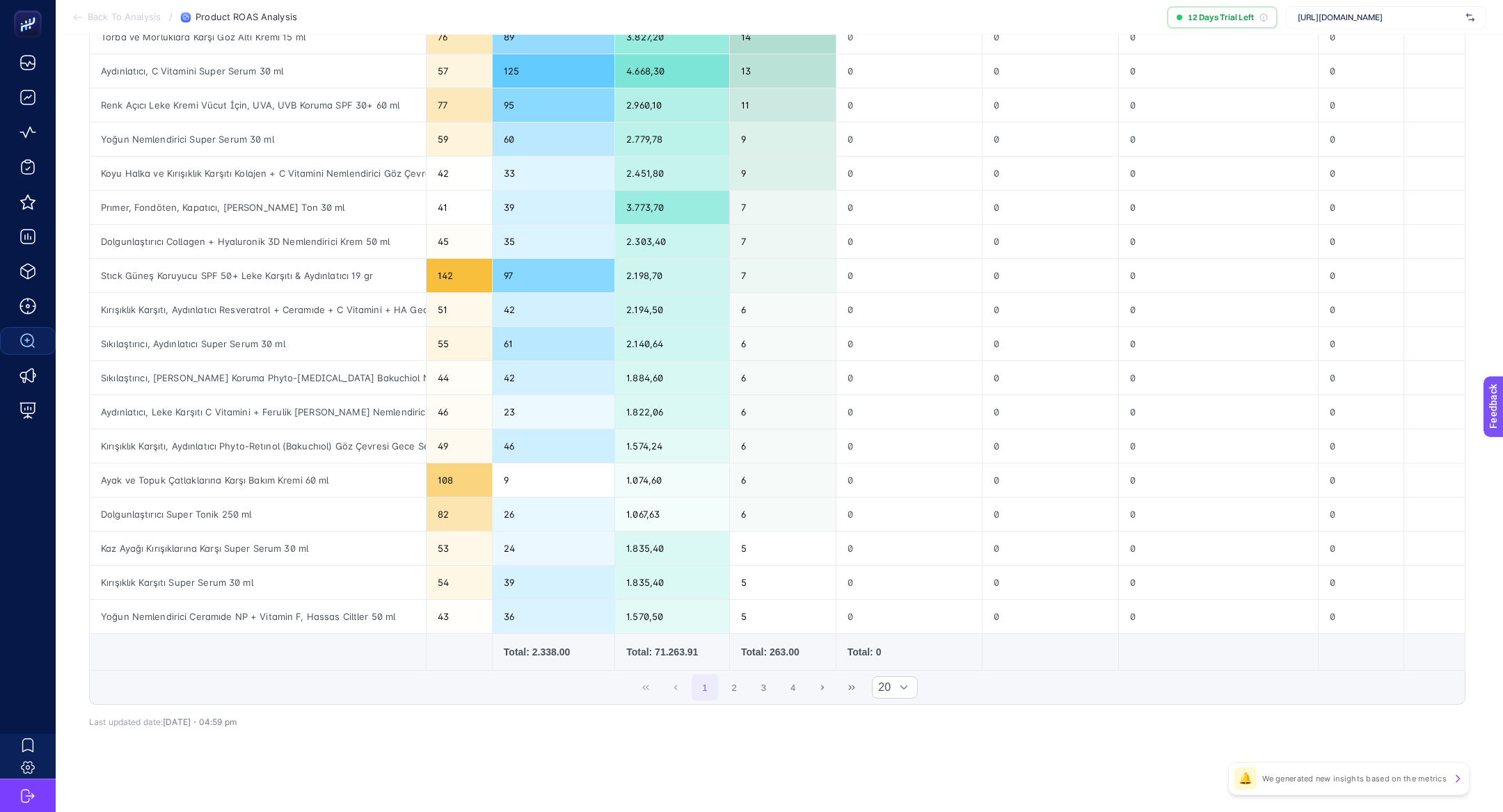
scroll to position [43, 0]
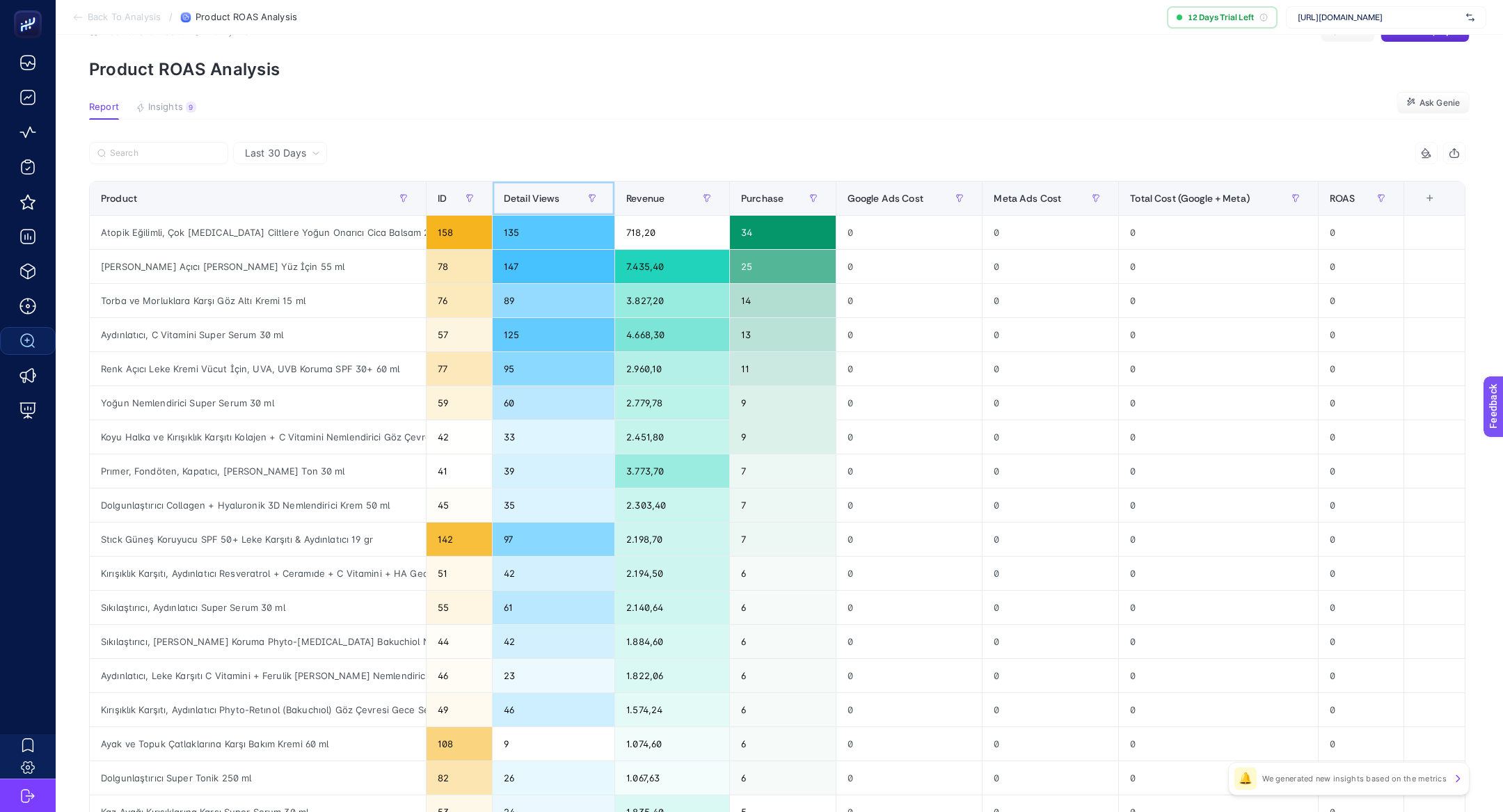
click at [537, 197] on span "Detail Views" at bounding box center [532, 198] width 56 height 11
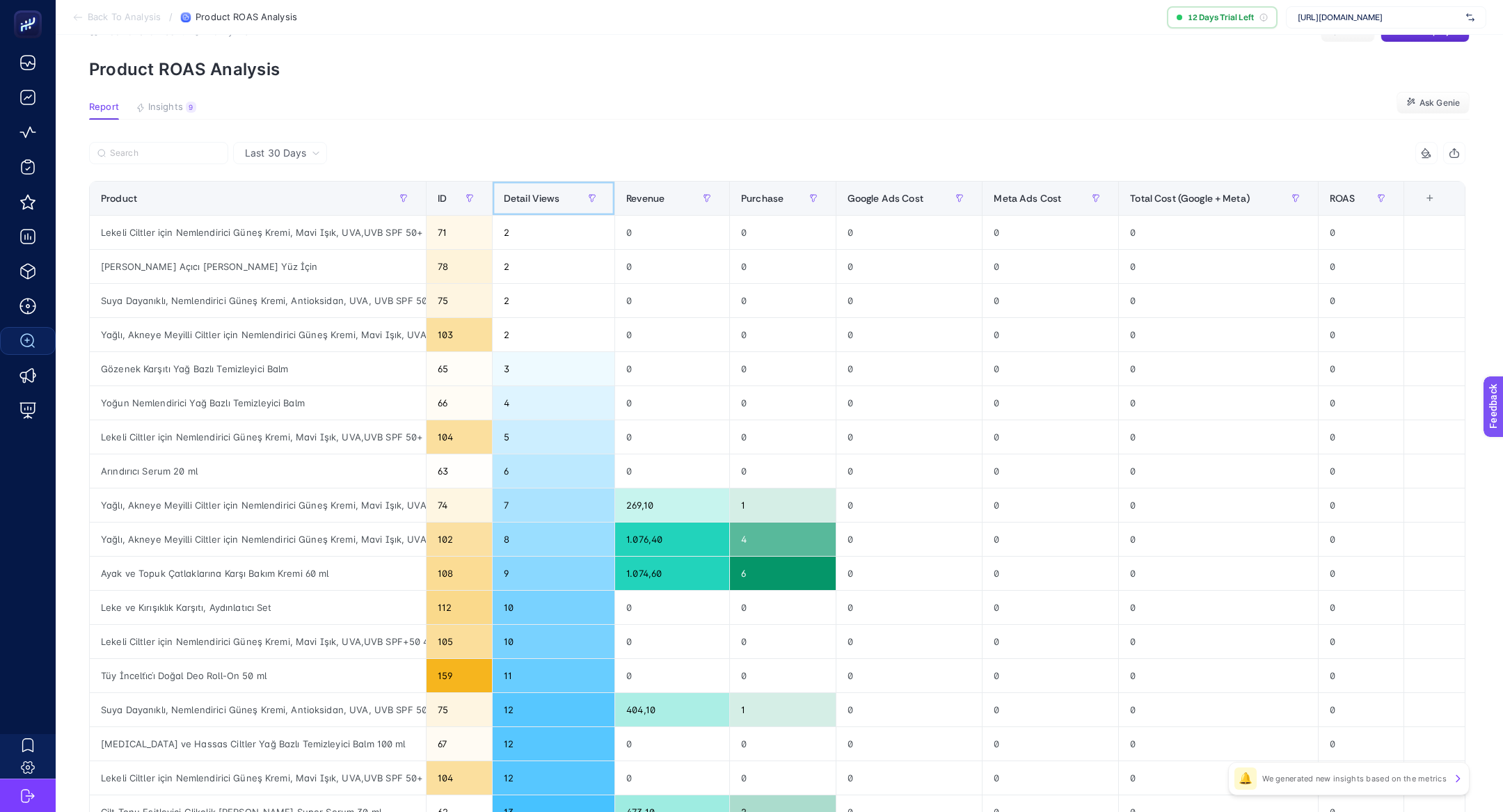
click at [537, 197] on span "Detail Views" at bounding box center [532, 198] width 56 height 11
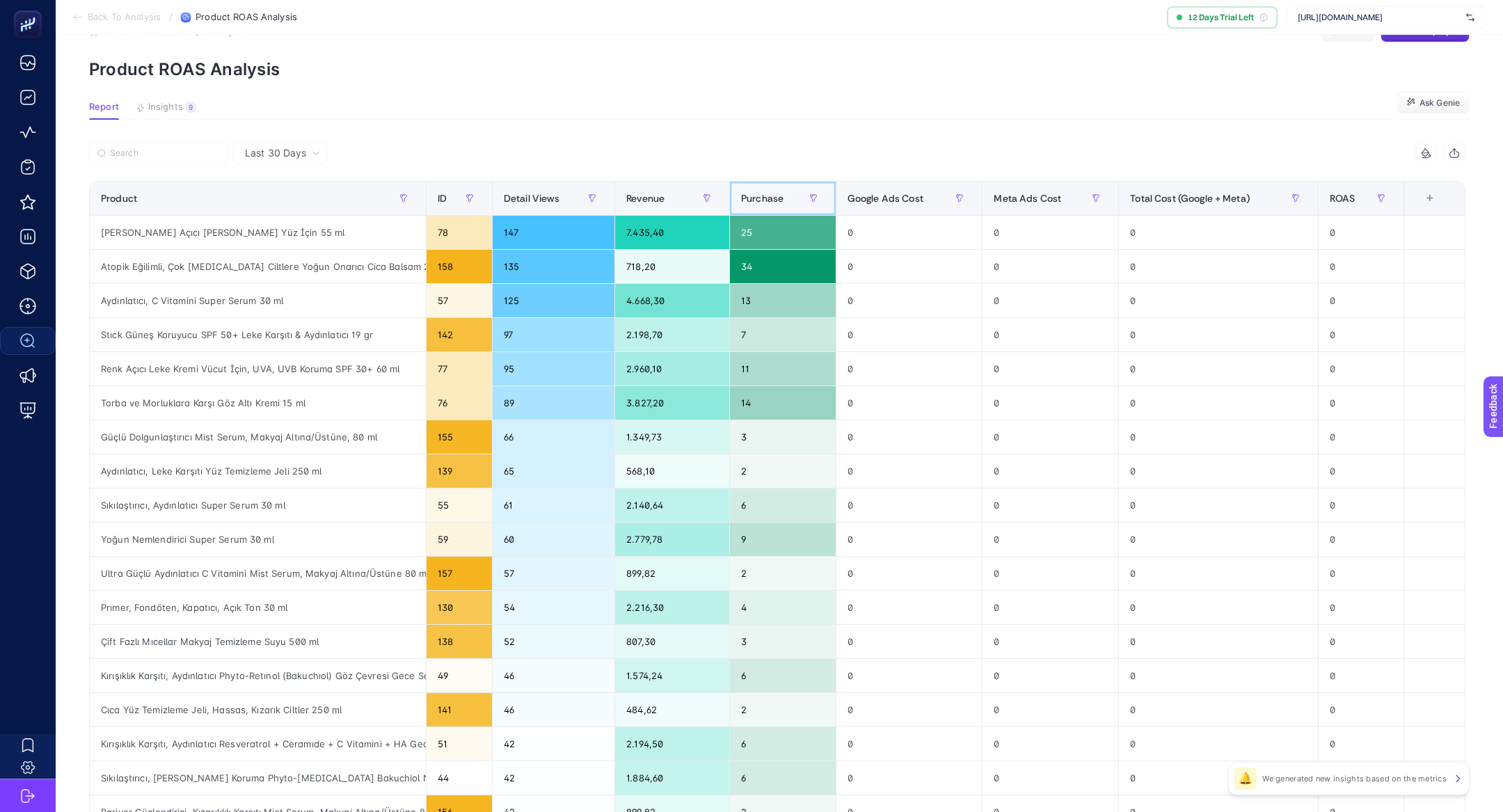
click at [765, 196] on span "Purchase" at bounding box center [762, 198] width 43 height 11
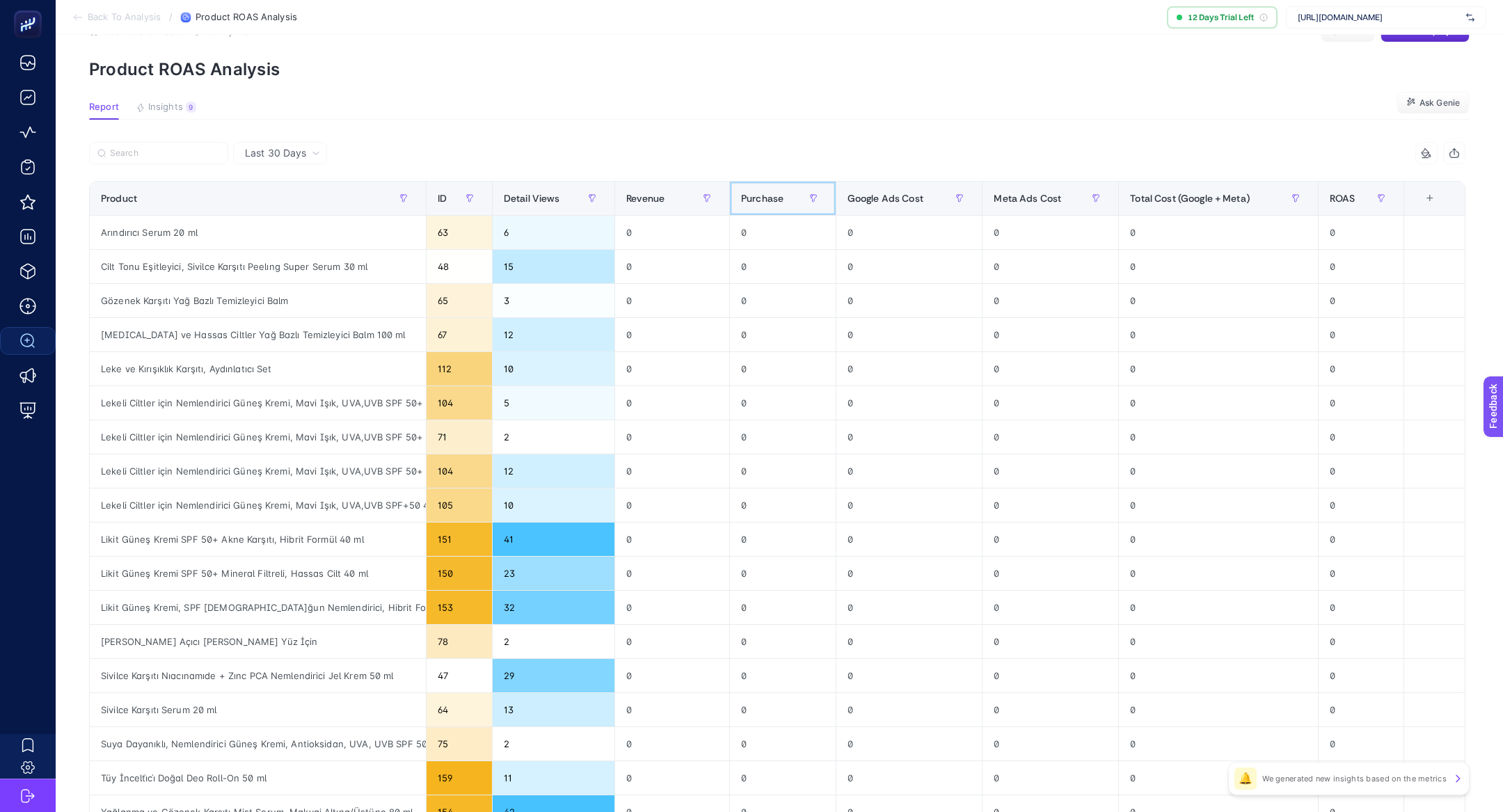
click at [765, 196] on span "Purchase" at bounding box center [762, 198] width 43 height 11
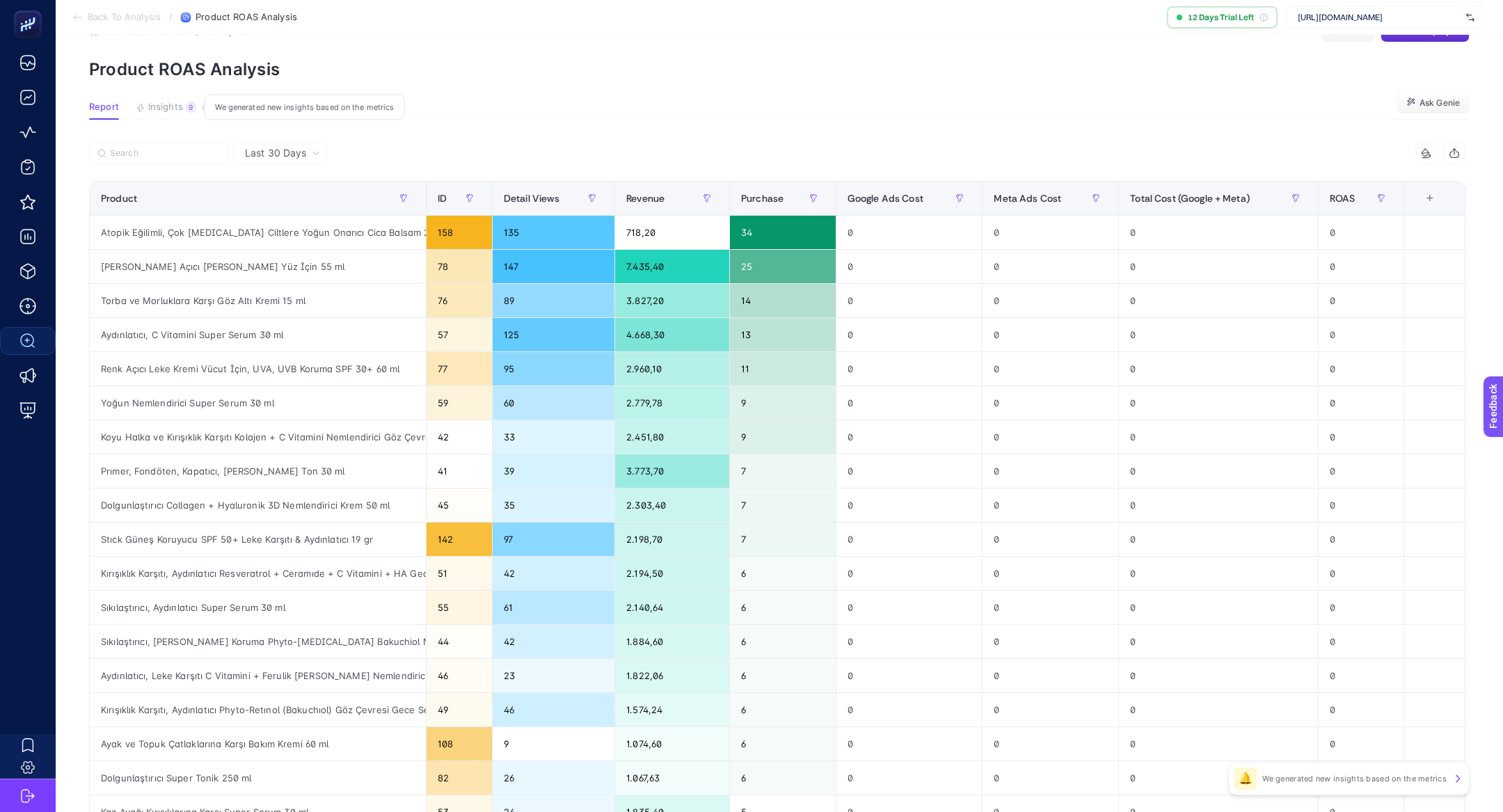
click at [159, 113] on button "Insights 9 We generated new insights based on the metrics" at bounding box center [166, 110] width 61 height 18
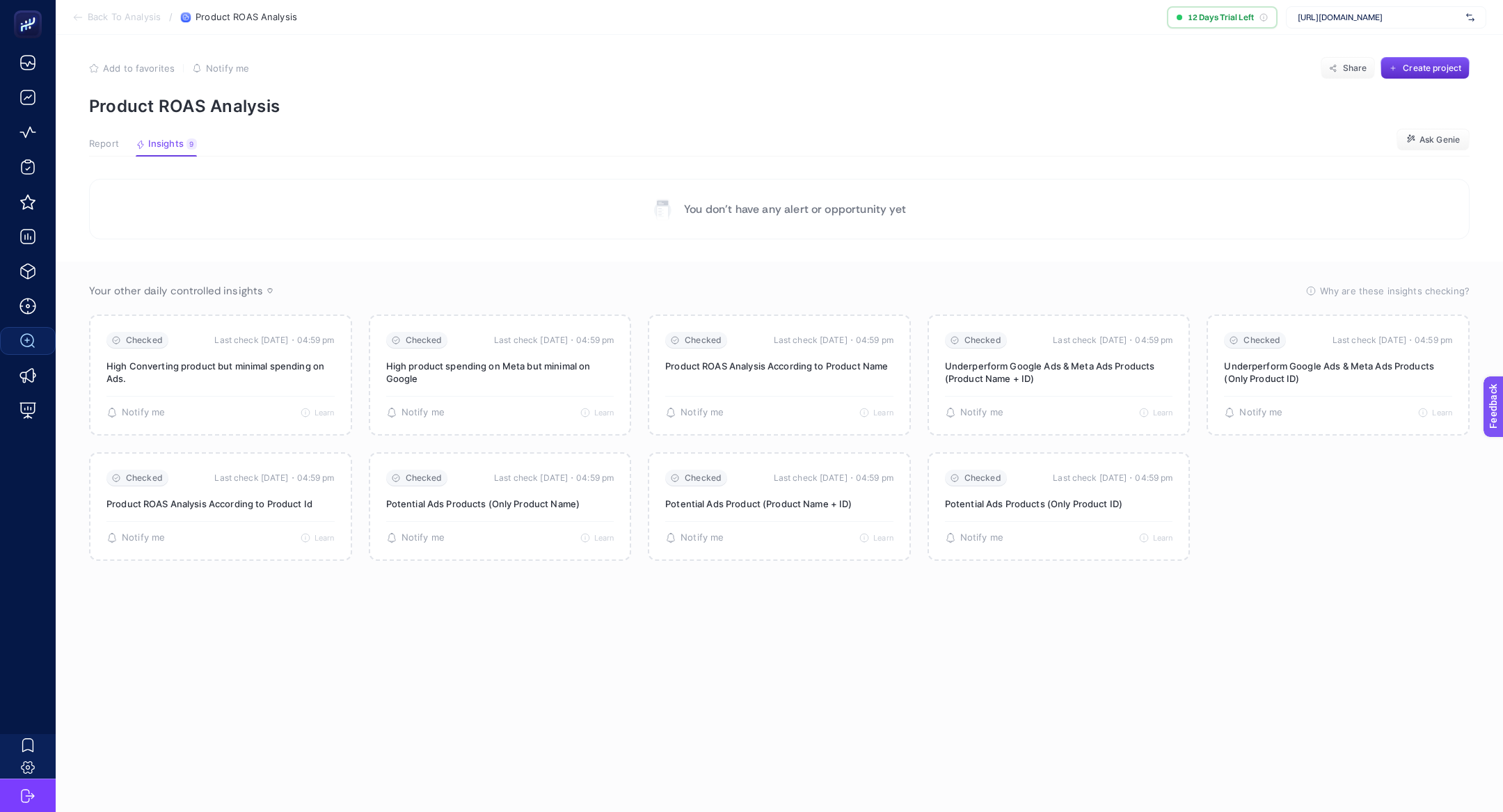
scroll to position [5, 0]
click at [113, 107] on p "Product ROAS Analysis" at bounding box center [779, 106] width 1380 height 21
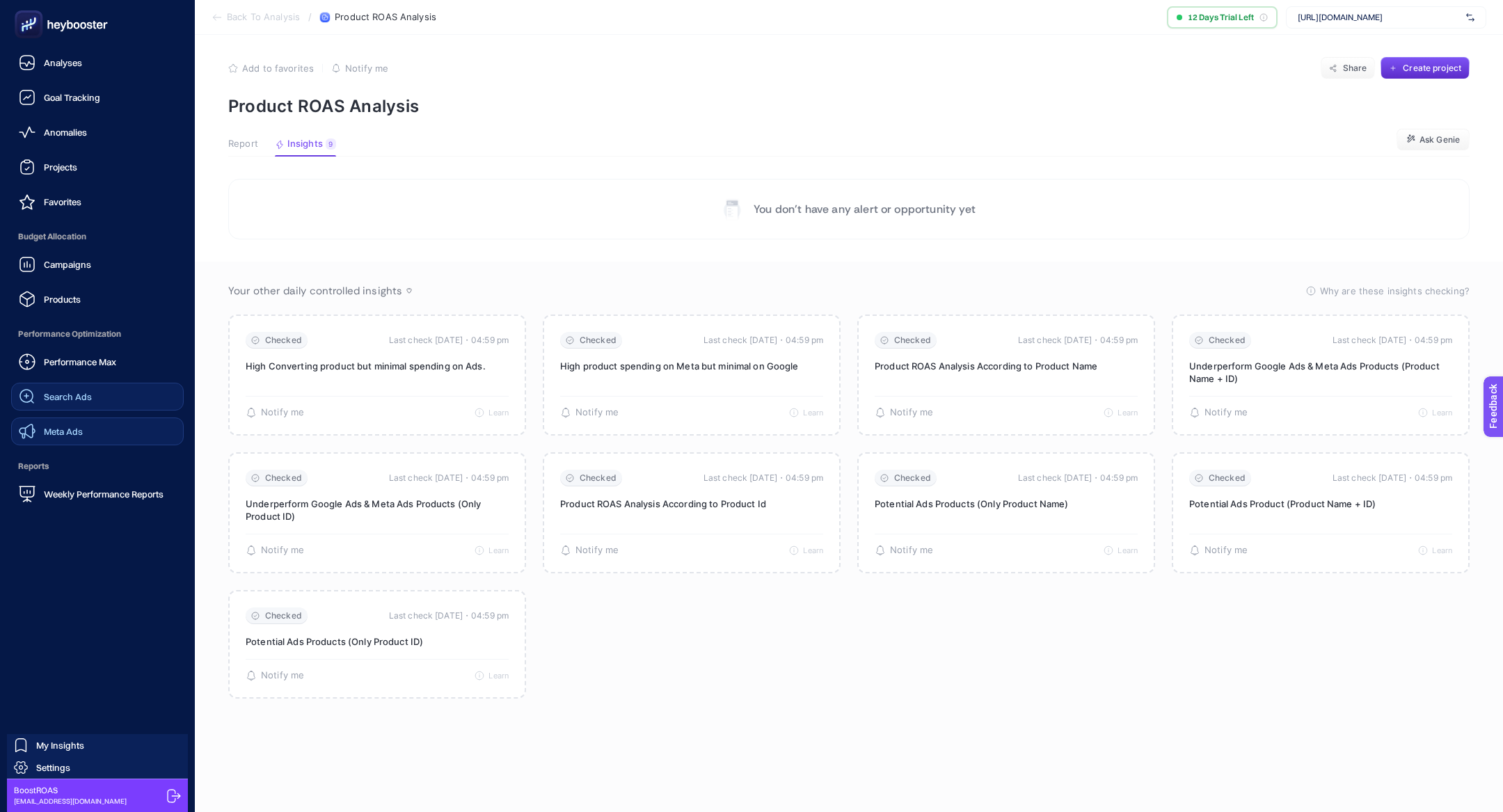
click at [94, 422] on link "Meta Ads" at bounding box center [97, 431] width 173 height 28
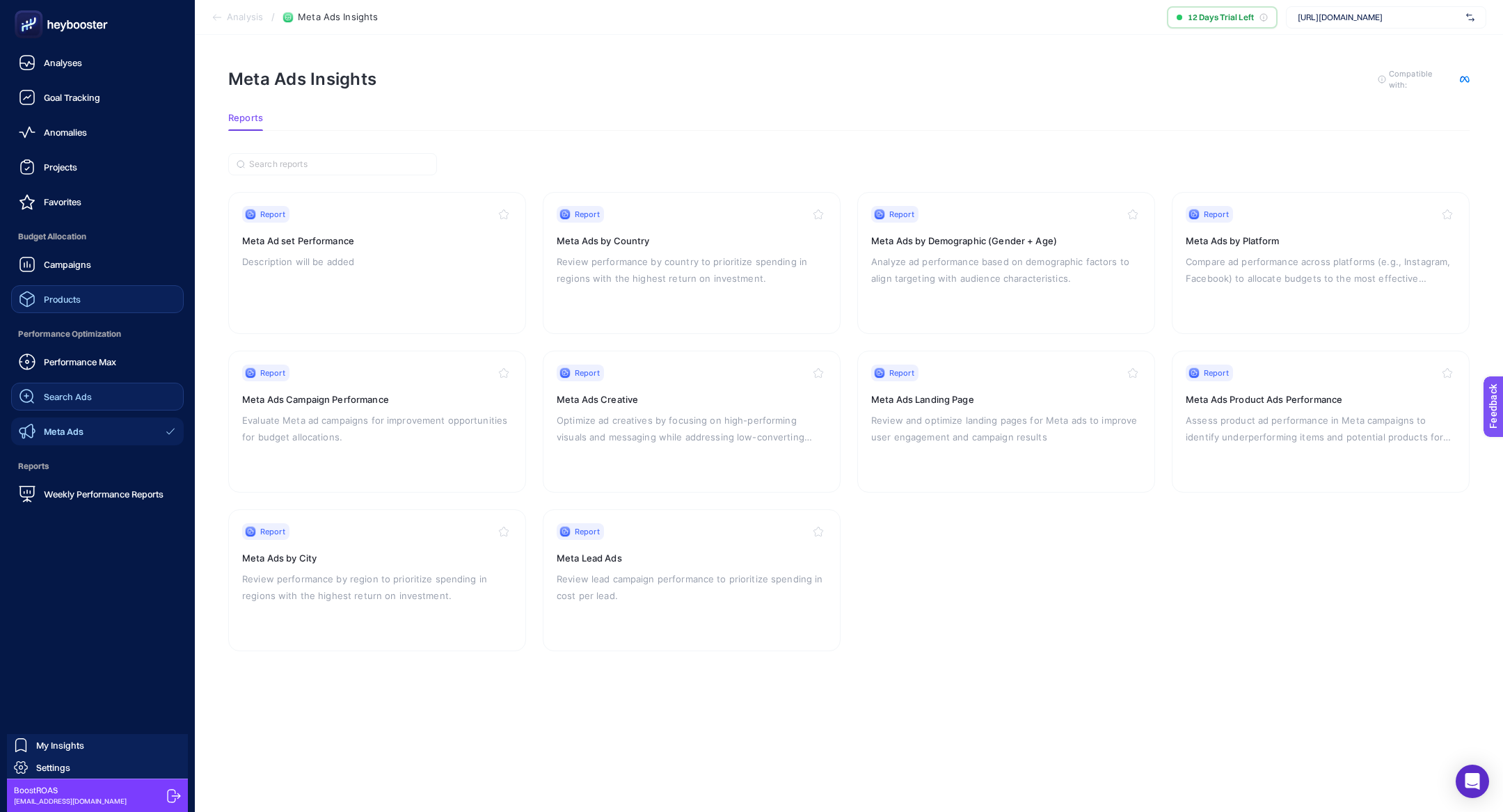
click at [117, 303] on link "Products" at bounding box center [97, 299] width 173 height 28
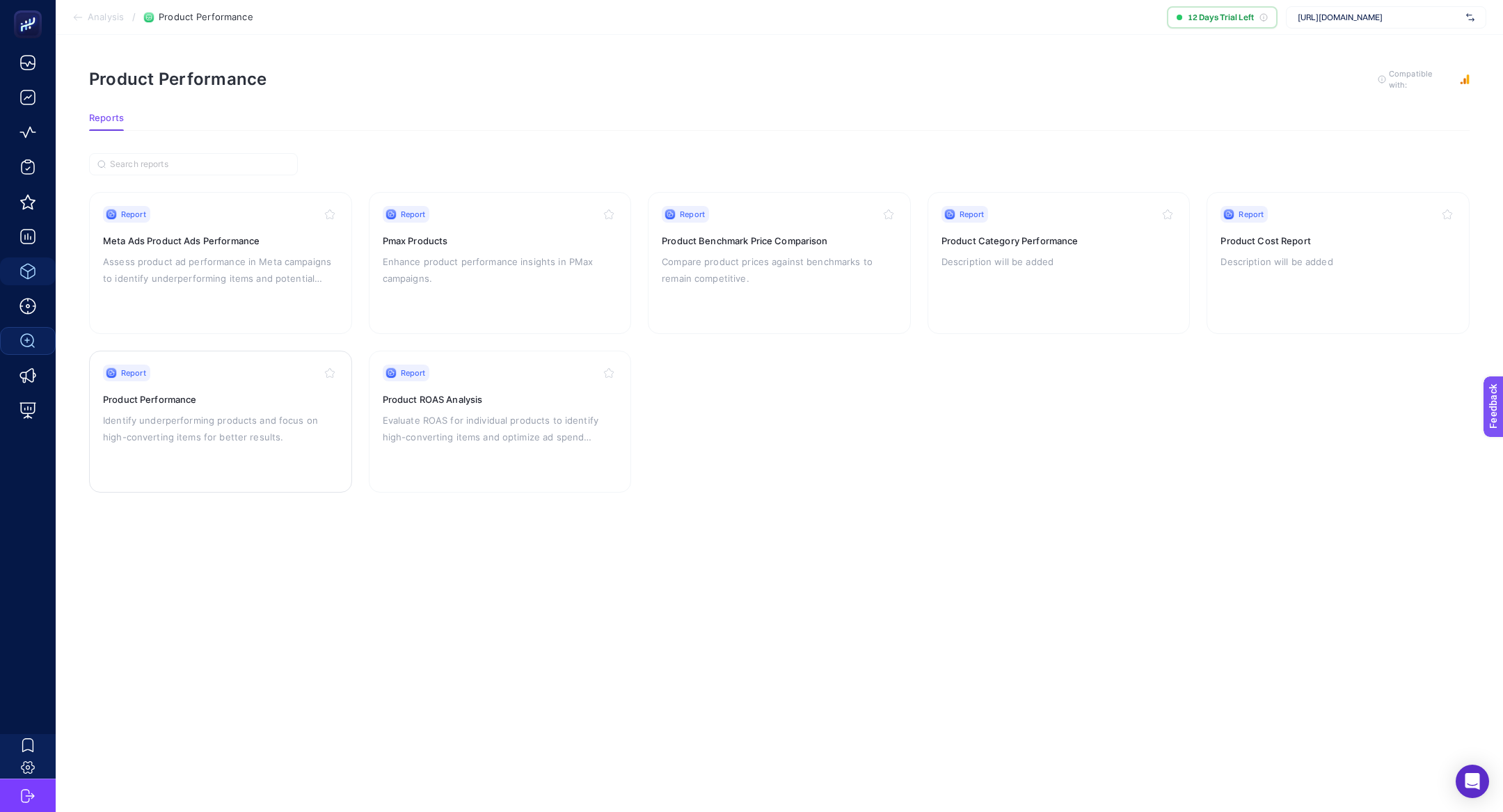
click at [232, 422] on p "Identify underperforming products and focus on high-converting items for better…" at bounding box center [220, 428] width 235 height 33
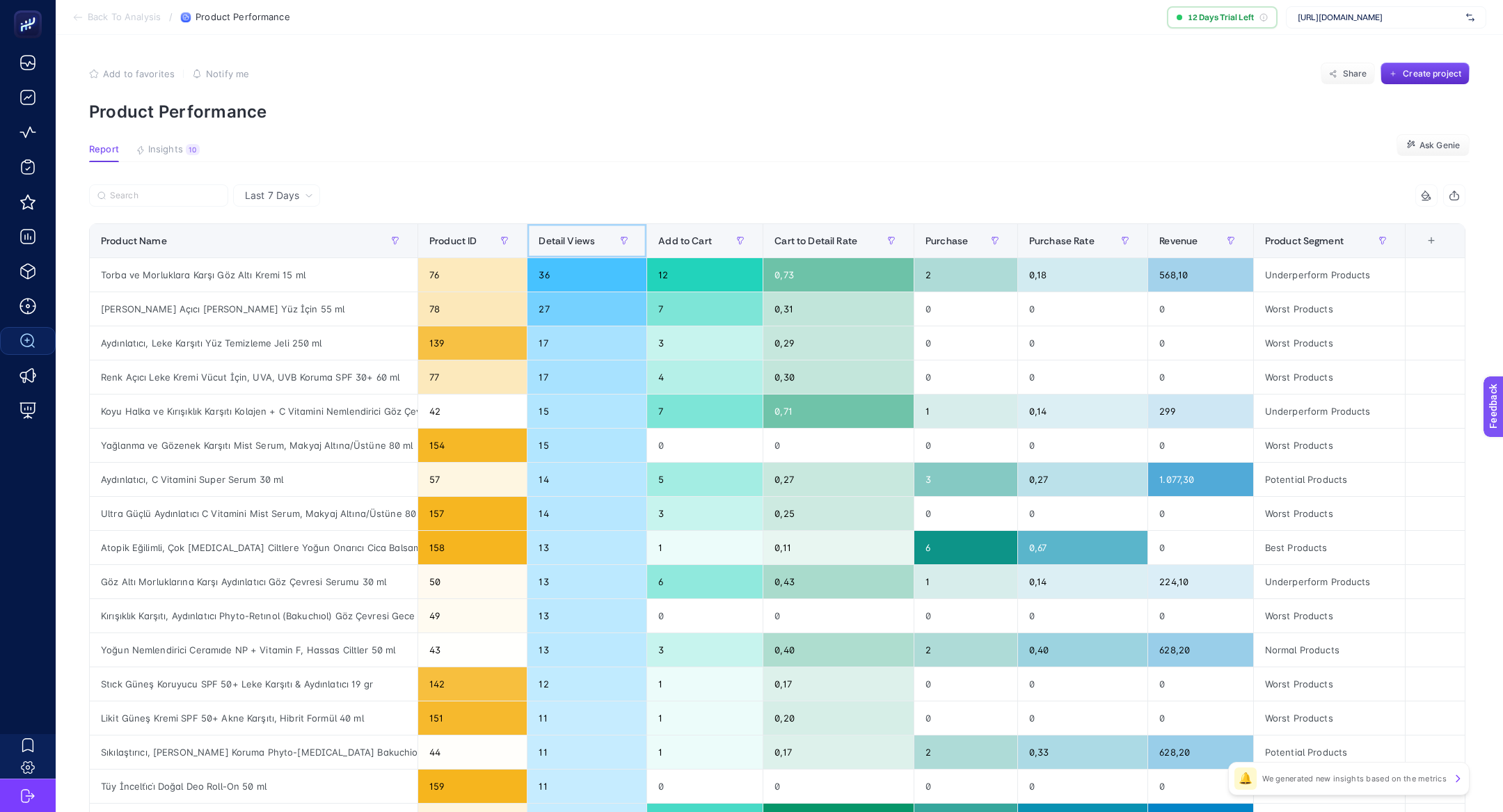
click at [562, 247] on div "Detail Views" at bounding box center [586, 240] width 97 height 22
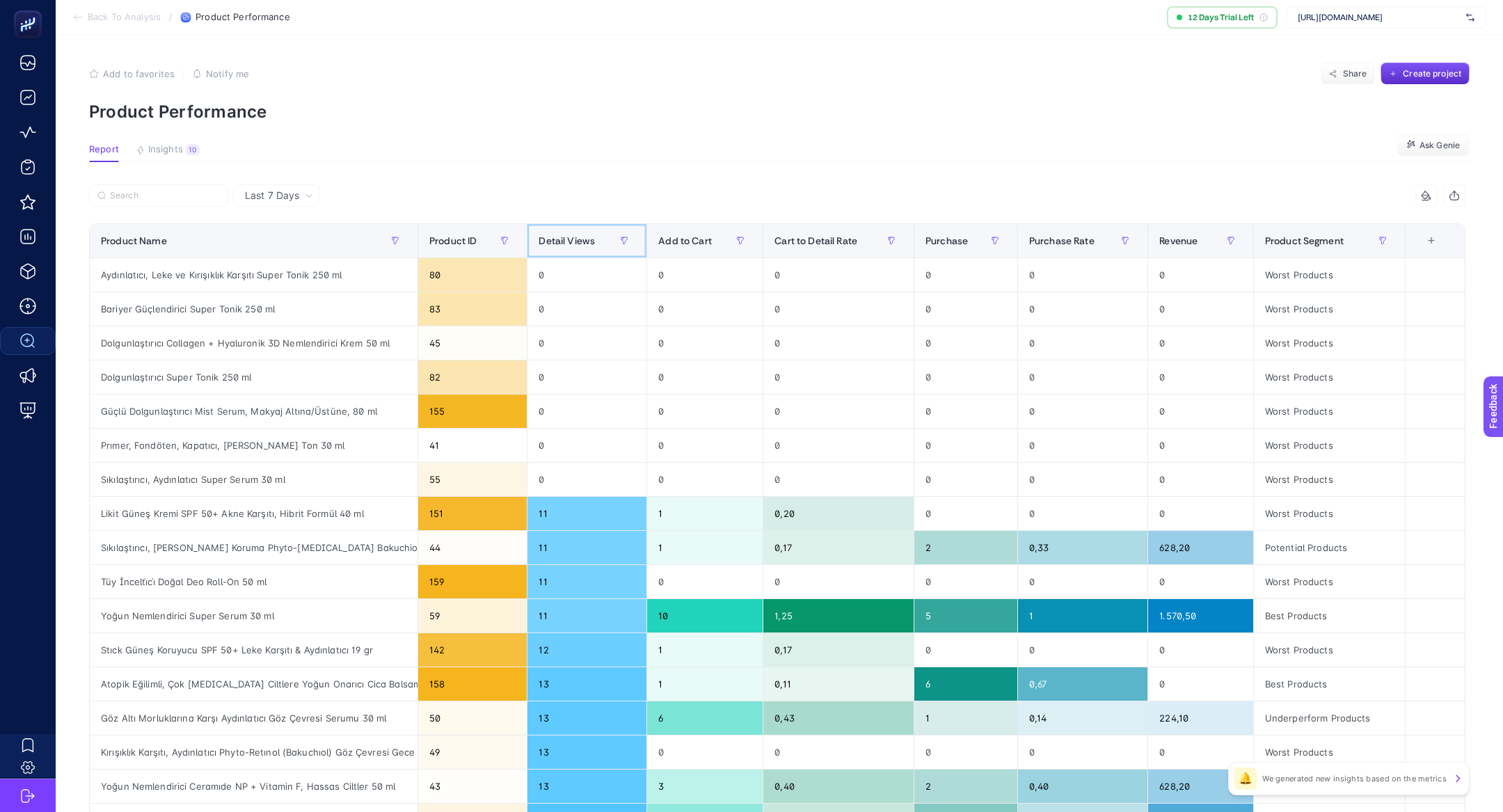
click at [563, 247] on div "Detail Views" at bounding box center [586, 240] width 97 height 22
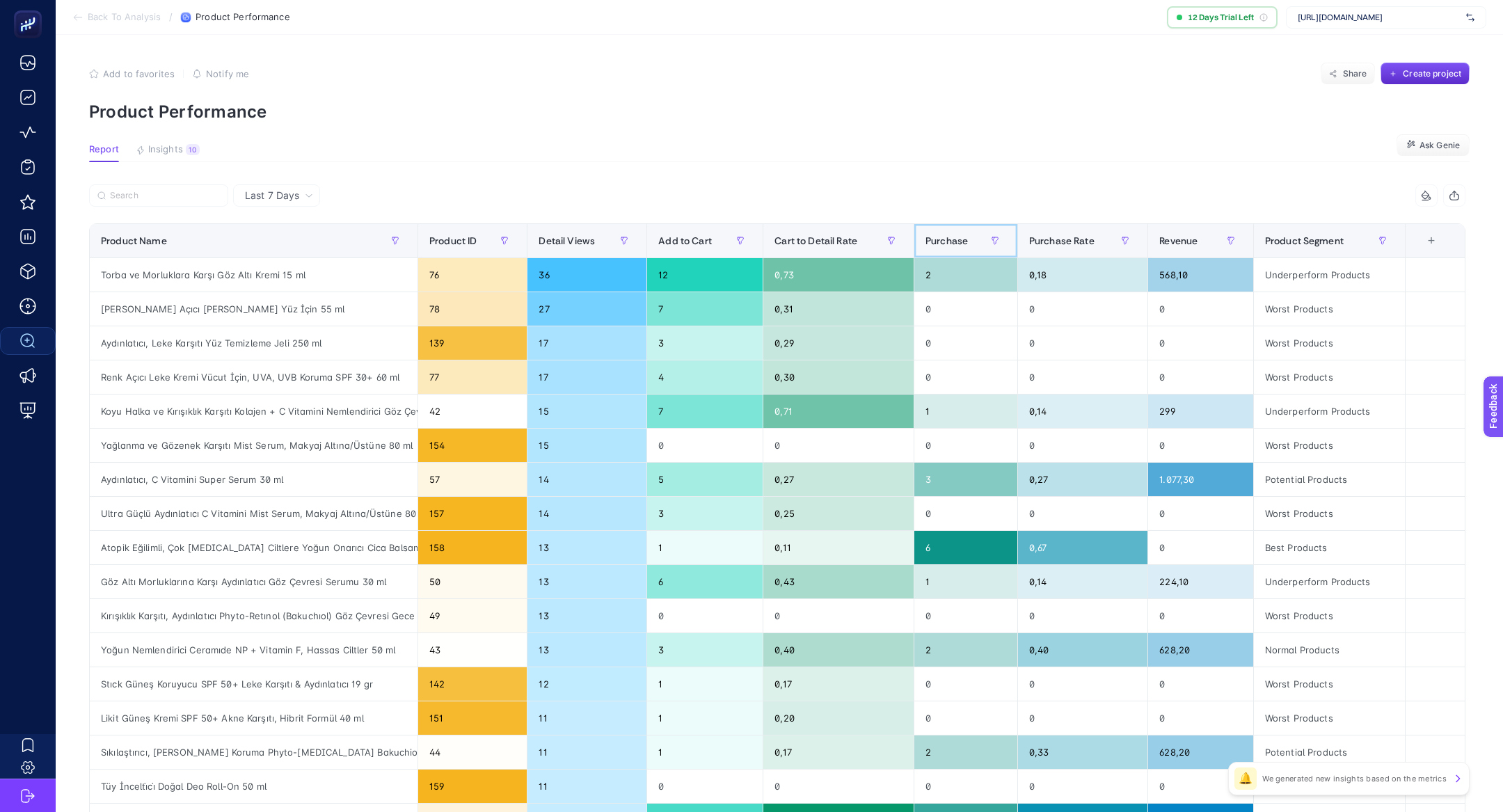
click at [955, 240] on span "Purchase" at bounding box center [947, 240] width 43 height 11
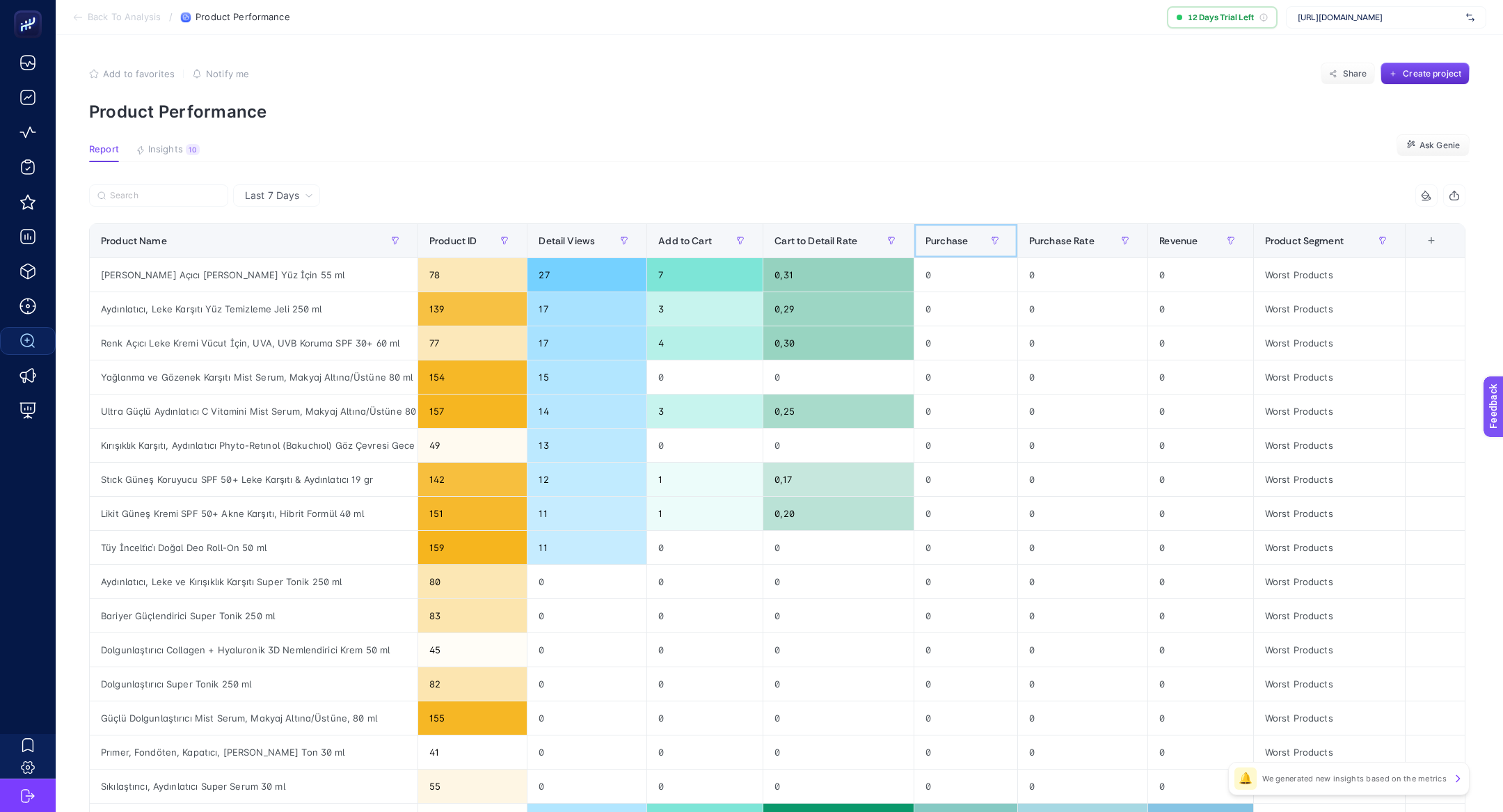
click at [955, 240] on span "Purchase" at bounding box center [947, 240] width 43 height 11
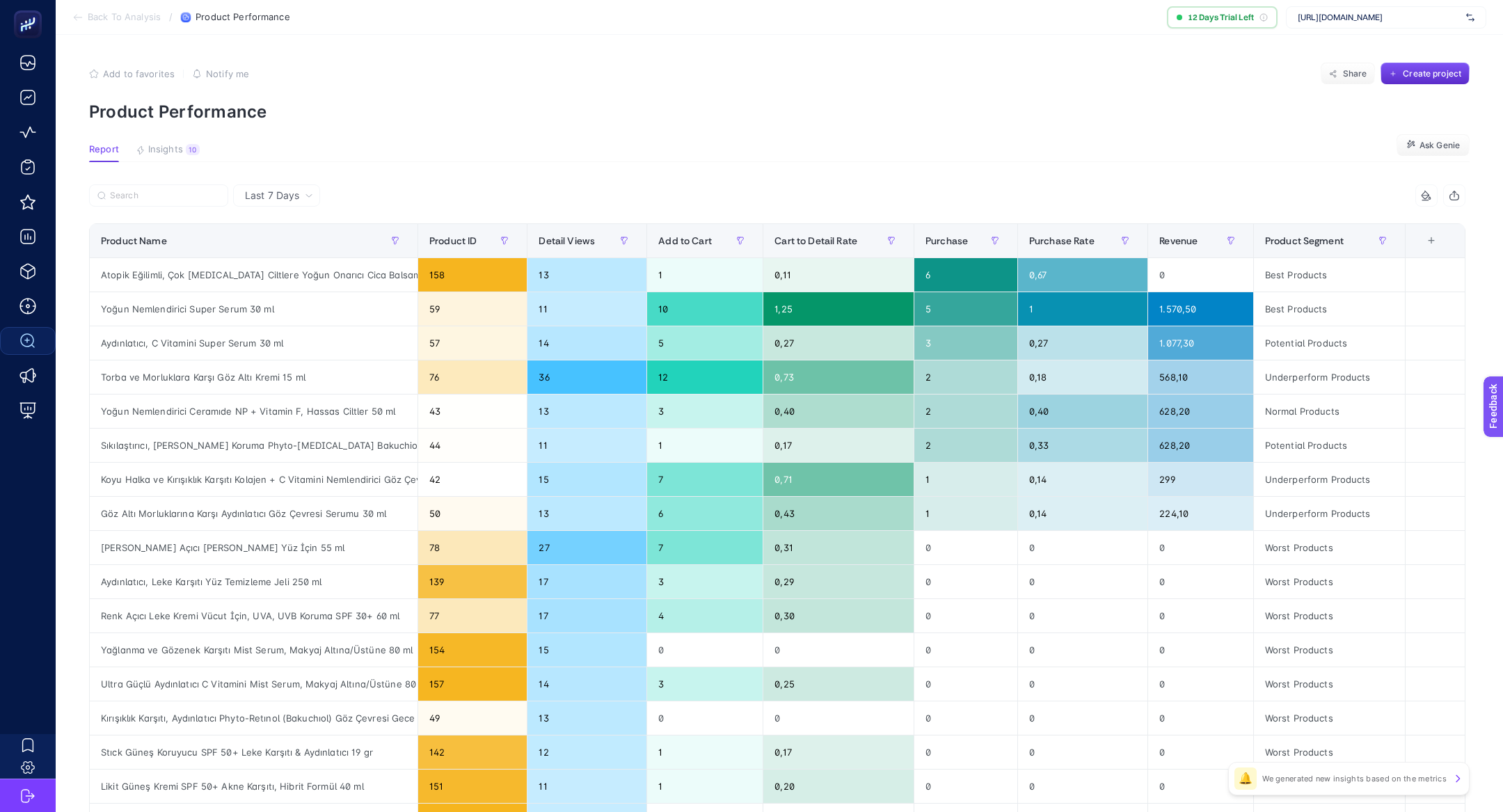
click at [959, 161] on section "Report Insights 10 We generated new insights based on the metrics Ask Genie" at bounding box center [779, 153] width 1380 height 18
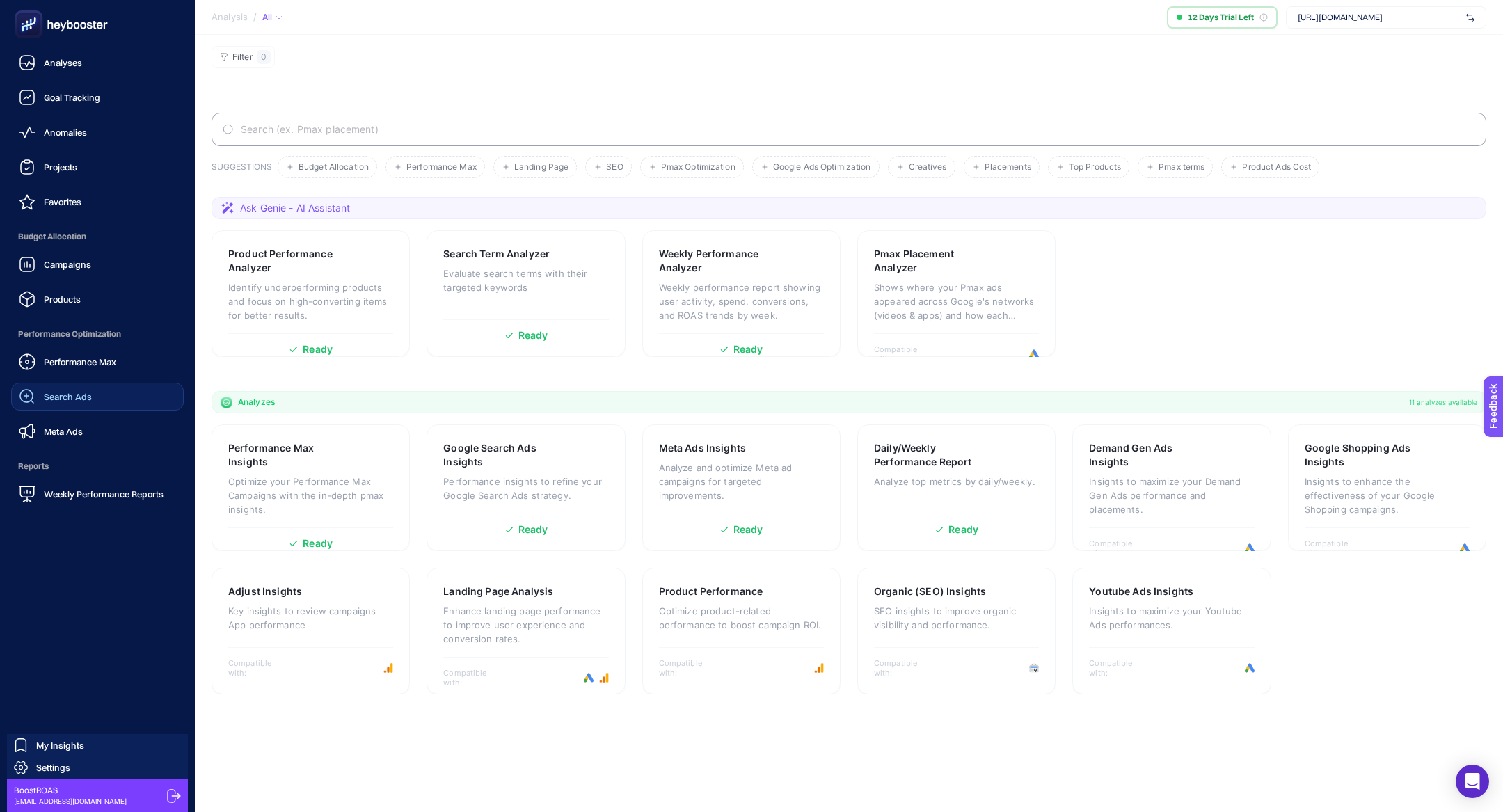
click at [109, 395] on link "Search Ads" at bounding box center [97, 396] width 173 height 28
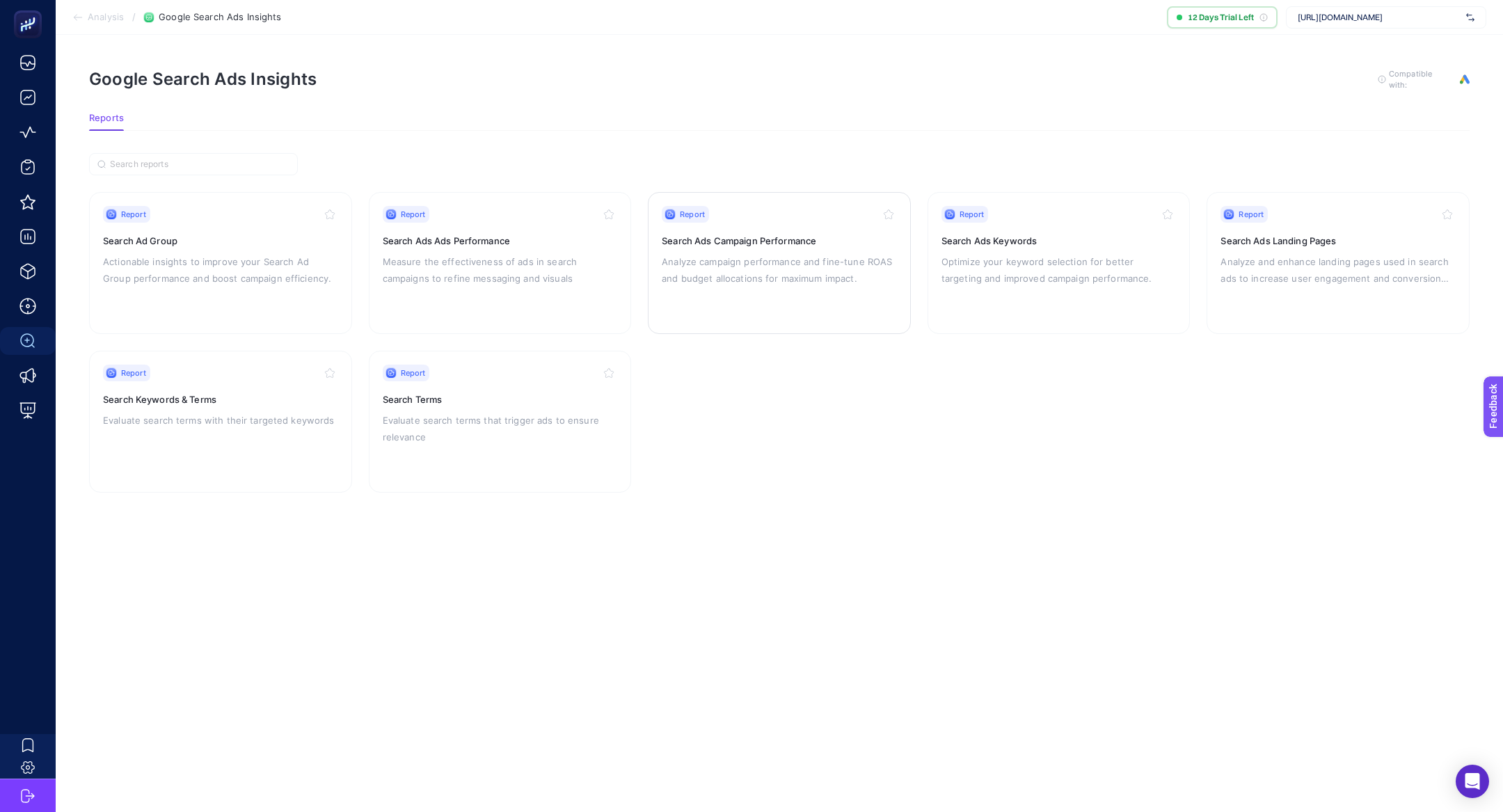
click at [784, 253] on p "Analyze campaign performance and fine-tune ROAS and budget allocations for maxi…" at bounding box center [779, 270] width 235 height 33
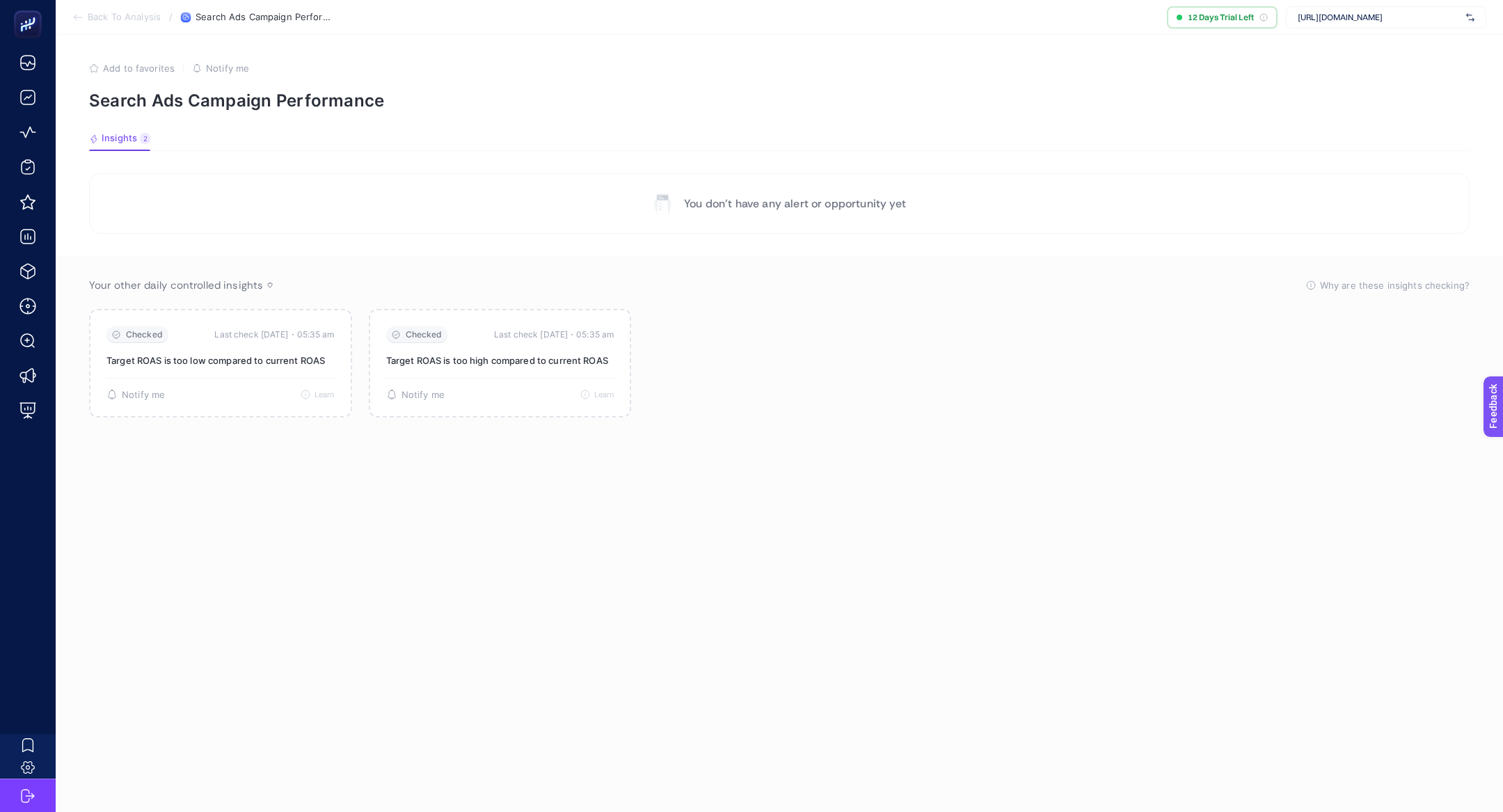
click at [578, 206] on section "You don’t have any alert or opportunity yet" at bounding box center [779, 204] width 1380 height 61
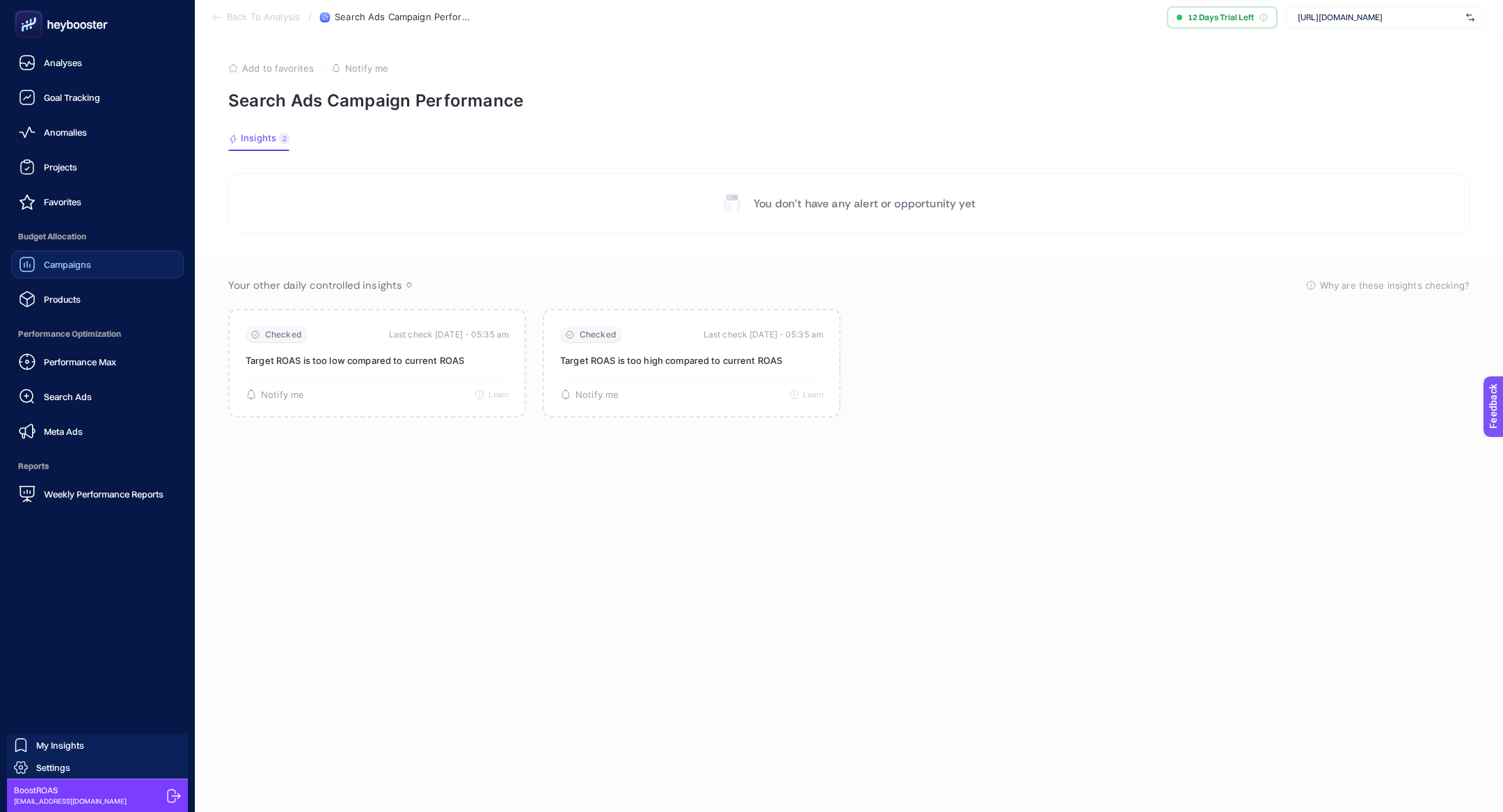
click at [110, 266] on link "Campaigns" at bounding box center [97, 264] width 173 height 28
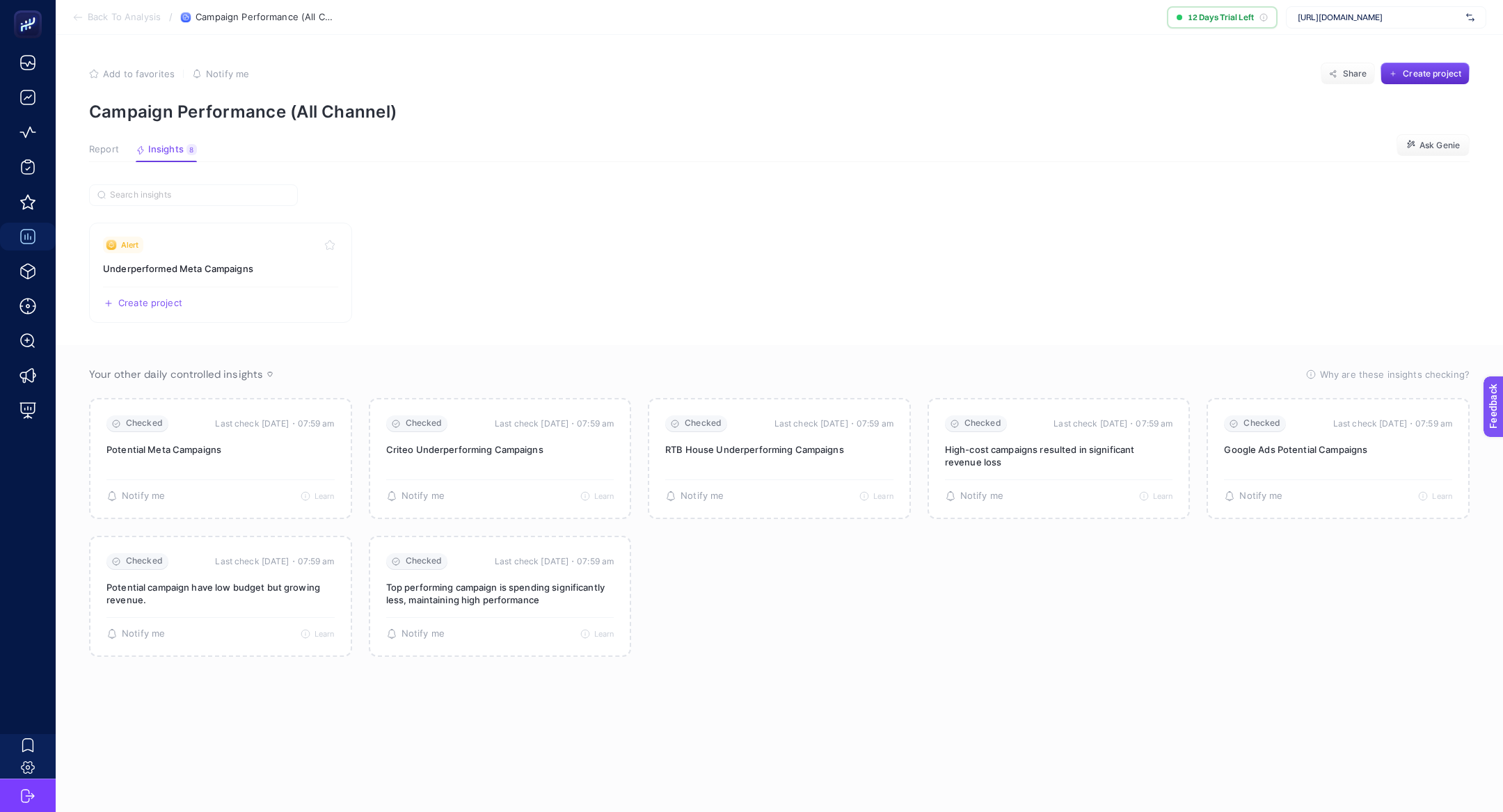
click at [104, 146] on span "Report" at bounding box center [104, 149] width 30 height 11
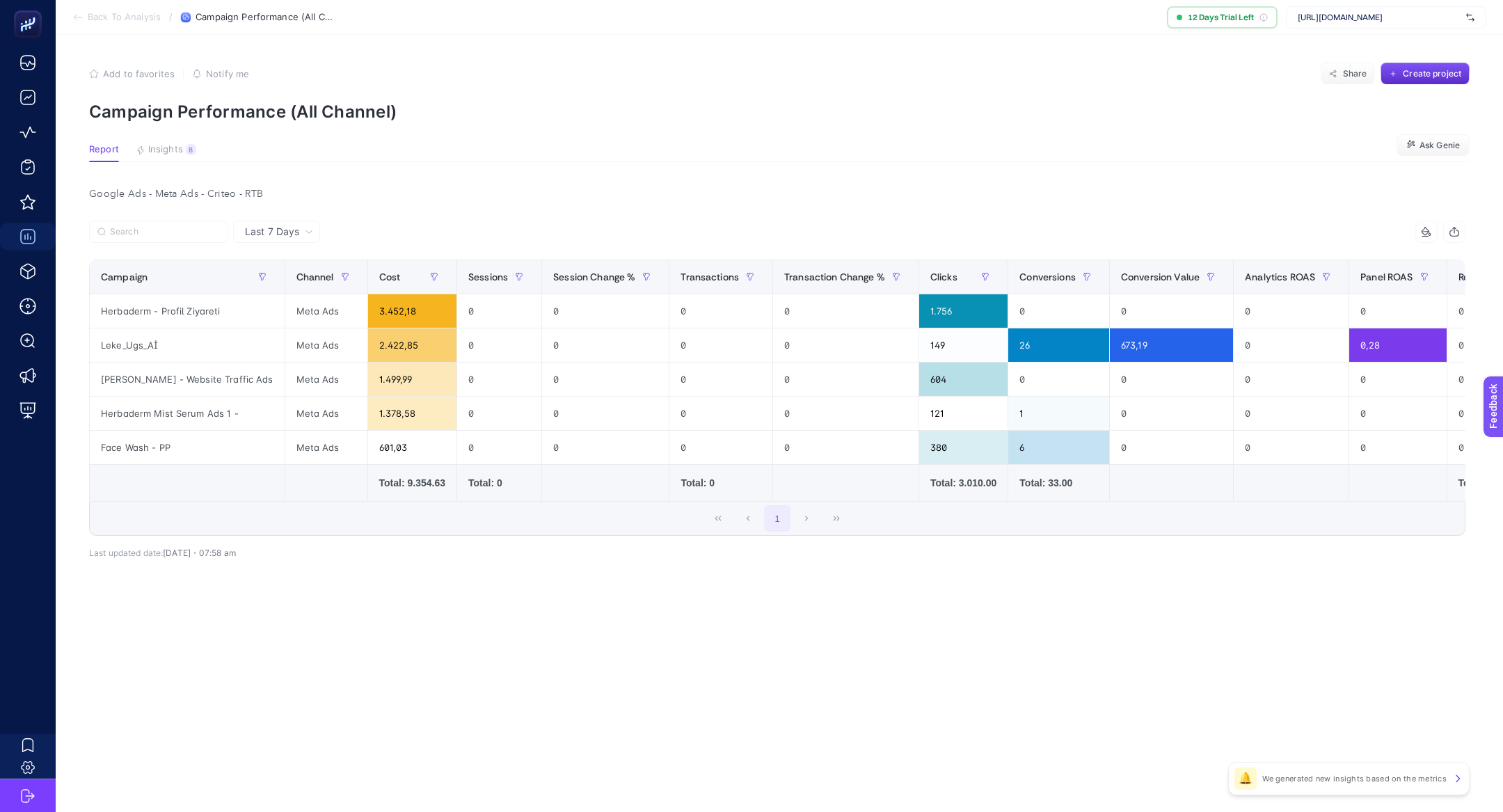
click at [257, 229] on span "Last 7 Days" at bounding box center [272, 231] width 54 height 14
click at [295, 288] on li "Last 30 Days" at bounding box center [276, 285] width 78 height 25
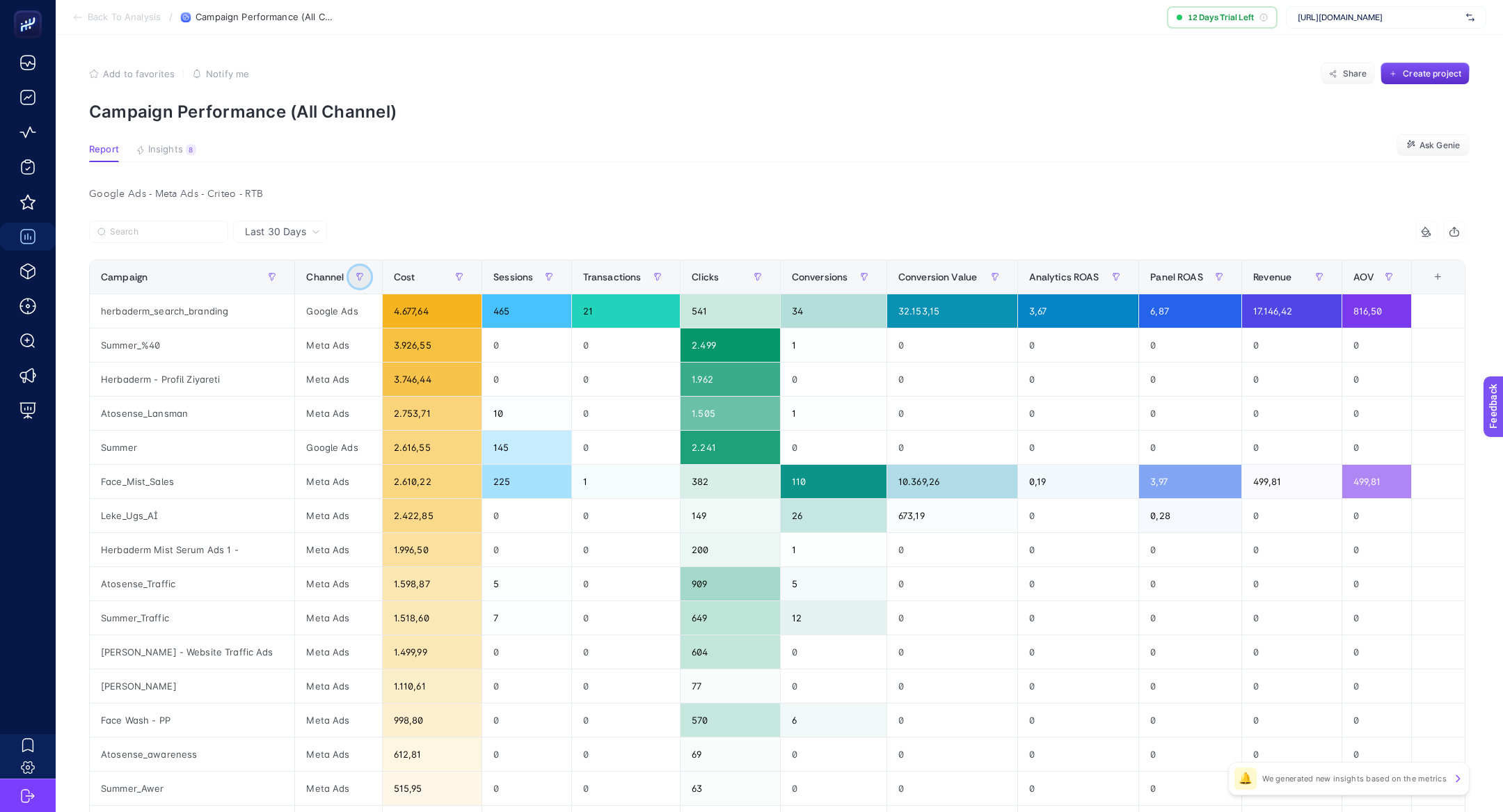
click at [349, 279] on button "button" at bounding box center [359, 276] width 22 height 22
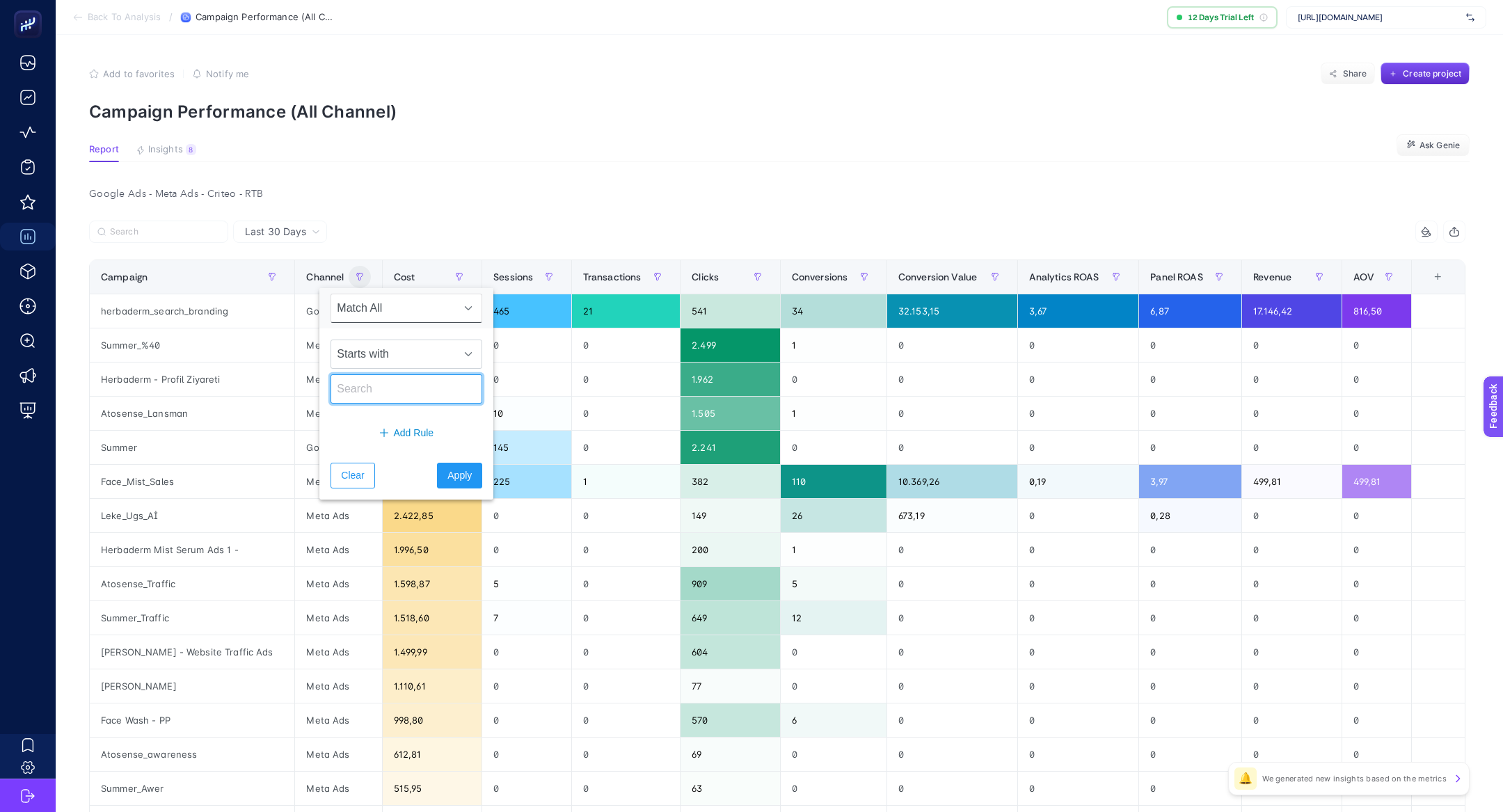
click at [385, 383] on input "text" at bounding box center [406, 389] width 152 height 29
type input "Google"
click at [451, 468] on span "Apply" at bounding box center [460, 475] width 24 height 14
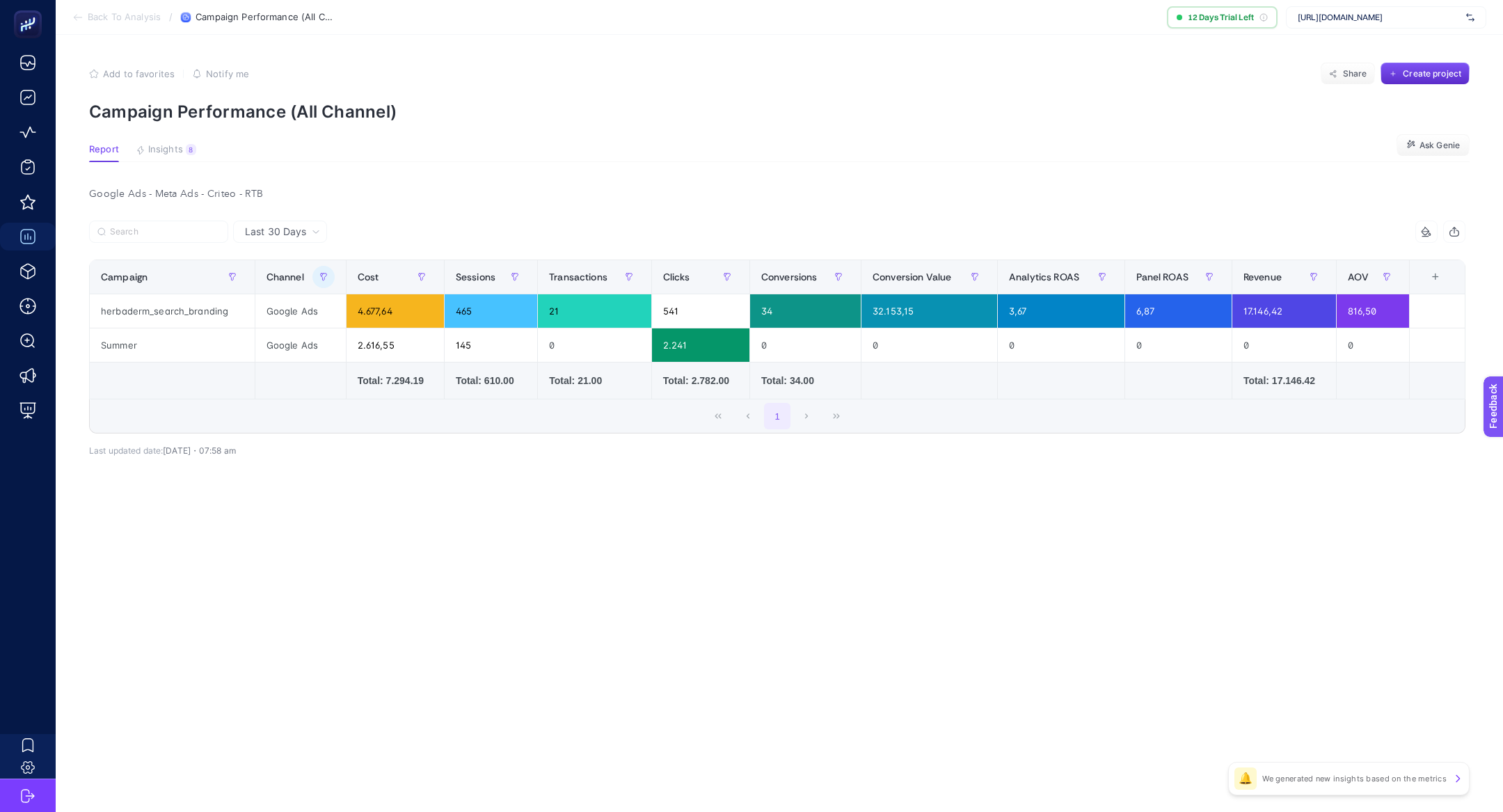
click at [592, 489] on div "Last 30 Days 12 items selected Campaign Channel Cost Sessions Session Change % …" at bounding box center [777, 368] width 1399 height 296
click at [216, 310] on div "herbaderm_search_branding" at bounding box center [172, 311] width 165 height 33
copy tr "herbaderm_search_branding"
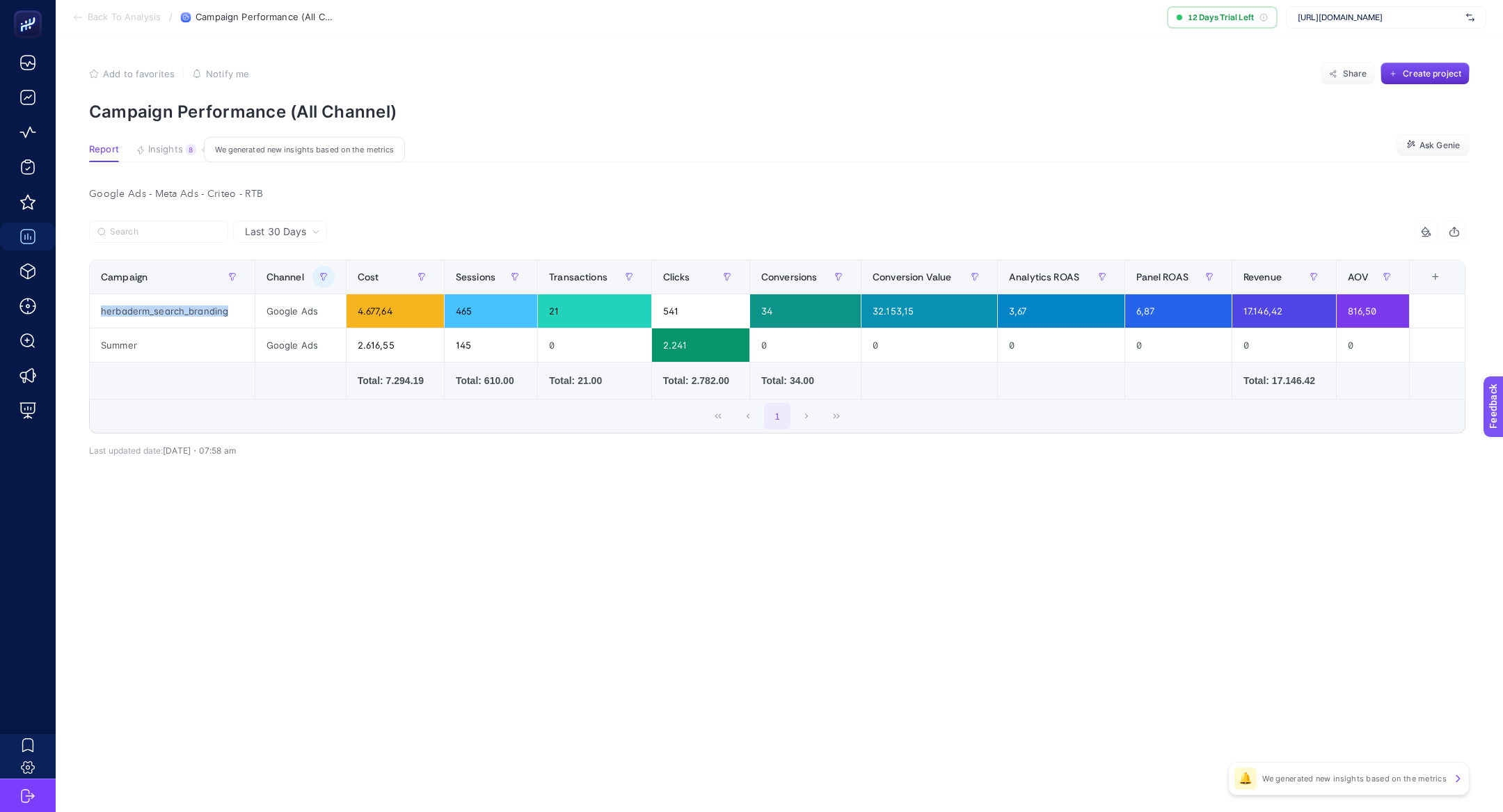
click at [182, 151] on button "Insights 8 We generated new insights based on the metrics" at bounding box center [166, 153] width 61 height 18
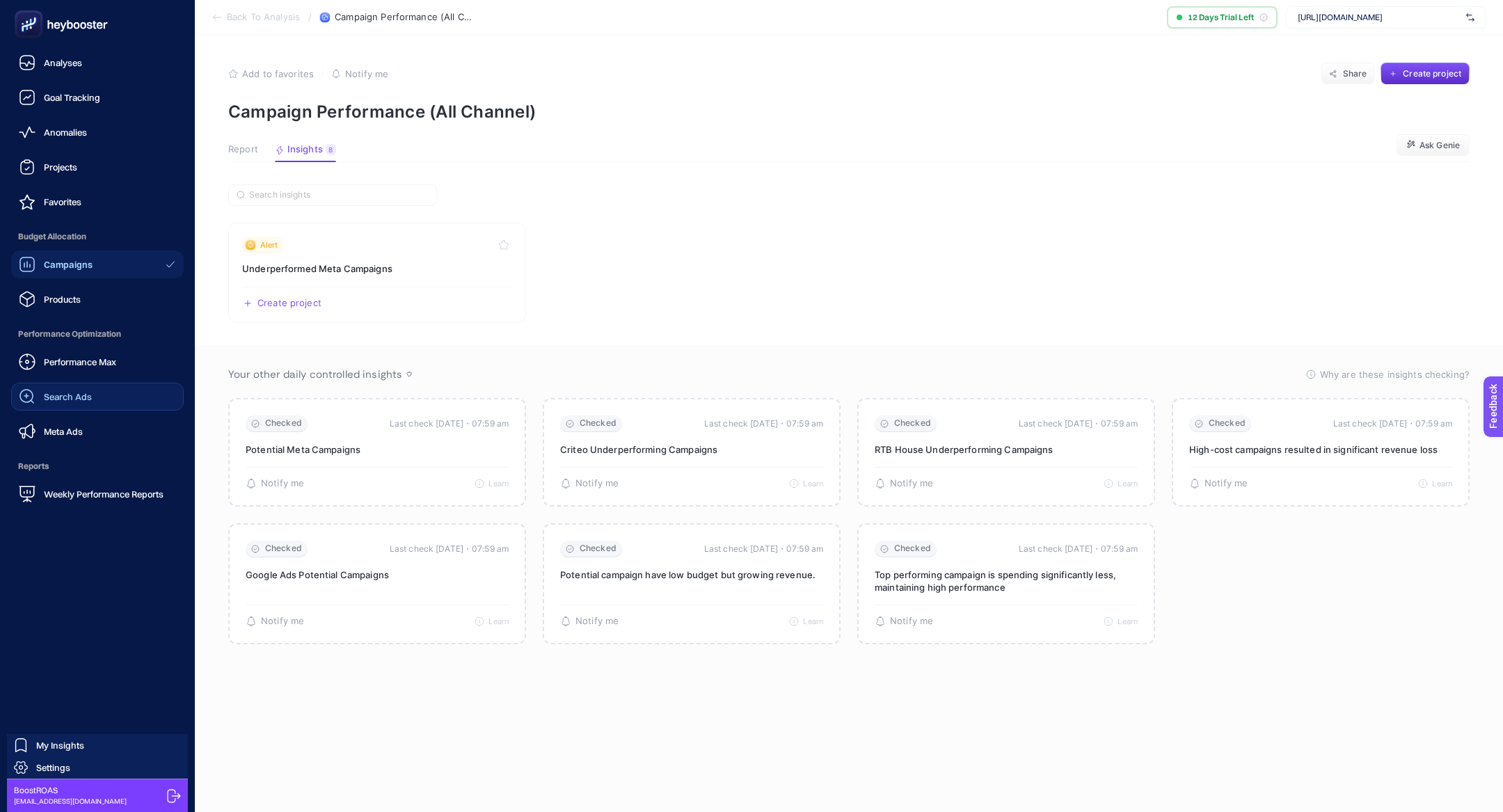
click at [110, 392] on link "Search Ads" at bounding box center [97, 396] width 173 height 28
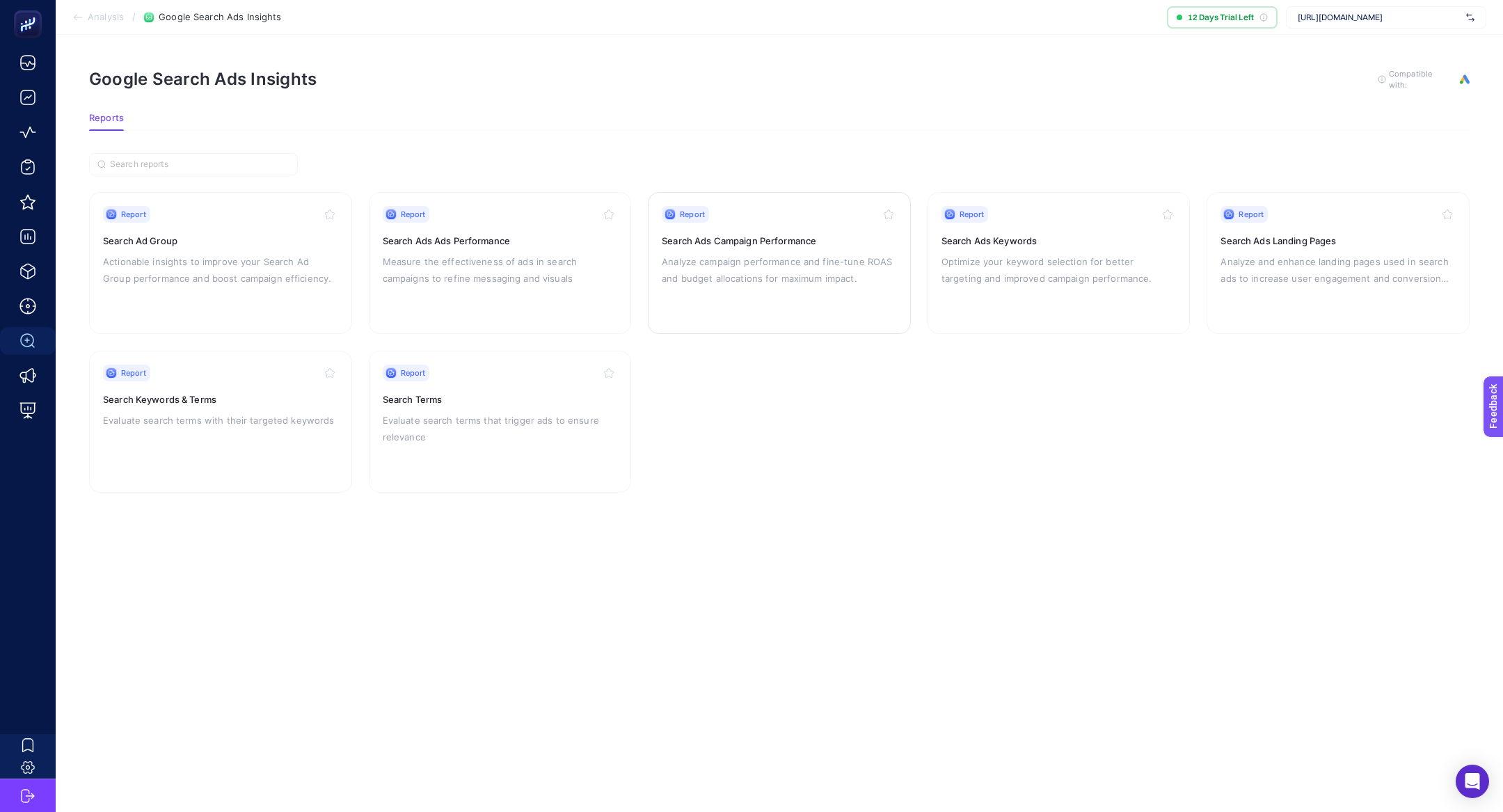
click at [708, 253] on p "Analyze campaign performance and fine-tune ROAS and budget allocations for maxi…" at bounding box center [779, 270] width 235 height 33
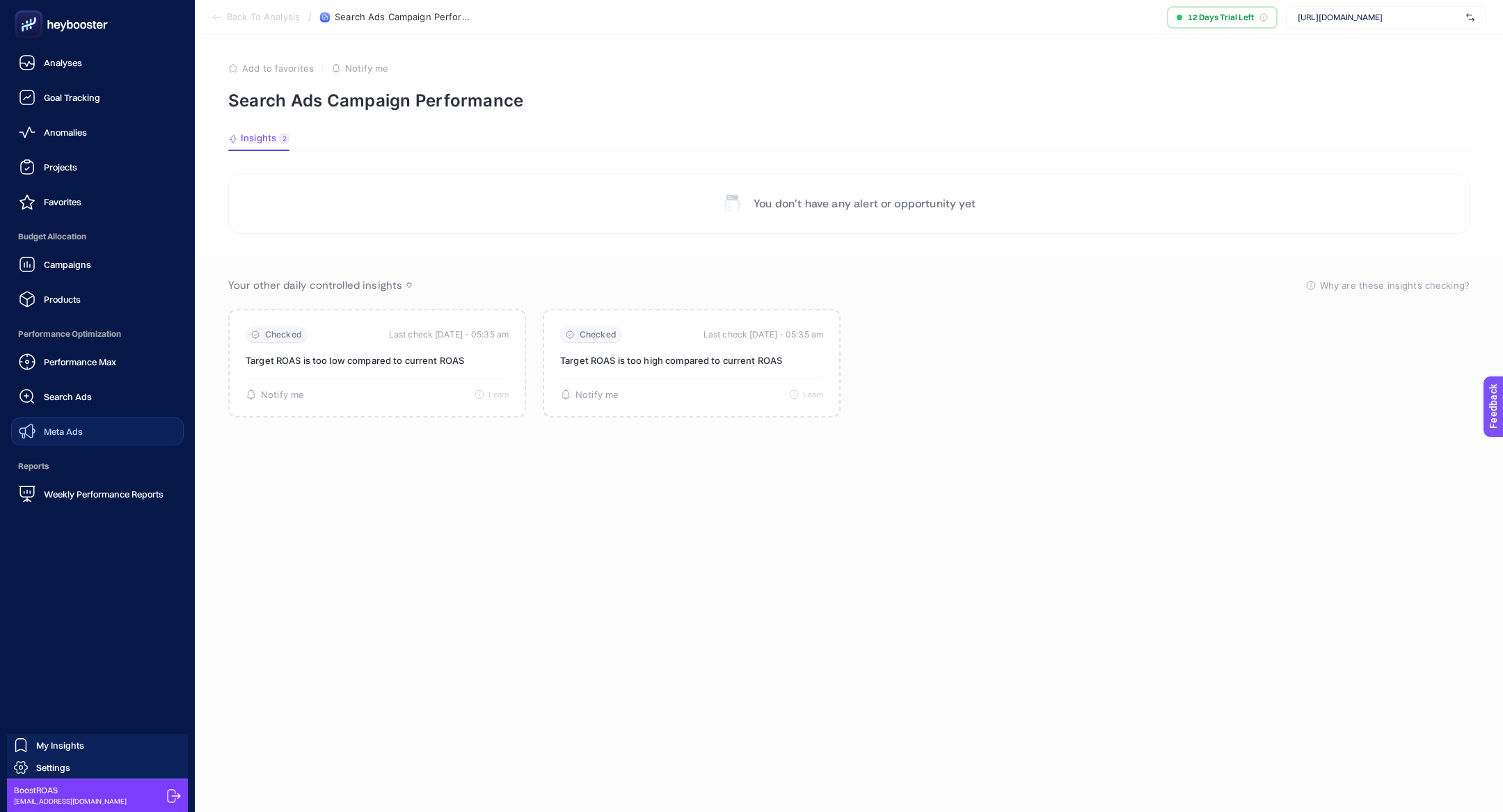
click at [109, 422] on link "Meta Ads" at bounding box center [97, 431] width 173 height 28
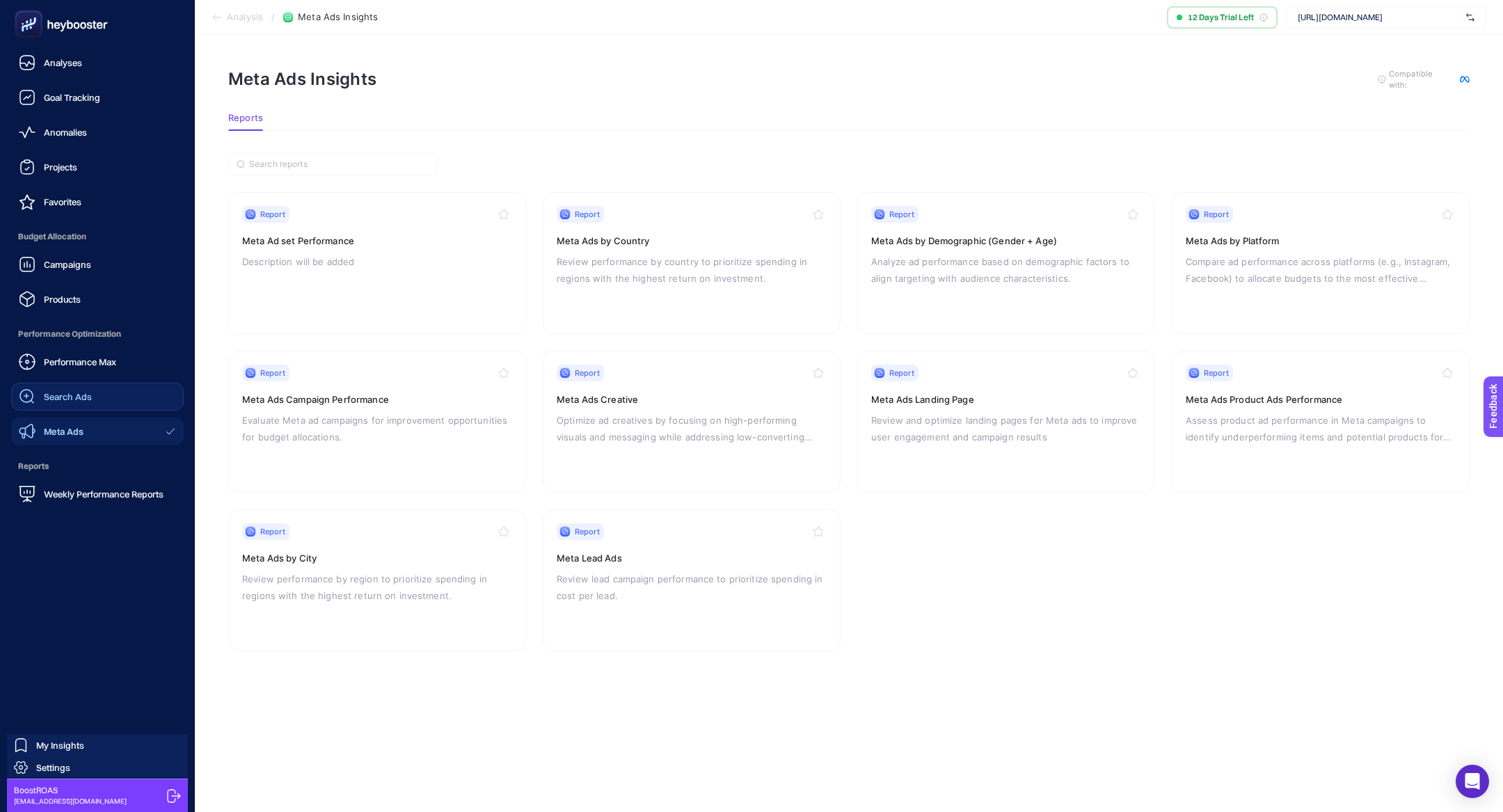
click at [110, 394] on link "Search Ads" at bounding box center [97, 396] width 173 height 28
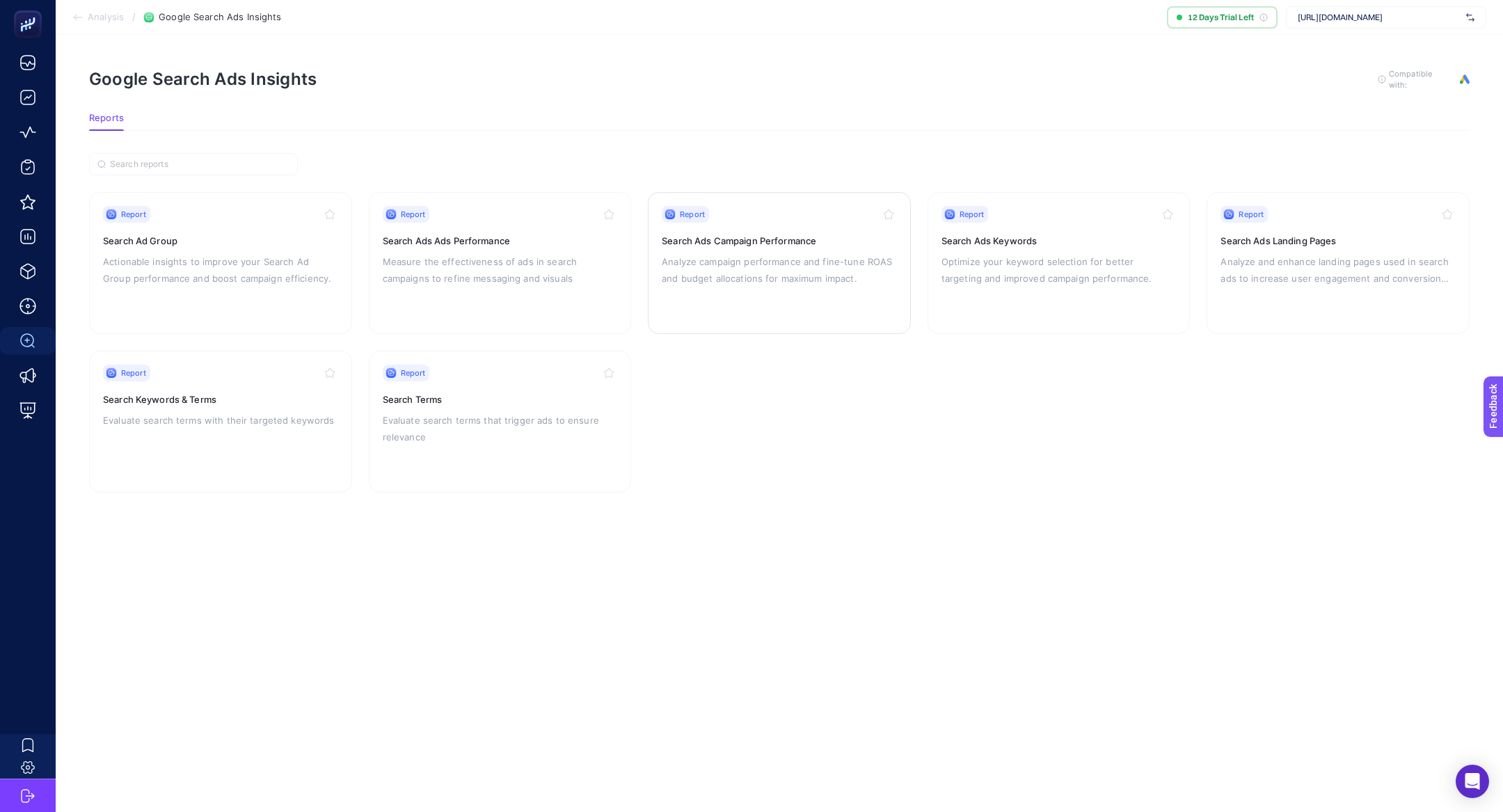
click at [723, 260] on p "Analyze campaign performance and fine-tune ROAS and budget allocations for maxi…" at bounding box center [779, 270] width 235 height 33
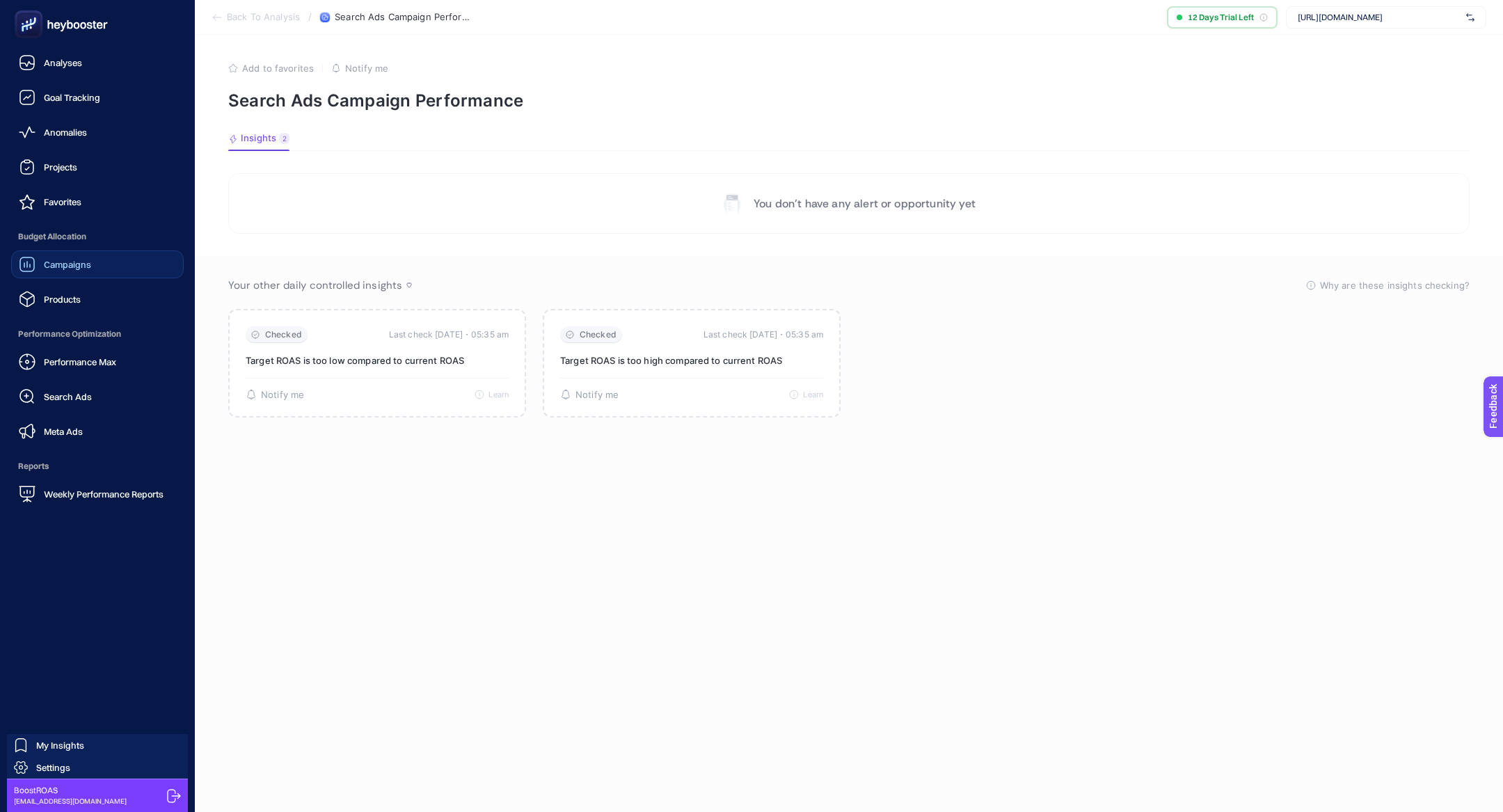
click at [60, 262] on span "Campaigns" at bounding box center [68, 264] width 47 height 11
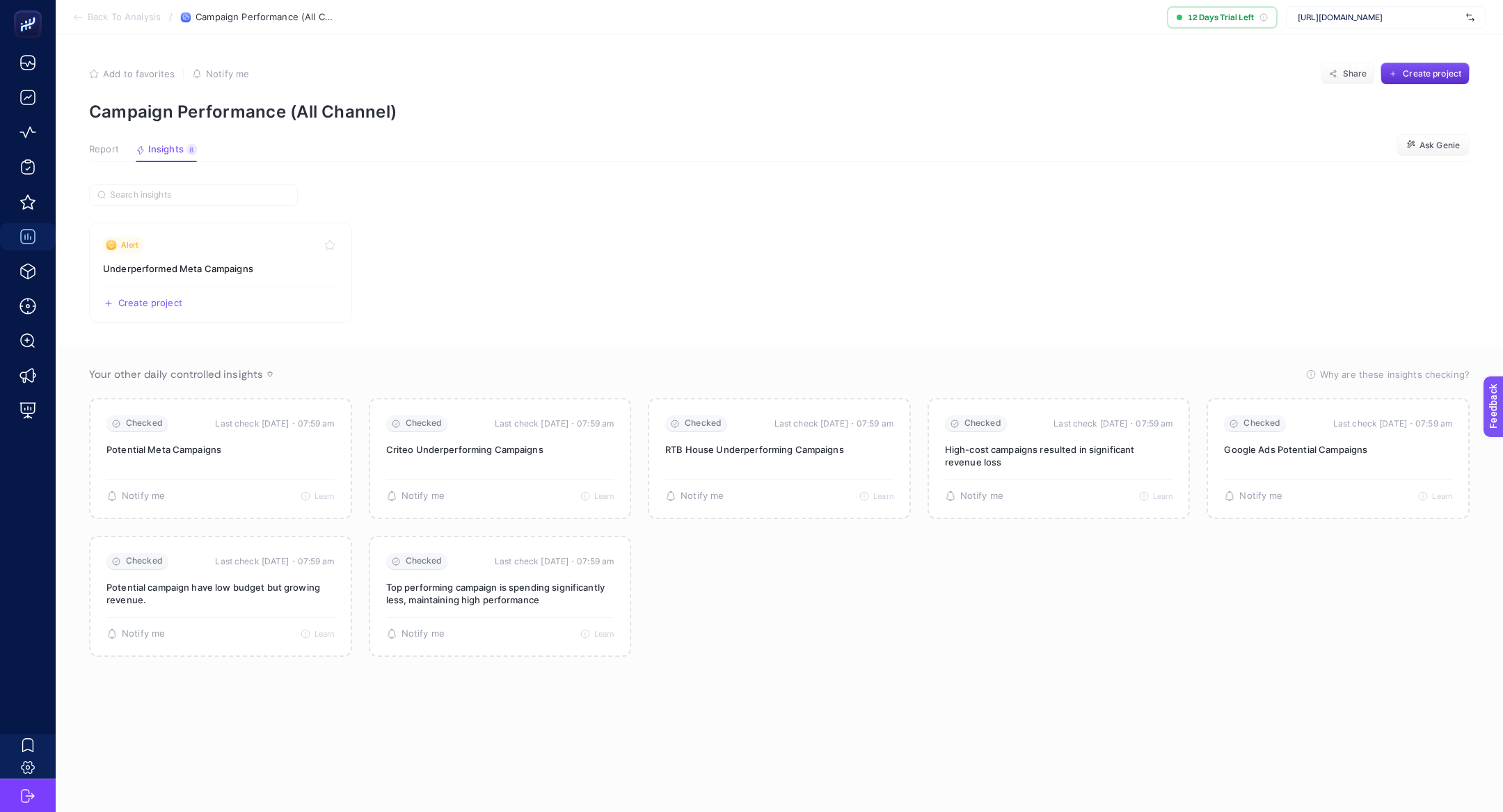
click at [105, 145] on span "Report" at bounding box center [104, 149] width 30 height 11
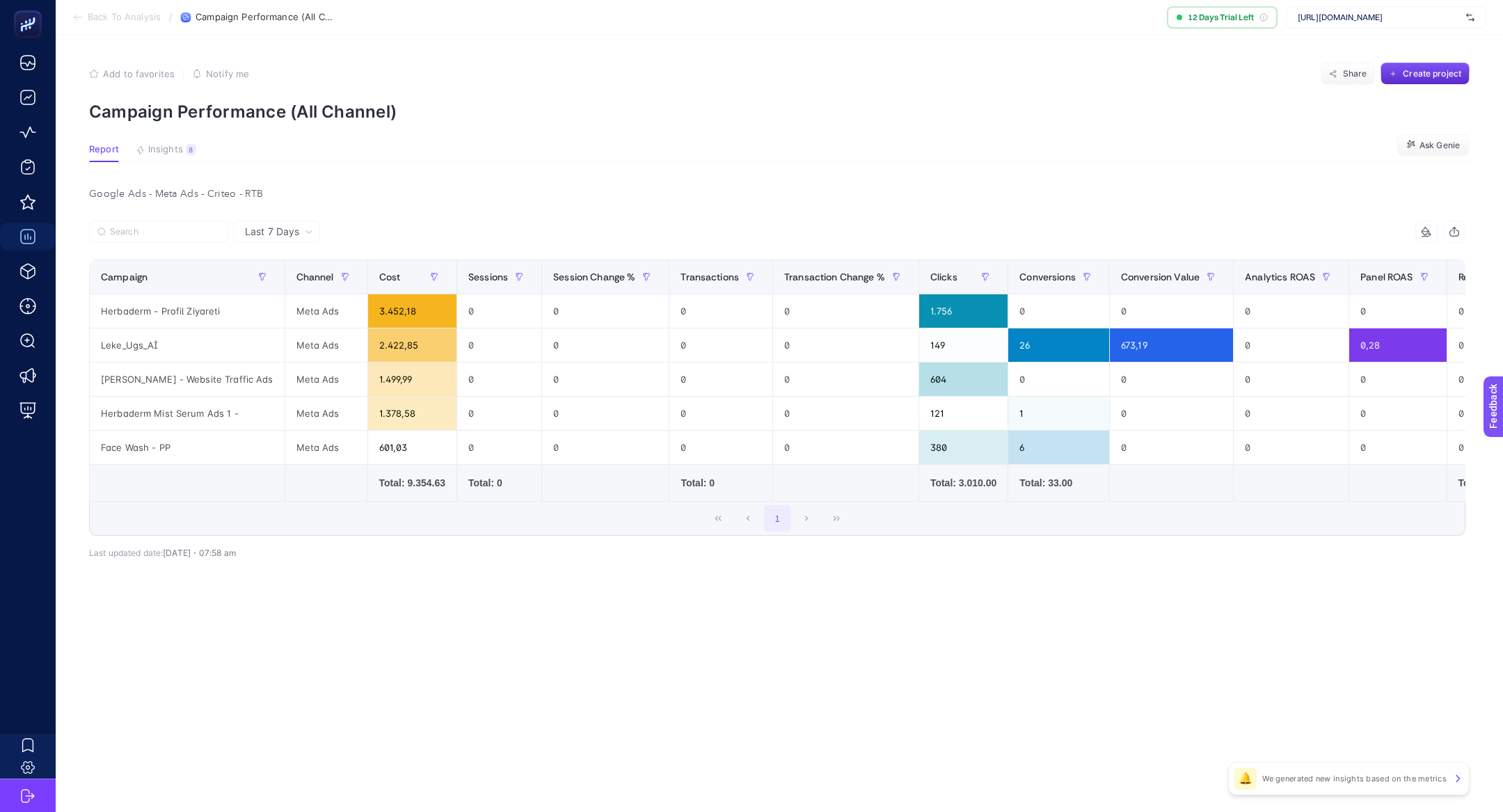
click at [267, 231] on span "Last 7 Days" at bounding box center [272, 231] width 54 height 14
click at [306, 288] on li "Last 30 Days" at bounding box center [276, 285] width 78 height 25
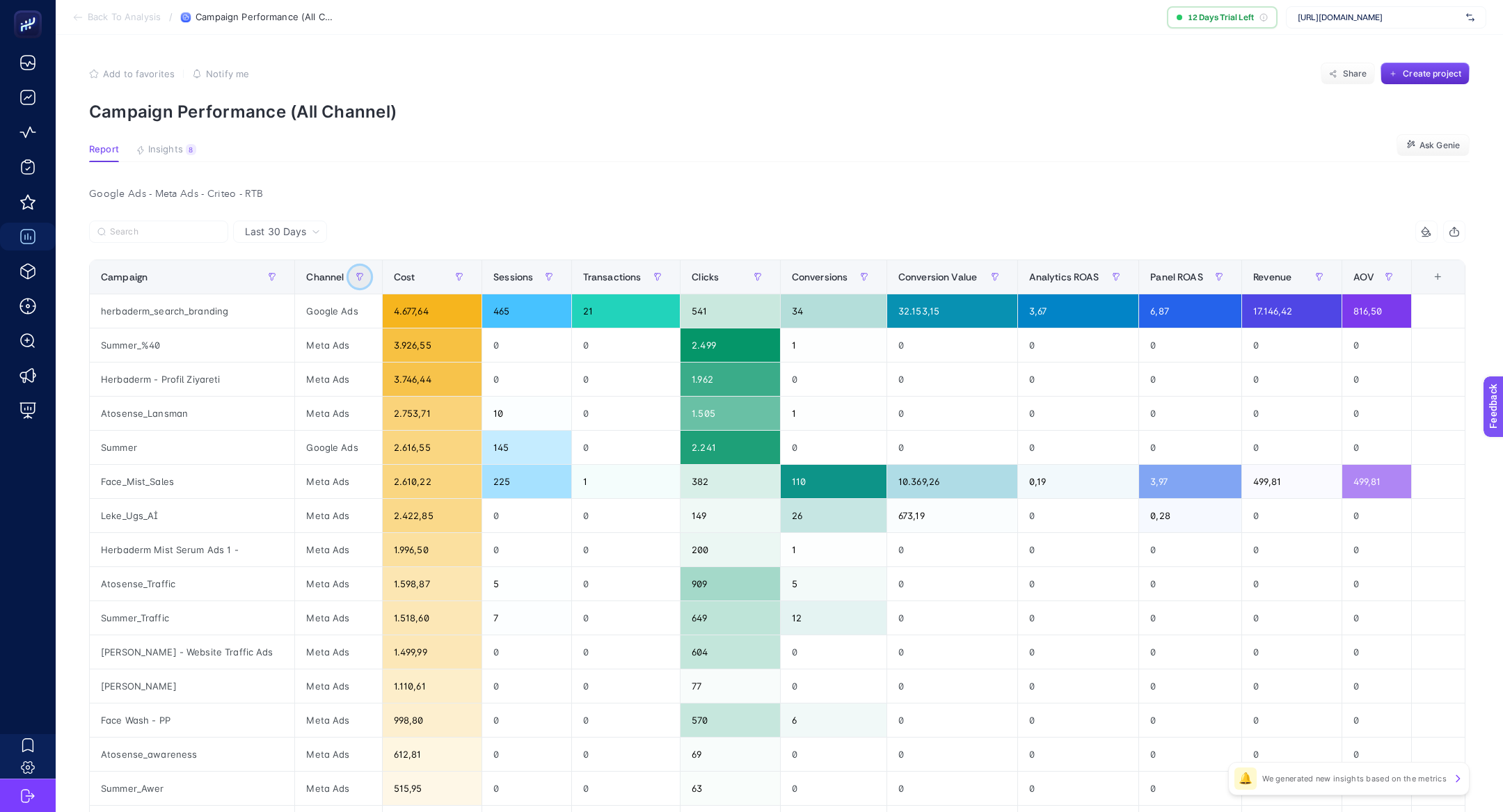
click at [349, 268] on button "button" at bounding box center [359, 276] width 22 height 22
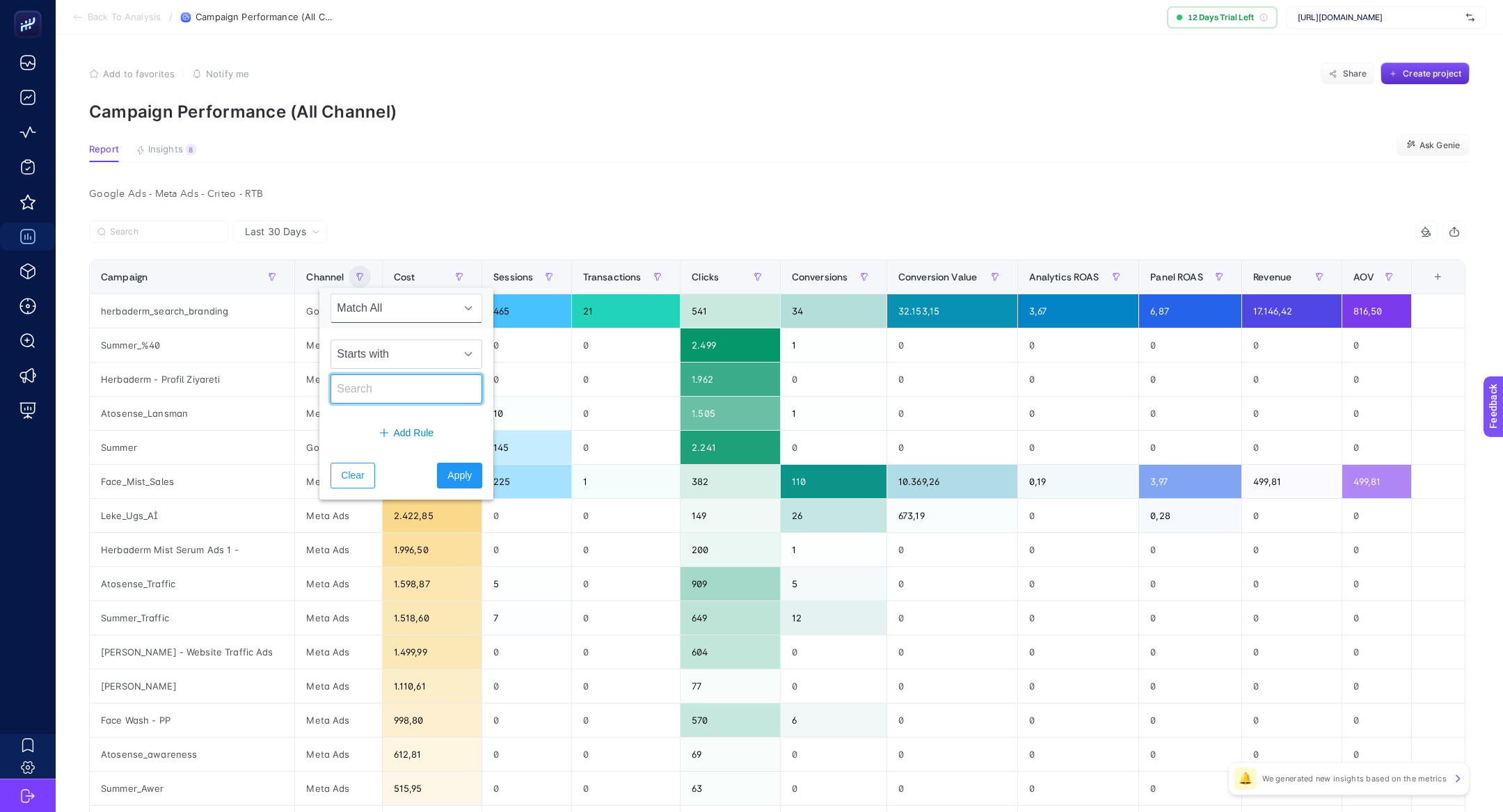
click at [378, 382] on input "text" at bounding box center [406, 389] width 152 height 29
type input "Google"
click at [455, 470] on span "Apply" at bounding box center [460, 475] width 24 height 14
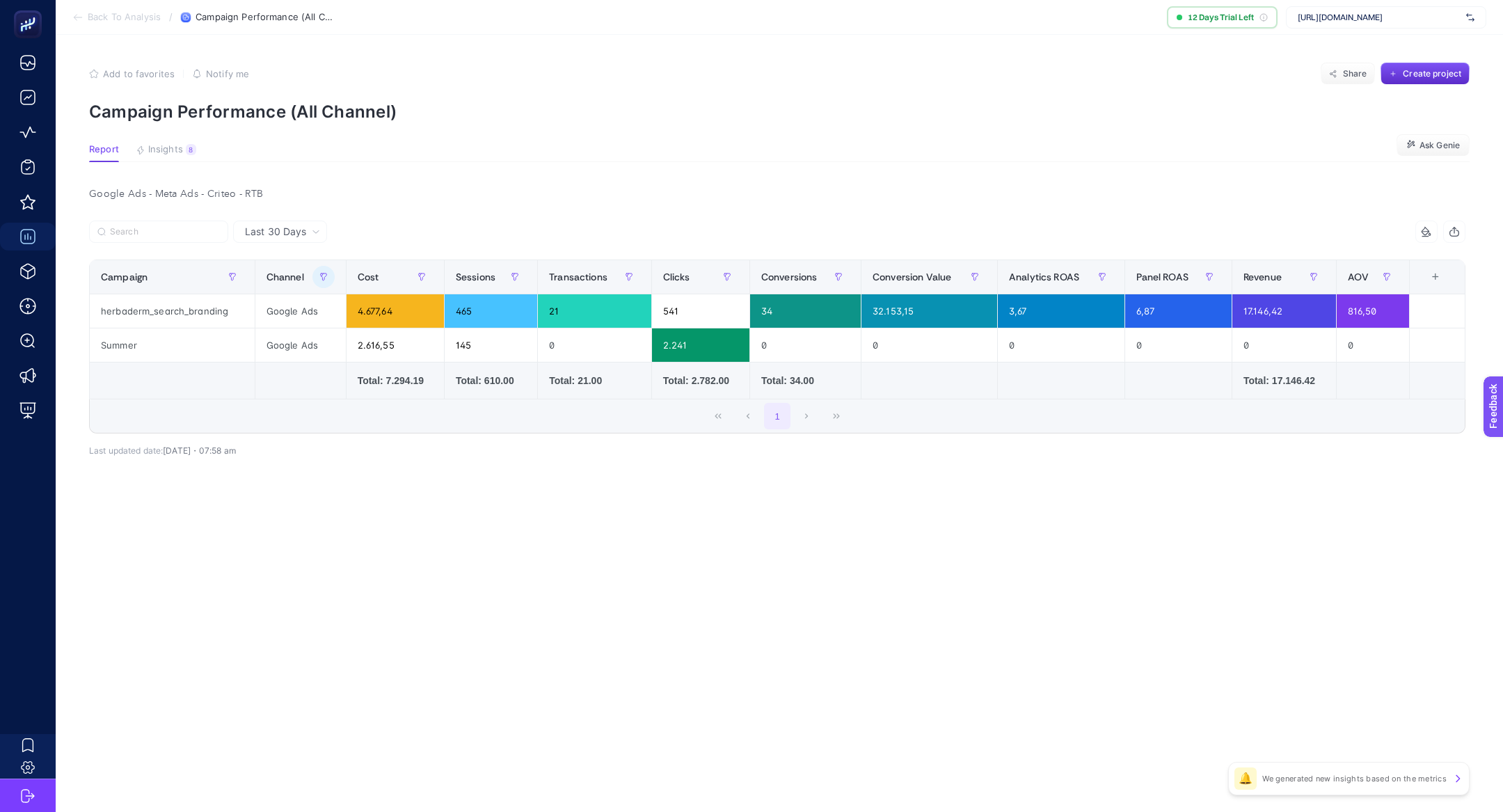
click at [519, 508] on div "Last 30 Days 12 items selected Campaign Channel Cost Sessions Session Change % …" at bounding box center [777, 368] width 1399 height 296
click at [430, 665] on article "Add to favorites false Notify me Share Create project Campaign Performance (All…" at bounding box center [779, 423] width 1447 height 777
click at [287, 347] on div "Google Ads" at bounding box center [300, 345] width 91 height 33
click at [286, 347] on div "Google Ads" at bounding box center [300, 345] width 91 height 33
